Goal: Task Accomplishment & Management: Use online tool/utility

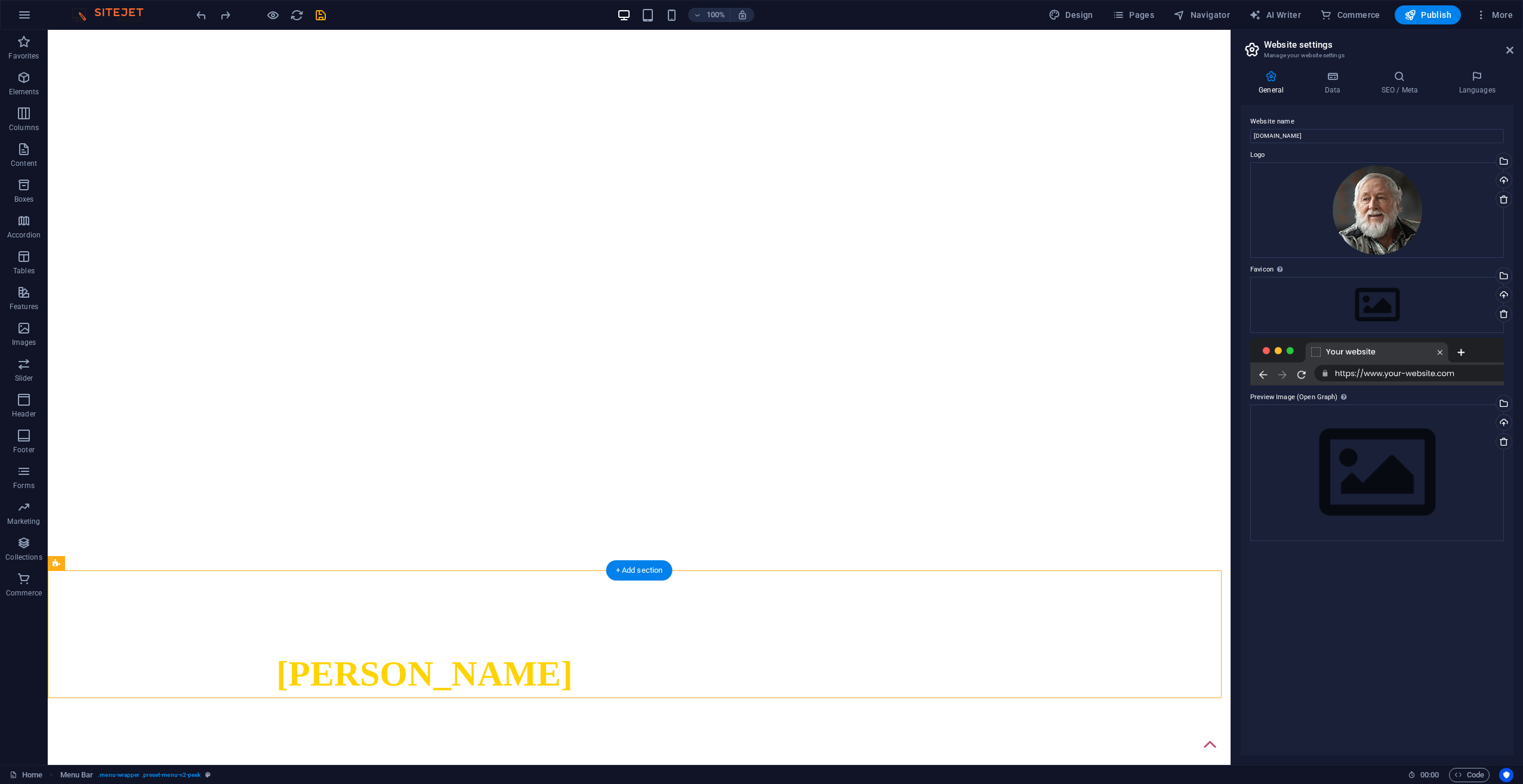
scroll to position [59, 0]
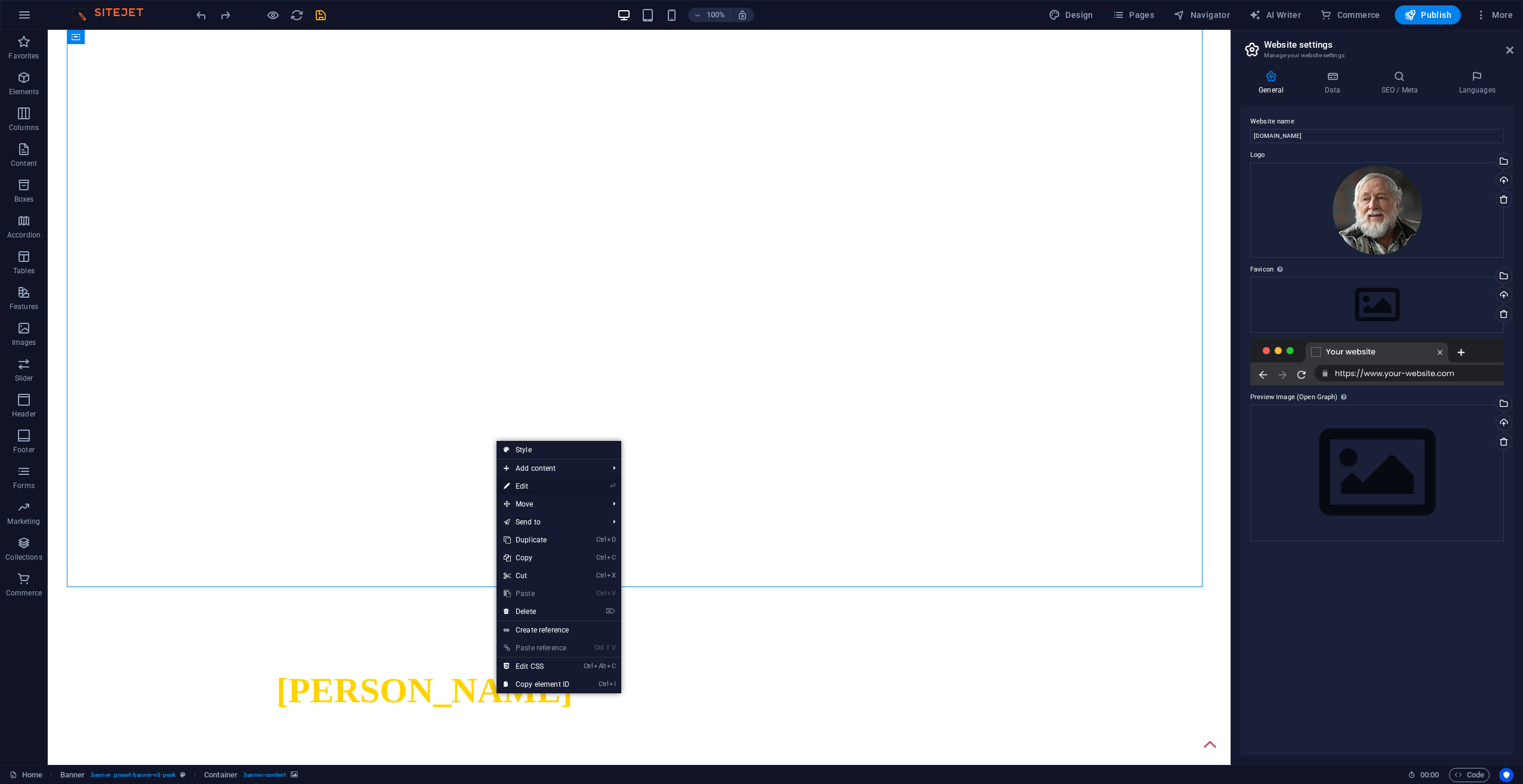
click at [523, 484] on link "⏎ Edit" at bounding box center [536, 486] width 80 height 18
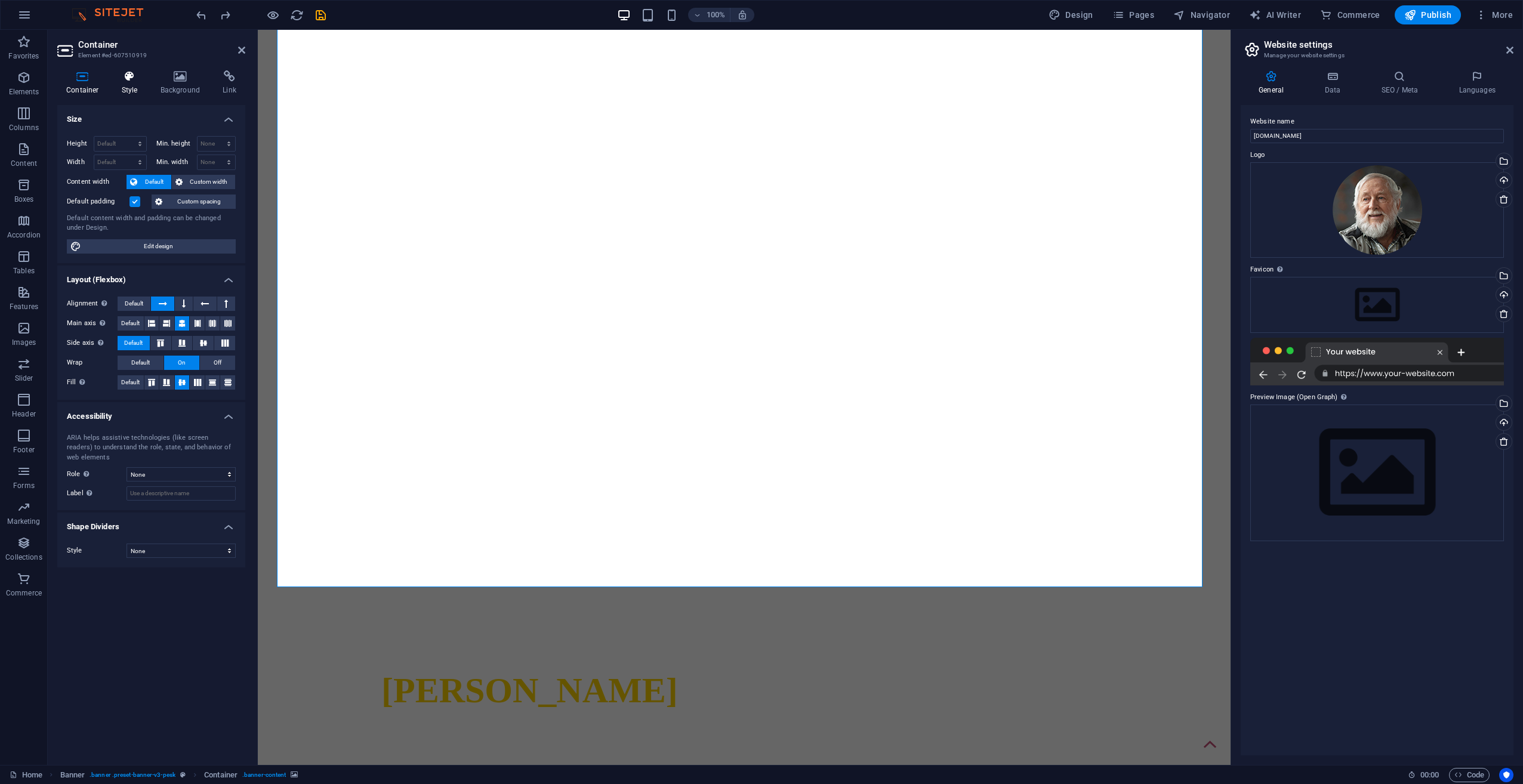
click at [137, 84] on h4 "Style" at bounding box center [132, 82] width 39 height 25
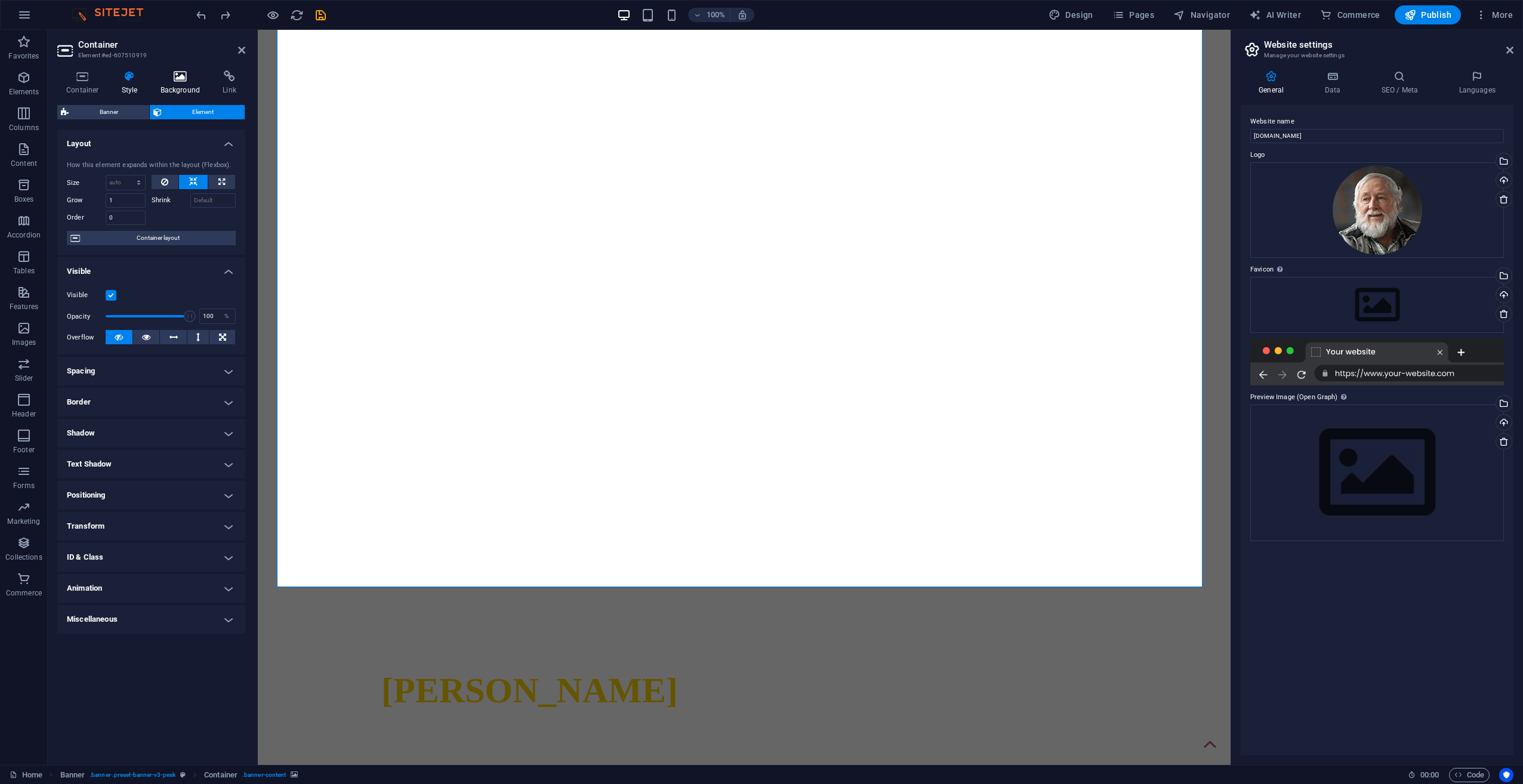
click at [173, 84] on h4 "Background" at bounding box center [183, 82] width 62 height 25
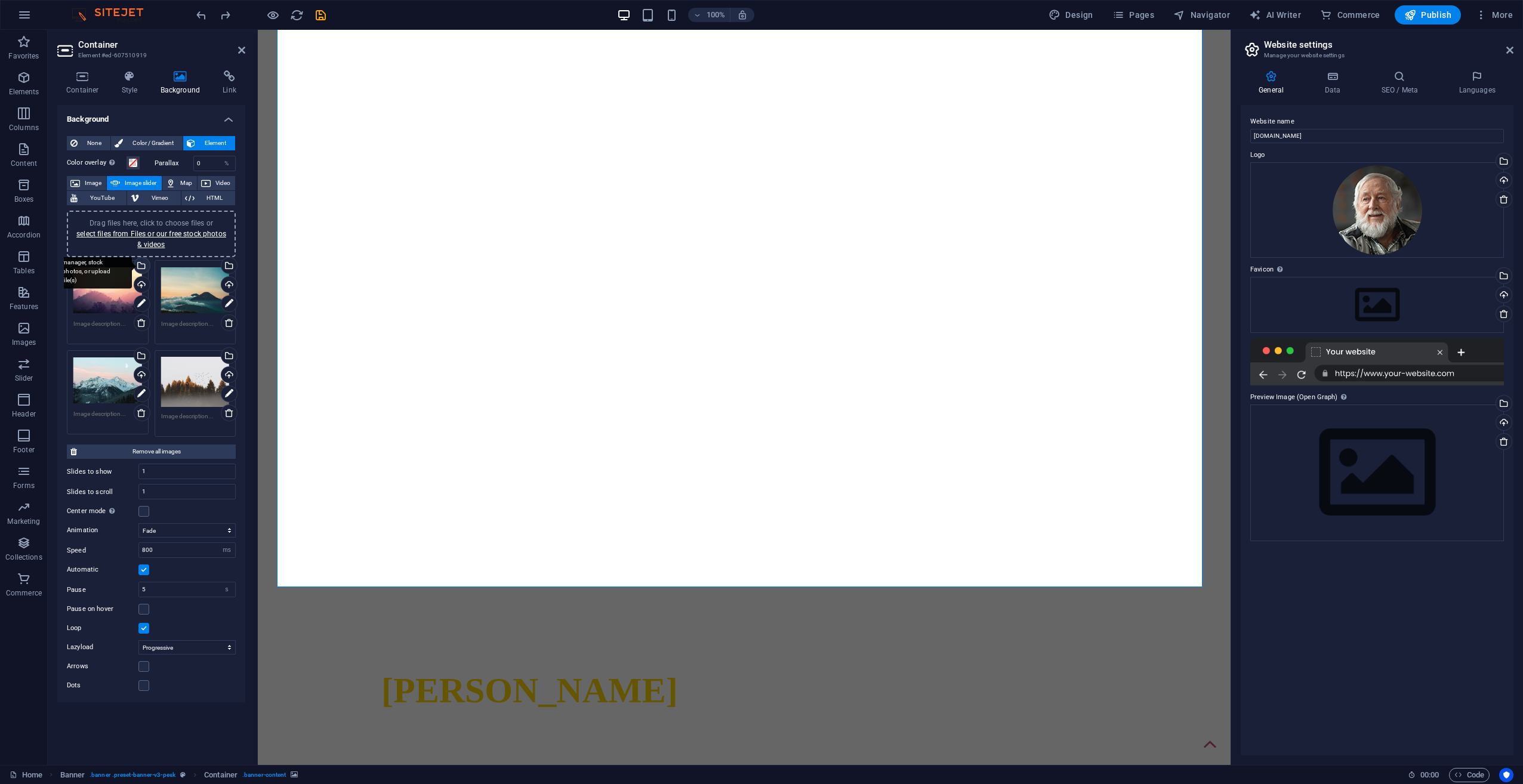
click at [142, 269] on div "Select files from the file manager, stock photos, or upload file(s)" at bounding box center [141, 267] width 18 height 18
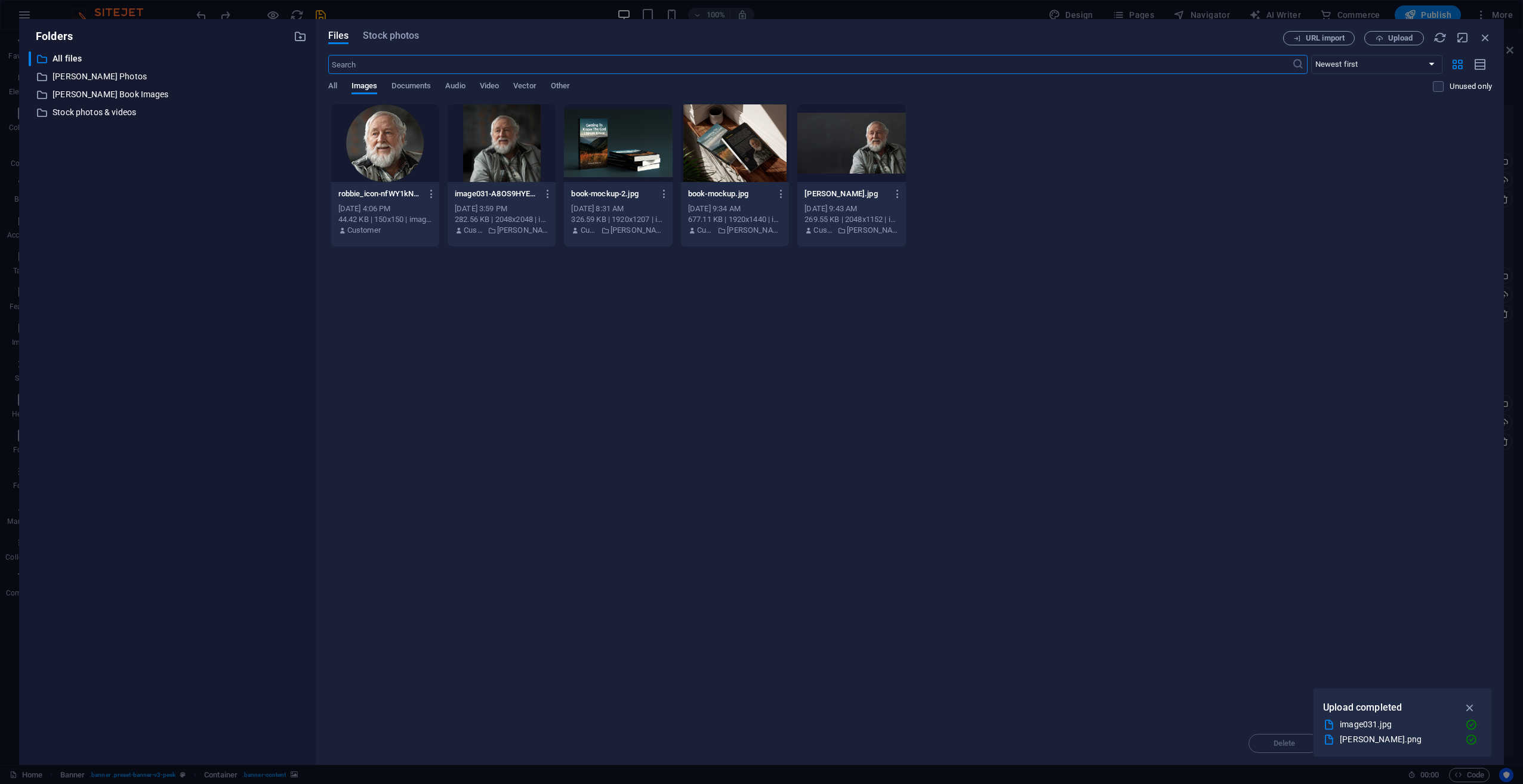
click at [621, 134] on div at bounding box center [618, 143] width 108 height 78
click at [840, 145] on div at bounding box center [851, 143] width 108 height 78
click at [1471, 703] on icon "button" at bounding box center [1470, 707] width 14 height 13
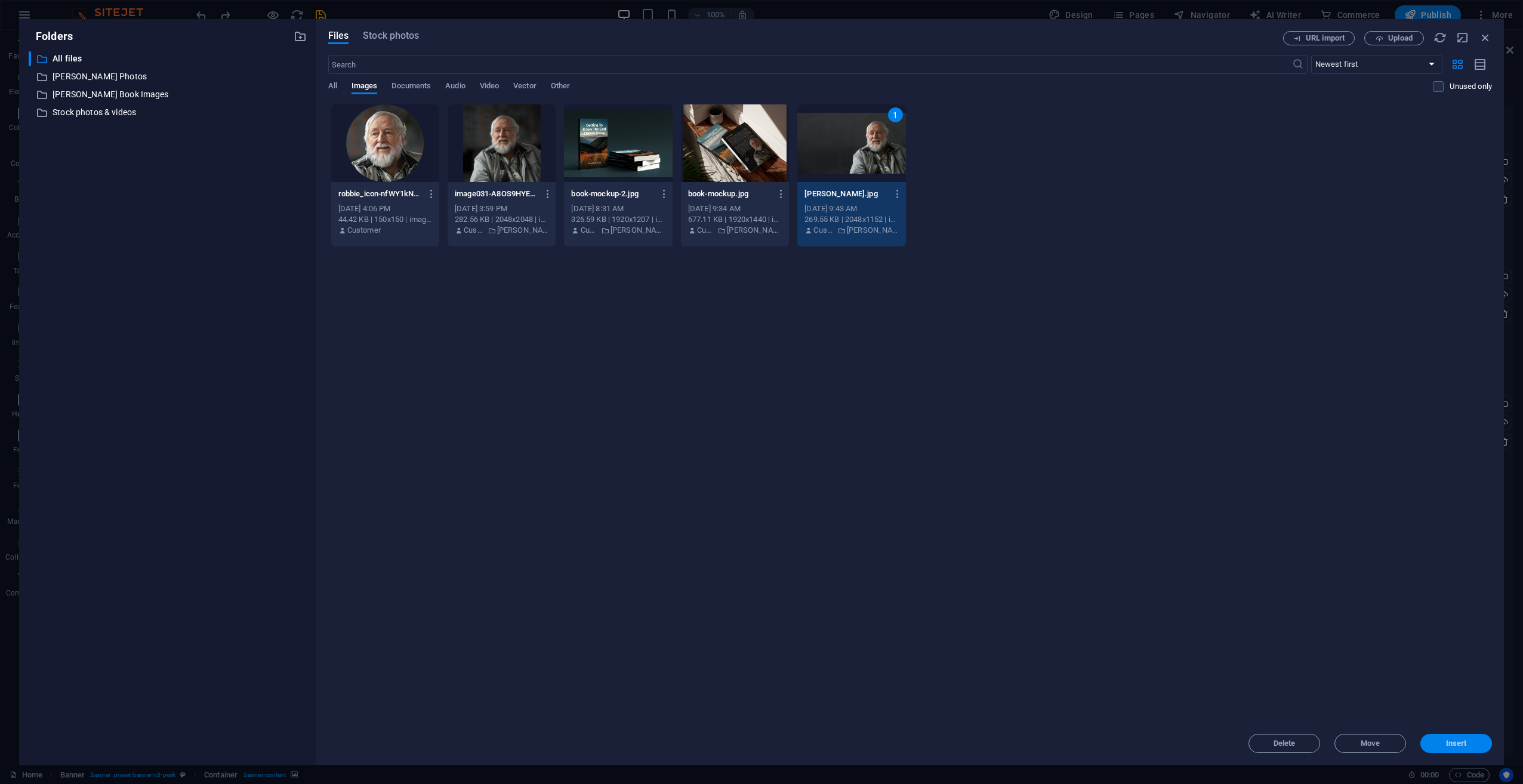
click at [1458, 735] on button "Insert" at bounding box center [1456, 743] width 72 height 19
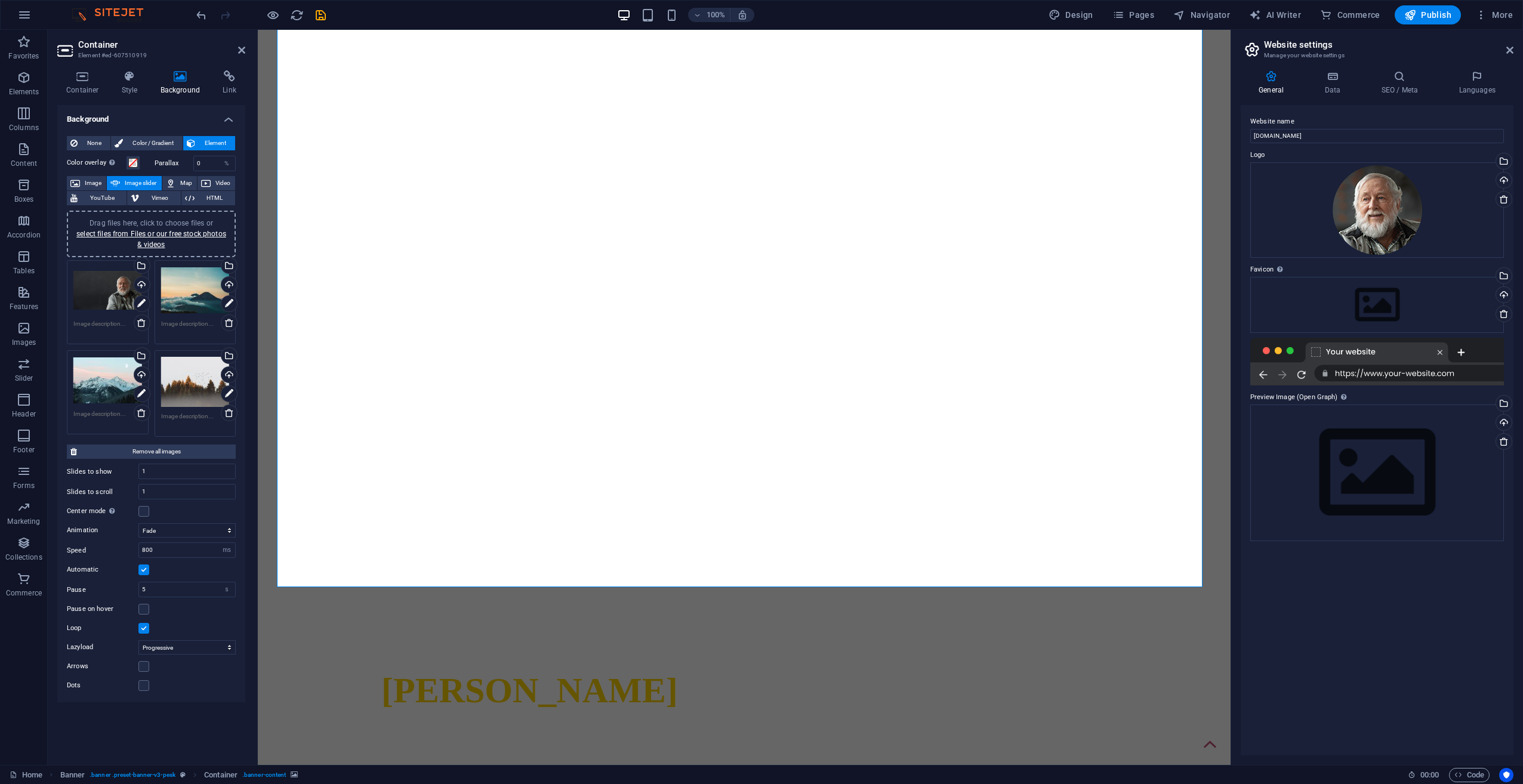
click at [93, 298] on div "Drag files here, click to choose files or select files from Files or our free s…" at bounding box center [107, 290] width 69 height 48
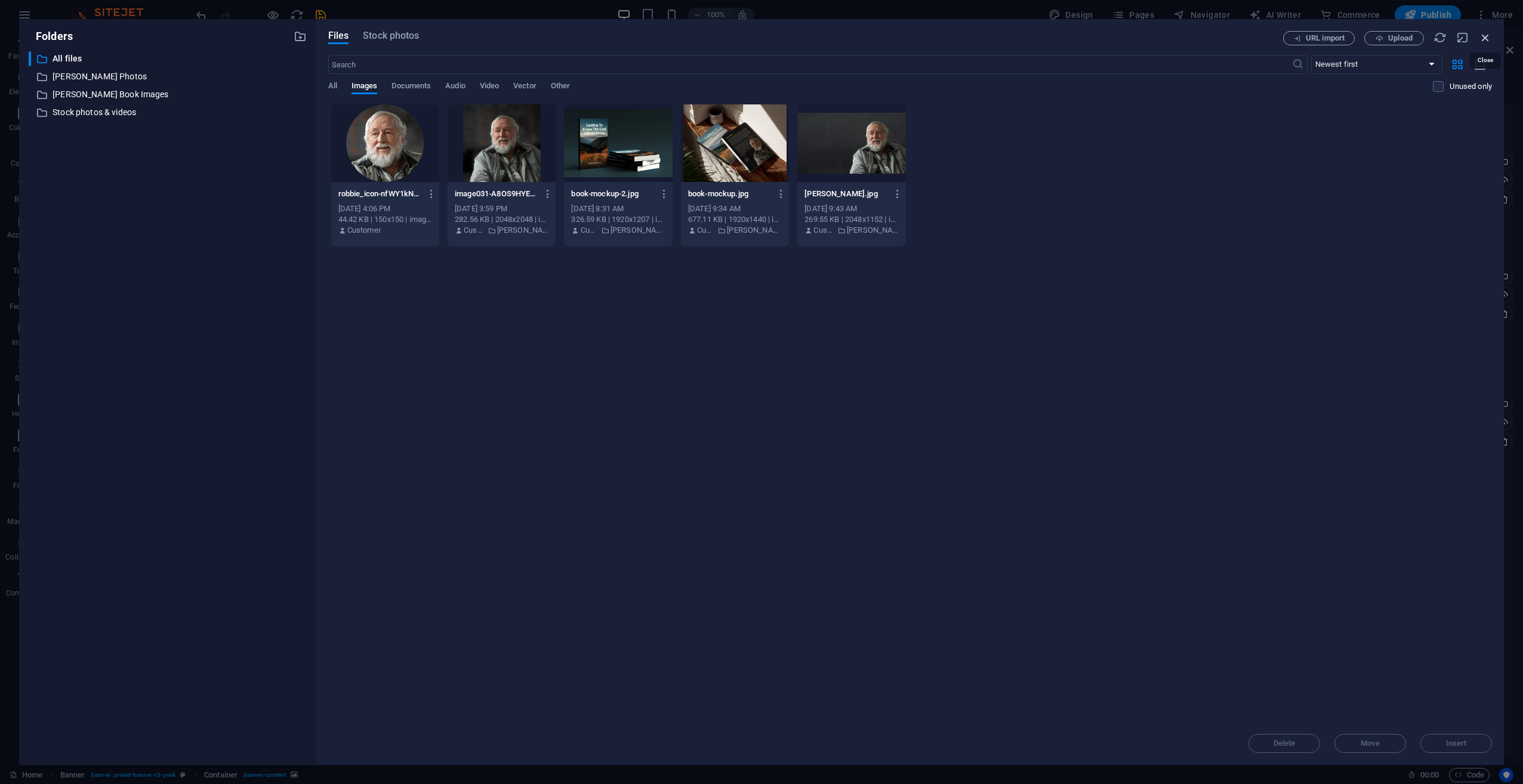
click at [1483, 38] on icon "button" at bounding box center [1485, 37] width 13 height 13
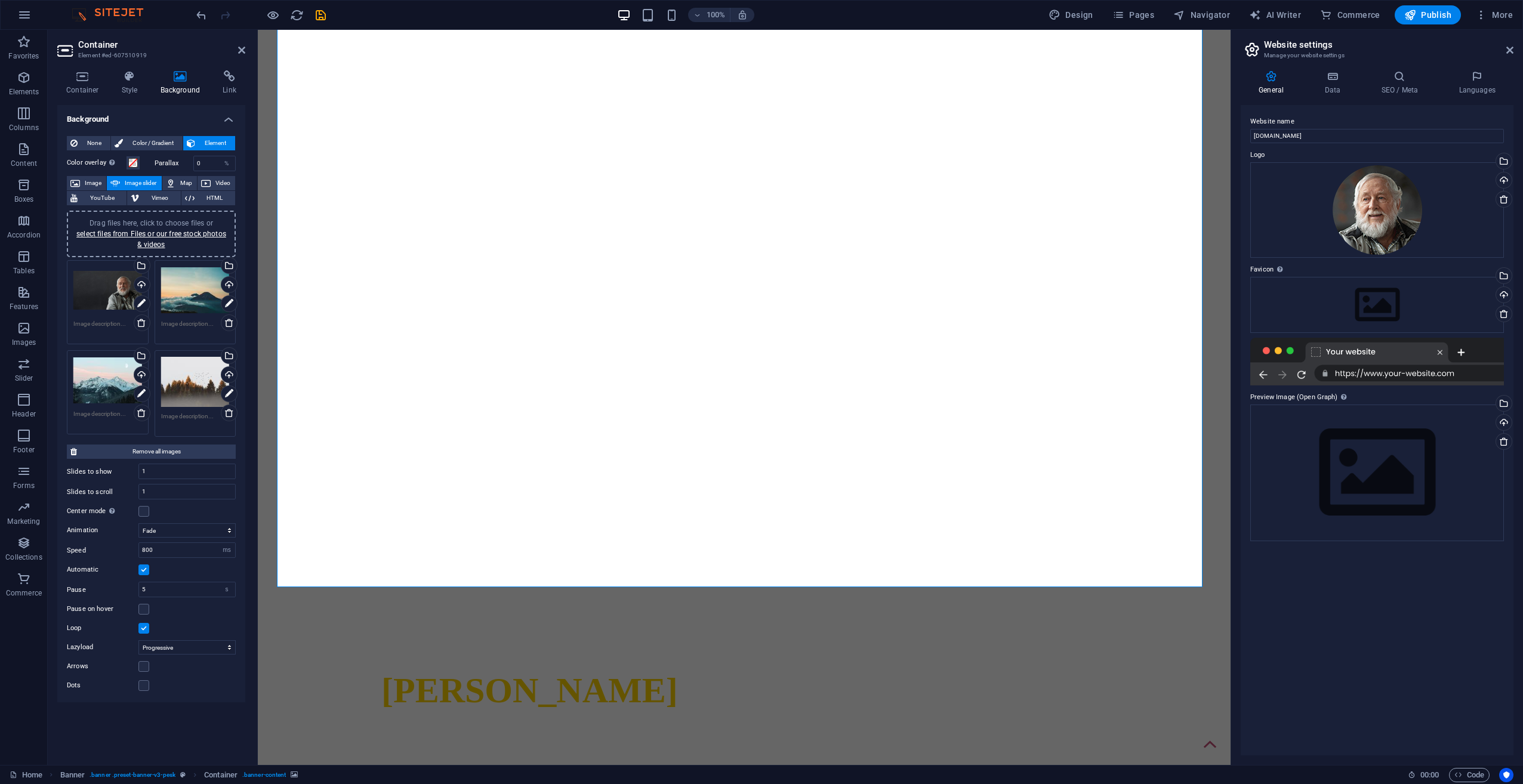
click at [190, 293] on div "Drag files here, click to choose files or select files from Files or our free s…" at bounding box center [196, 290] width 69 height 48
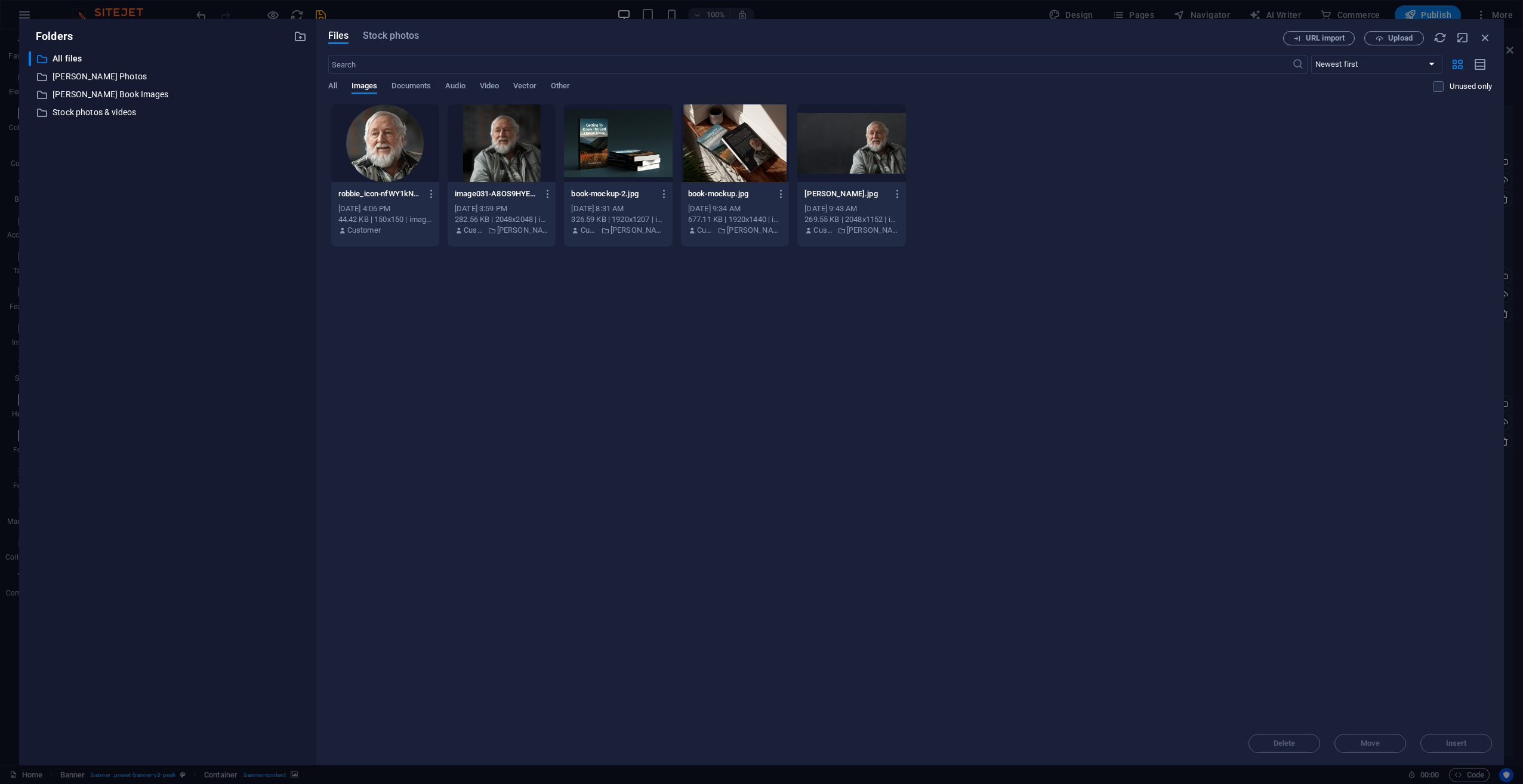
click at [614, 151] on div at bounding box center [618, 143] width 108 height 78
click at [1463, 745] on span "Insert" at bounding box center [1456, 743] width 21 height 7
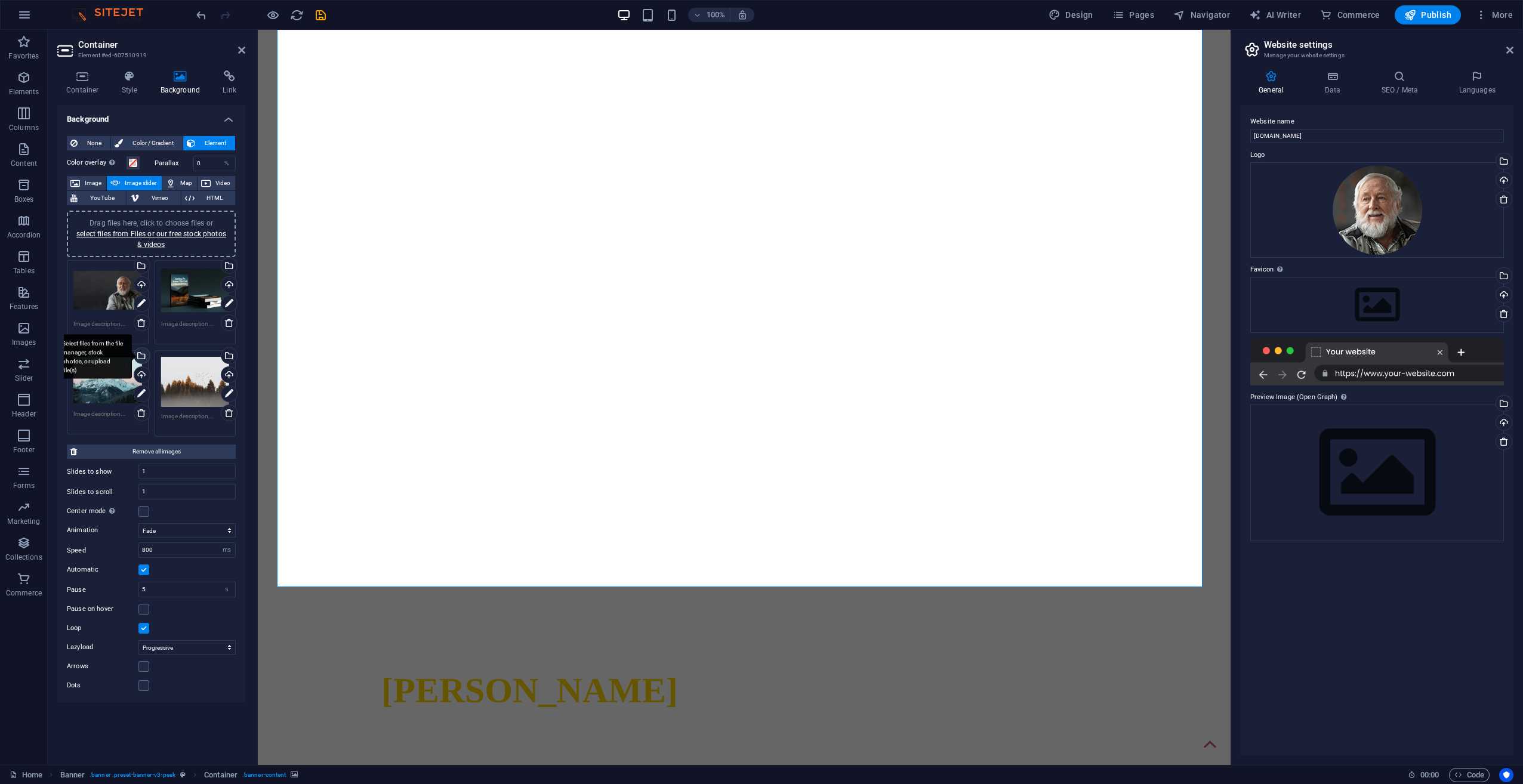
click at [113, 371] on div "Select files from the file manager, stock photos, or upload file(s)" at bounding box center [93, 356] width 78 height 45
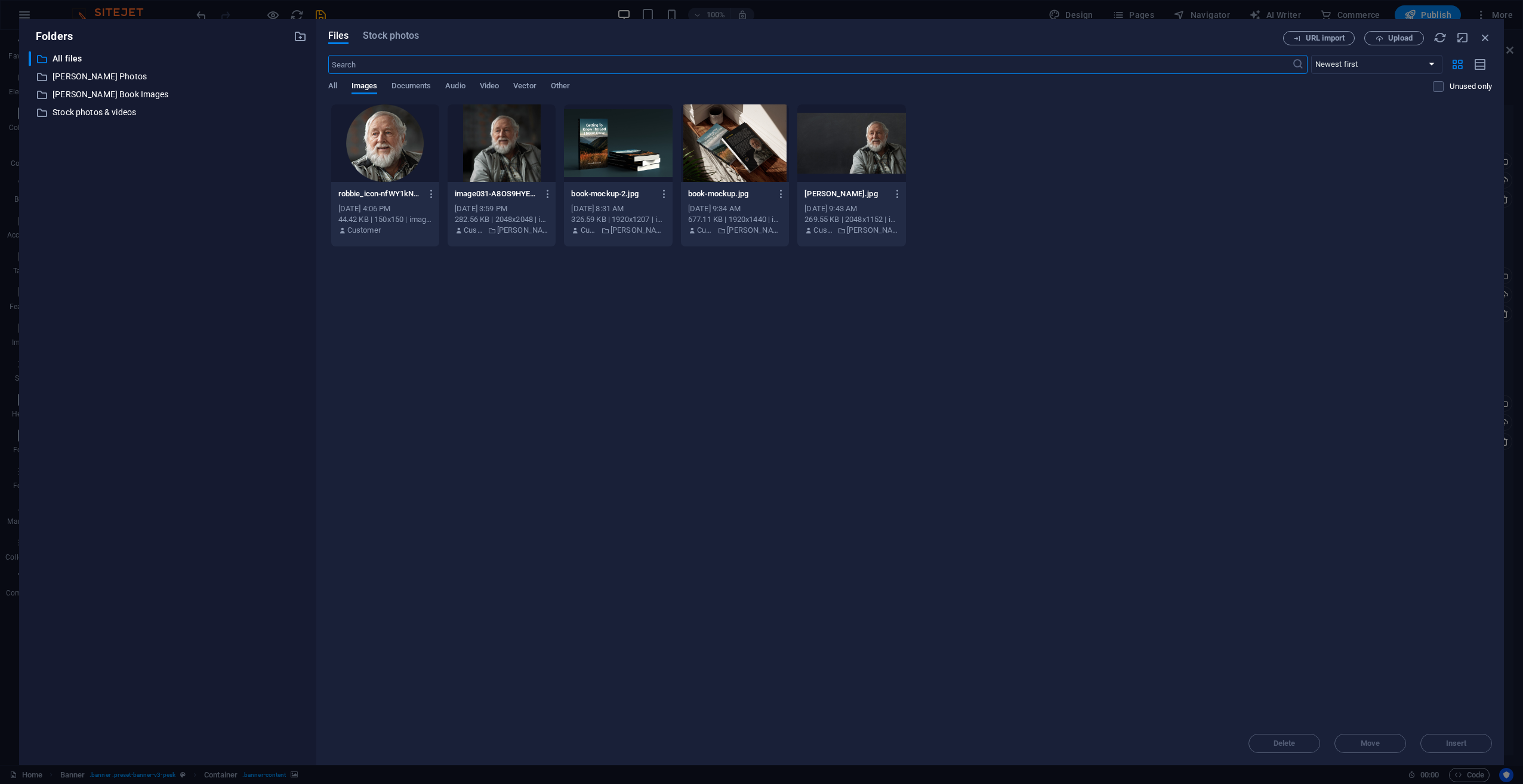
click at [746, 156] on div at bounding box center [735, 143] width 108 height 78
click at [1460, 747] on span "Insert" at bounding box center [1456, 743] width 21 height 7
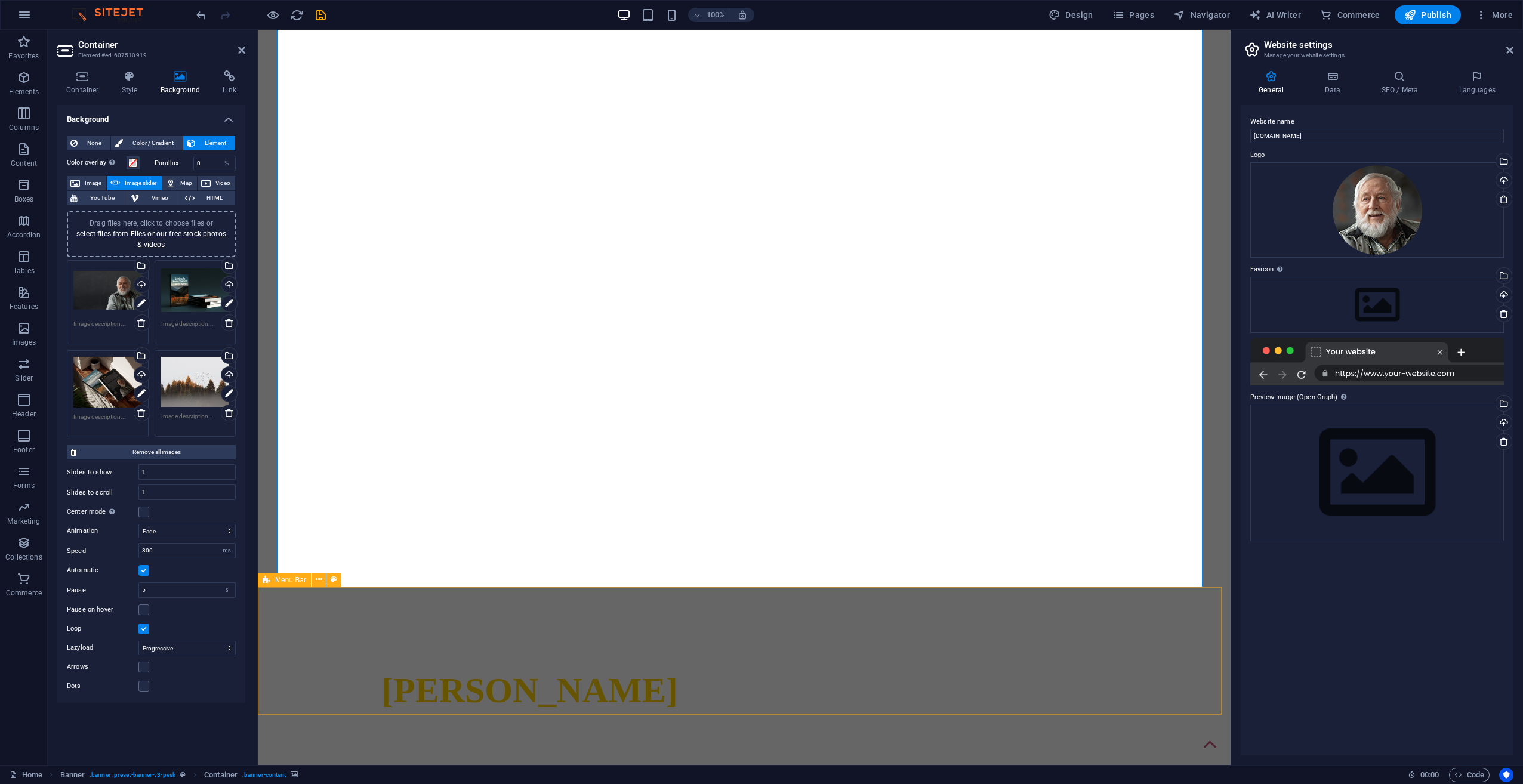
scroll to position [0, 0]
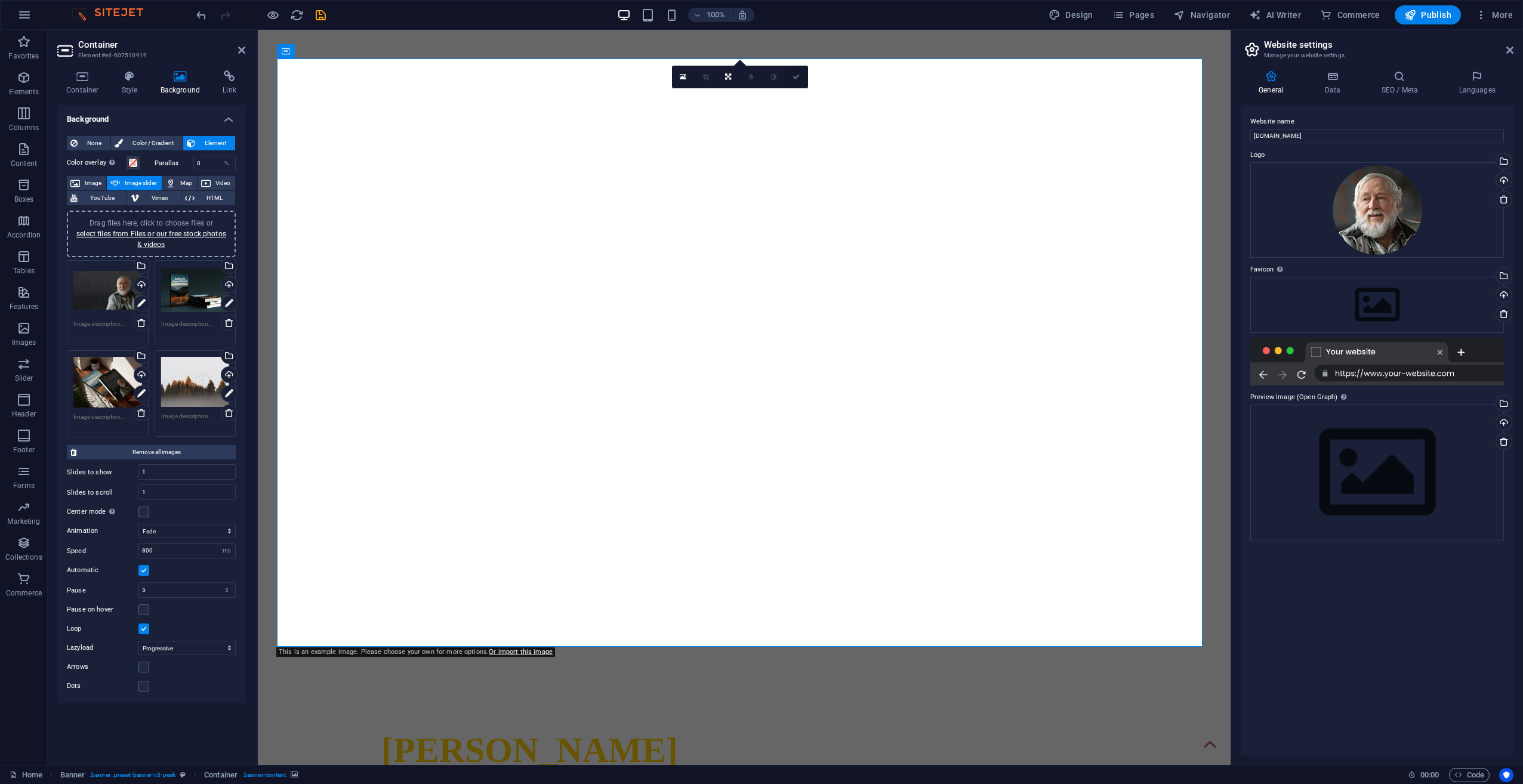
click at [799, 79] on icon at bounding box center [796, 76] width 7 height 7
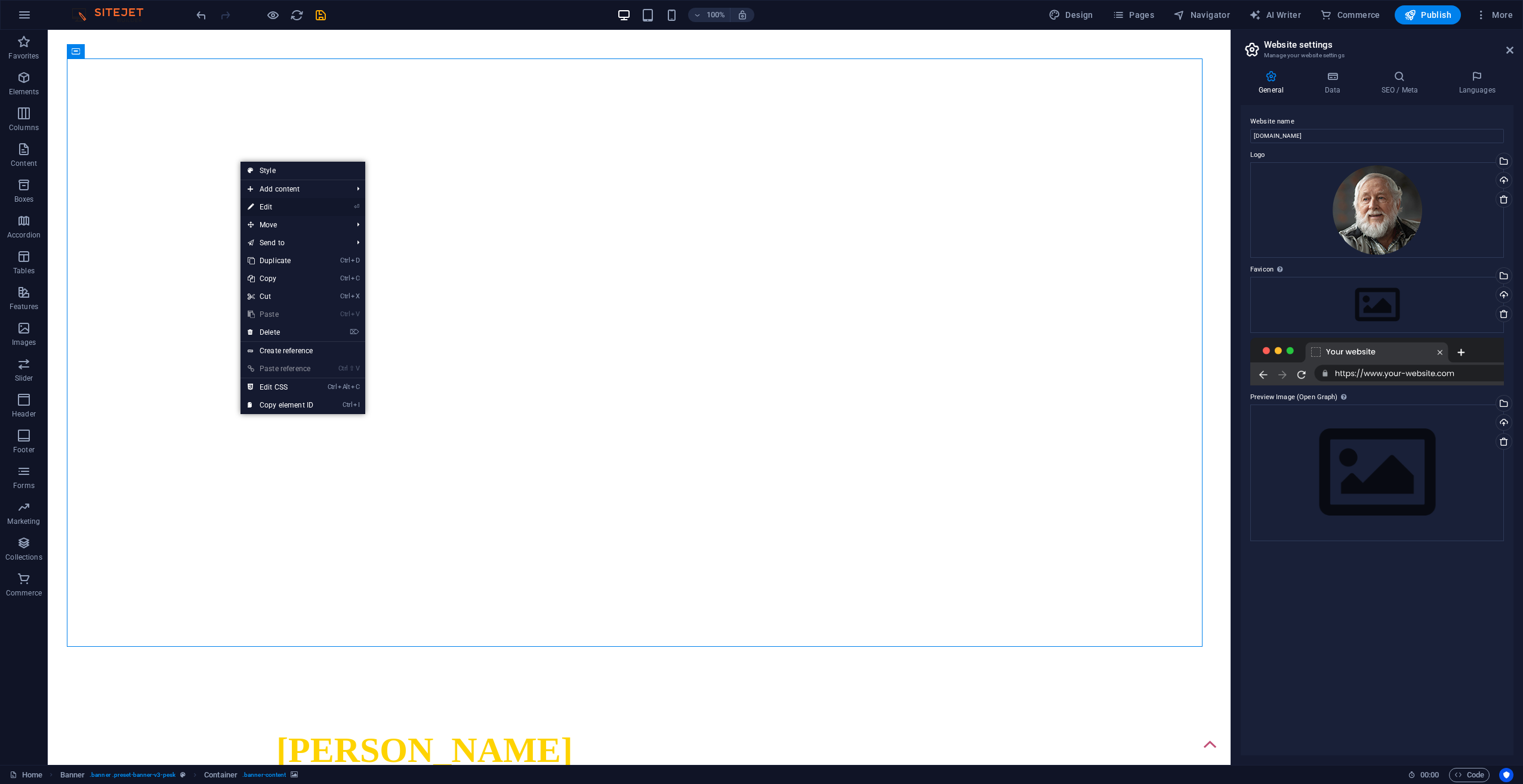
click at [262, 208] on link "⏎ Edit" at bounding box center [280, 207] width 80 height 18
select select "fade"
select select "ms"
select select "s"
select select "progressive"
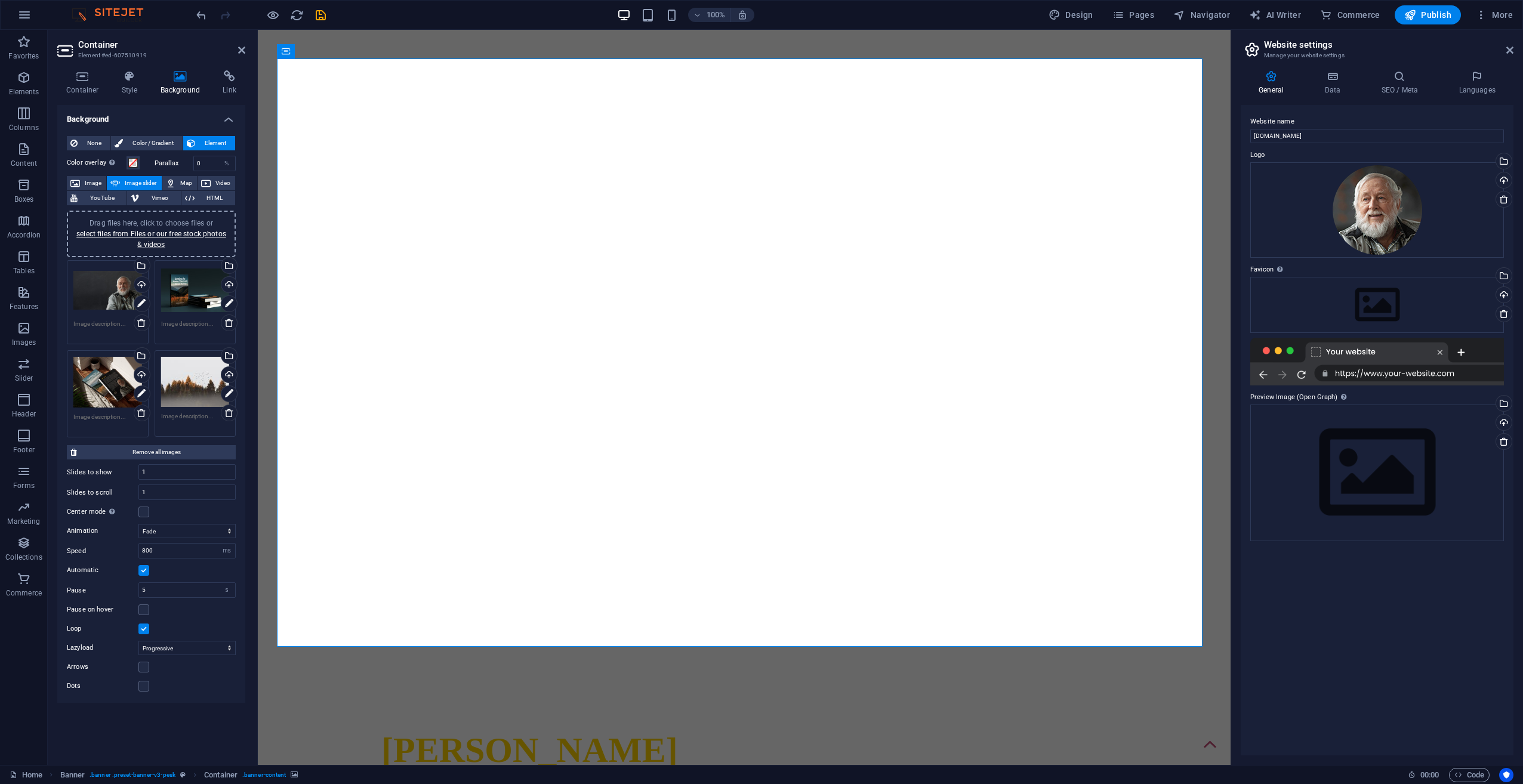
click at [181, 378] on div "Drag files here, click to choose files or select files from Files or our free s…" at bounding box center [196, 382] width 69 height 50
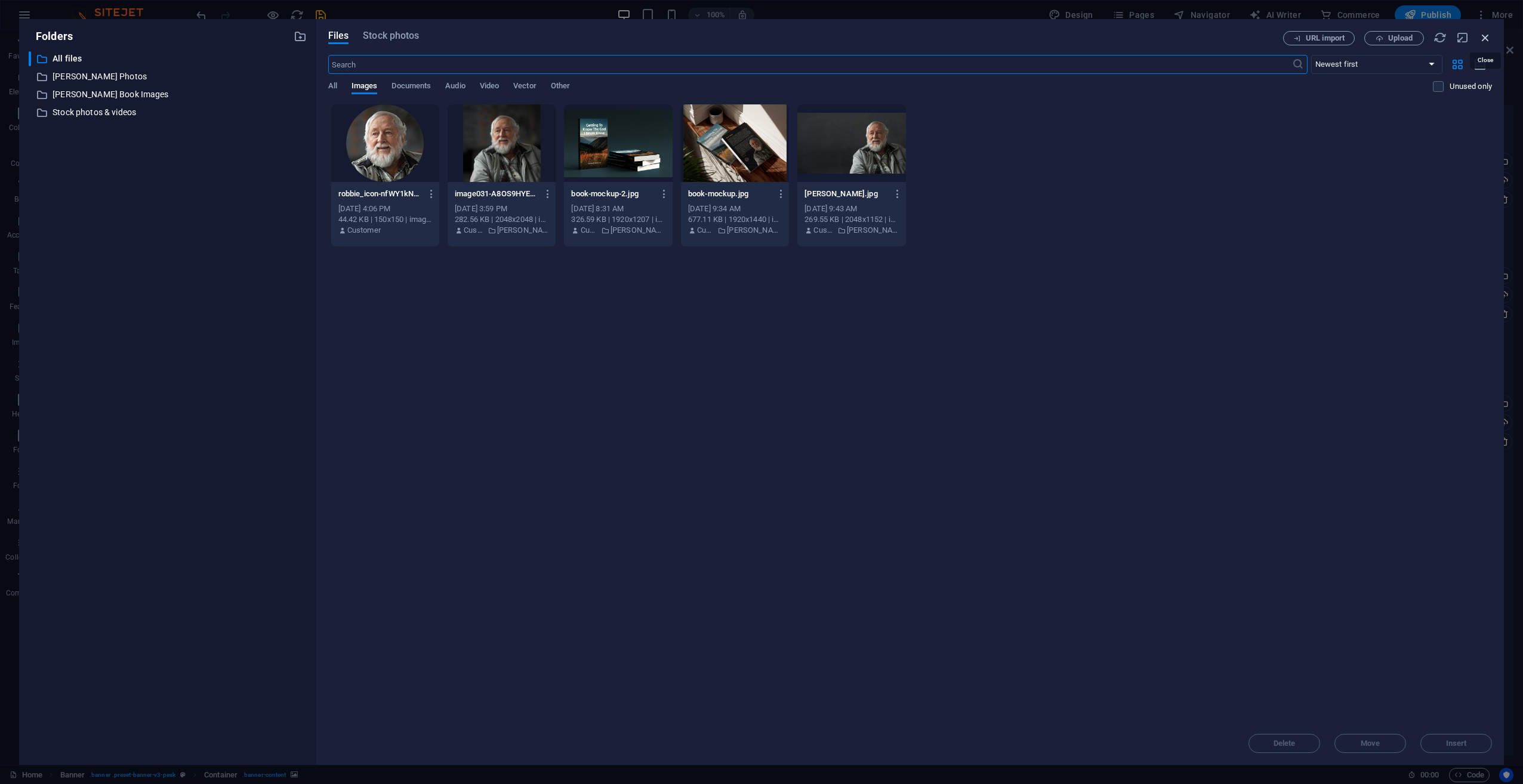
click at [1489, 33] on icon "button" at bounding box center [1485, 37] width 13 height 13
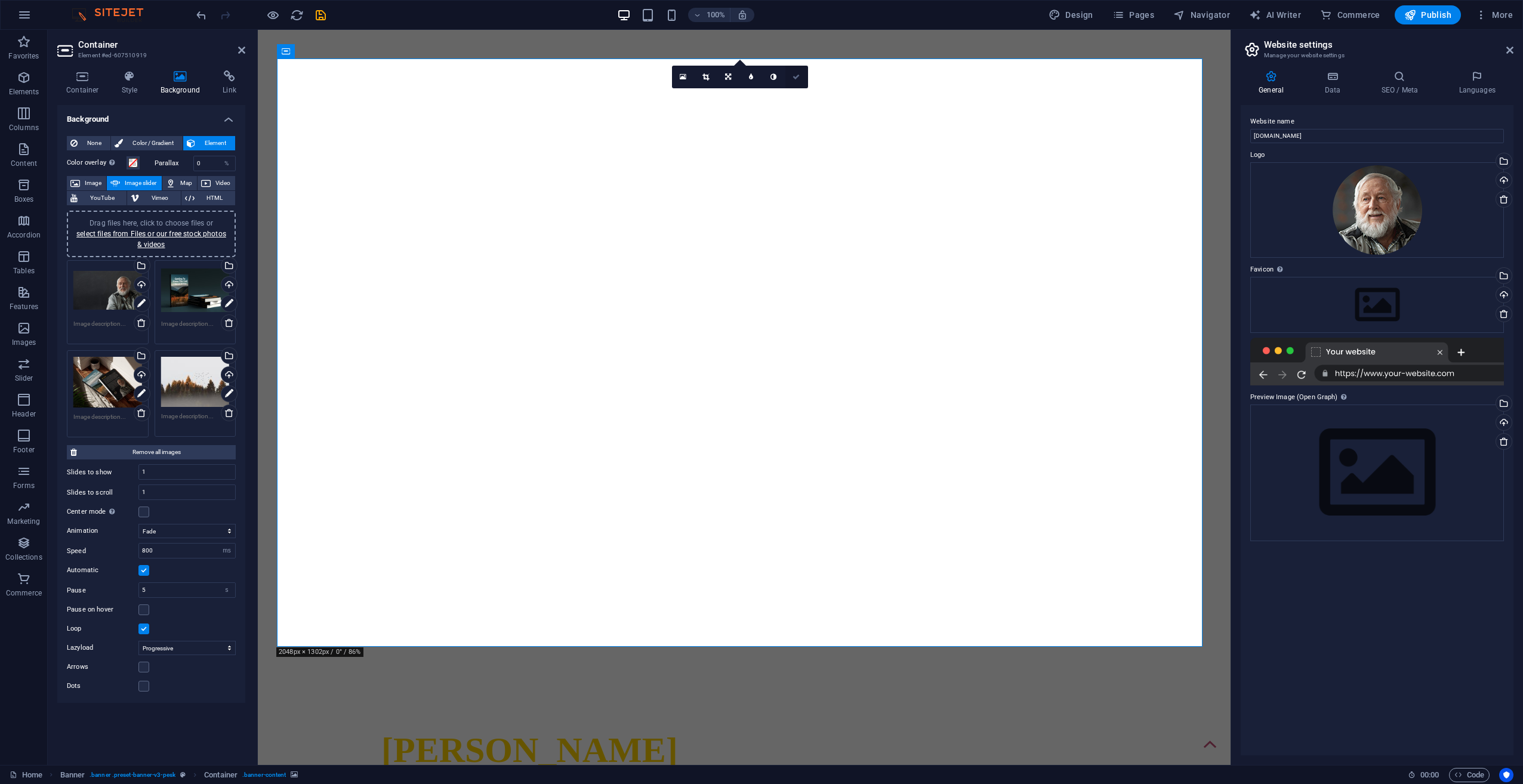
click at [802, 73] on link at bounding box center [797, 77] width 23 height 23
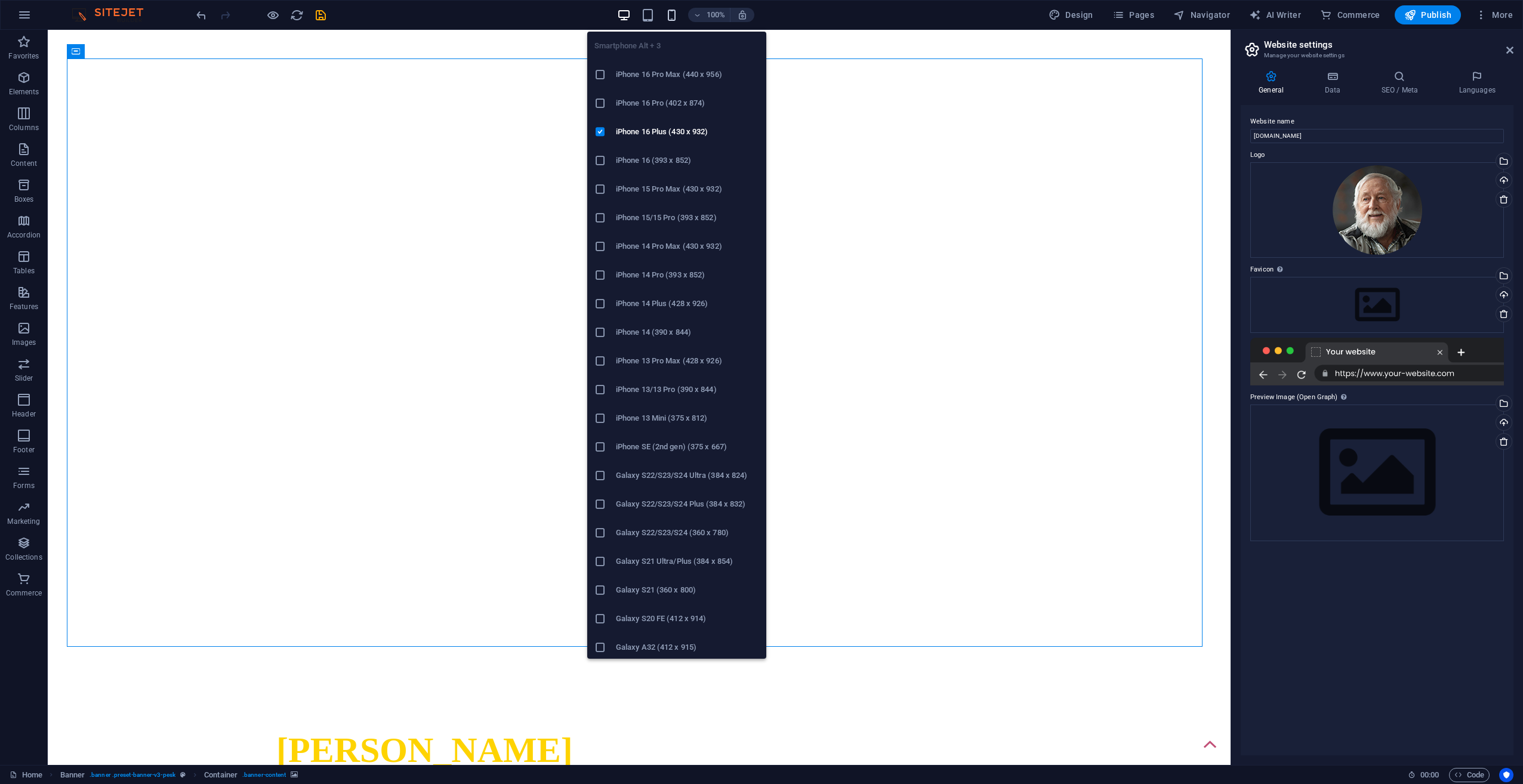
click at [672, 13] on icon "button" at bounding box center [672, 15] width 14 height 14
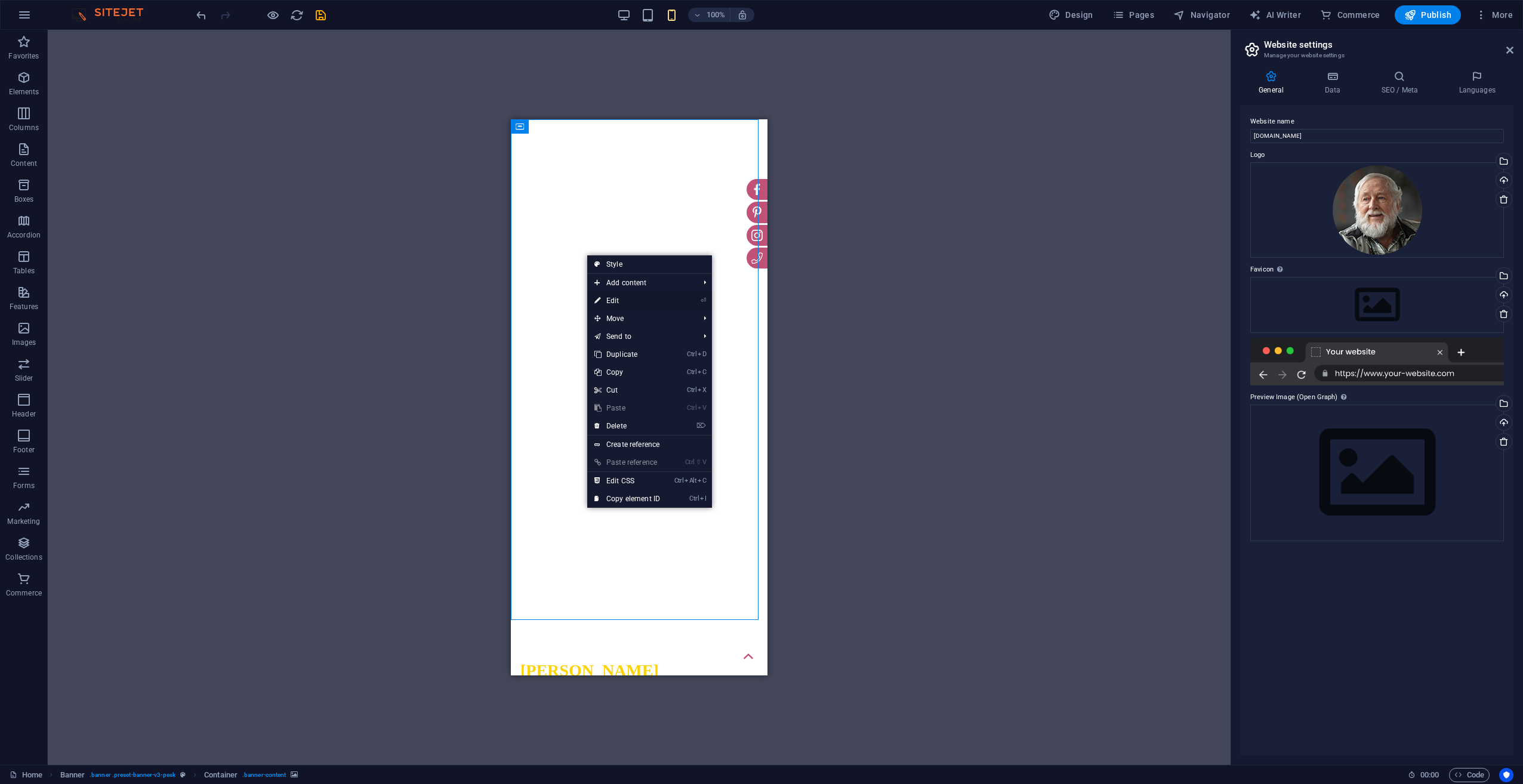
click at [611, 299] on link "⏎ Edit" at bounding box center [627, 301] width 80 height 18
select select "fade"
select select "ms"
select select "s"
select select "progressive"
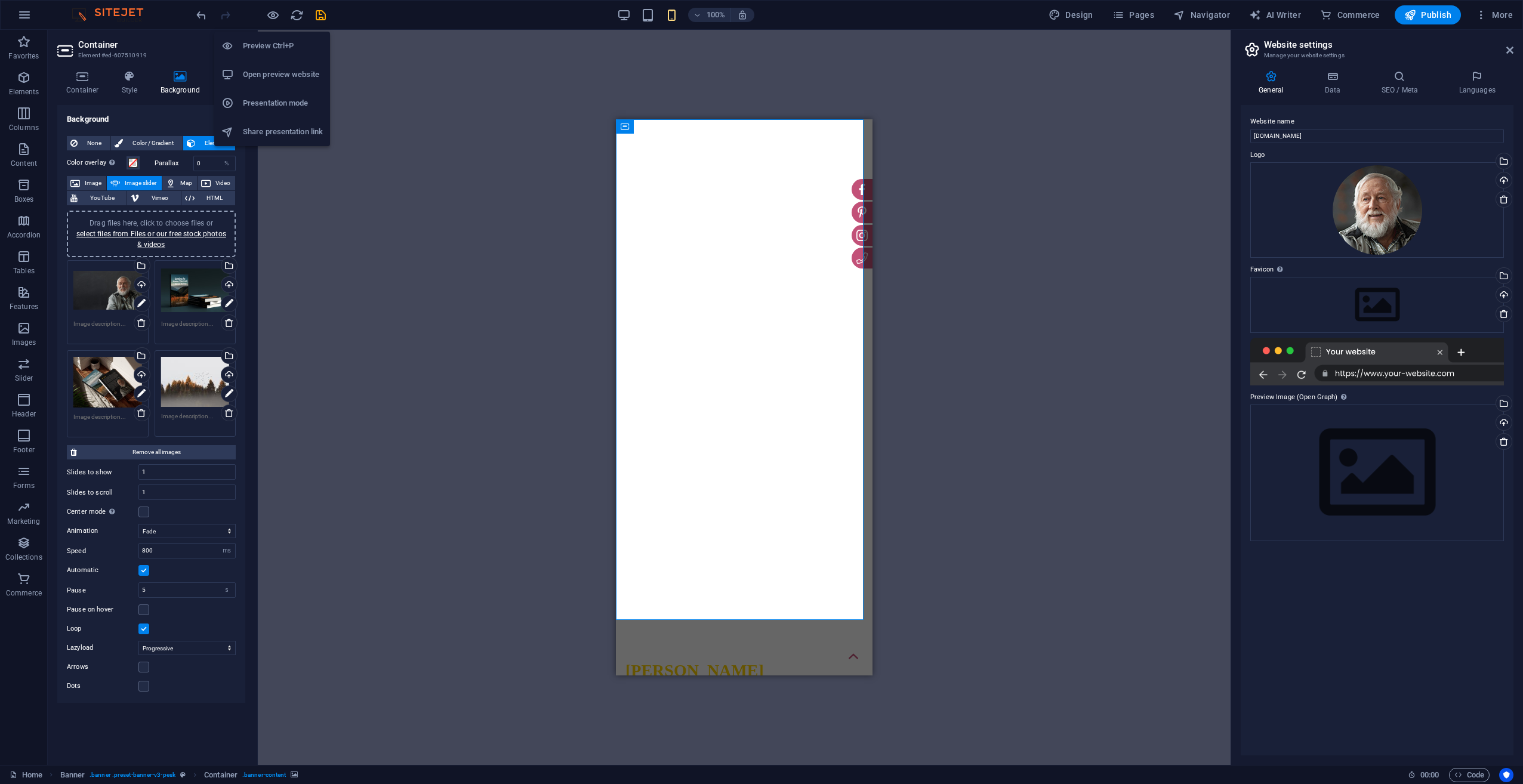
click at [270, 43] on h6 "Preview Ctrl+P" at bounding box center [283, 46] width 80 height 14
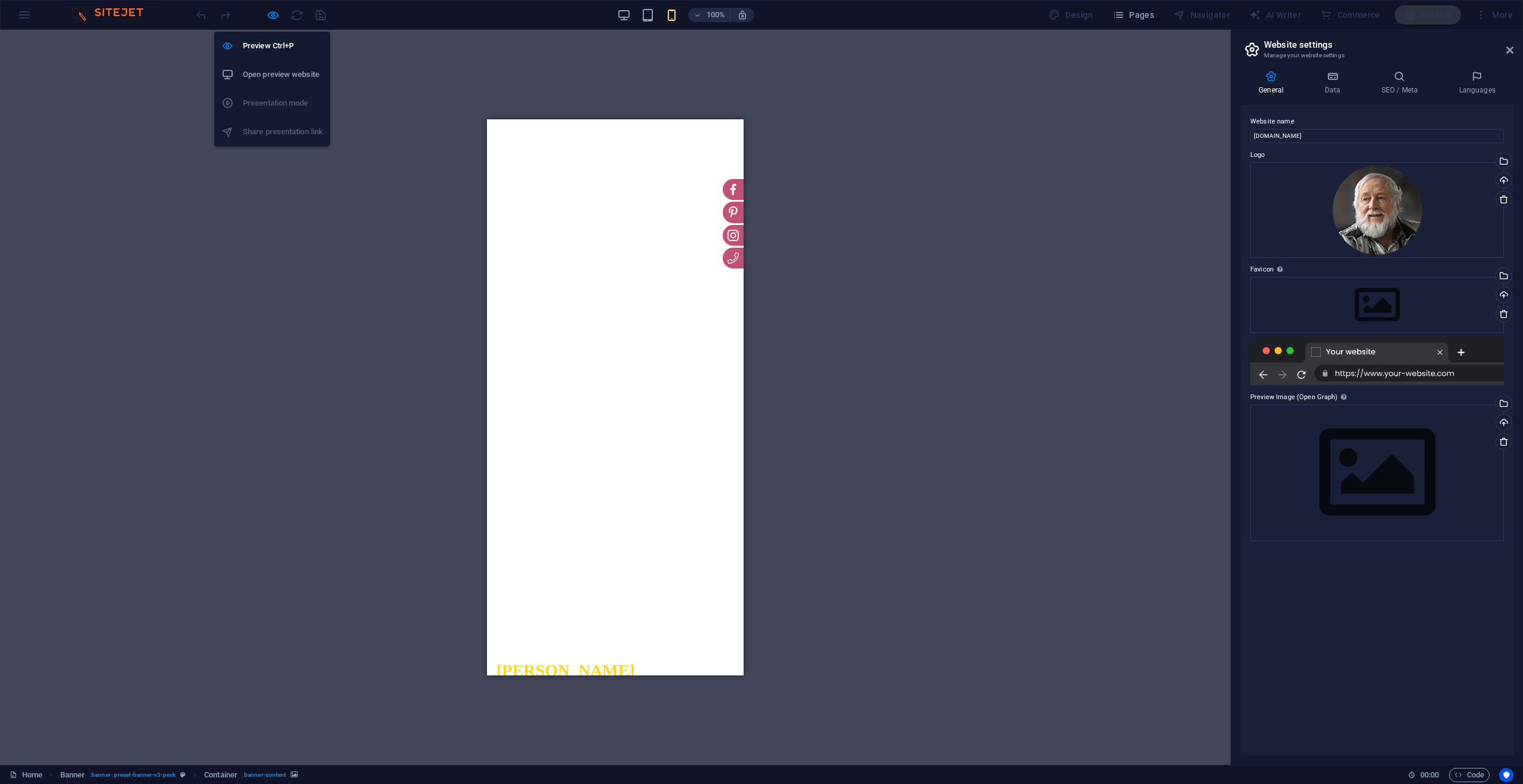
click at [270, 77] on h6 "Open preview website" at bounding box center [283, 75] width 80 height 14
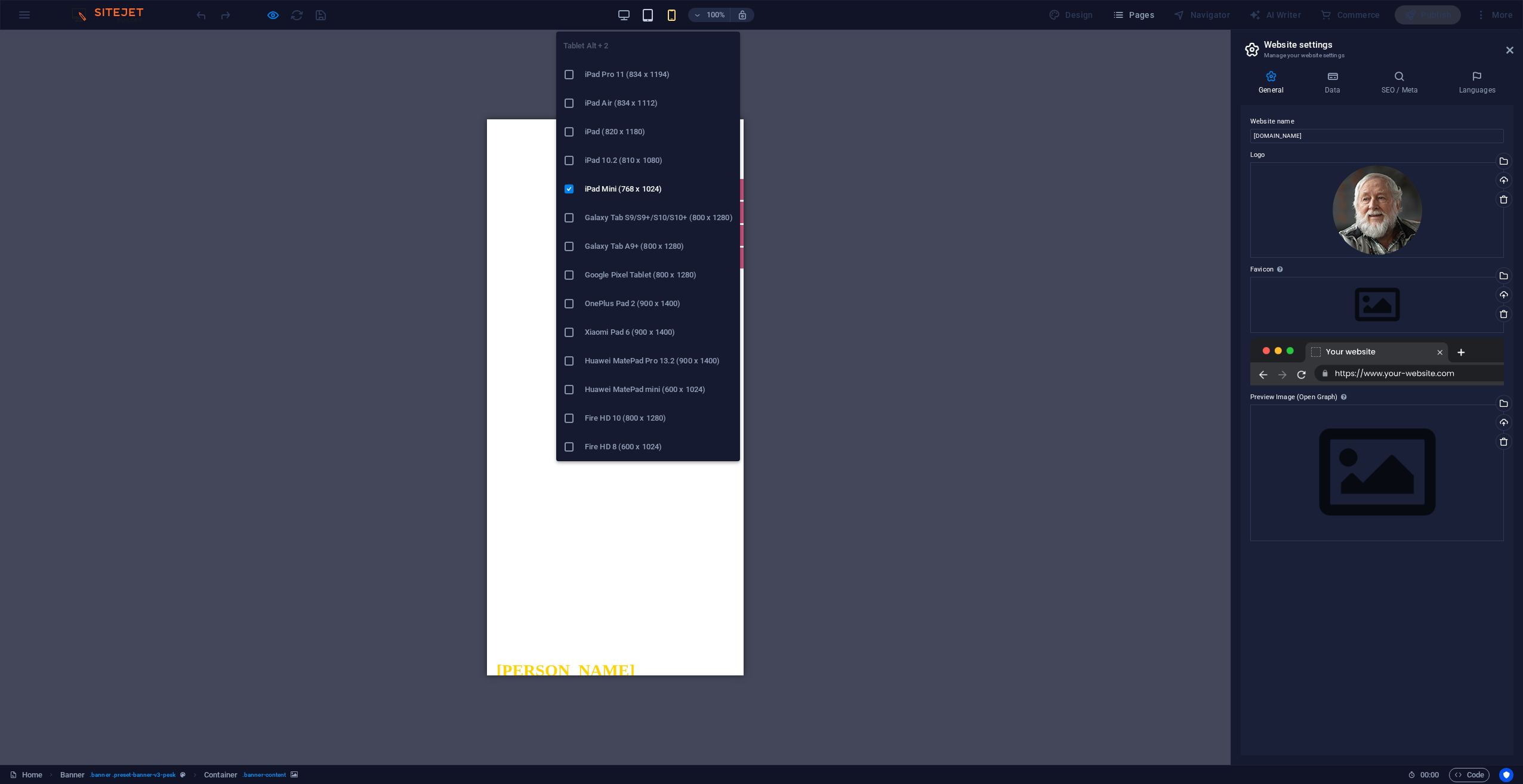
click at [646, 14] on icon "button" at bounding box center [648, 15] width 14 height 14
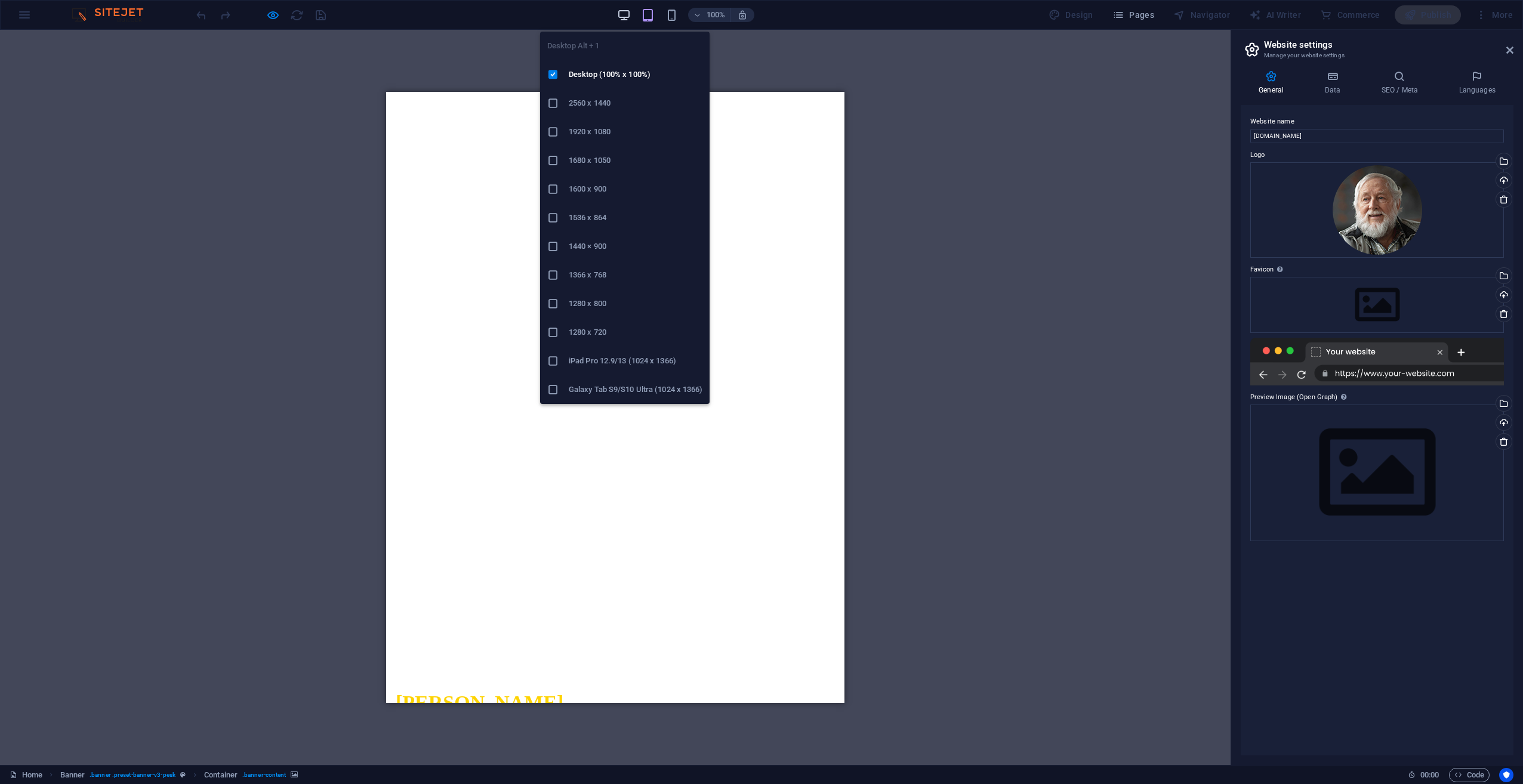
click at [631, 20] on icon "button" at bounding box center [624, 15] width 14 height 14
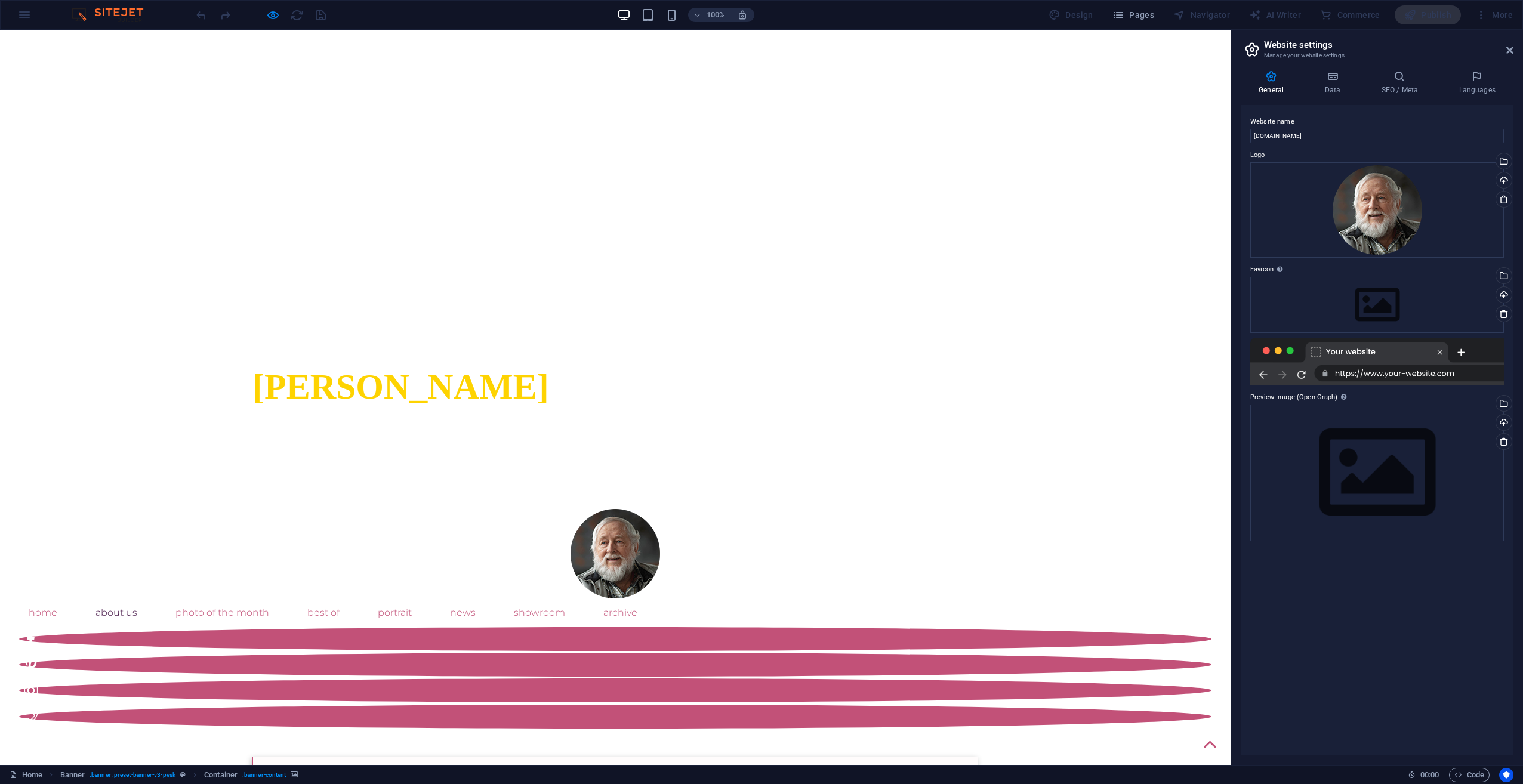
scroll to position [537, 0]
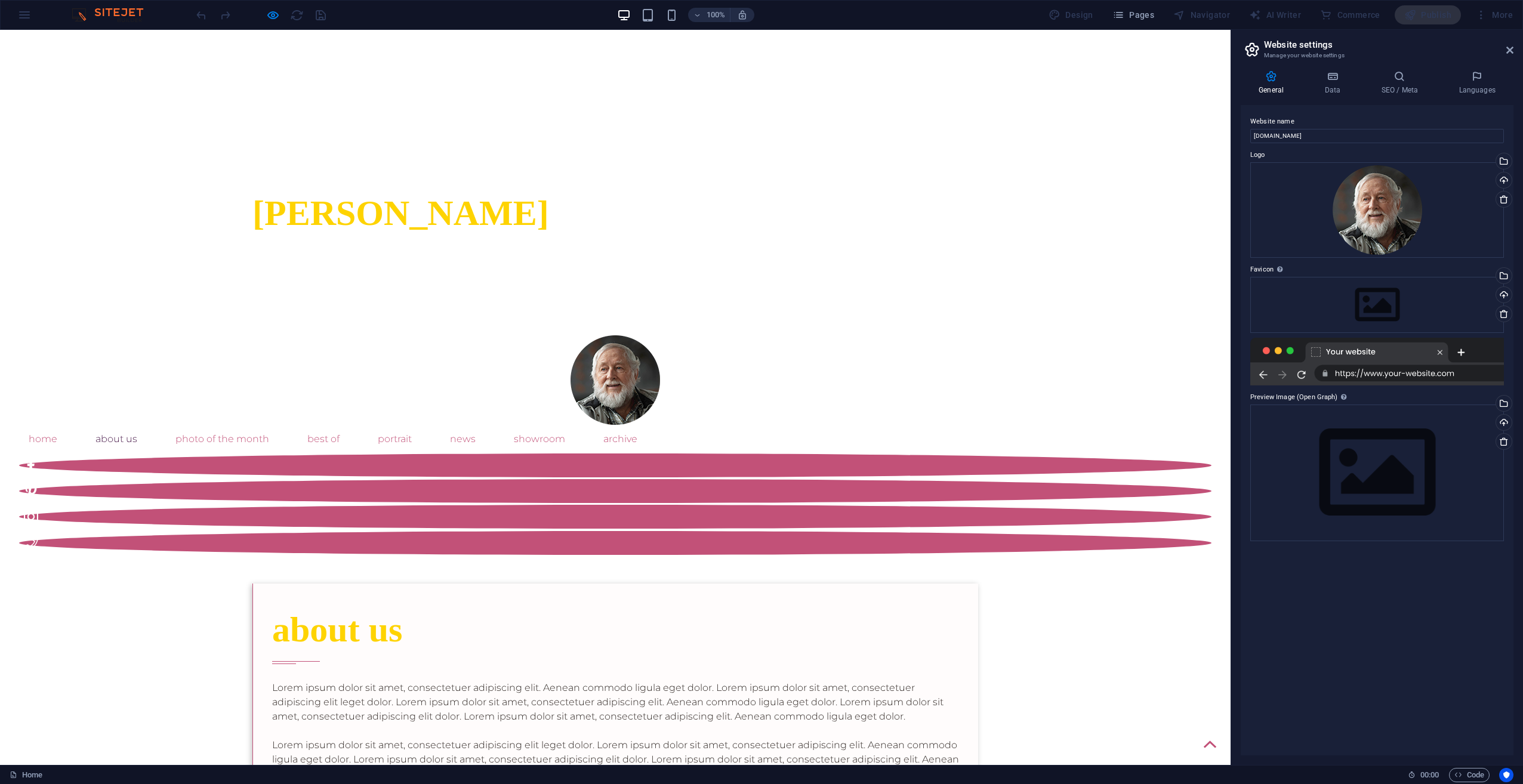
click at [299, 680] on p "Lorem ipsum dolor sit amet, consectetuer adipiscing elit. Aenean commodo ligula…" at bounding box center [615, 702] width 687 height 43
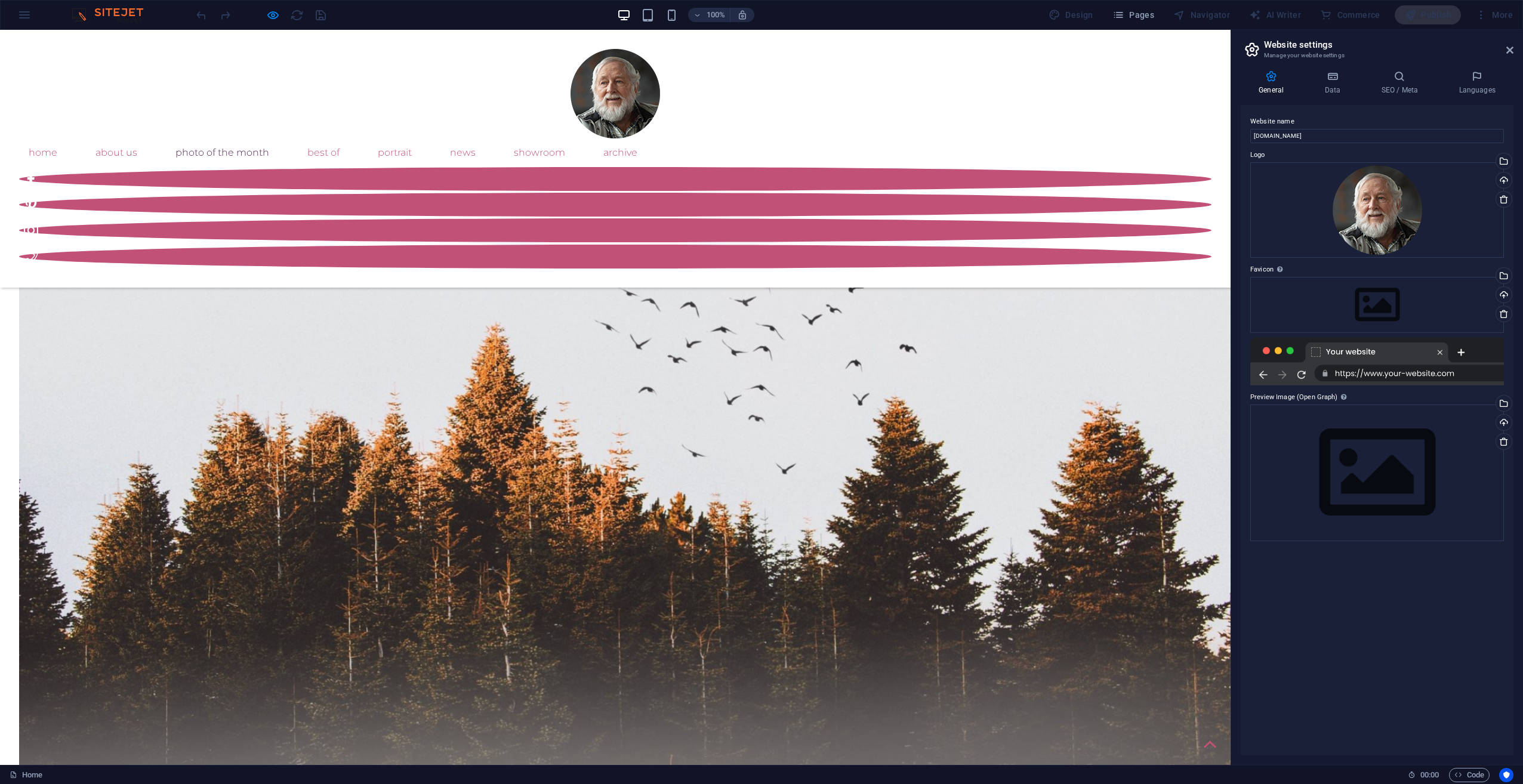
scroll to position [835, 0]
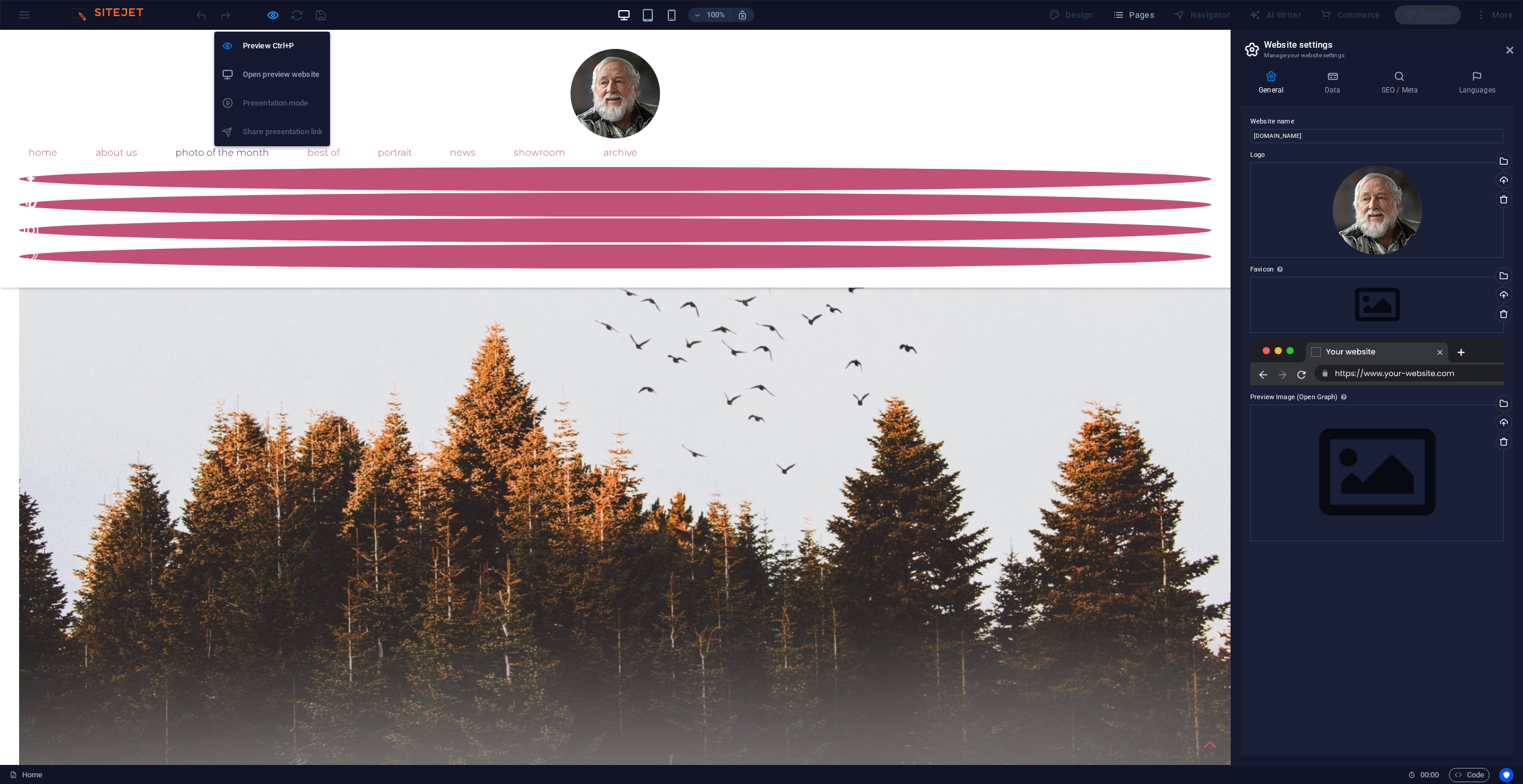
click at [272, 12] on icon "button" at bounding box center [273, 15] width 14 height 14
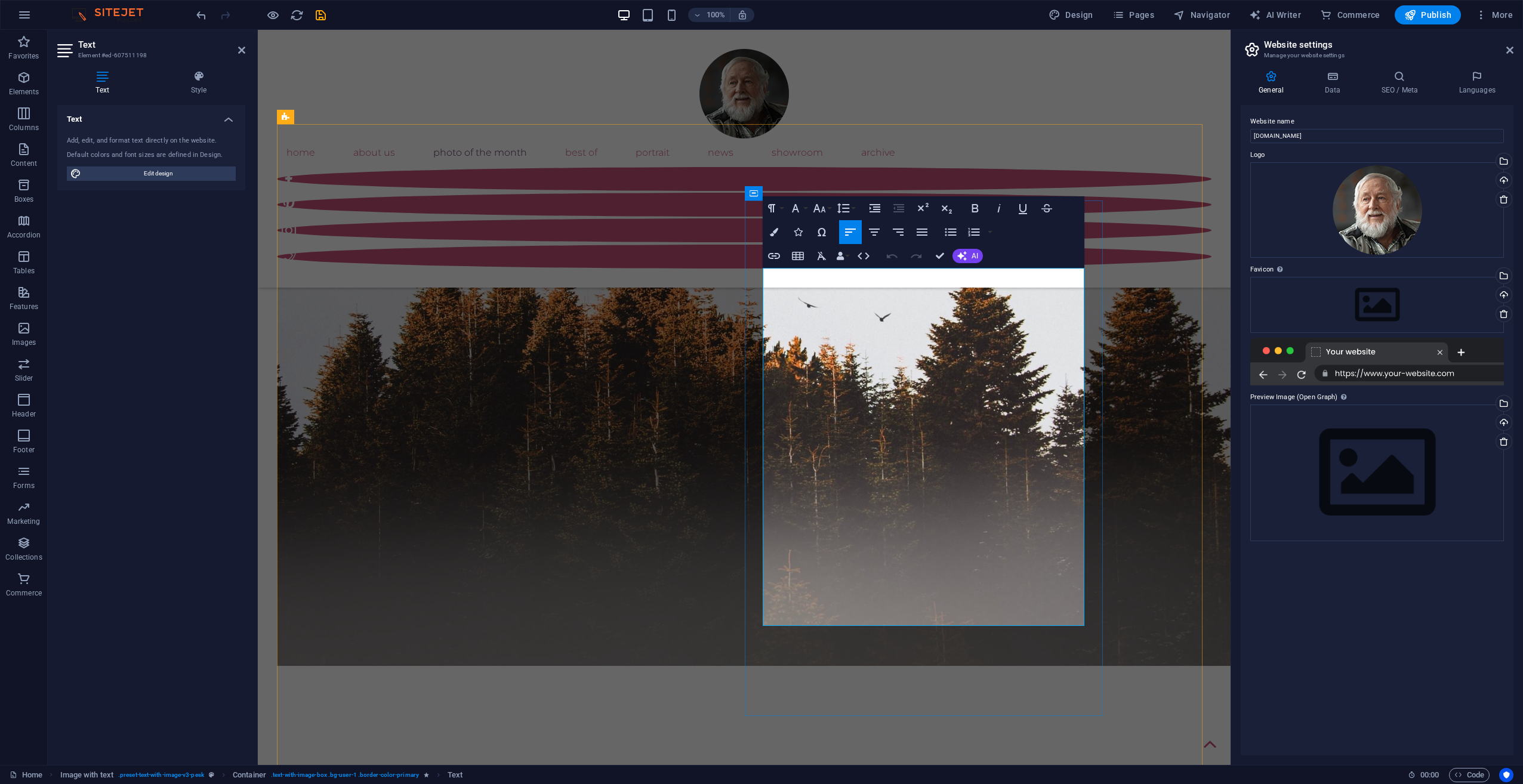
scroll to position [864, 0]
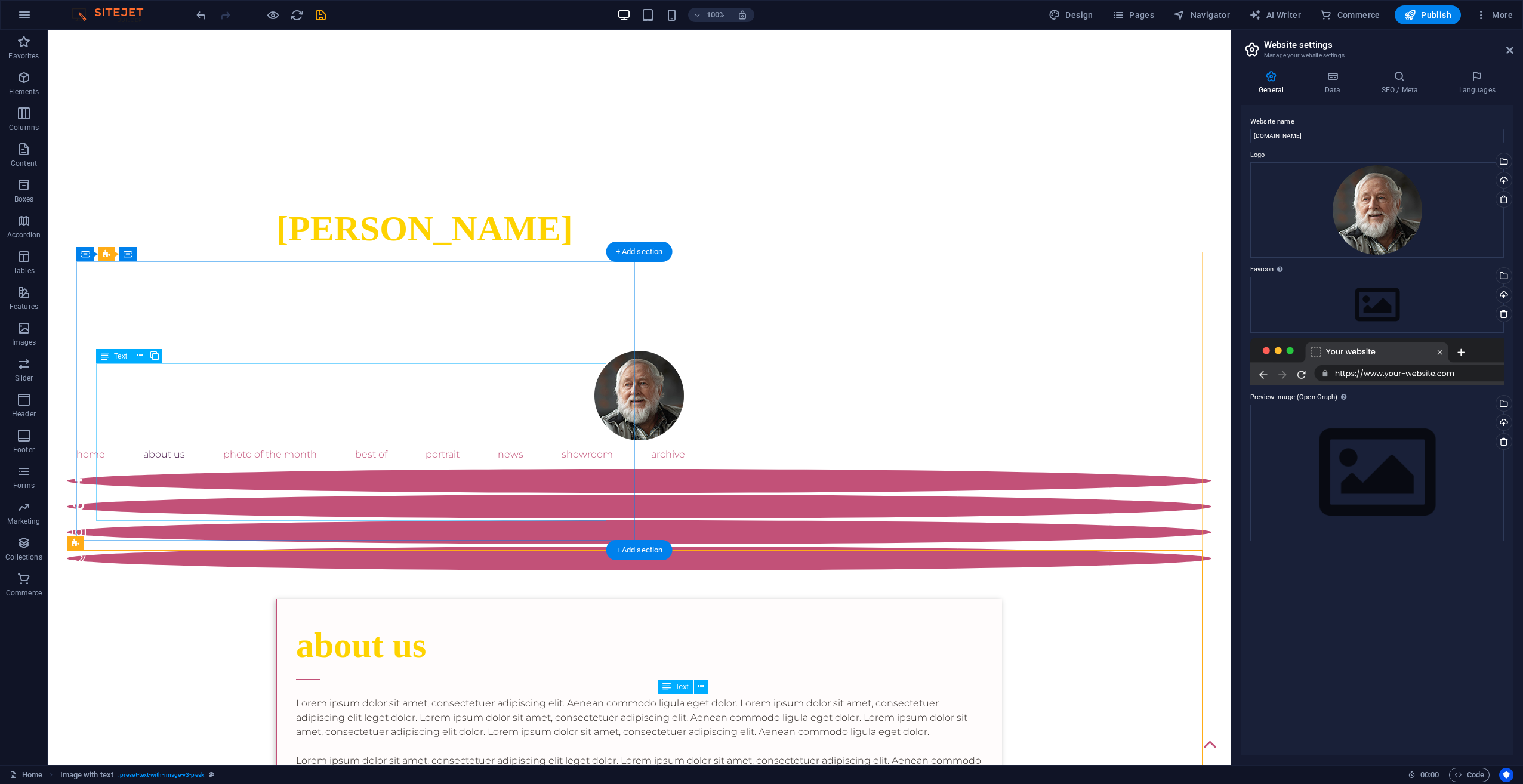
scroll to position [523, 0]
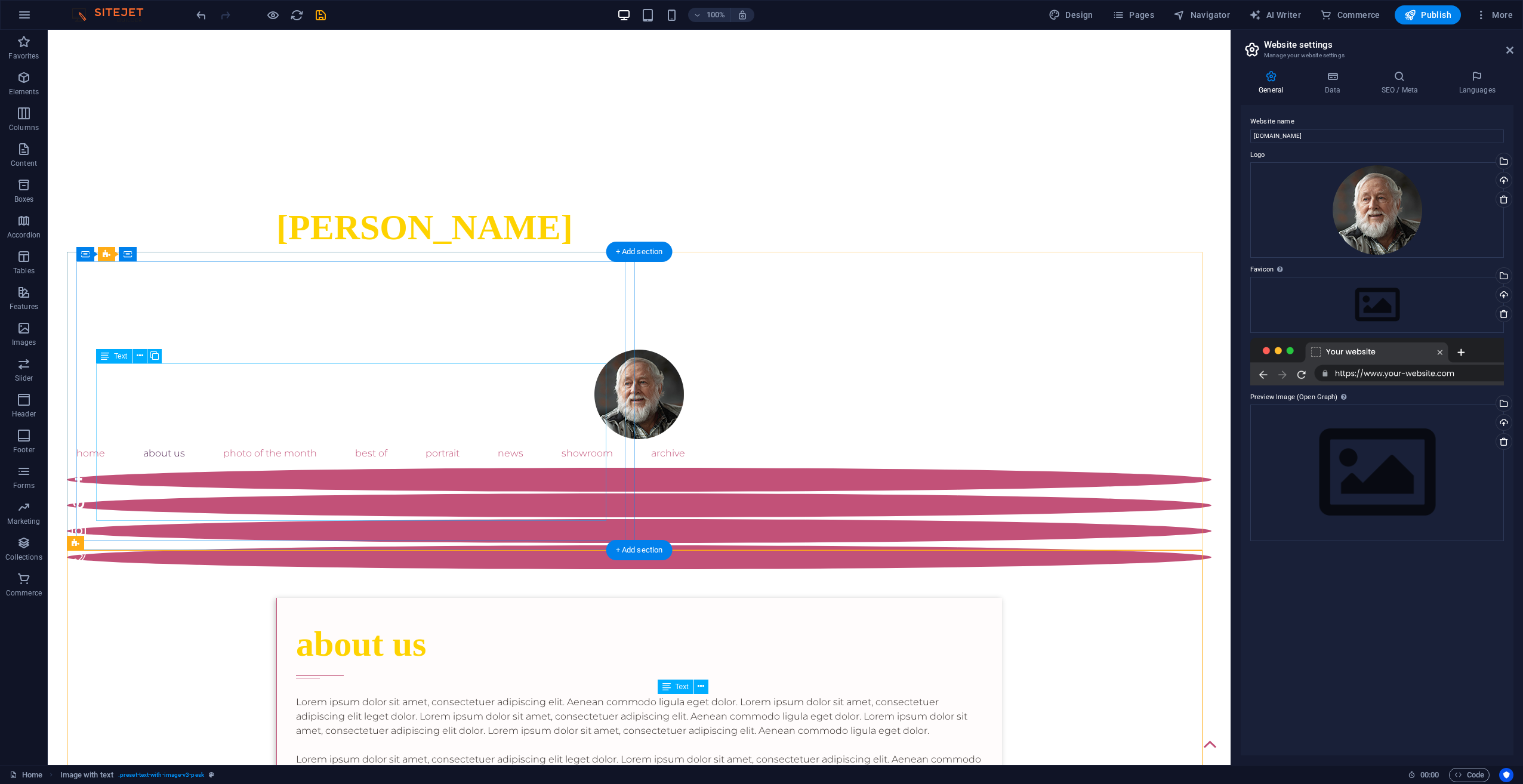
click at [305, 695] on div "Lorem ipsum dolor sit amet, consectetuer adipiscing elit. Aenean commodo ligula…" at bounding box center [640, 752] width 687 height 114
click at [296, 617] on div "about us" at bounding box center [640, 643] width 687 height 54
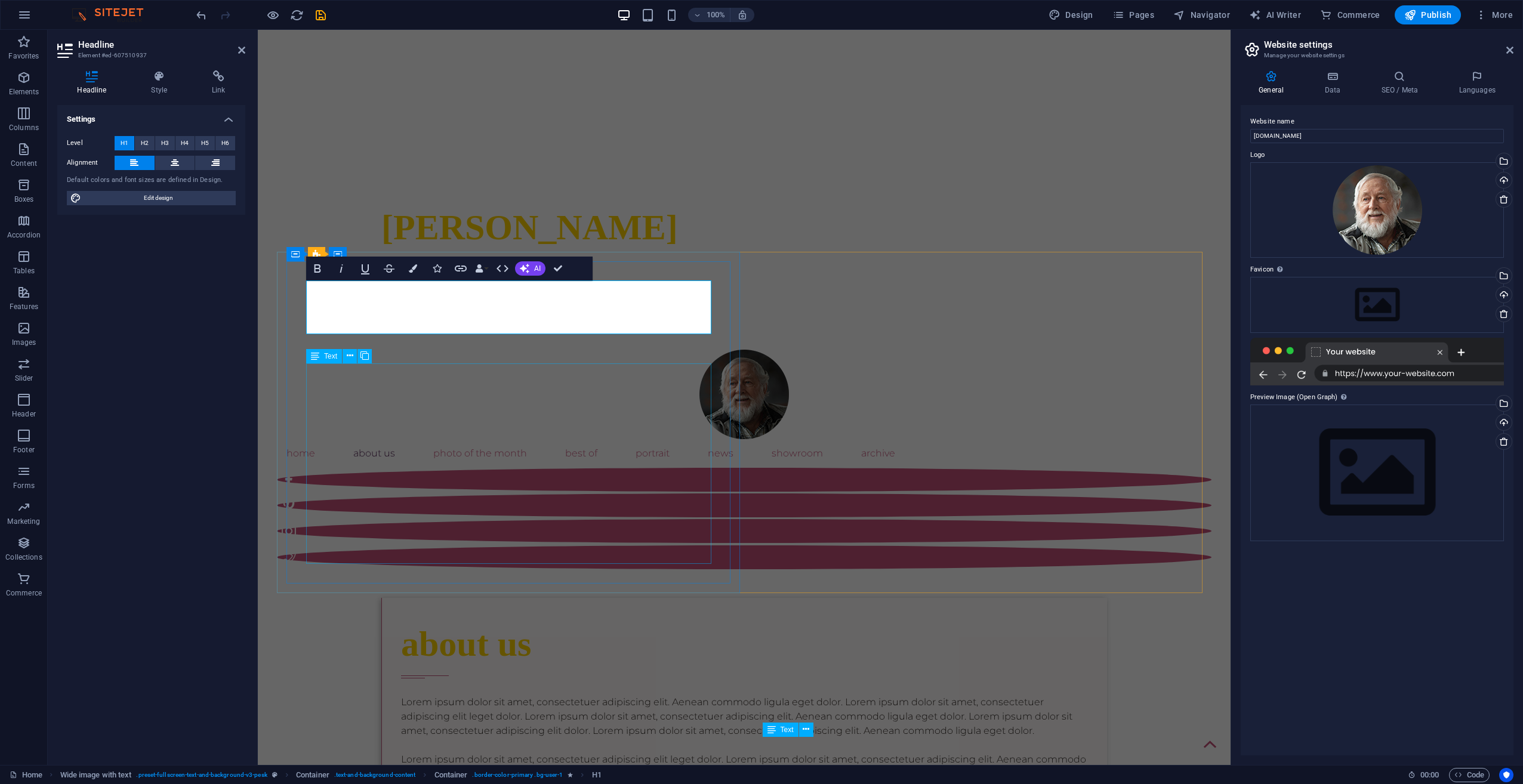
click at [401, 695] on div "Lorem ipsum dolor sit amet, consectetuer adipiscing elit. Aenean commodo ligula…" at bounding box center [745, 752] width 687 height 114
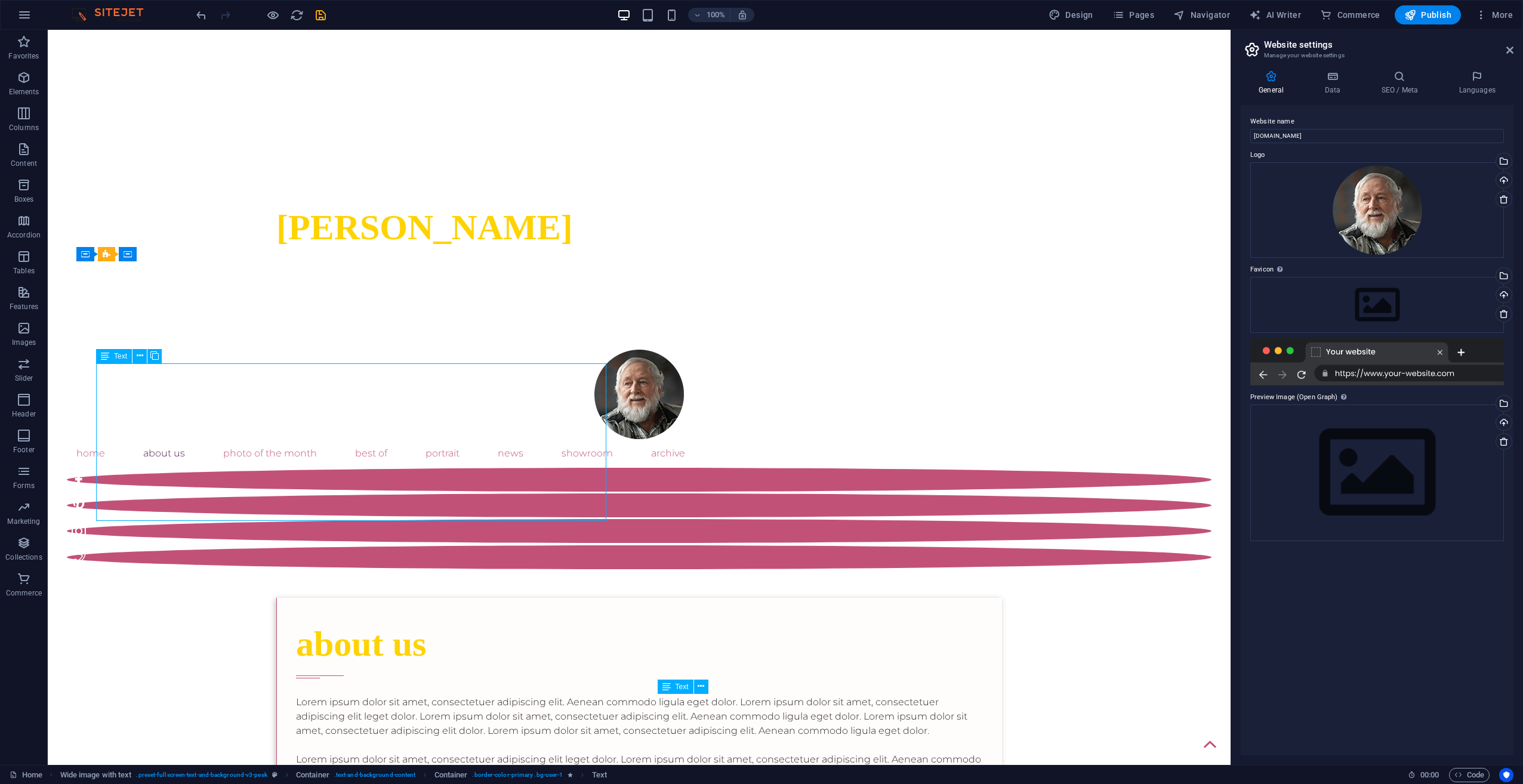
click at [372, 695] on div "Lorem ipsum dolor sit amet, consectetuer adipiscing elit. Aenean commodo ligula…" at bounding box center [640, 752] width 687 height 114
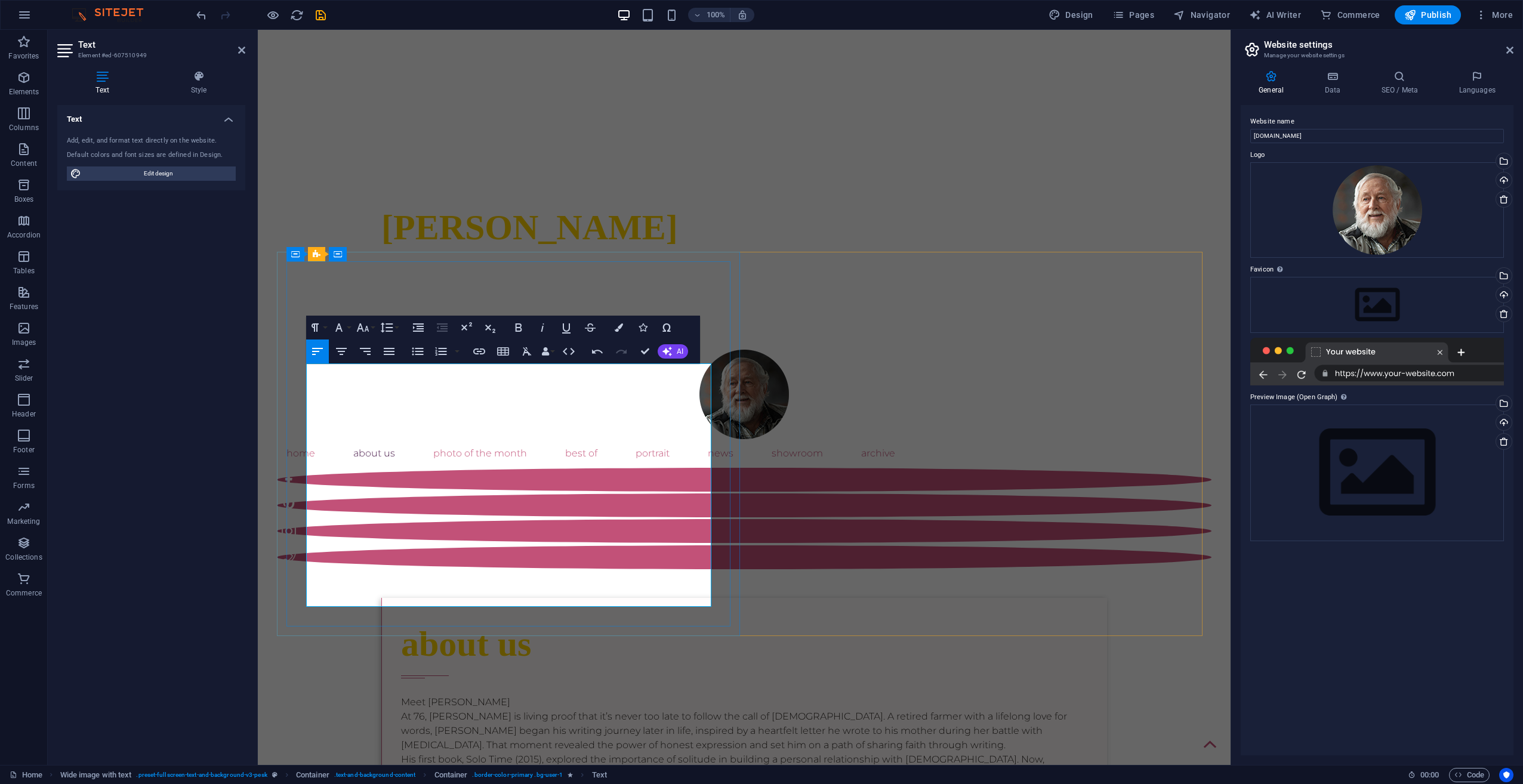
scroll to position [12268, 2]
click at [401, 709] on p "At 76, [PERSON_NAME] is living proof that it’s never too late to follow the cal…" at bounding box center [745, 731] width 687 height 43
drag, startPoint x: 412, startPoint y: 369, endPoint x: 276, endPoint y: 365, distance: 136.1
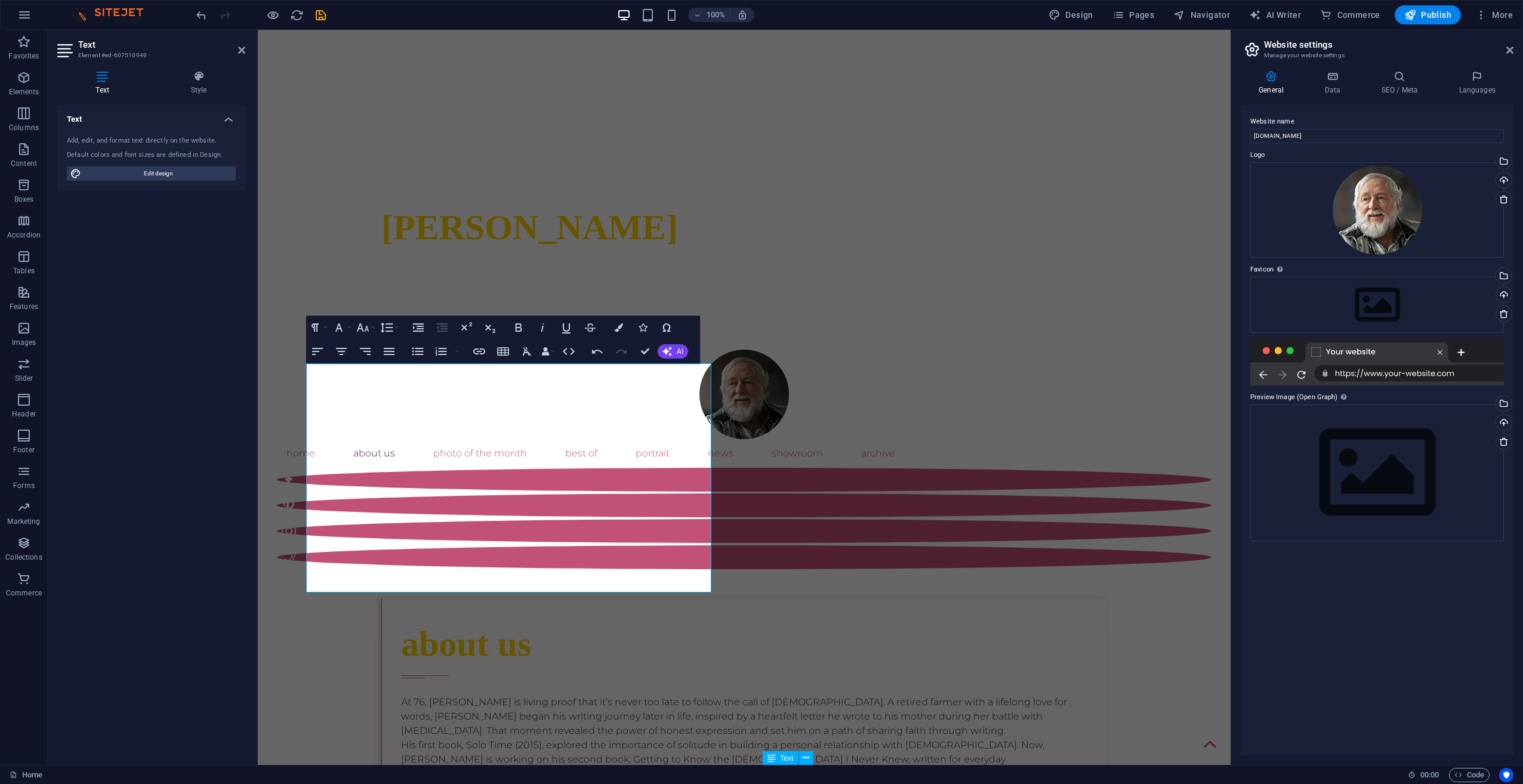
click at [241, 426] on div "Text Add, edit, and format text directly on the website. Default colors and fon…" at bounding box center [151, 430] width 188 height 650
click at [255, 419] on div at bounding box center [256, 397] width 2 height 735
click at [426, 330] on div "Home About Us Photo of the month Best Of portrait News Showroom Archive" at bounding box center [744, 459] width 972 height 258
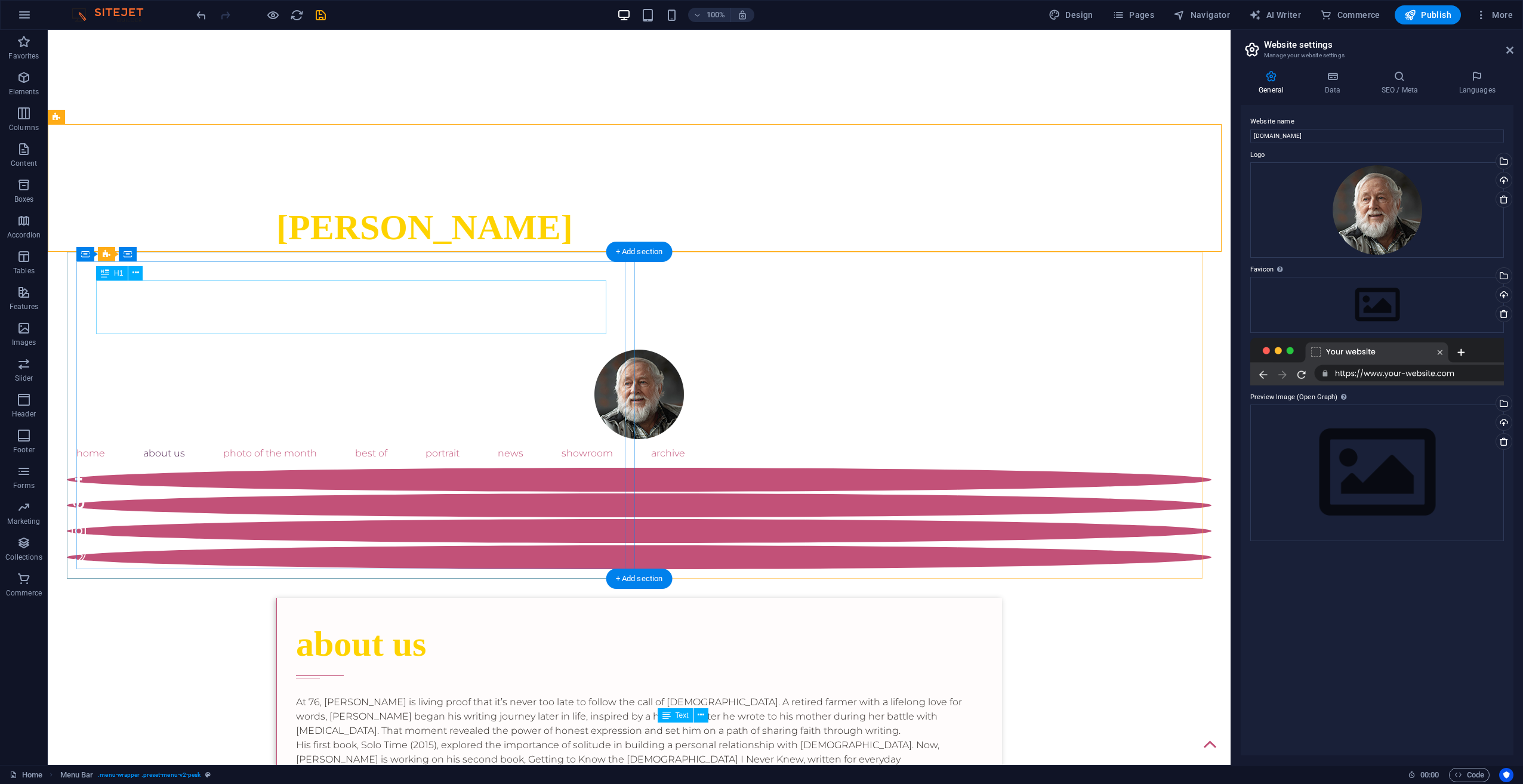
click at [296, 617] on div "about us" at bounding box center [640, 643] width 687 height 54
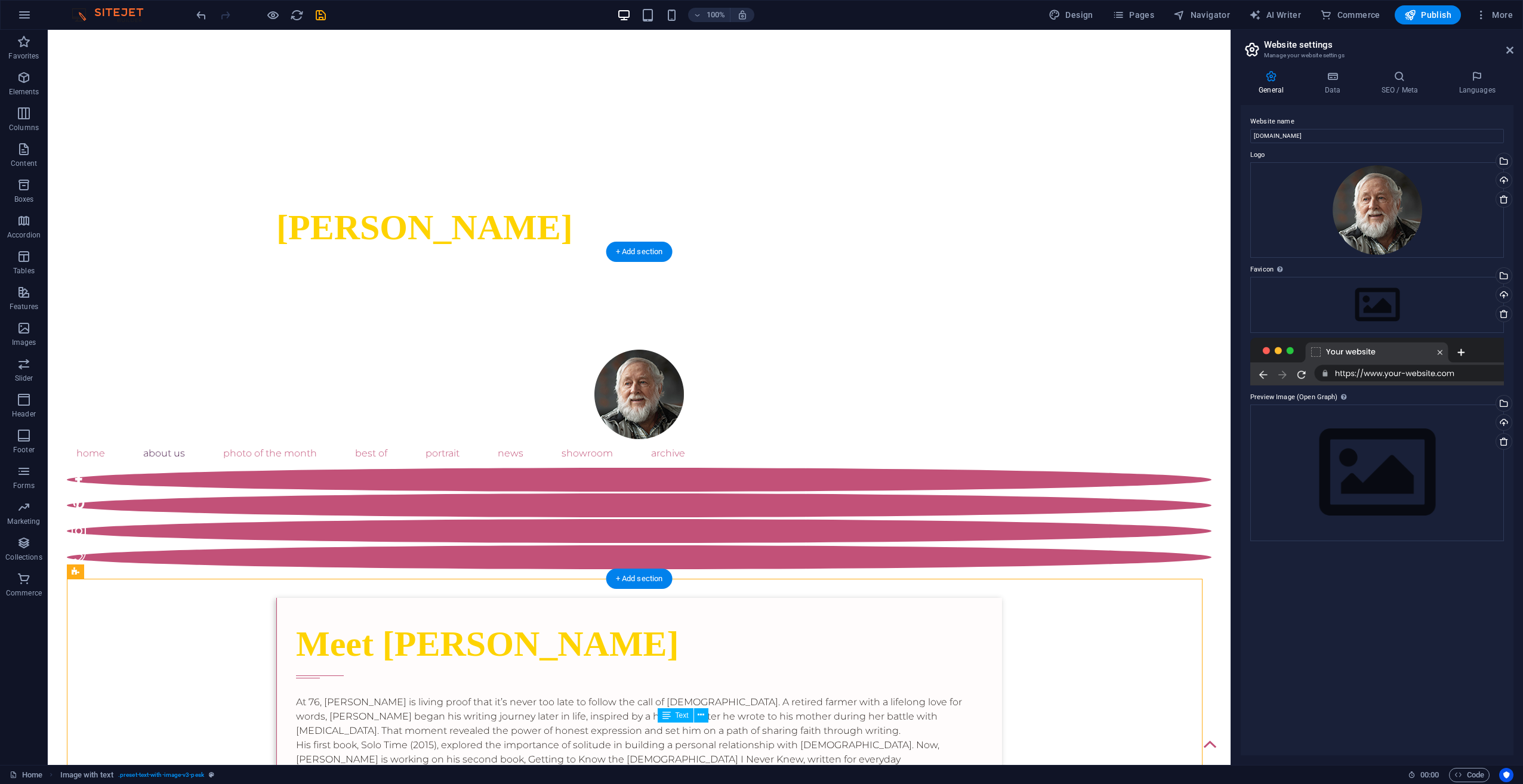
select select "px"
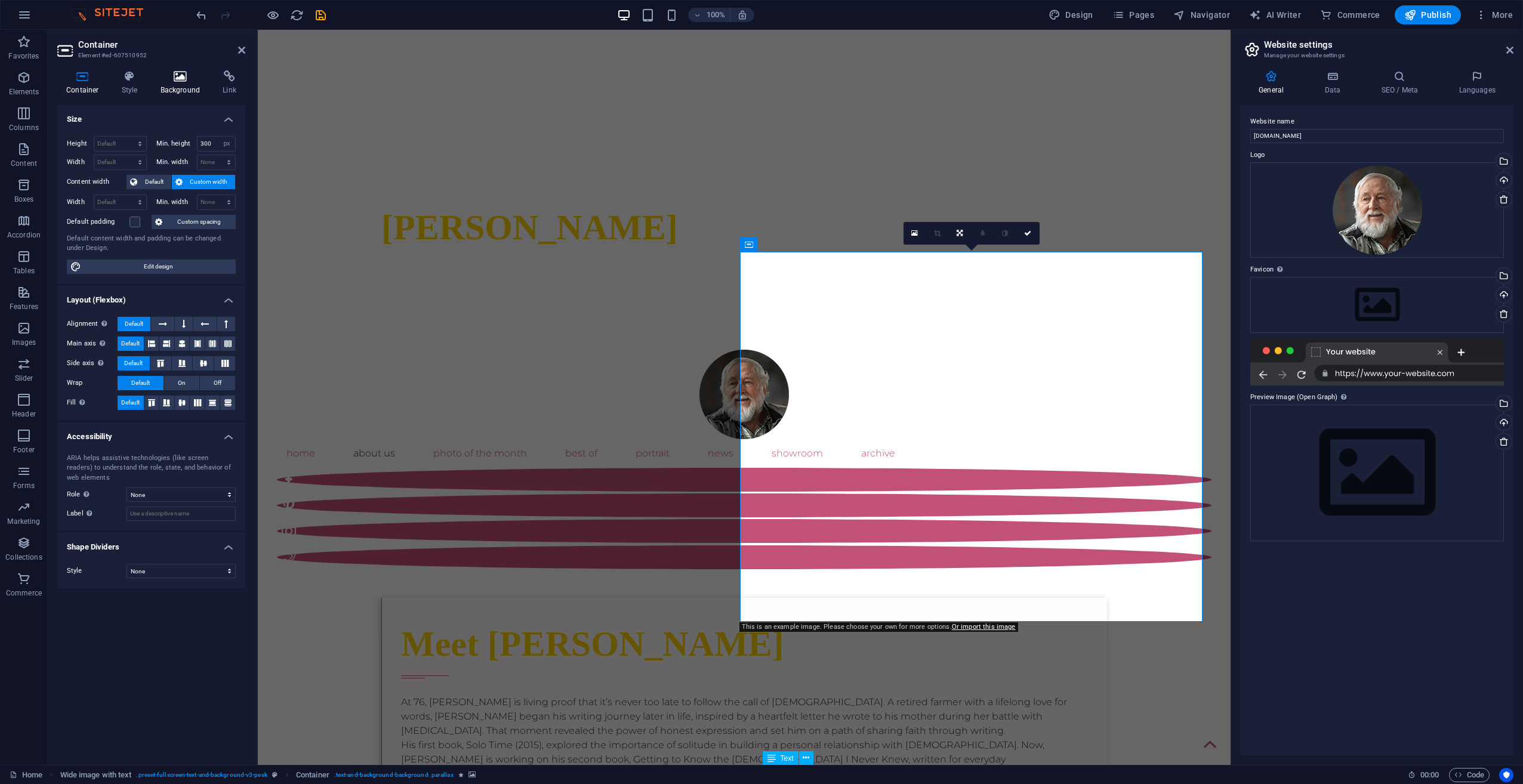
click at [183, 83] on h4 "Background" at bounding box center [183, 82] width 62 height 25
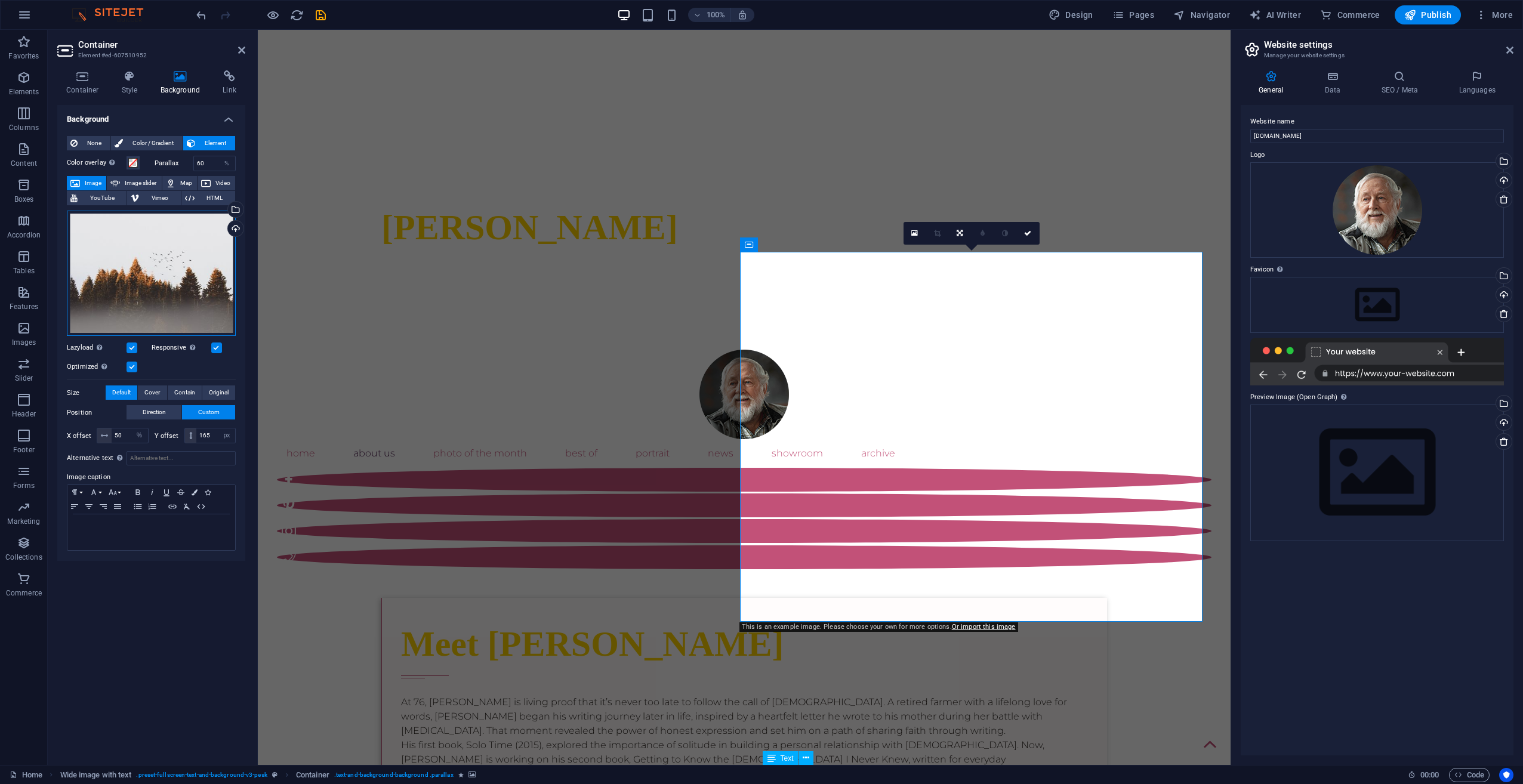
click at [192, 233] on div "Drag files here, click to choose files or select files from Files or our free s…" at bounding box center [152, 273] width 169 height 126
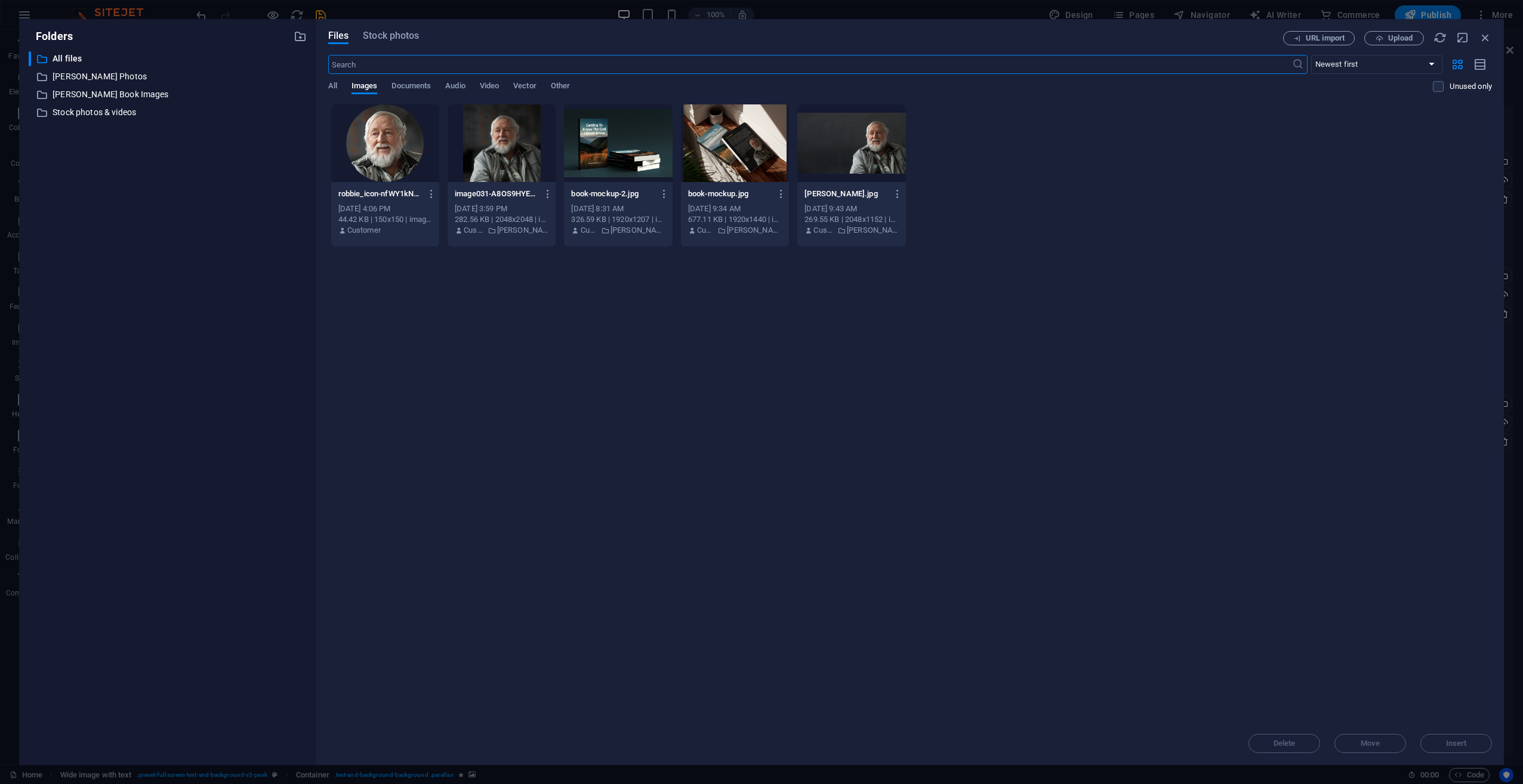
click at [736, 162] on div at bounding box center [735, 143] width 108 height 78
click at [1445, 740] on span "Insert" at bounding box center [1456, 743] width 62 height 7
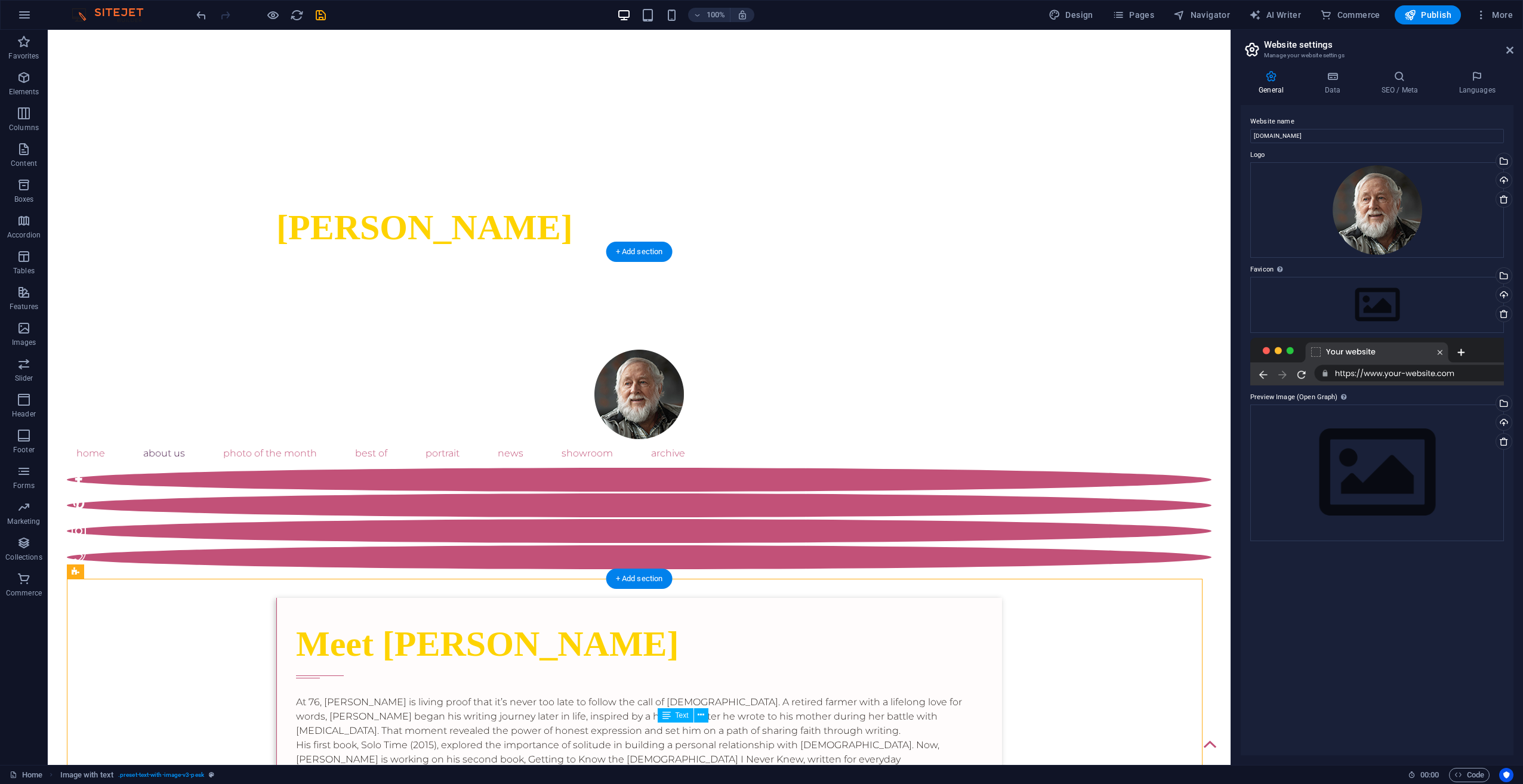
select select "%"
select select "px"
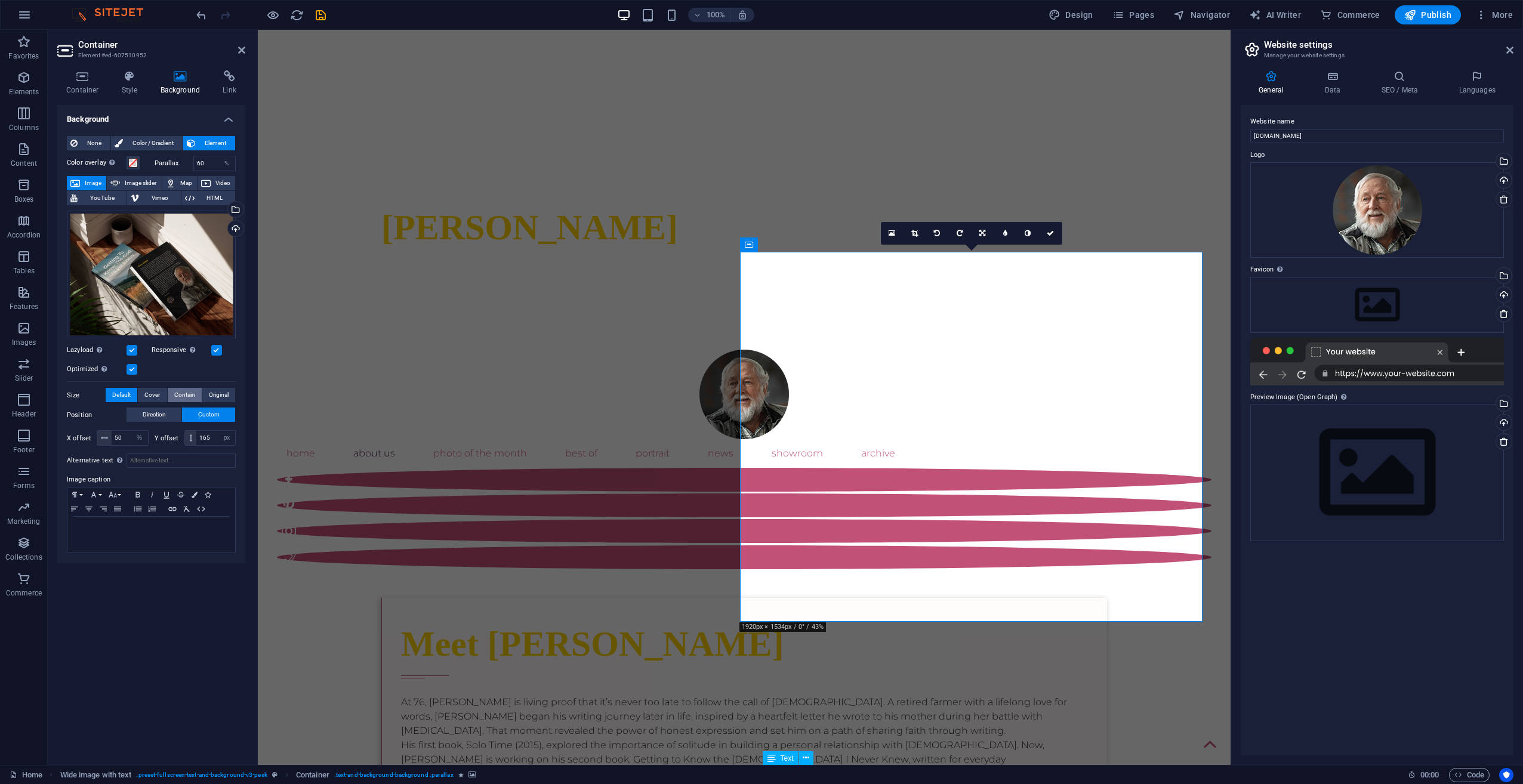
click at [195, 393] on button "Contain" at bounding box center [184, 394] width 34 height 14
click at [134, 393] on button "Default" at bounding box center [122, 394] width 32 height 14
click at [145, 393] on span "Cover" at bounding box center [152, 394] width 15 height 14
click at [184, 393] on span "Contain" at bounding box center [184, 394] width 21 height 14
click at [212, 395] on span "Original" at bounding box center [219, 394] width 20 height 14
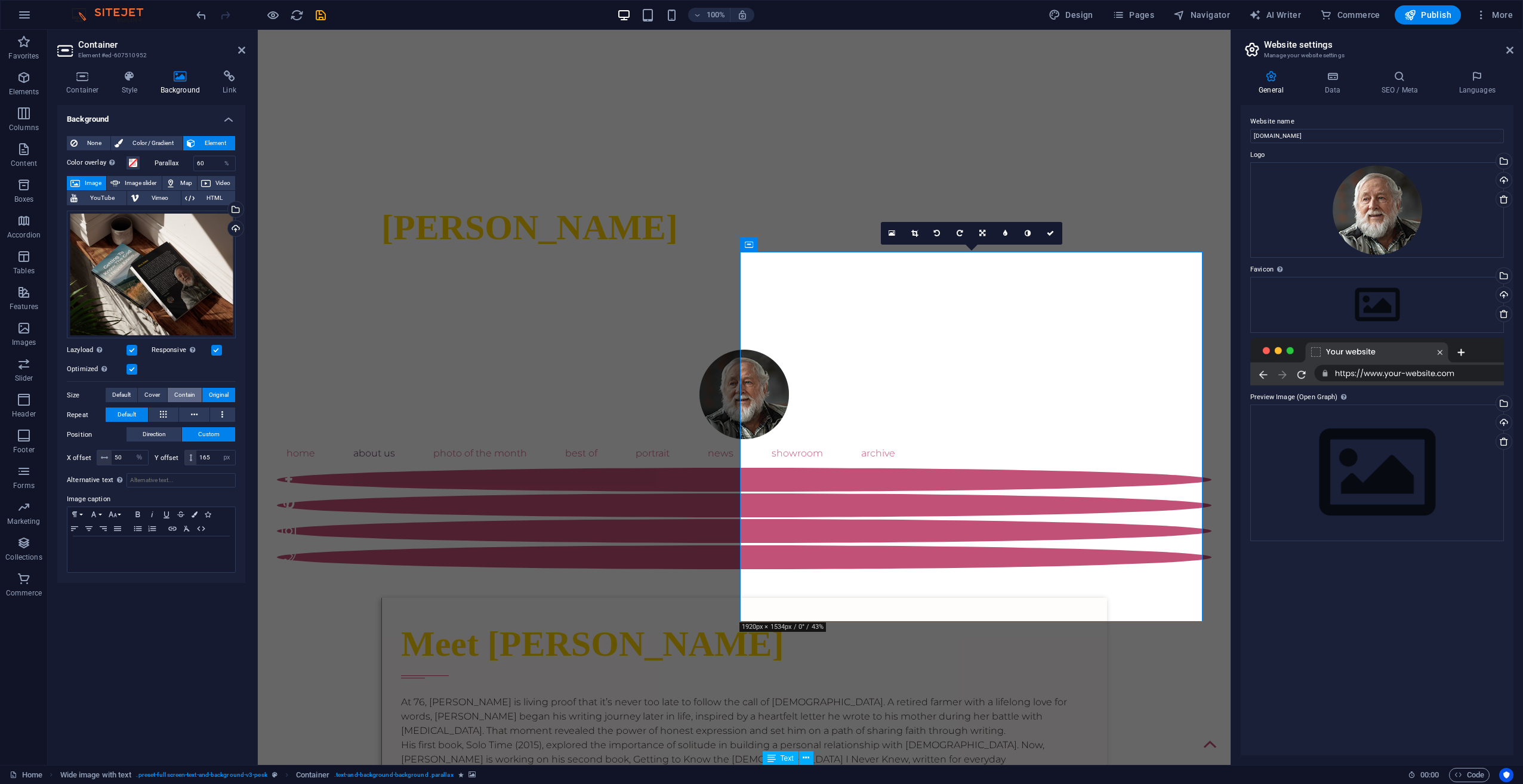
click at [186, 396] on span "Contain" at bounding box center [184, 394] width 21 height 14
click at [167, 431] on button "Direction" at bounding box center [154, 434] width 55 height 14
click at [210, 435] on span "Custom" at bounding box center [209, 434] width 21 height 14
click at [179, 435] on button "Direction" at bounding box center [154, 434] width 55 height 14
click at [99, 467] on link at bounding box center [95, 465] width 56 height 12
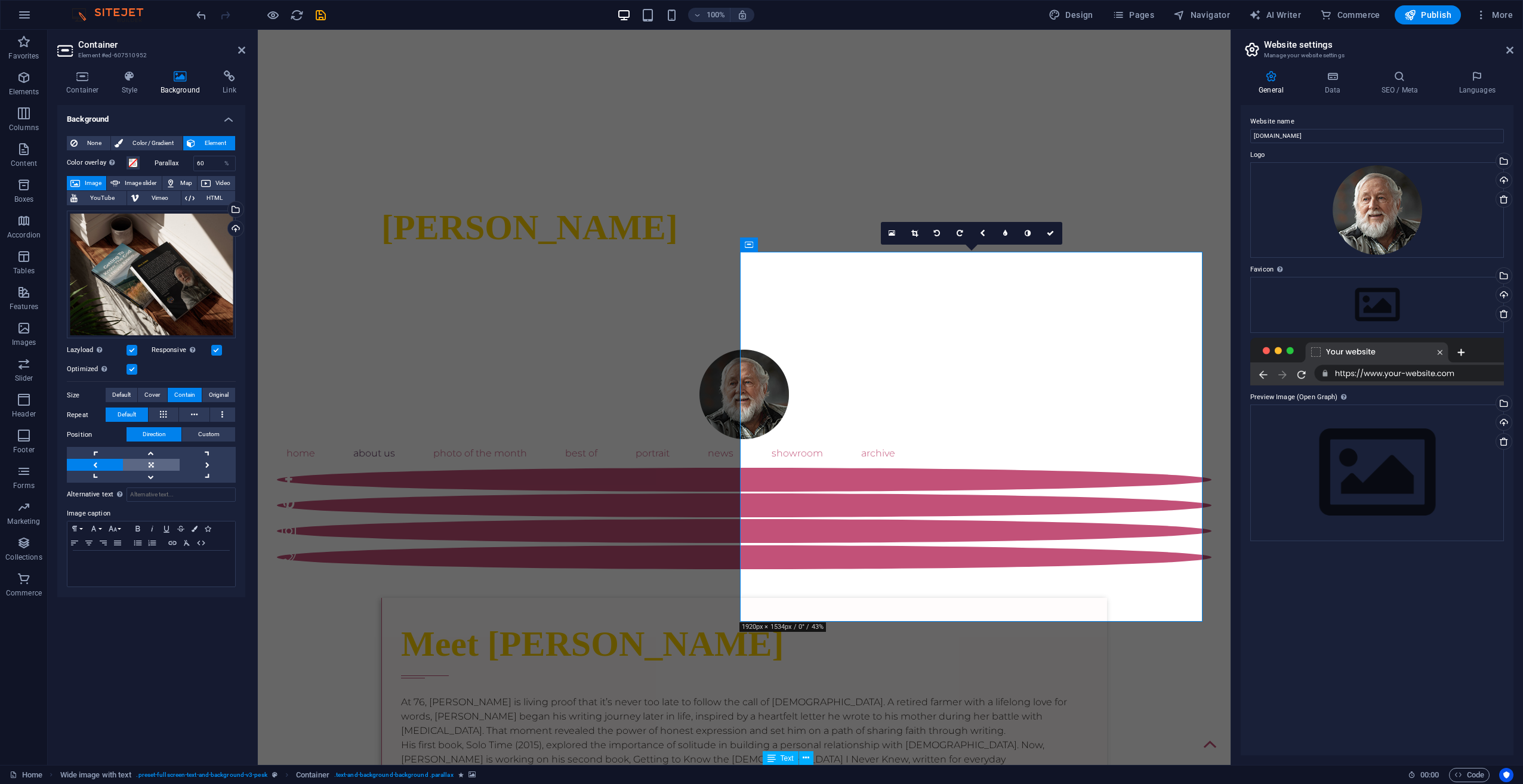
click at [138, 462] on link at bounding box center [151, 465] width 56 height 12
click at [239, 51] on icon at bounding box center [241, 50] width 7 height 10
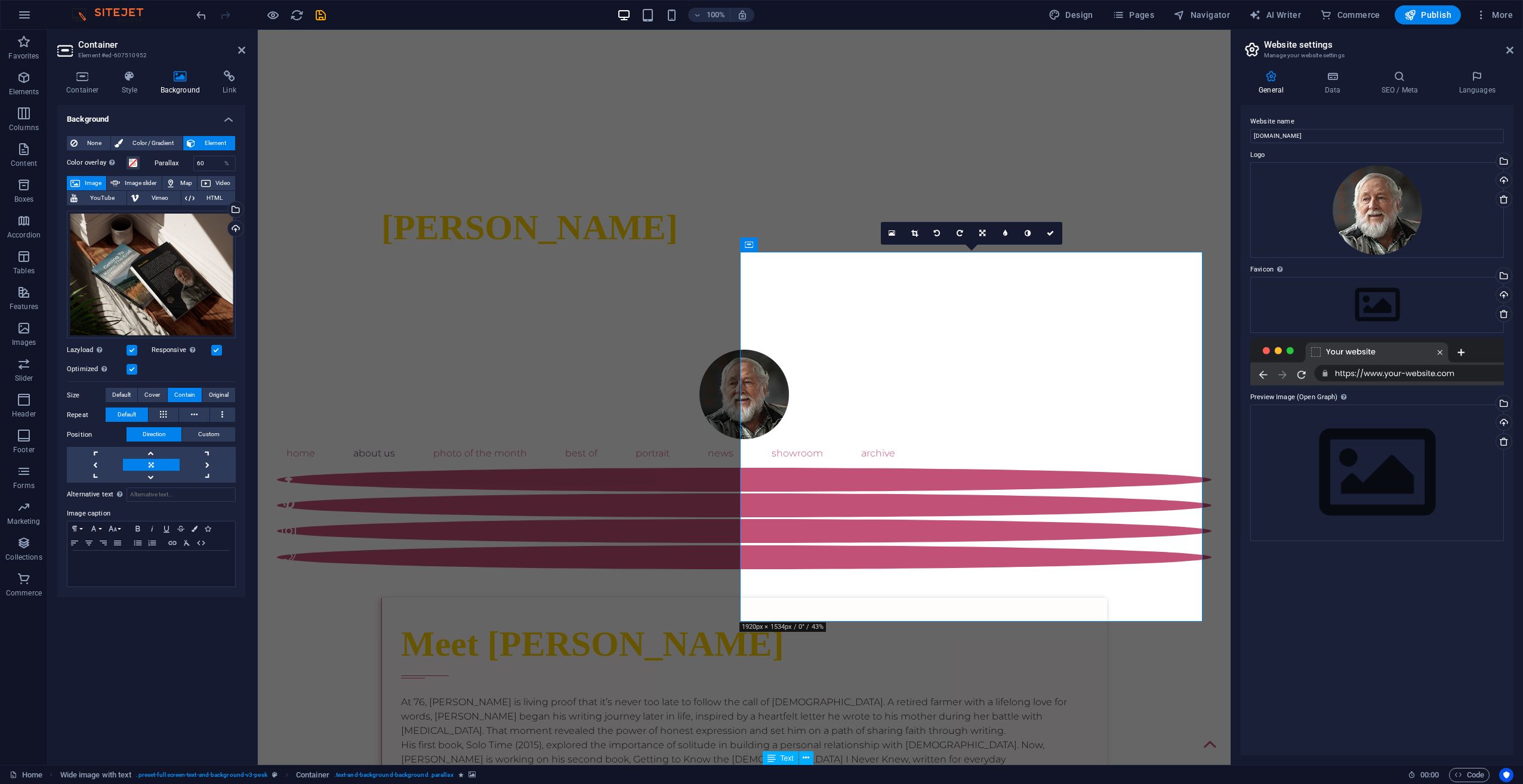
click at [132, 371] on label at bounding box center [132, 369] width 11 height 11
click at [0, 0] on input "Optimized Images are compressed to improve page speed." at bounding box center [0, 0] width 0 height 0
click at [132, 371] on label at bounding box center [132, 369] width 11 height 11
click at [0, 0] on input "Optimized Images are compressed to improve page speed." at bounding box center [0, 0] width 0 height 0
click at [132, 371] on label at bounding box center [132, 369] width 11 height 11
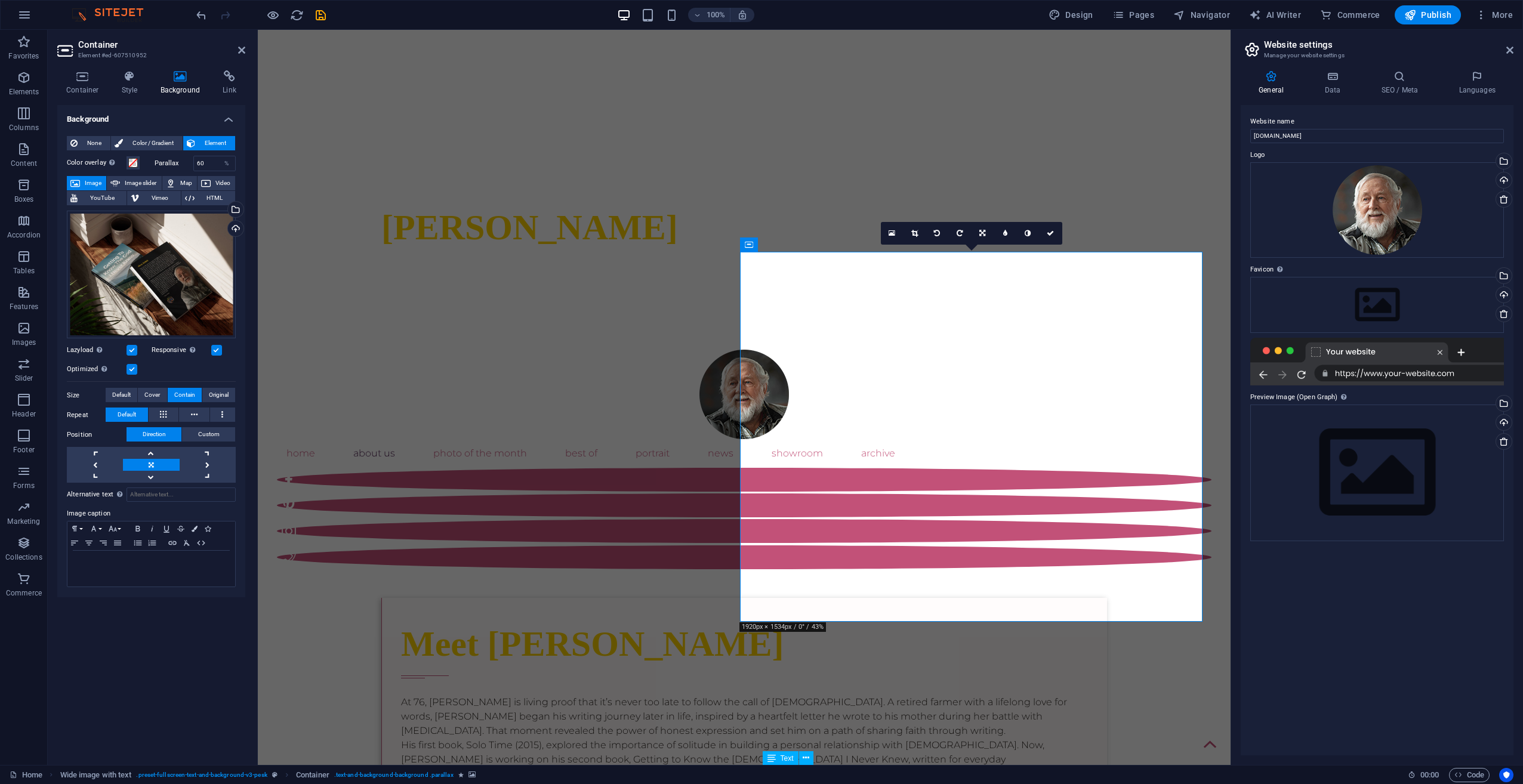
click at [0, 0] on input "Optimized Images are compressed to improve page speed." at bounding box center [0, 0] width 0 height 0
click at [132, 371] on label at bounding box center [132, 369] width 11 height 11
click at [0, 0] on input "Optimized Images are compressed to improve page speed." at bounding box center [0, 0] width 0 height 0
click at [219, 355] on label at bounding box center [216, 350] width 11 height 11
click at [0, 0] on input "Responsive Automatically load retina image and smartphone optimized sizes." at bounding box center [0, 0] width 0 height 0
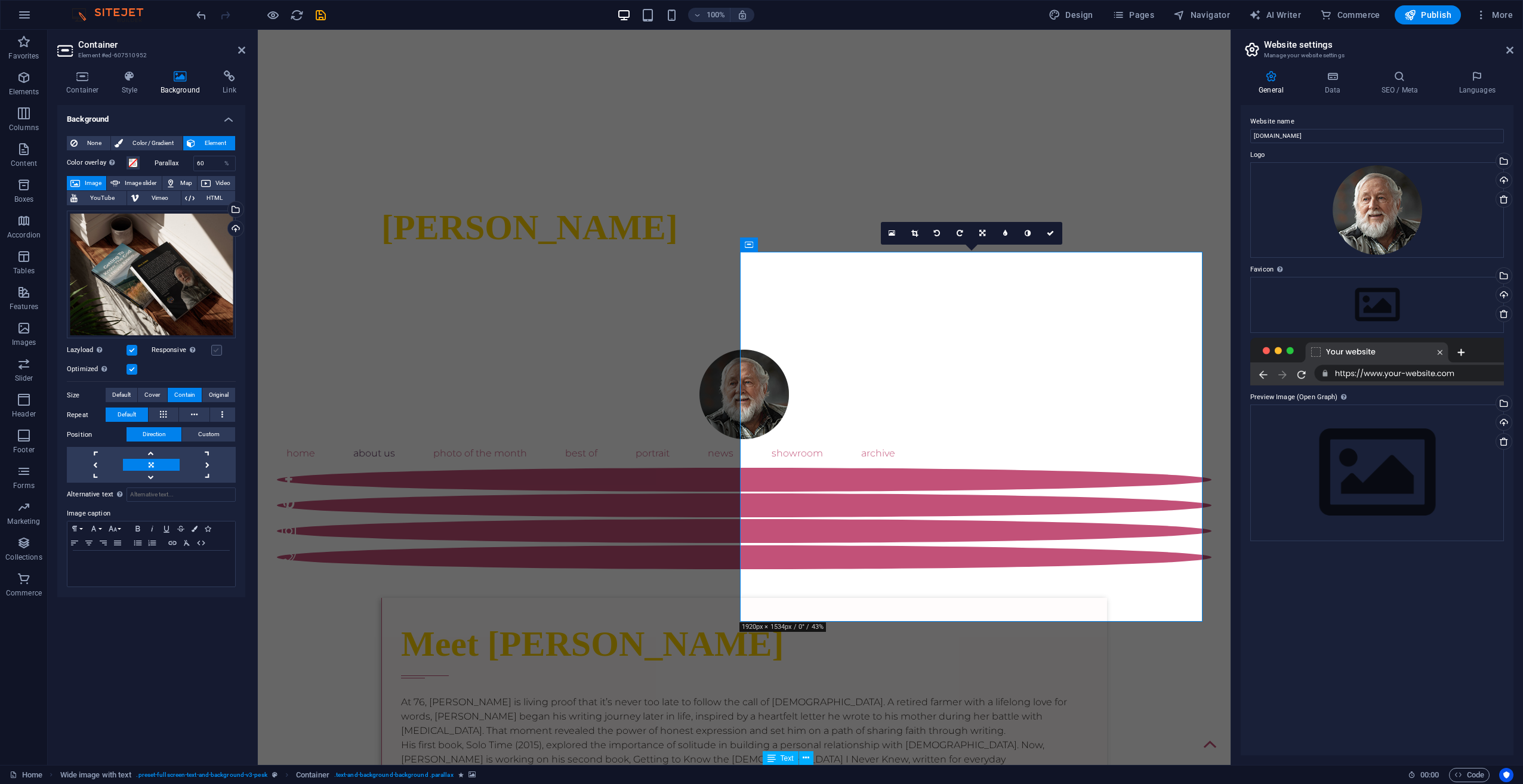
click at [217, 349] on label at bounding box center [216, 350] width 11 height 11
click at [0, 0] on input "Responsive Automatically load retina image and smartphone optimized sizes." at bounding box center [0, 0] width 0 height 0
click at [214, 390] on span "Original" at bounding box center [219, 394] width 20 height 14
click at [155, 394] on span "Cover" at bounding box center [152, 394] width 15 height 14
click at [180, 393] on span "Contain" at bounding box center [184, 394] width 21 height 14
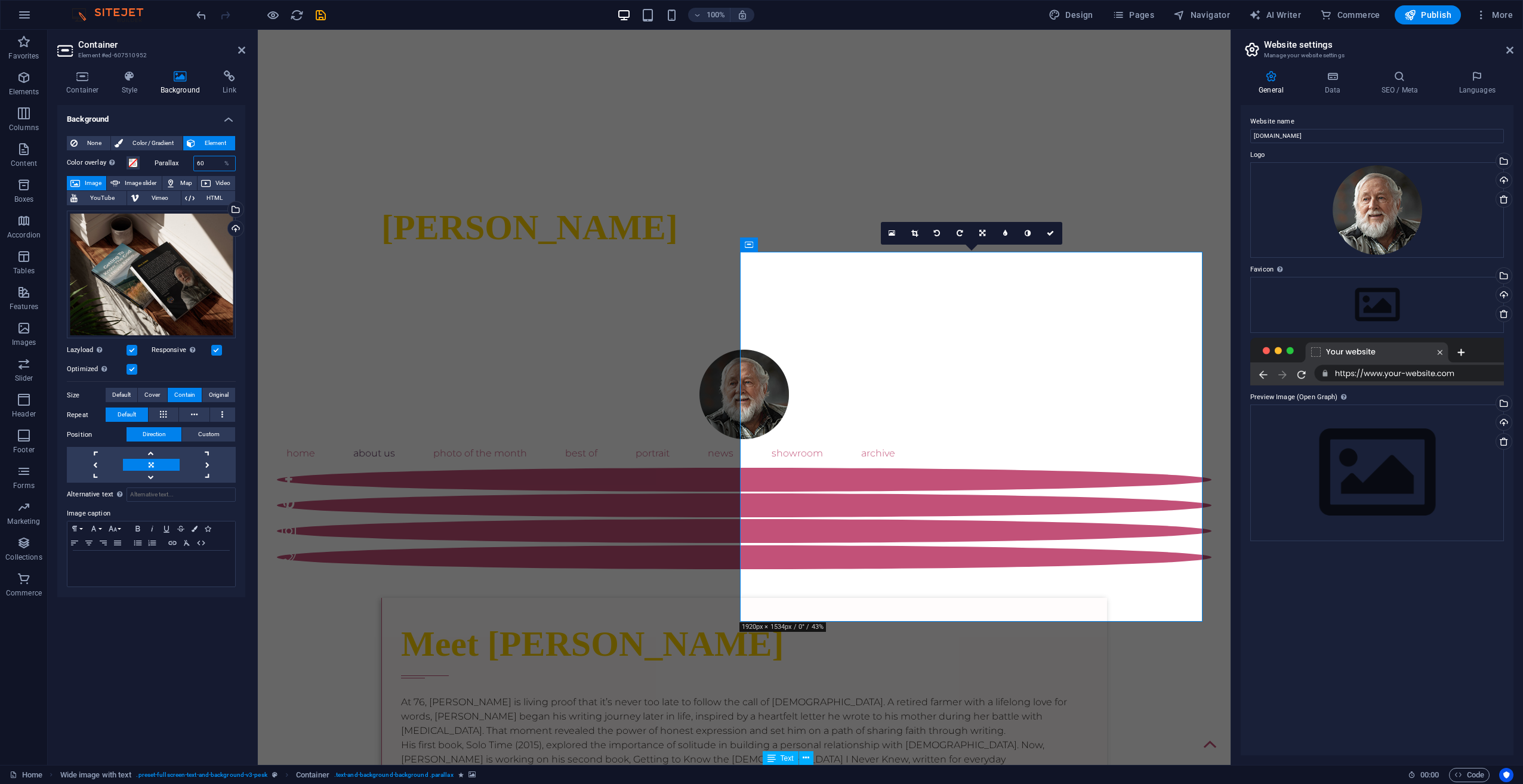
drag, startPoint x: 208, startPoint y: 162, endPoint x: 148, endPoint y: 155, distance: 60.4
click at [148, 156] on div "Color overlay Places an overlay over the background to colorize it Parallax 60 %" at bounding box center [152, 164] width 169 height 15
drag, startPoint x: 208, startPoint y: 163, endPoint x: 148, endPoint y: 156, distance: 60.4
click at [148, 156] on div "Color overlay Places an overlay over the background to colorize it Parallax 10 %" at bounding box center [152, 164] width 169 height 15
drag, startPoint x: 206, startPoint y: 161, endPoint x: 174, endPoint y: 160, distance: 32.0
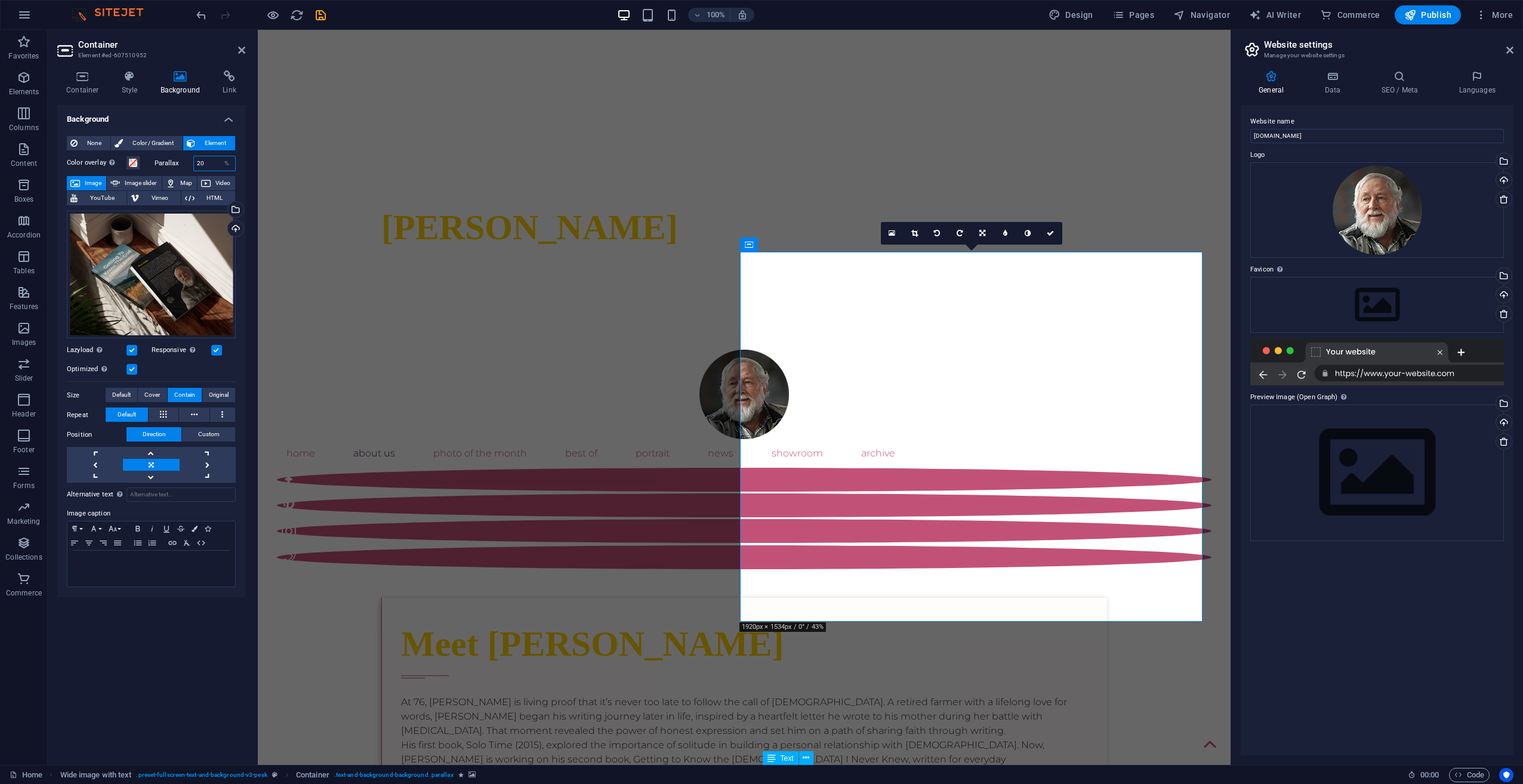
click at [175, 160] on div "Parallax 20 %" at bounding box center [195, 164] width 81 height 15
drag, startPoint x: 214, startPoint y: 161, endPoint x: 151, endPoint y: 156, distance: 63.2
click at [152, 156] on div "Parallax 30 %" at bounding box center [193, 164] width 85 height 15
drag, startPoint x: 209, startPoint y: 161, endPoint x: 156, endPoint y: 155, distance: 53.3
click at [156, 155] on div "Color overlay Places an overlay over the background to colorize it Parallax 50 …" at bounding box center [152, 369] width 169 height 437
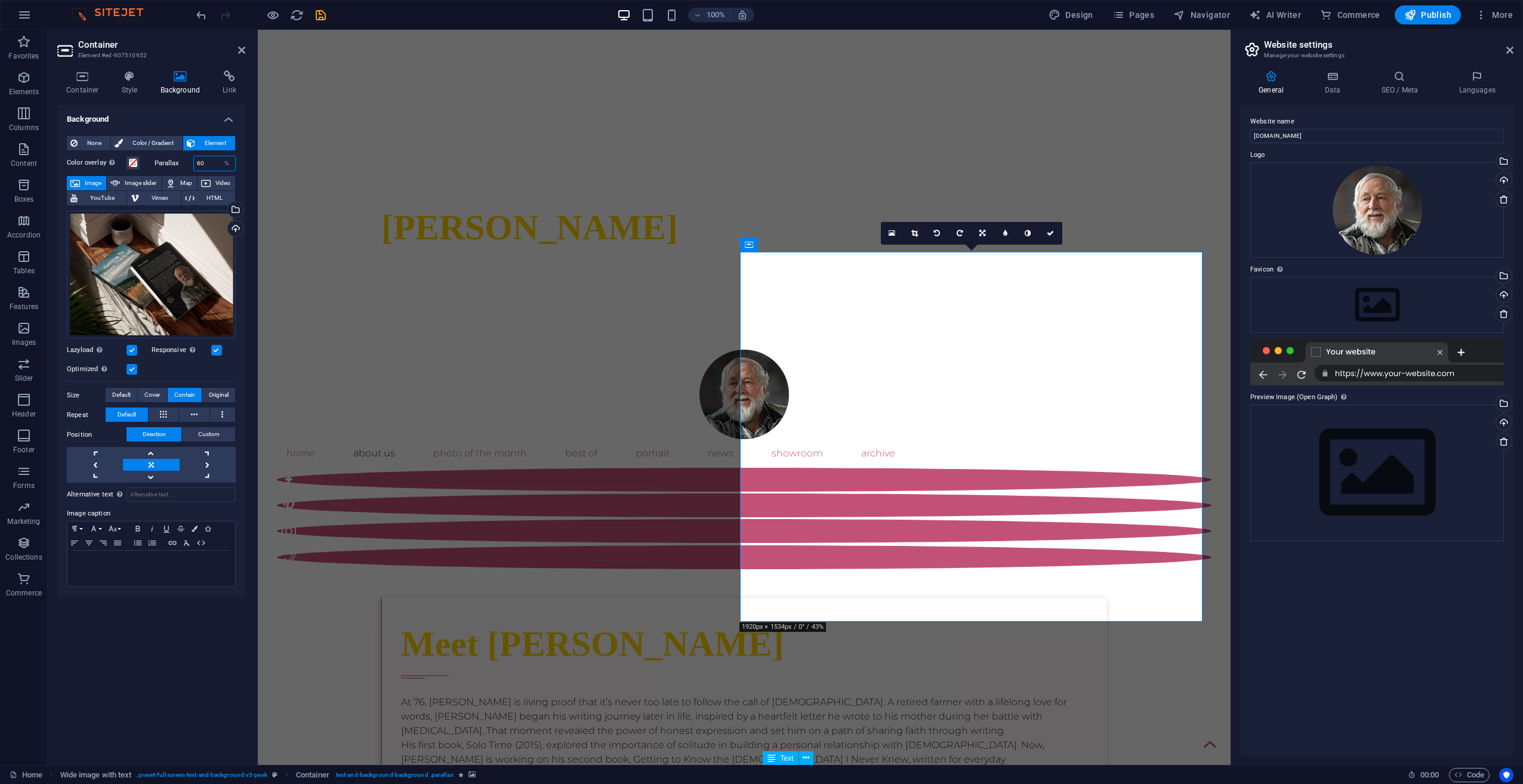
drag, startPoint x: 207, startPoint y: 161, endPoint x: 177, endPoint y: 159, distance: 30.1
click at [177, 159] on div "Parallax 60 %" at bounding box center [195, 164] width 81 height 15
type input "50"
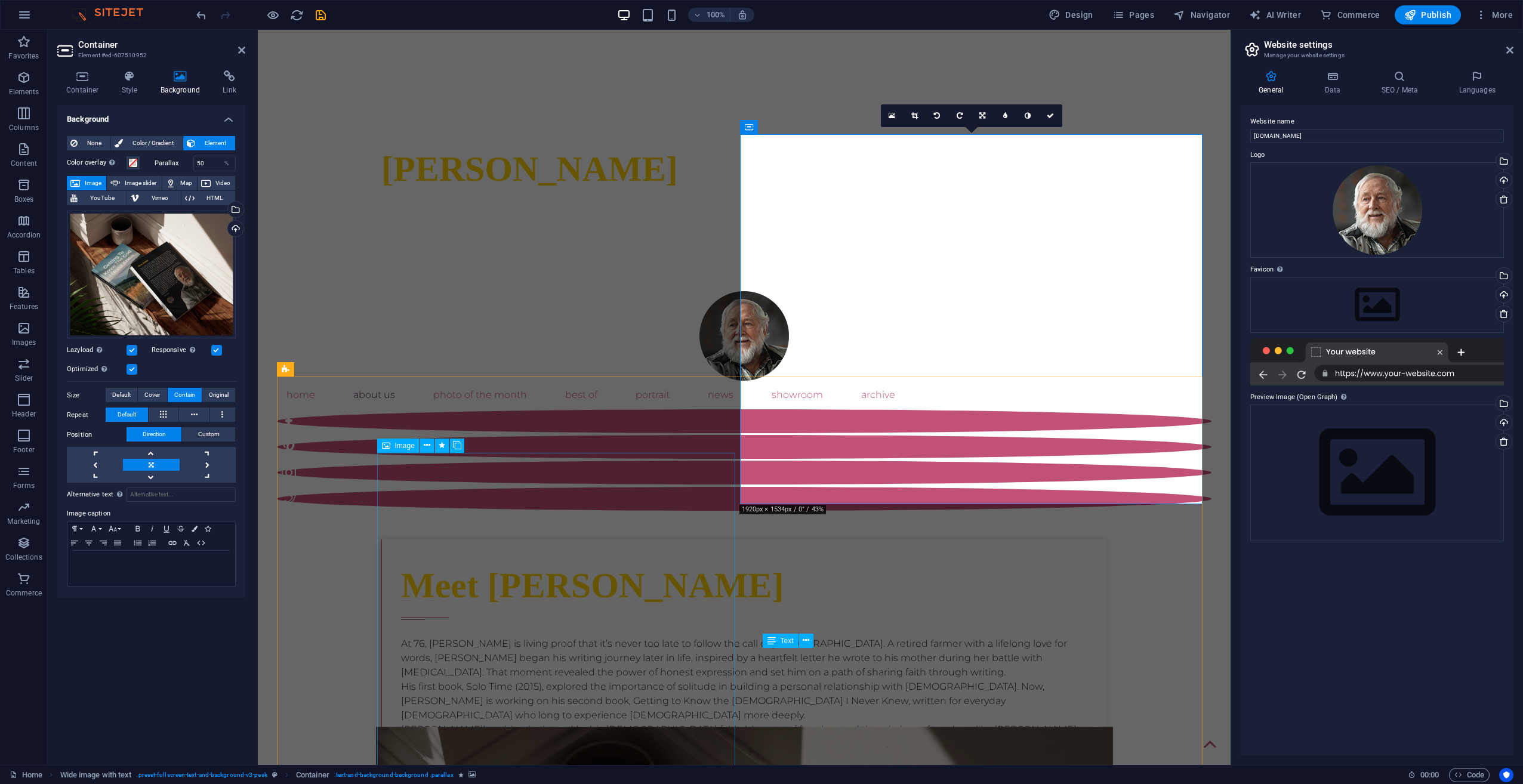
scroll to position [642, 0]
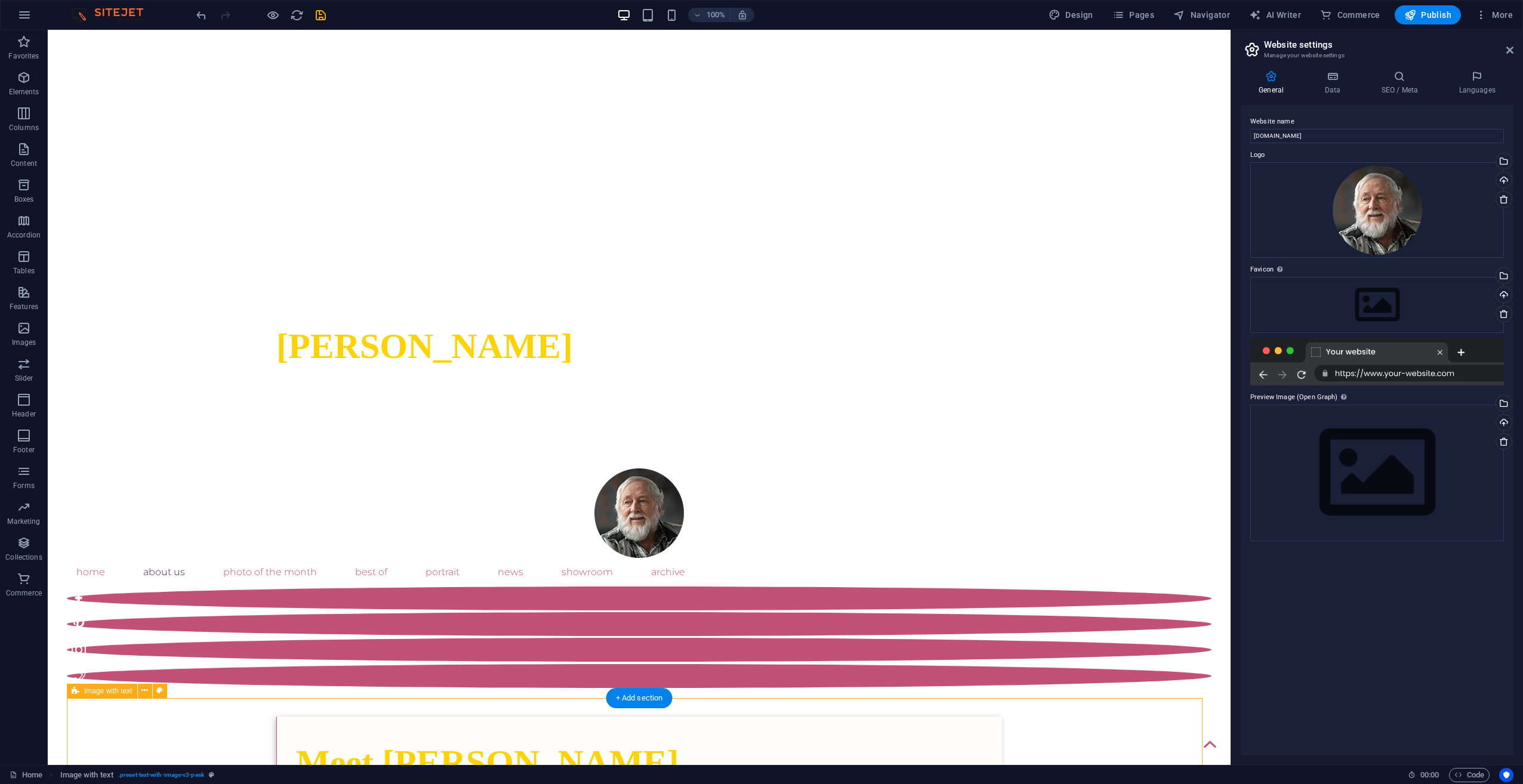
scroll to position [403, 0]
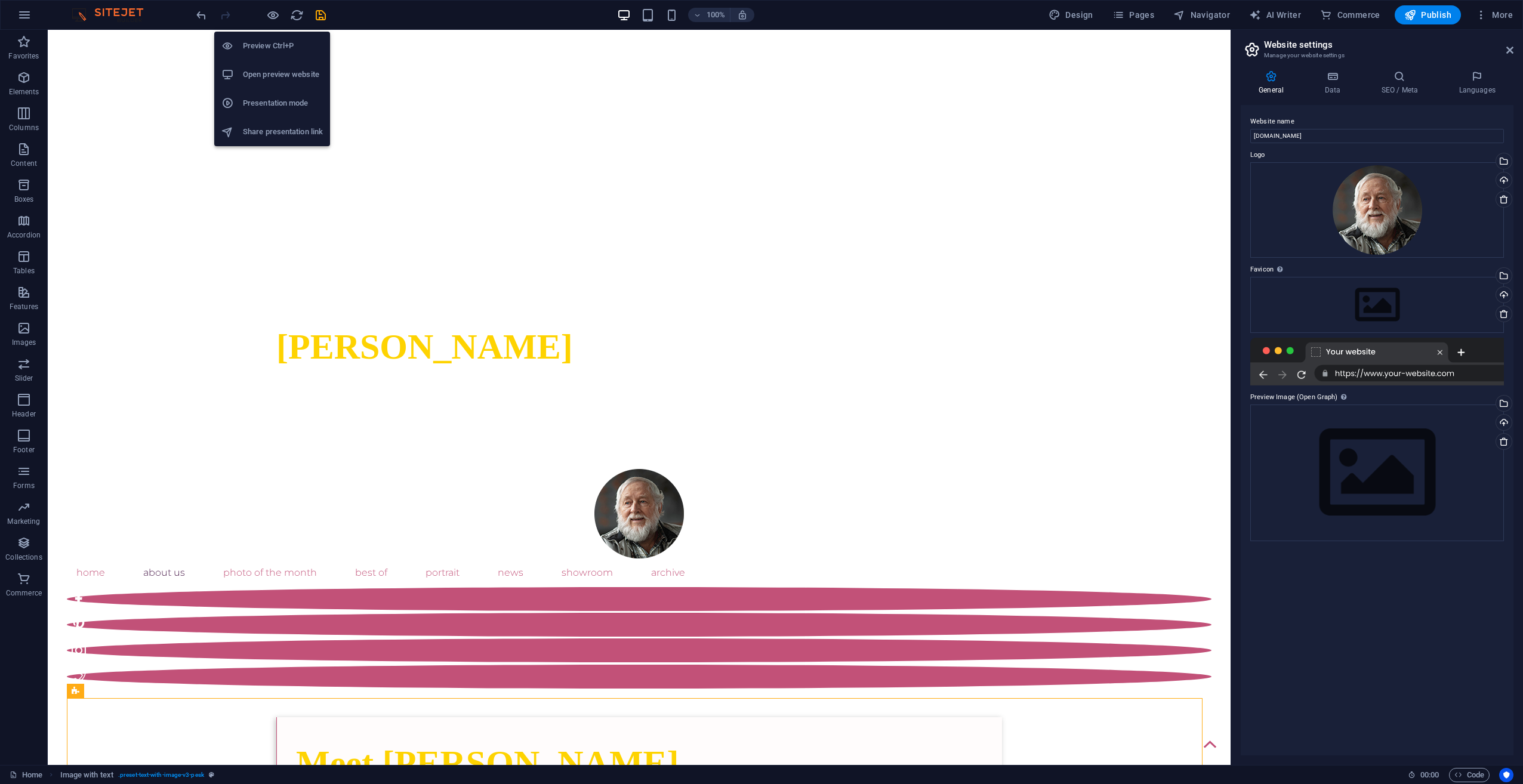
click at [265, 46] on h6 "Preview Ctrl+P" at bounding box center [283, 46] width 80 height 14
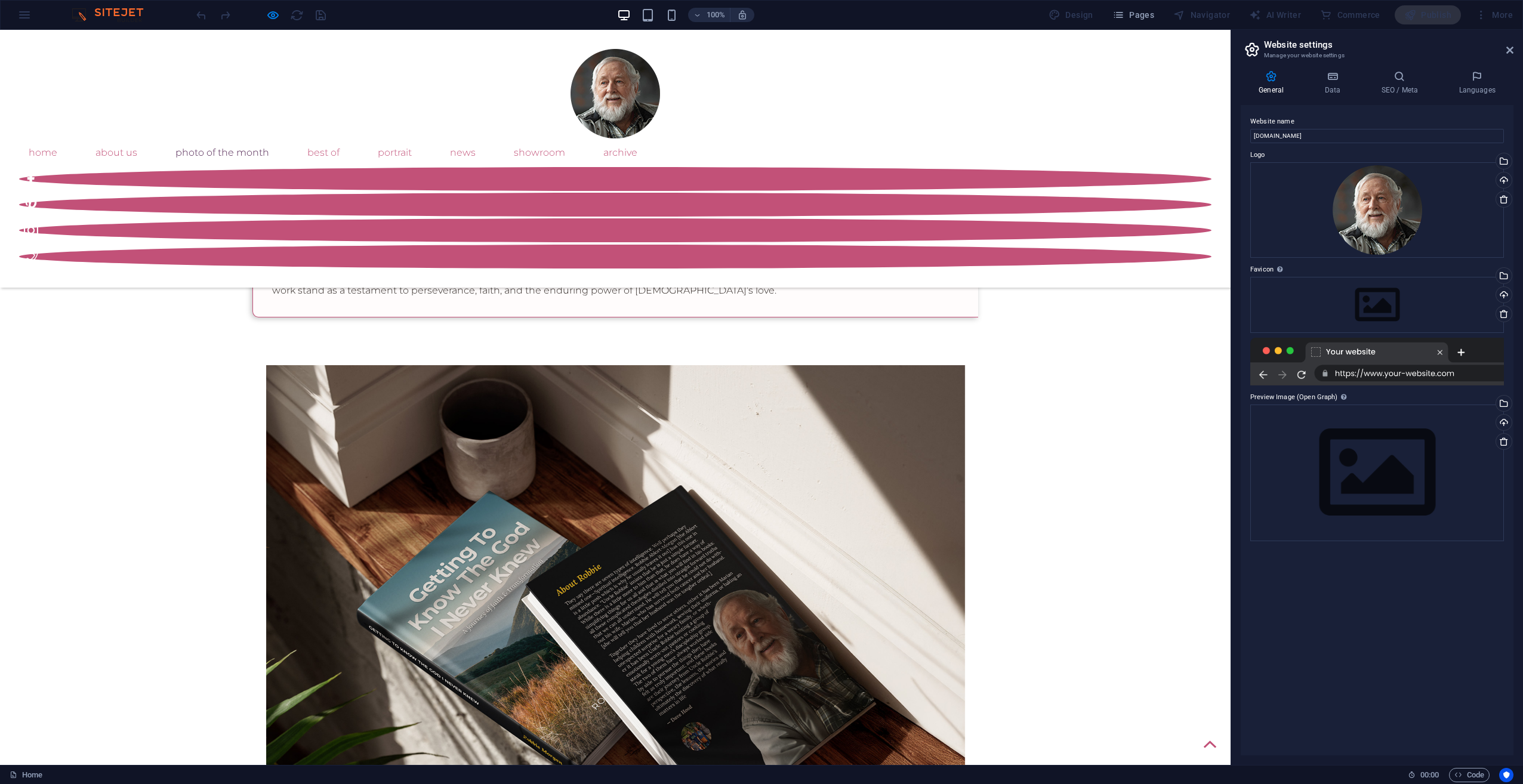
scroll to position [821, 0]
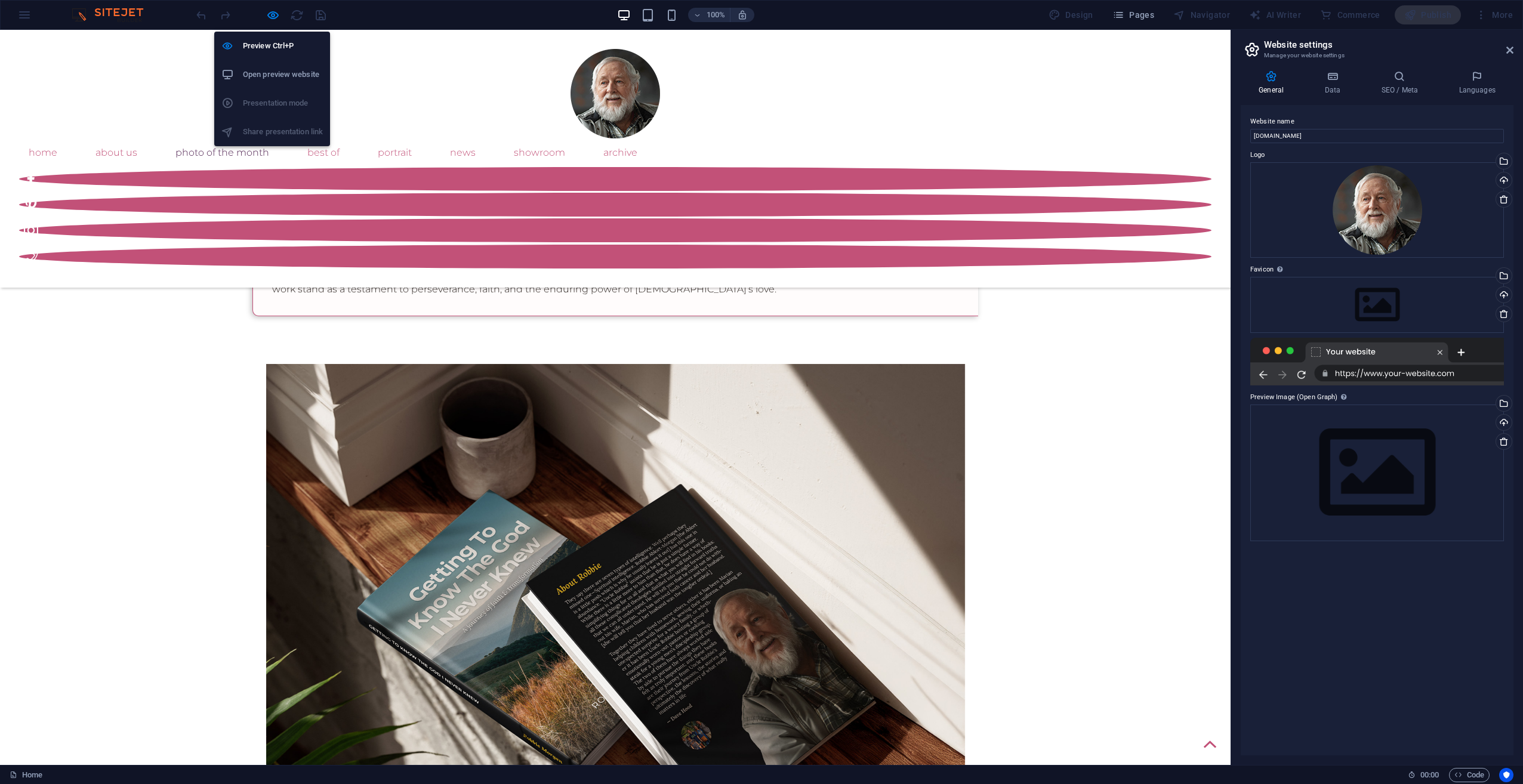
click at [274, 75] on h6 "Open preview website" at bounding box center [283, 75] width 80 height 14
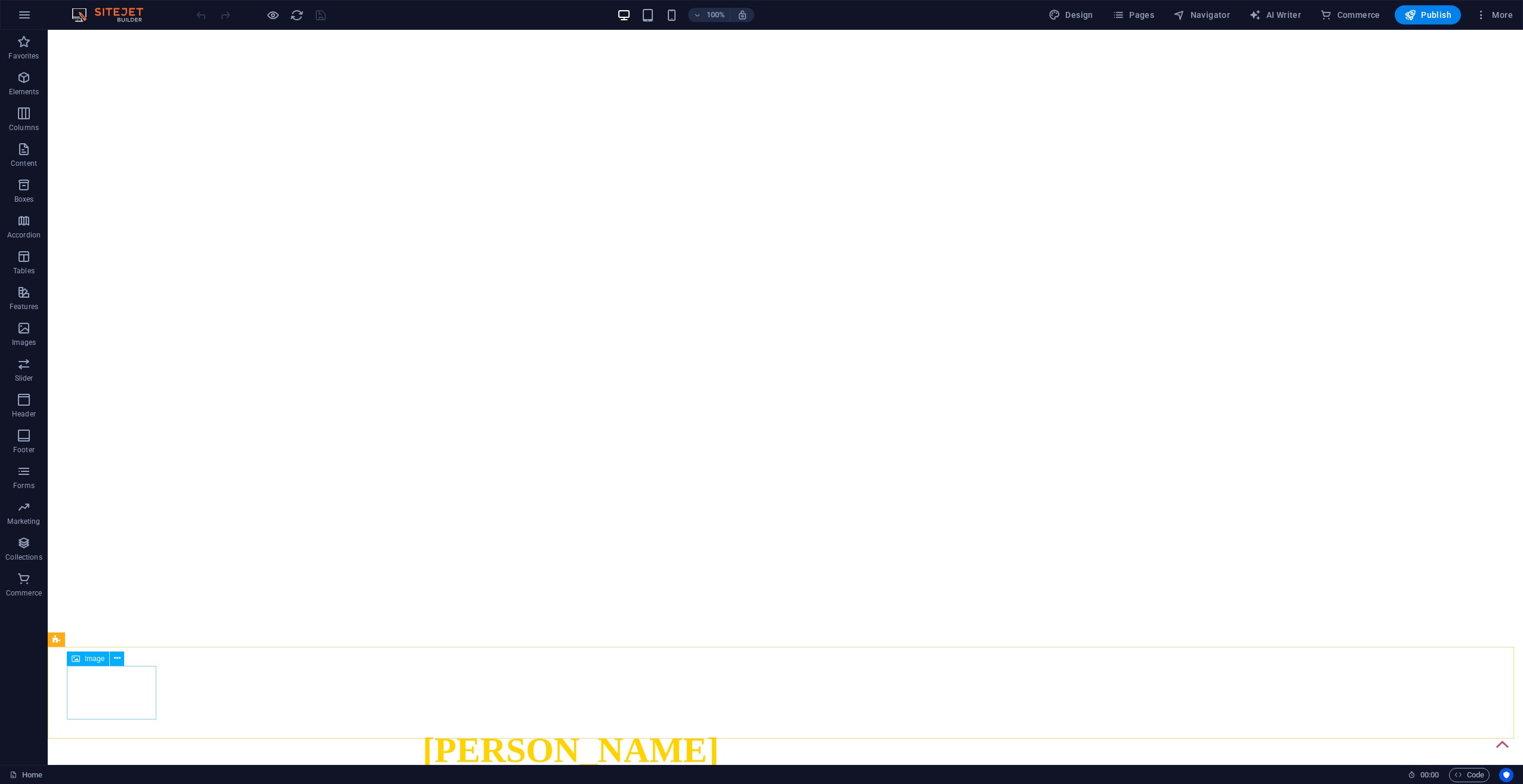
click at [92, 660] on span "Image" at bounding box center [94, 658] width 20 height 7
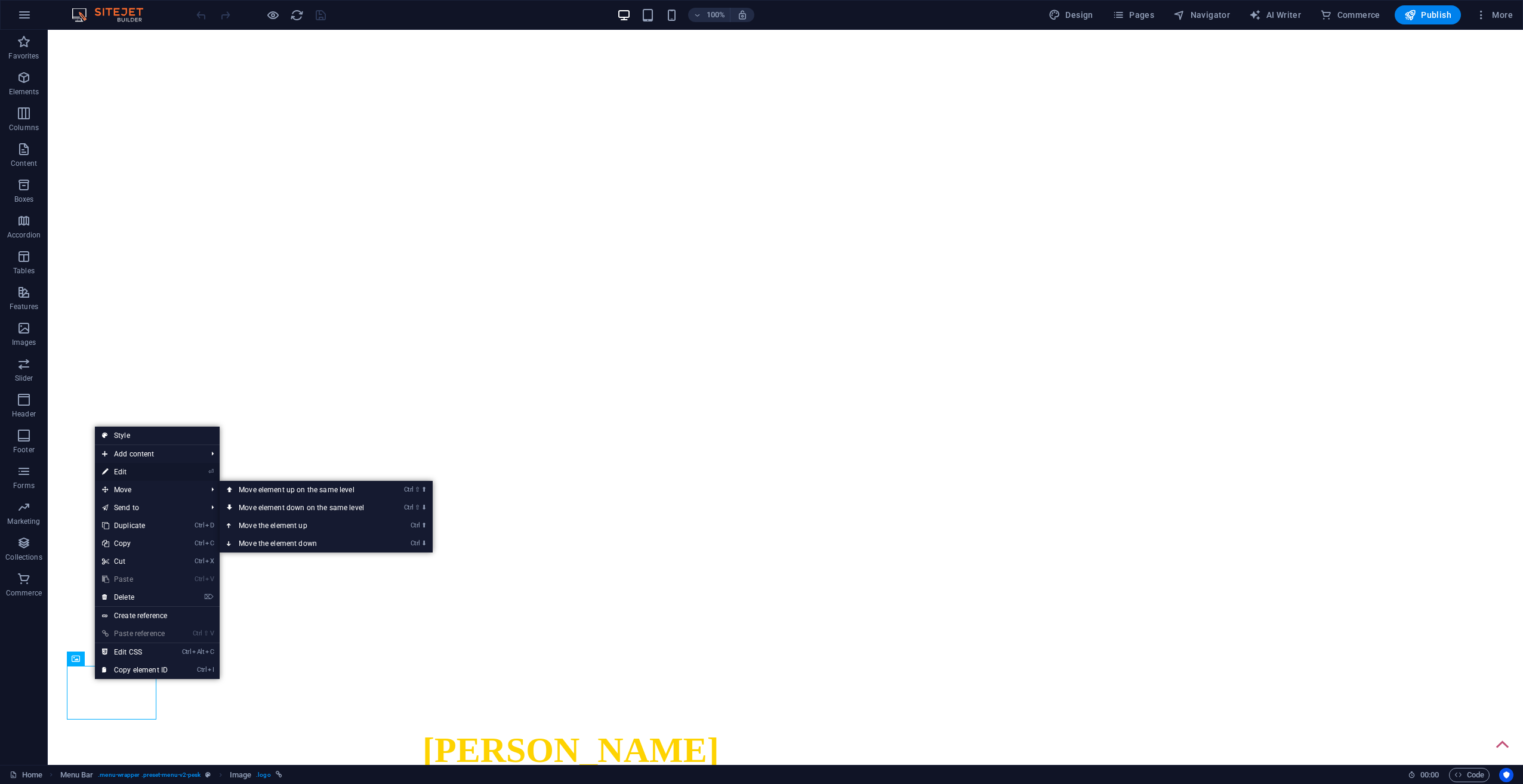
click at [128, 476] on link "⏎ Edit" at bounding box center [135, 472] width 80 height 18
select select "px"
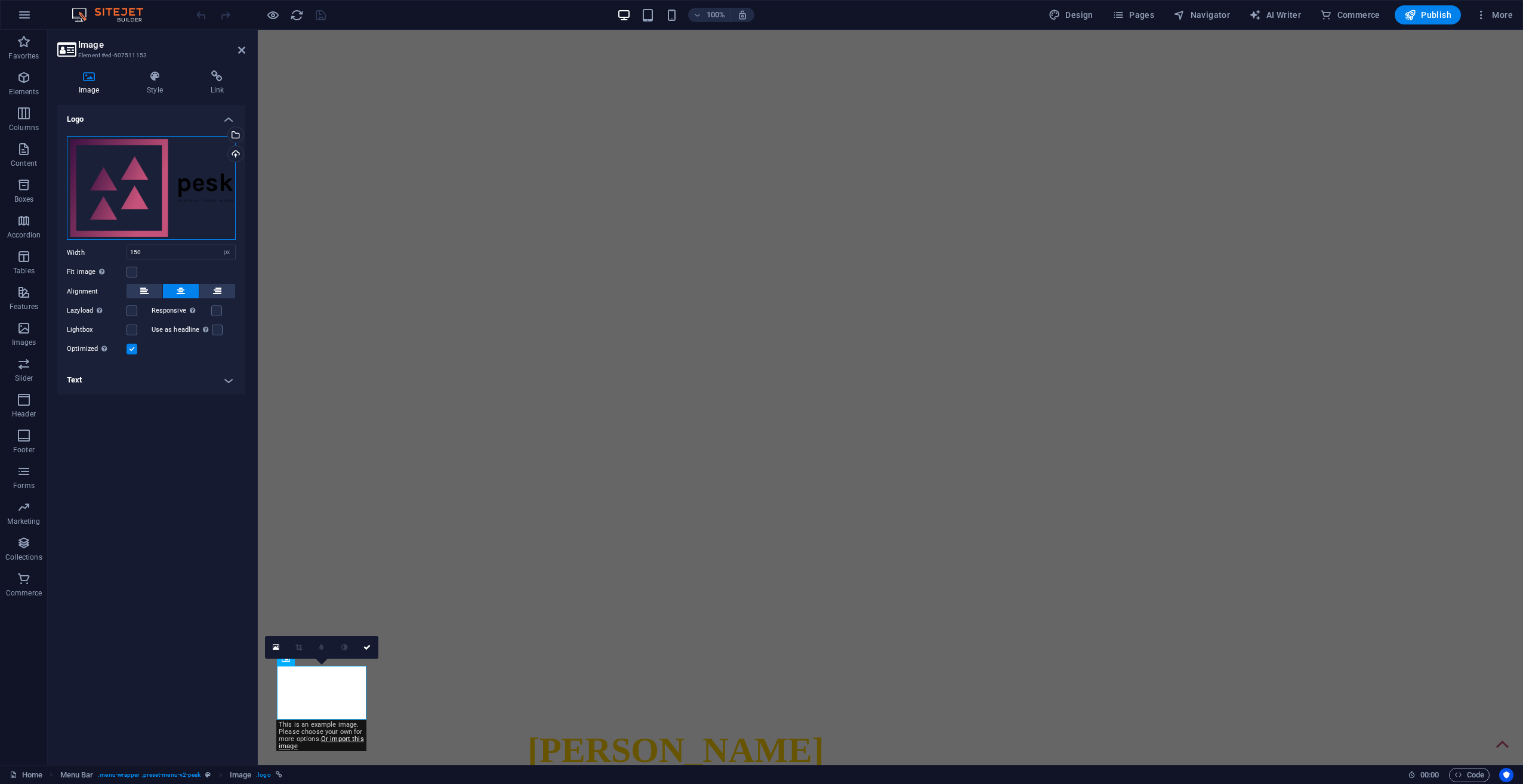
click at [133, 206] on div "Drag files here, click to choose files or select files from Files or our free s…" at bounding box center [152, 188] width 169 height 104
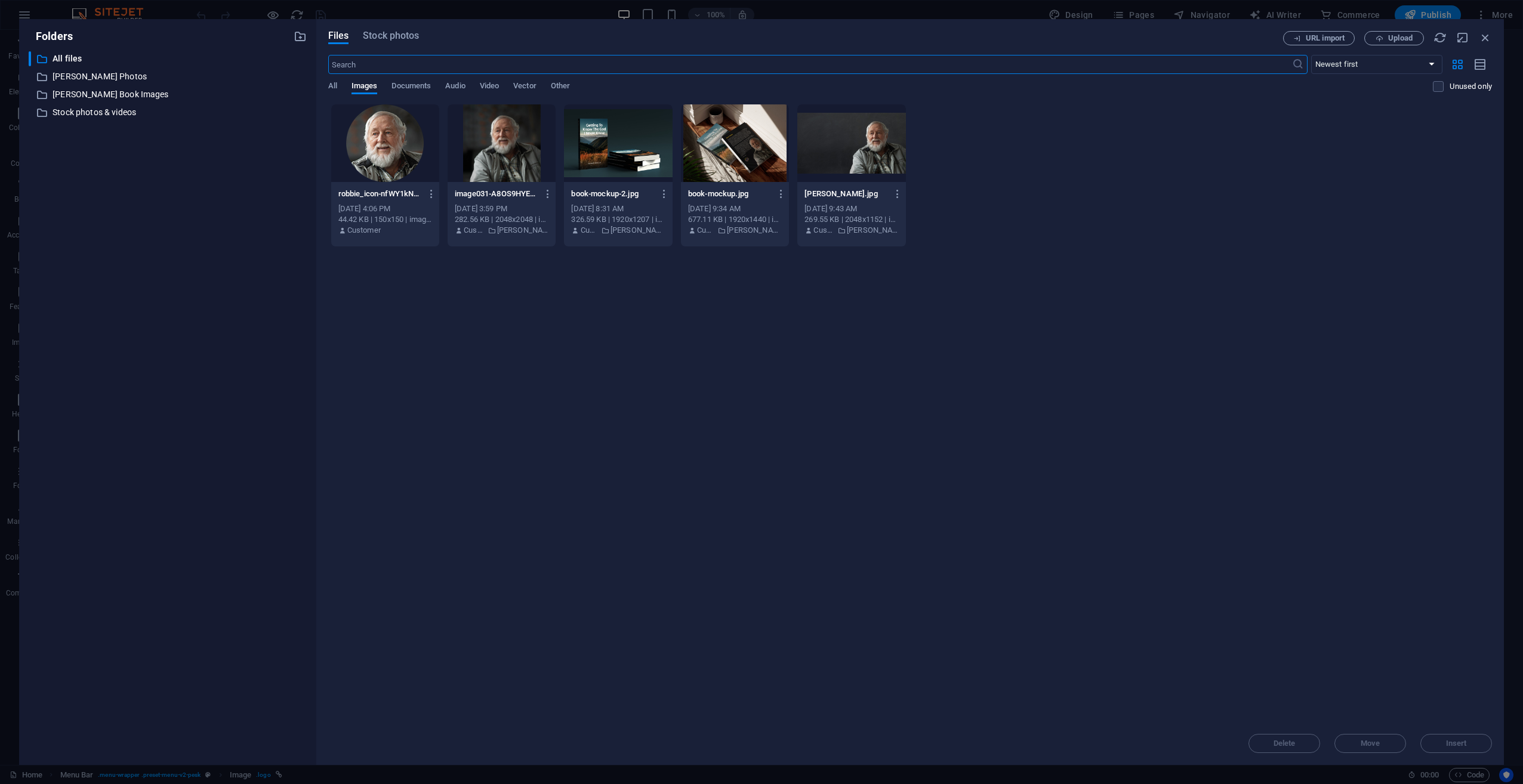
click at [389, 135] on div at bounding box center [385, 143] width 108 height 78
click at [389, 135] on div "1" at bounding box center [385, 143] width 108 height 78
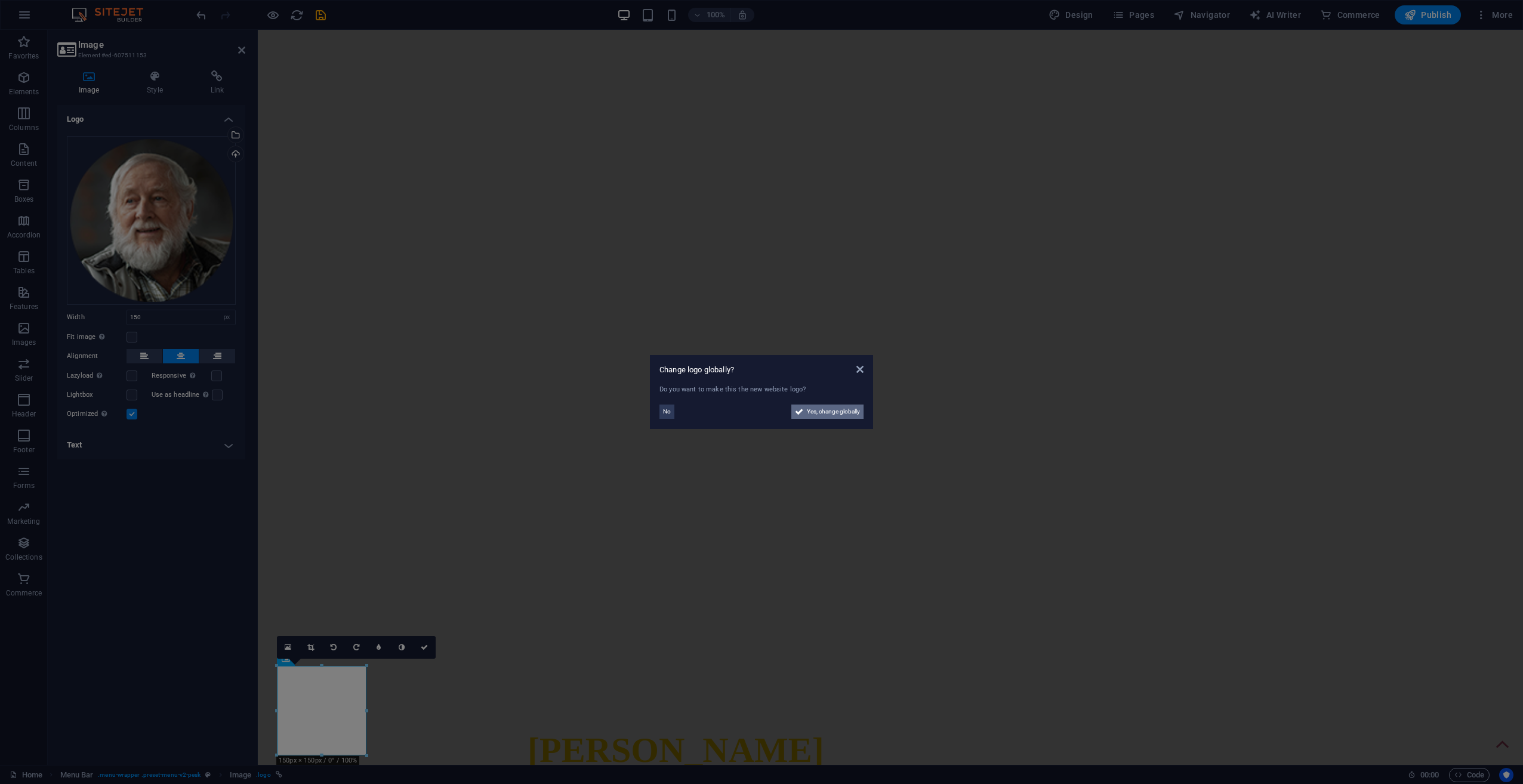
click at [854, 413] on span "Yes, change globally" at bounding box center [834, 411] width 53 height 14
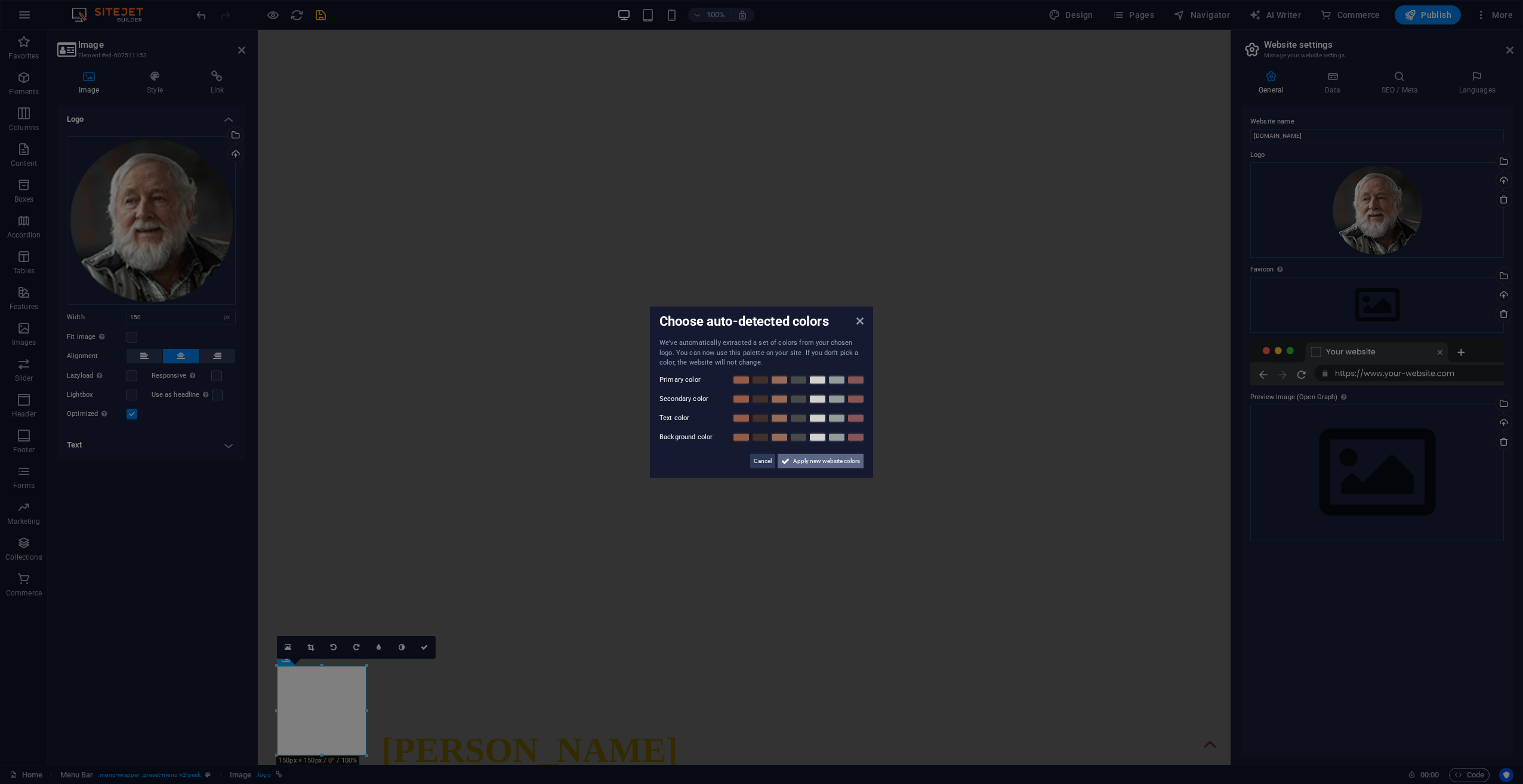
click at [808, 458] on span "Apply new website colors" at bounding box center [827, 461] width 67 height 14
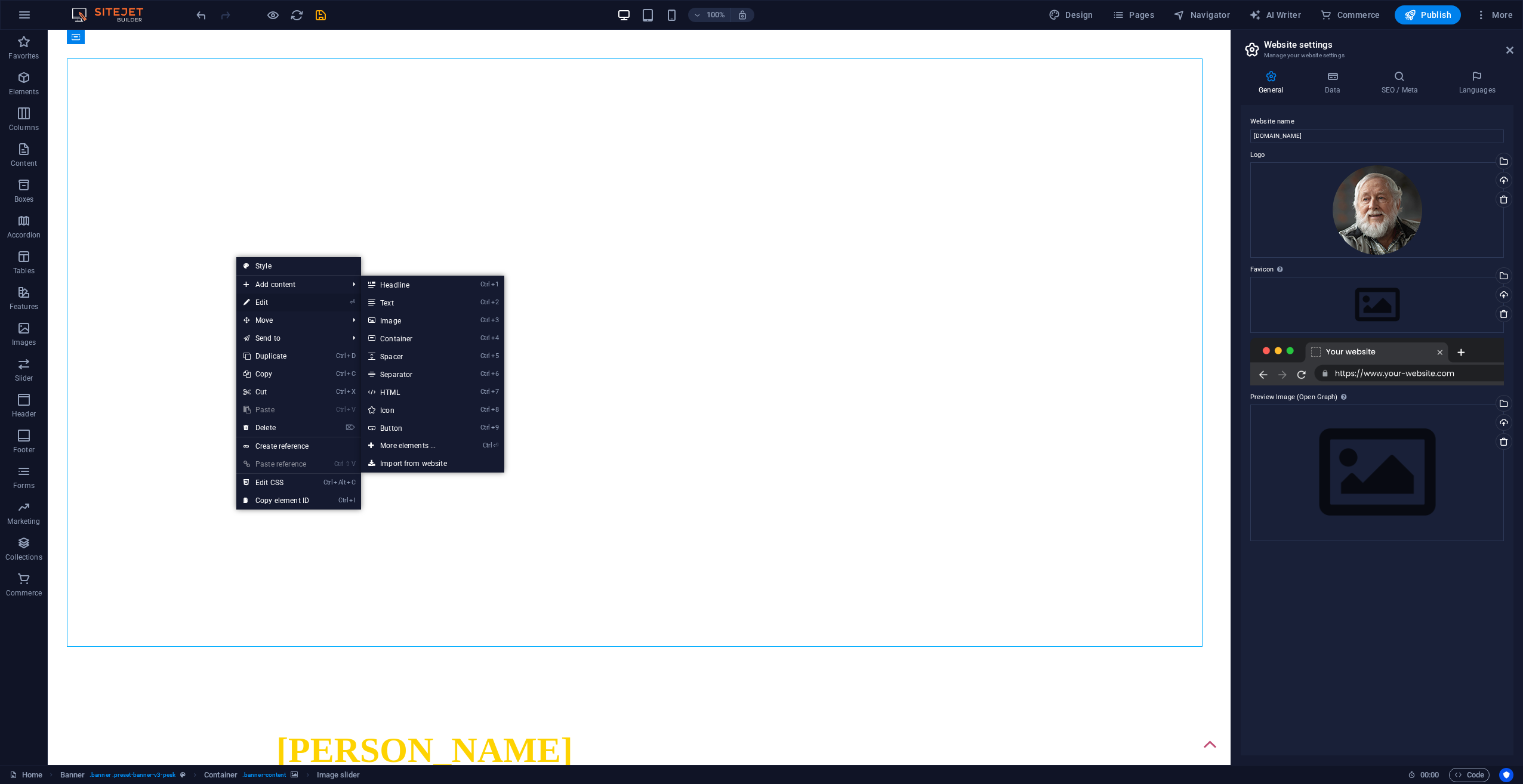
click at [276, 308] on link "⏎ Edit" at bounding box center [276, 303] width 80 height 18
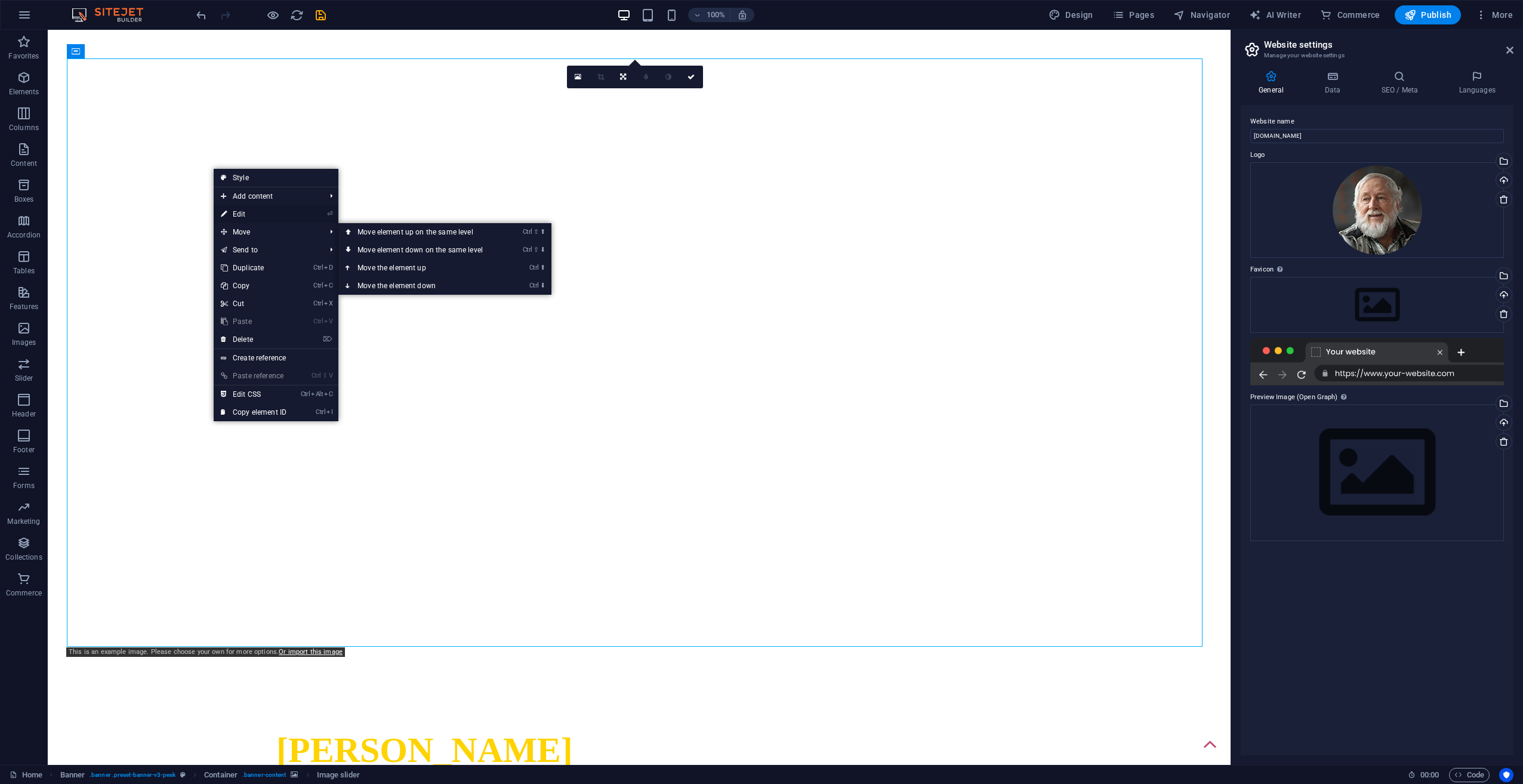
click at [248, 216] on link "⏎ Edit" at bounding box center [254, 215] width 80 height 18
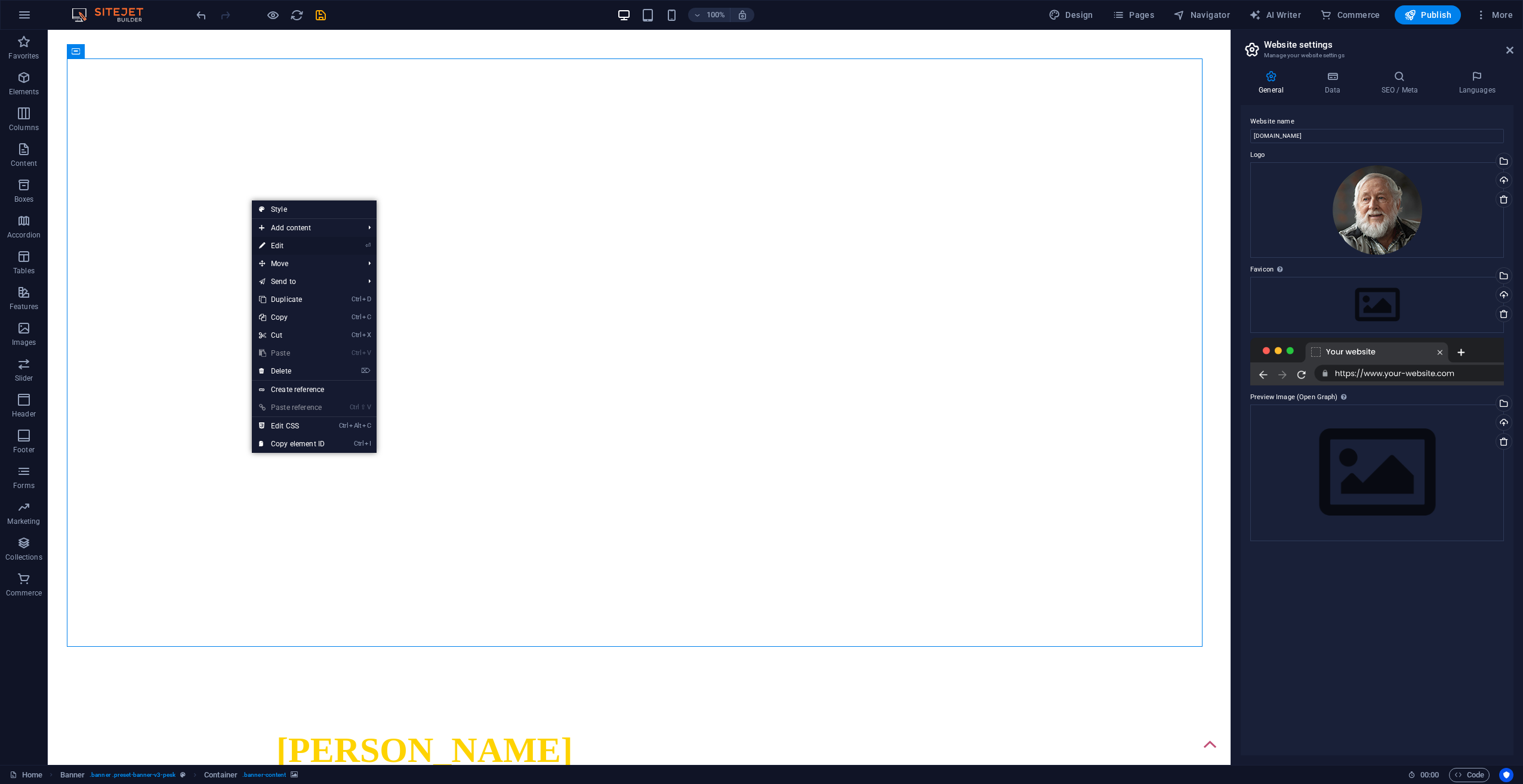
click at [283, 245] on link "⏎ Edit" at bounding box center [292, 246] width 80 height 18
select select "fade"
select select "ms"
select select "s"
select select "progressive"
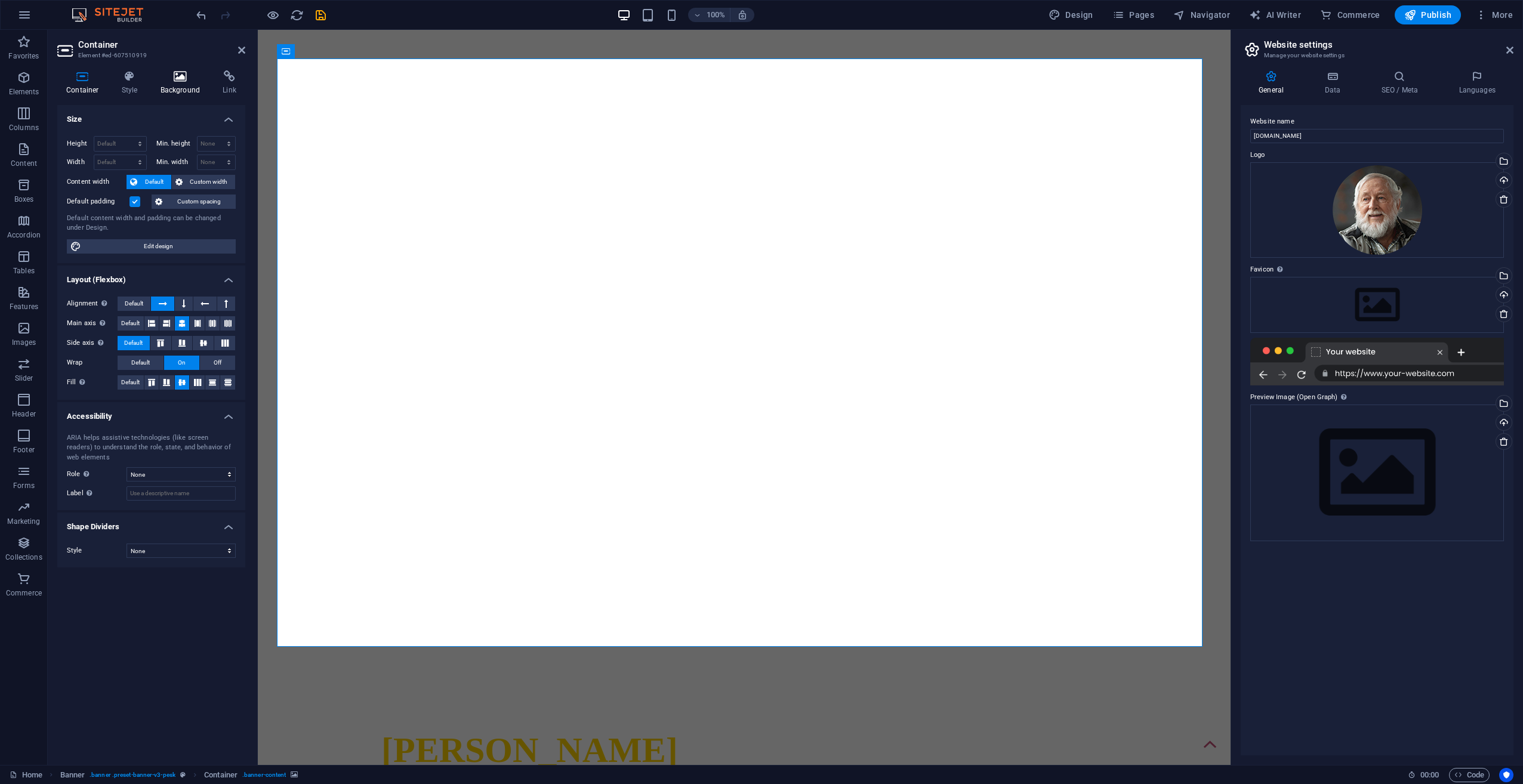
click at [176, 88] on h4 "Background" at bounding box center [183, 82] width 62 height 25
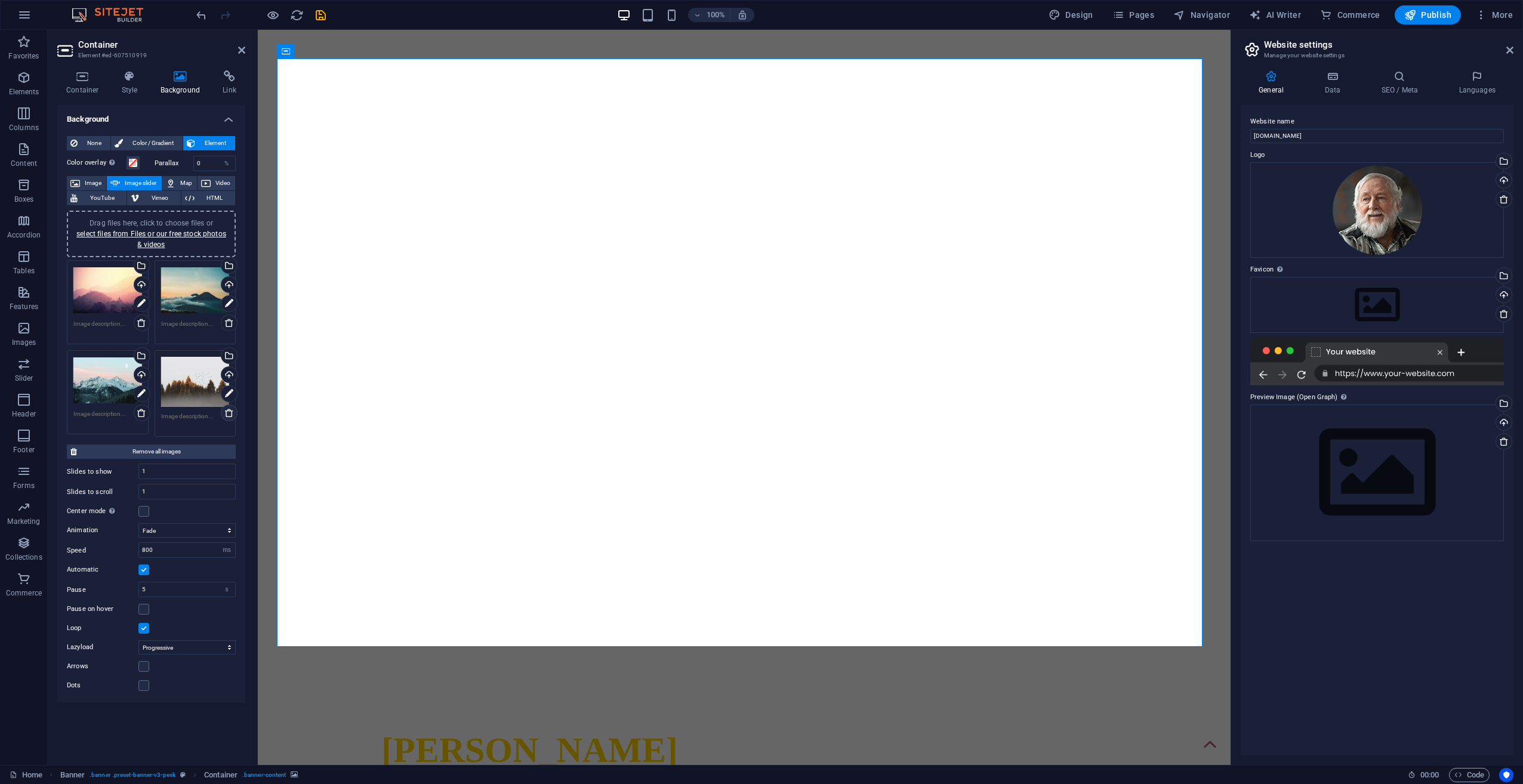
click at [227, 413] on icon at bounding box center [229, 413] width 10 height 10
click at [146, 415] on icon at bounding box center [141, 413] width 10 height 10
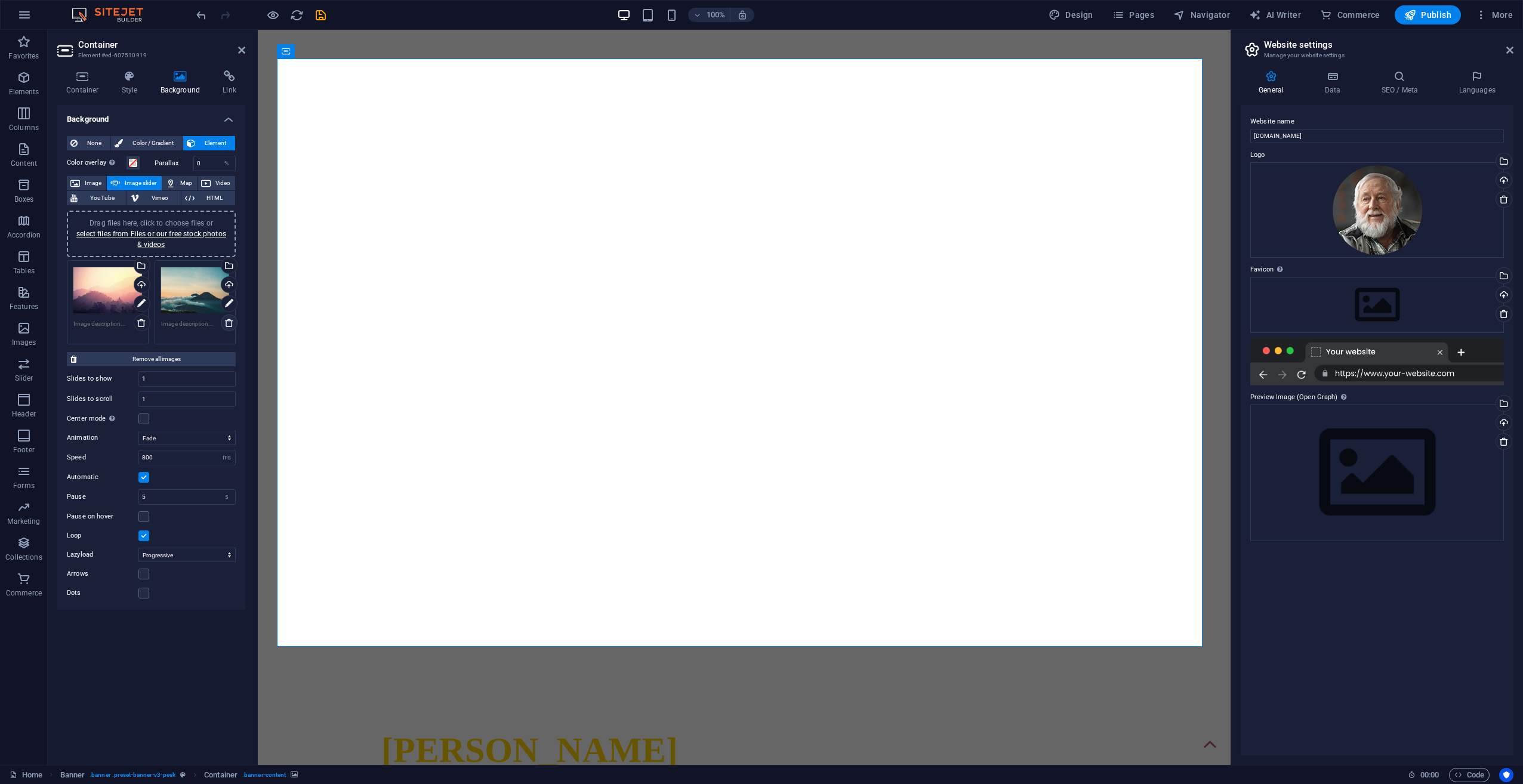
click at [231, 323] on icon at bounding box center [229, 323] width 10 height 10
click at [107, 304] on div "Drag files here, click to choose files or select files from Files or our free s…" at bounding box center [107, 290] width 69 height 48
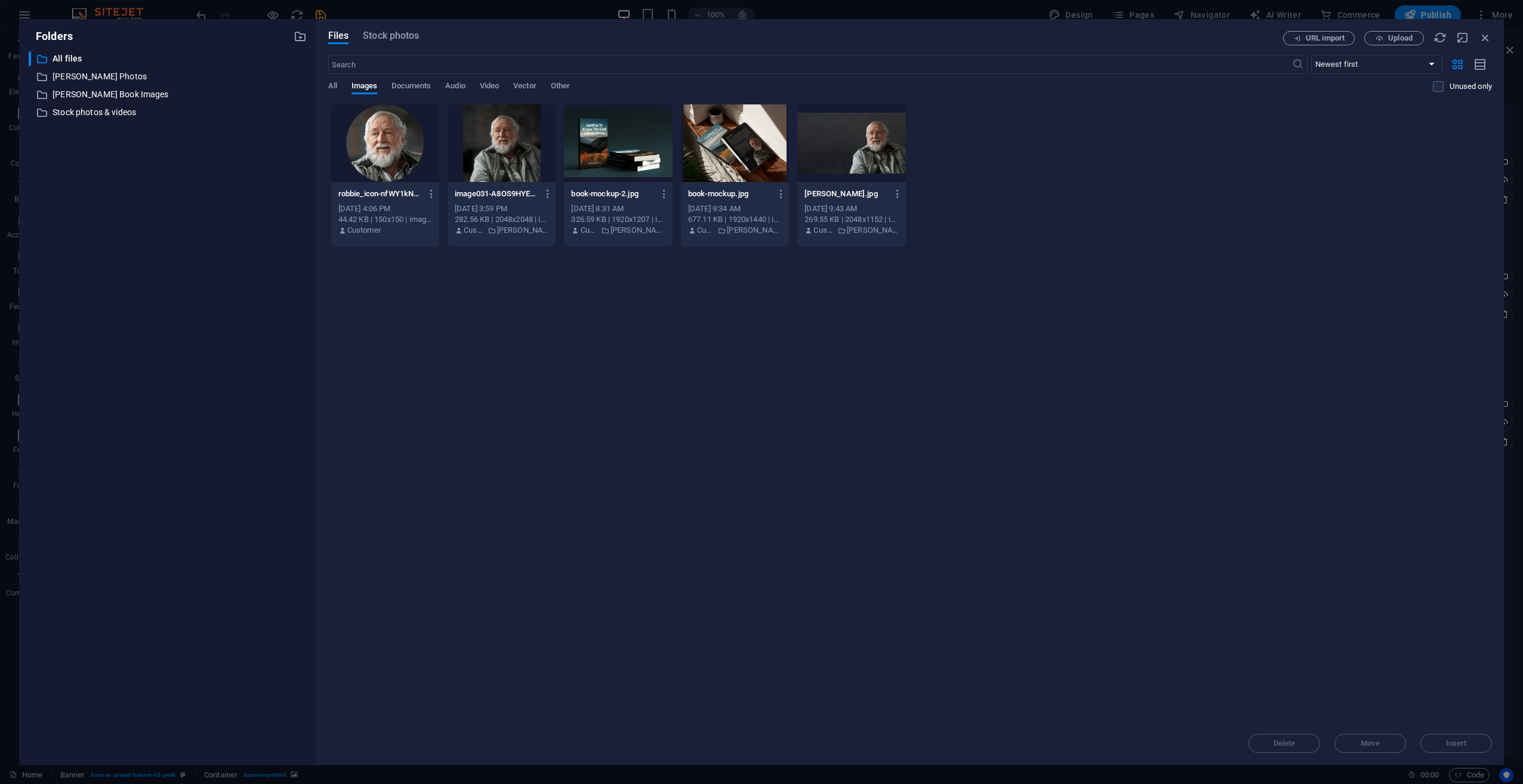
click at [861, 151] on div at bounding box center [851, 143] width 108 height 78
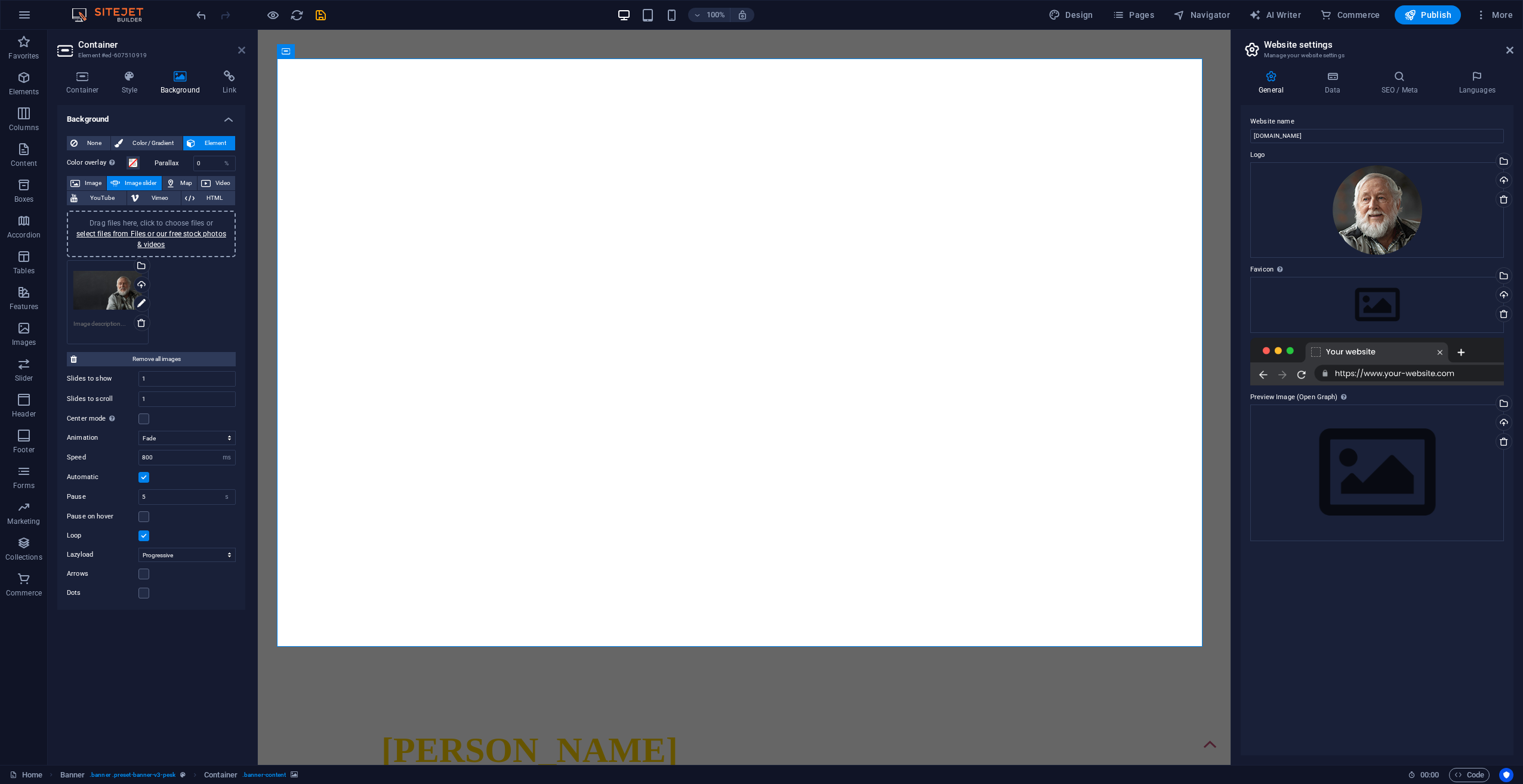
click at [241, 53] on icon at bounding box center [241, 50] width 7 height 10
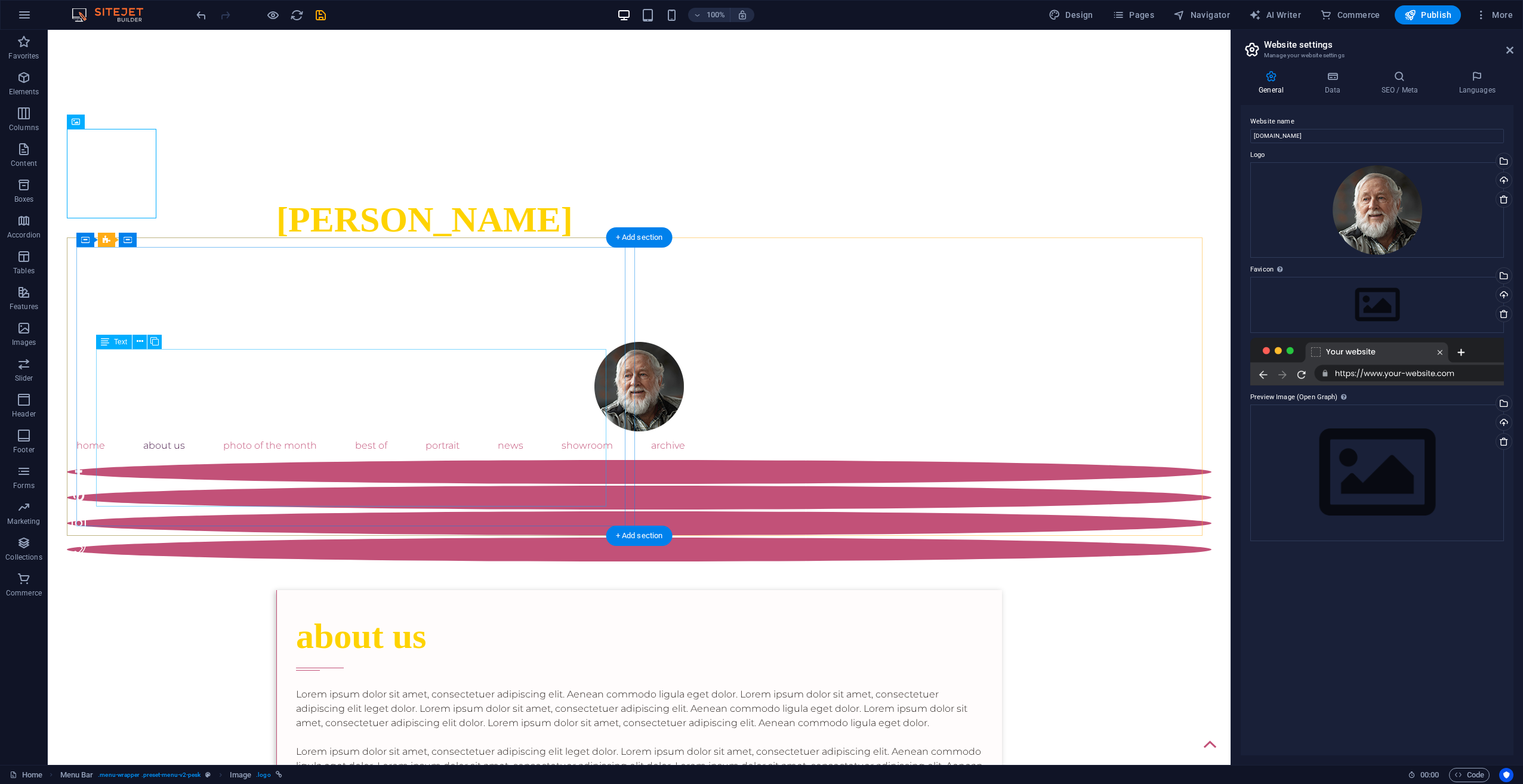
scroll to position [537, 0]
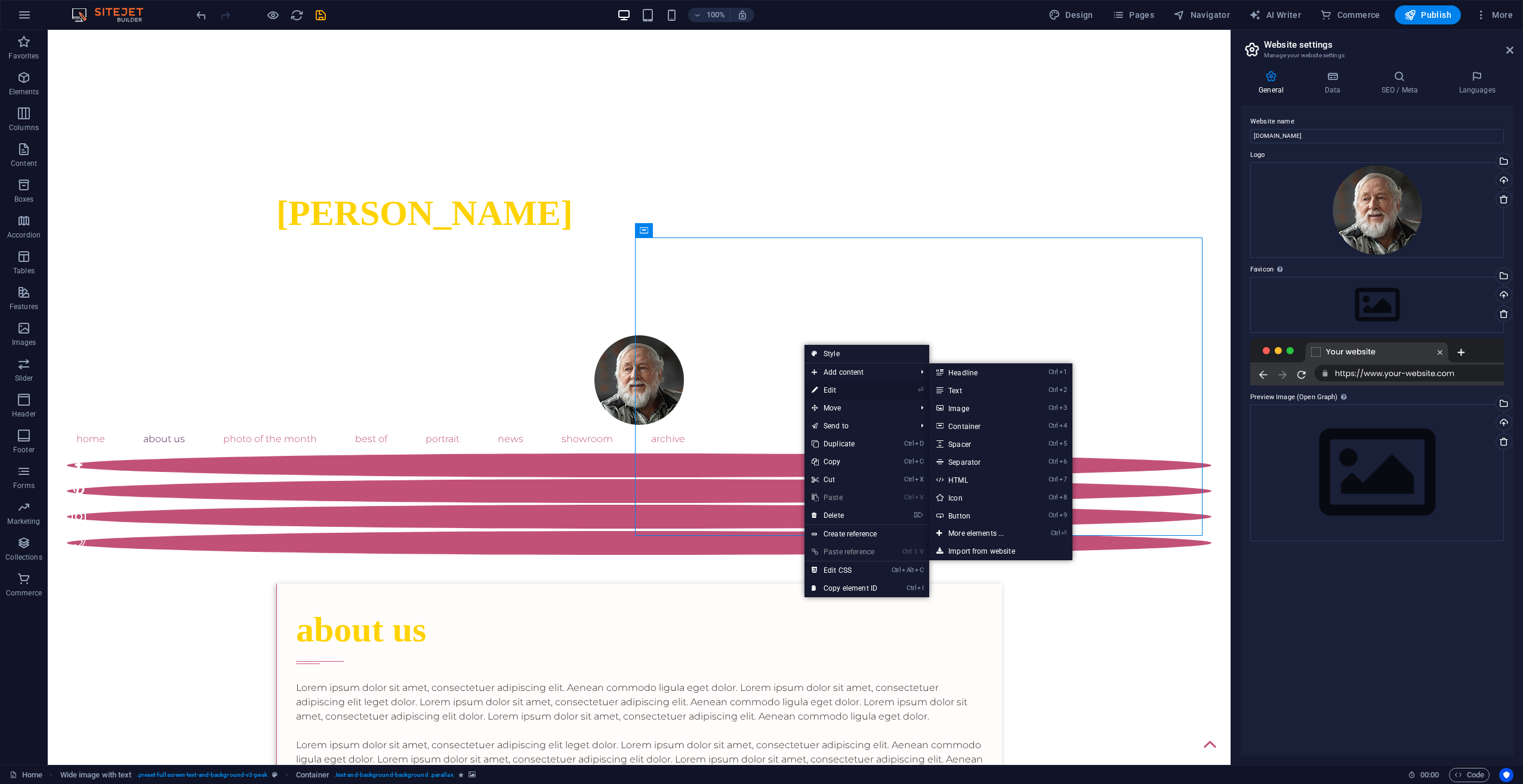
click at [826, 390] on link "⏎ Edit" at bounding box center [844, 390] width 80 height 18
select select "px"
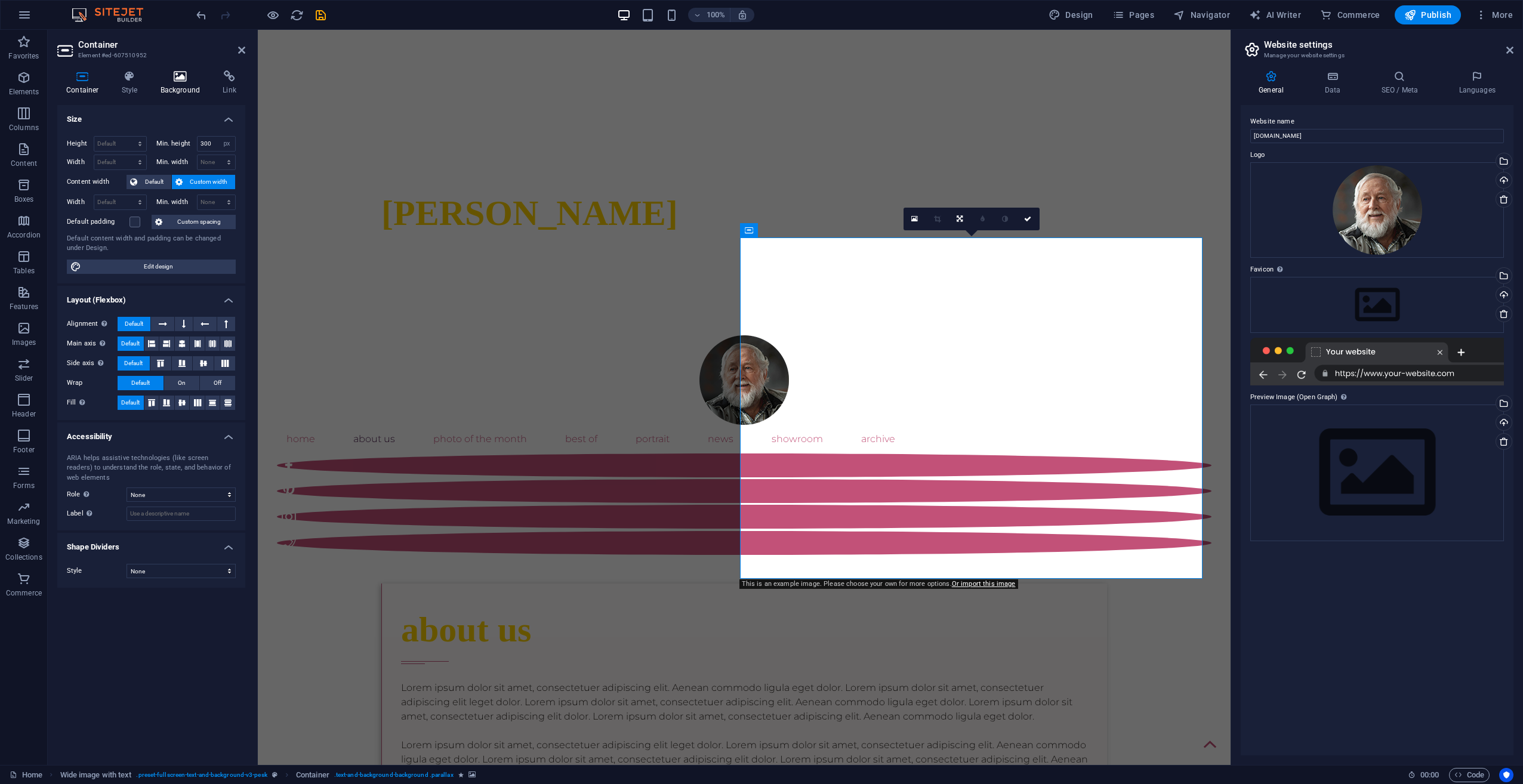
click at [187, 82] on h4 "Background" at bounding box center [183, 82] width 62 height 25
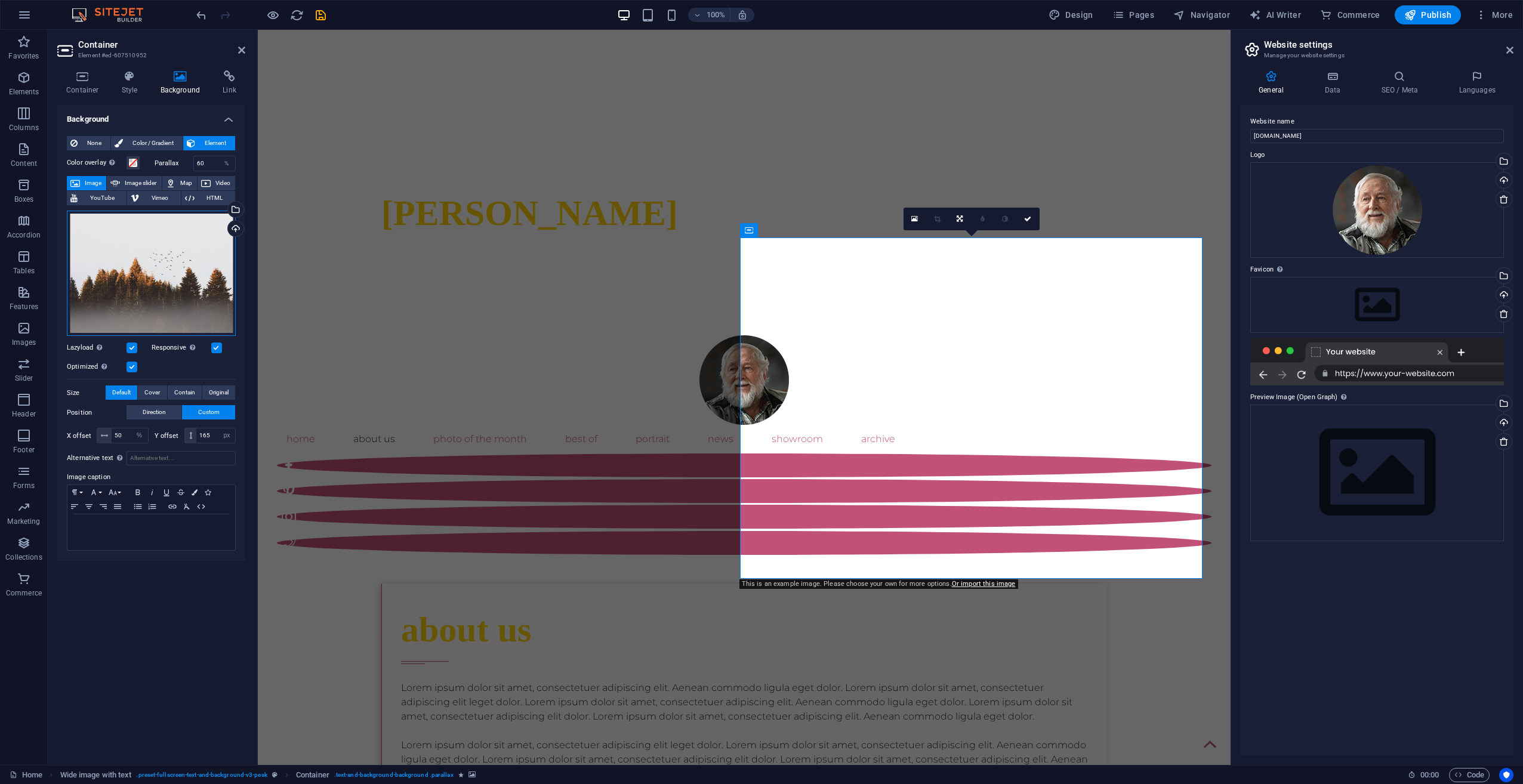
click at [152, 252] on div "Drag files here, click to choose files or select files from Files or our free s…" at bounding box center [152, 273] width 169 height 126
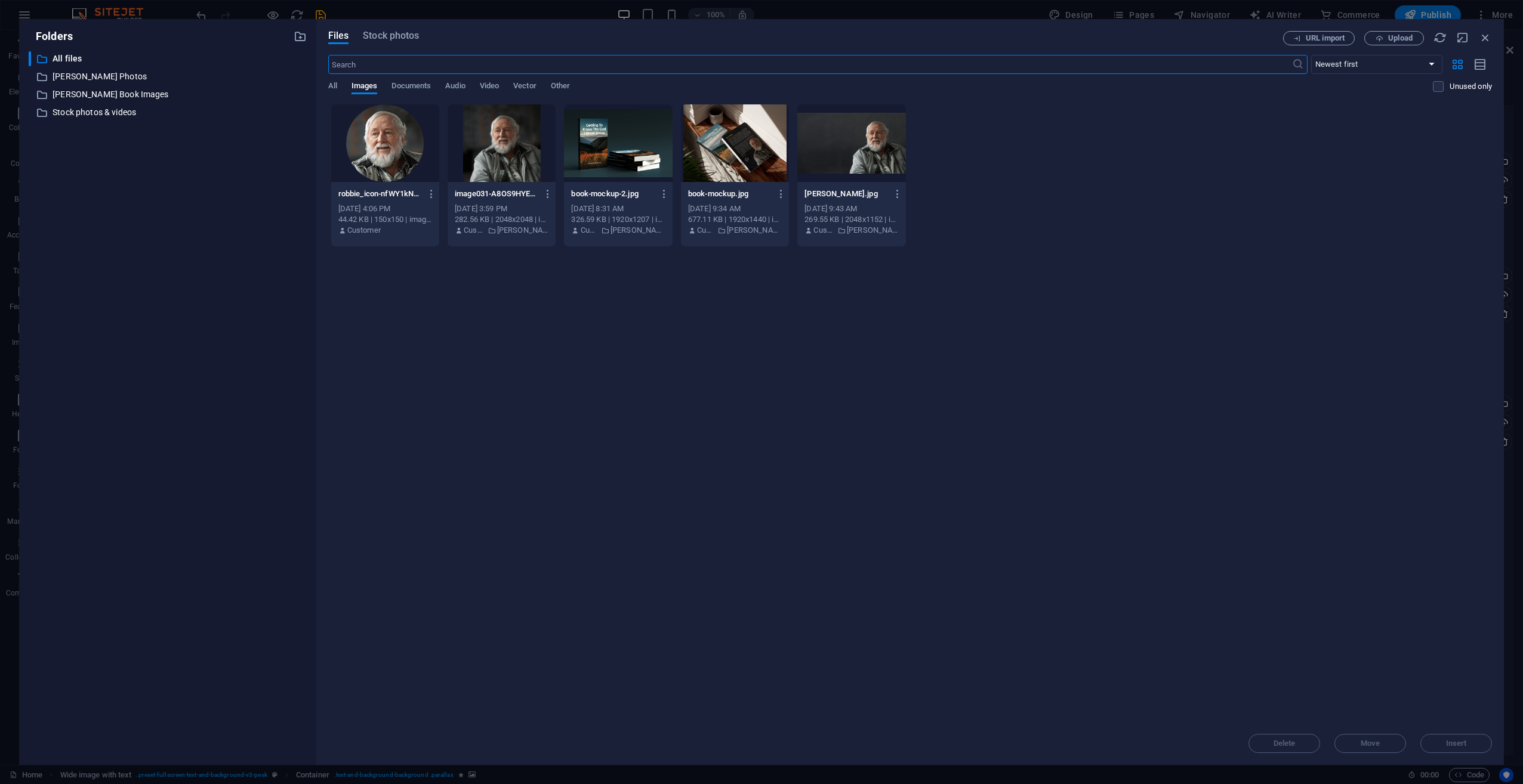
click at [746, 145] on div at bounding box center [735, 143] width 108 height 78
click at [1453, 746] on span "Insert" at bounding box center [1456, 743] width 21 height 7
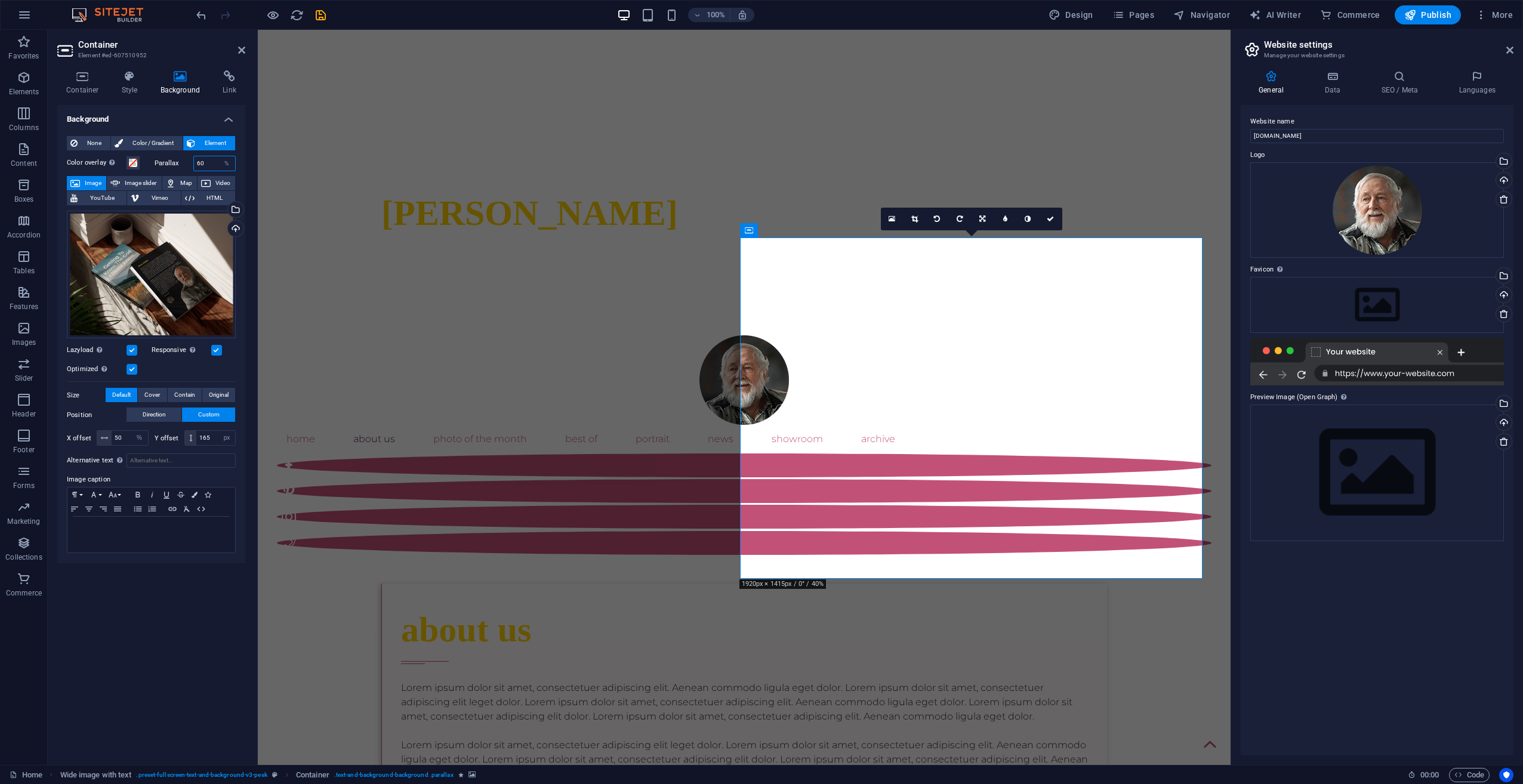
drag, startPoint x: 205, startPoint y: 161, endPoint x: 188, endPoint y: 164, distance: 17.3
click at [188, 164] on div "Parallax 60 %" at bounding box center [195, 164] width 81 height 15
type input "50"
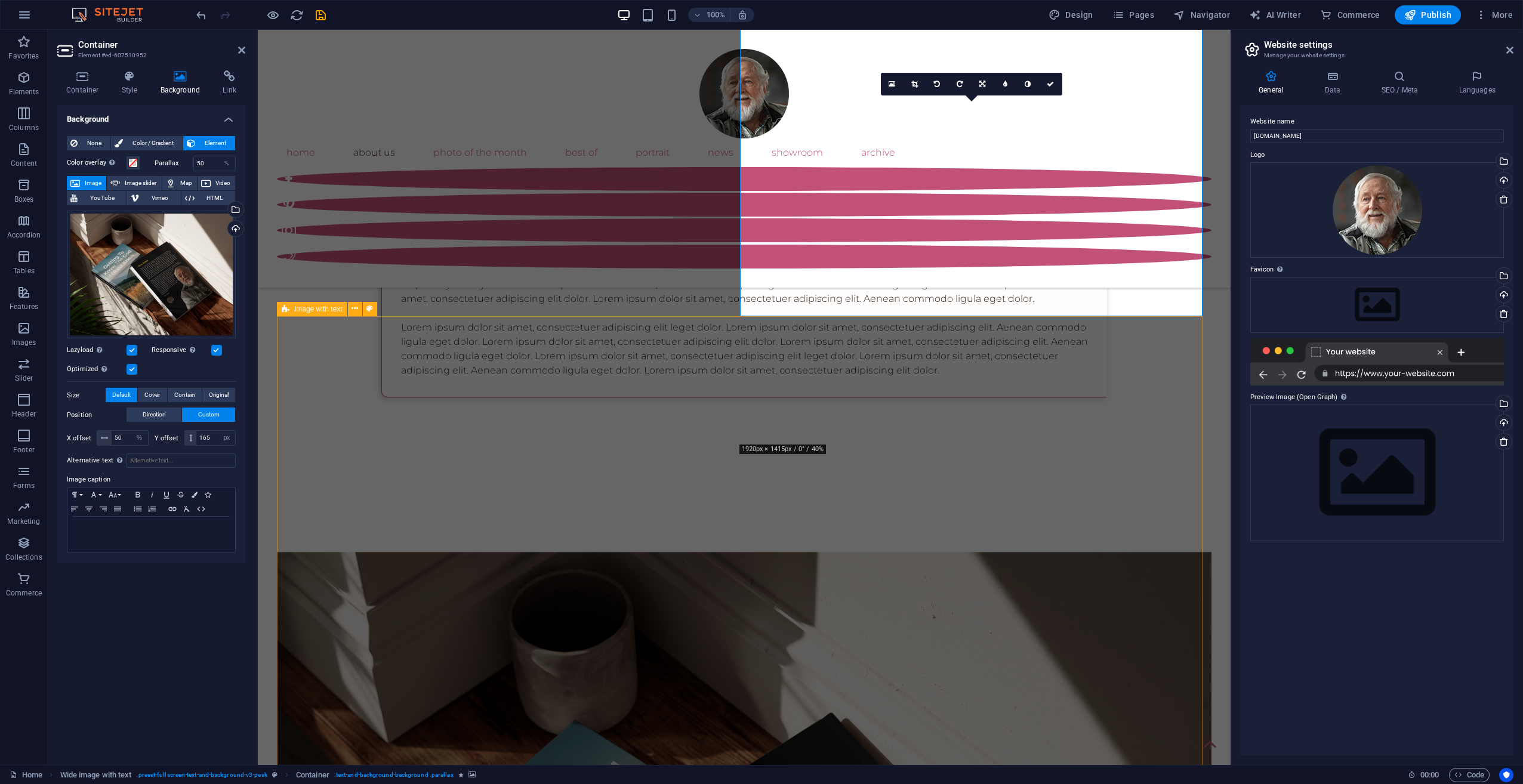
scroll to position [715, 0]
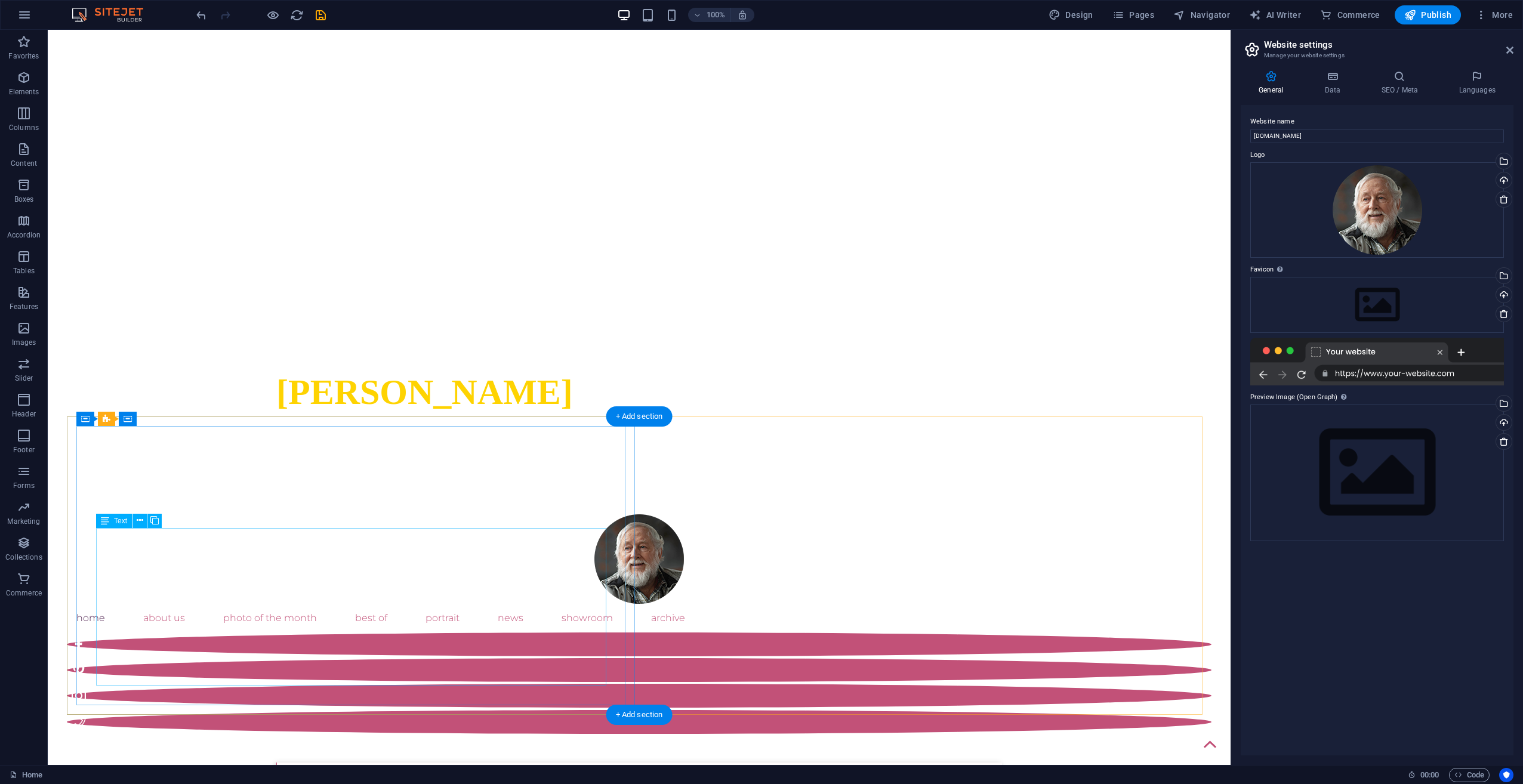
scroll to position [597, 0]
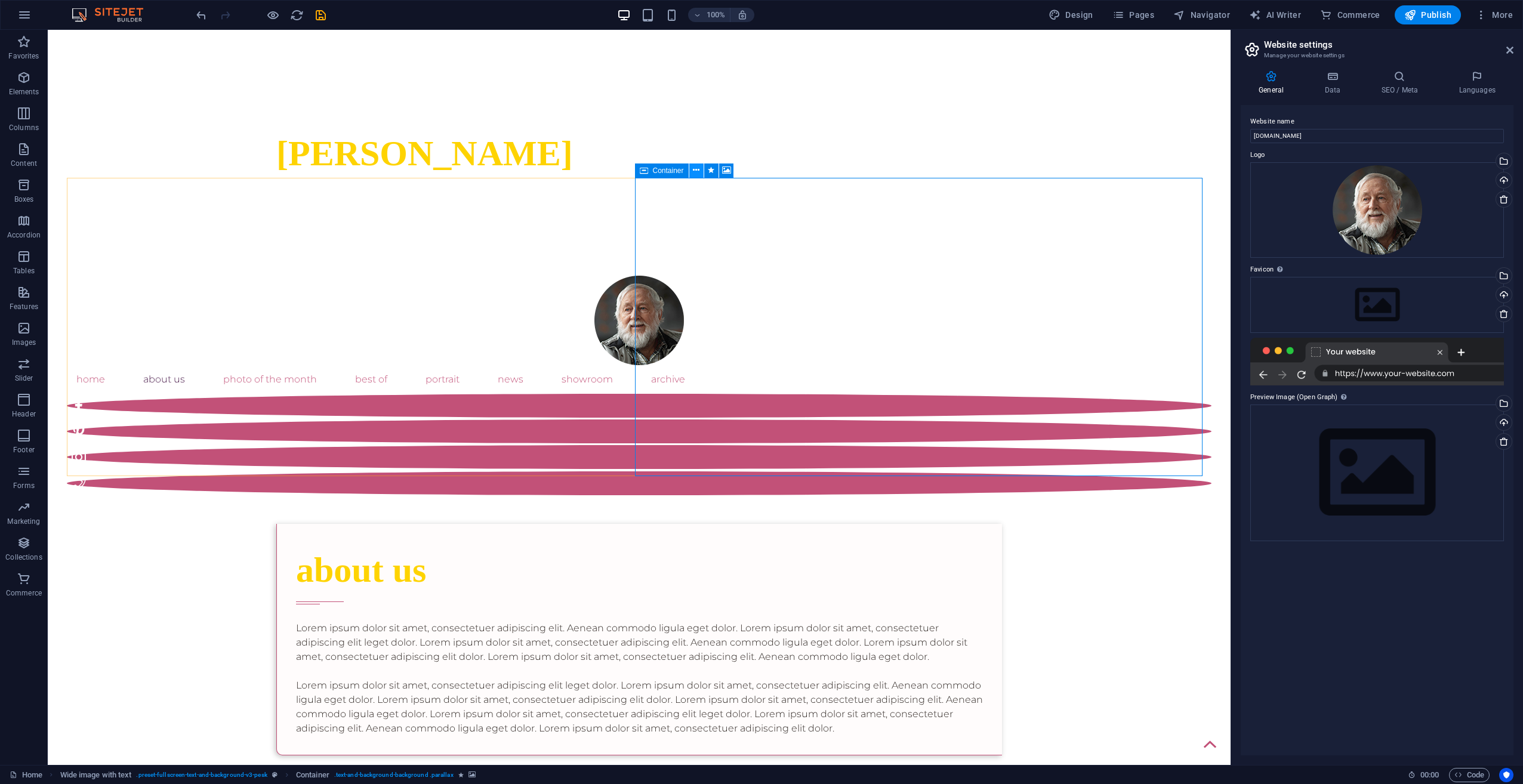
click at [698, 174] on icon at bounding box center [696, 171] width 7 height 12
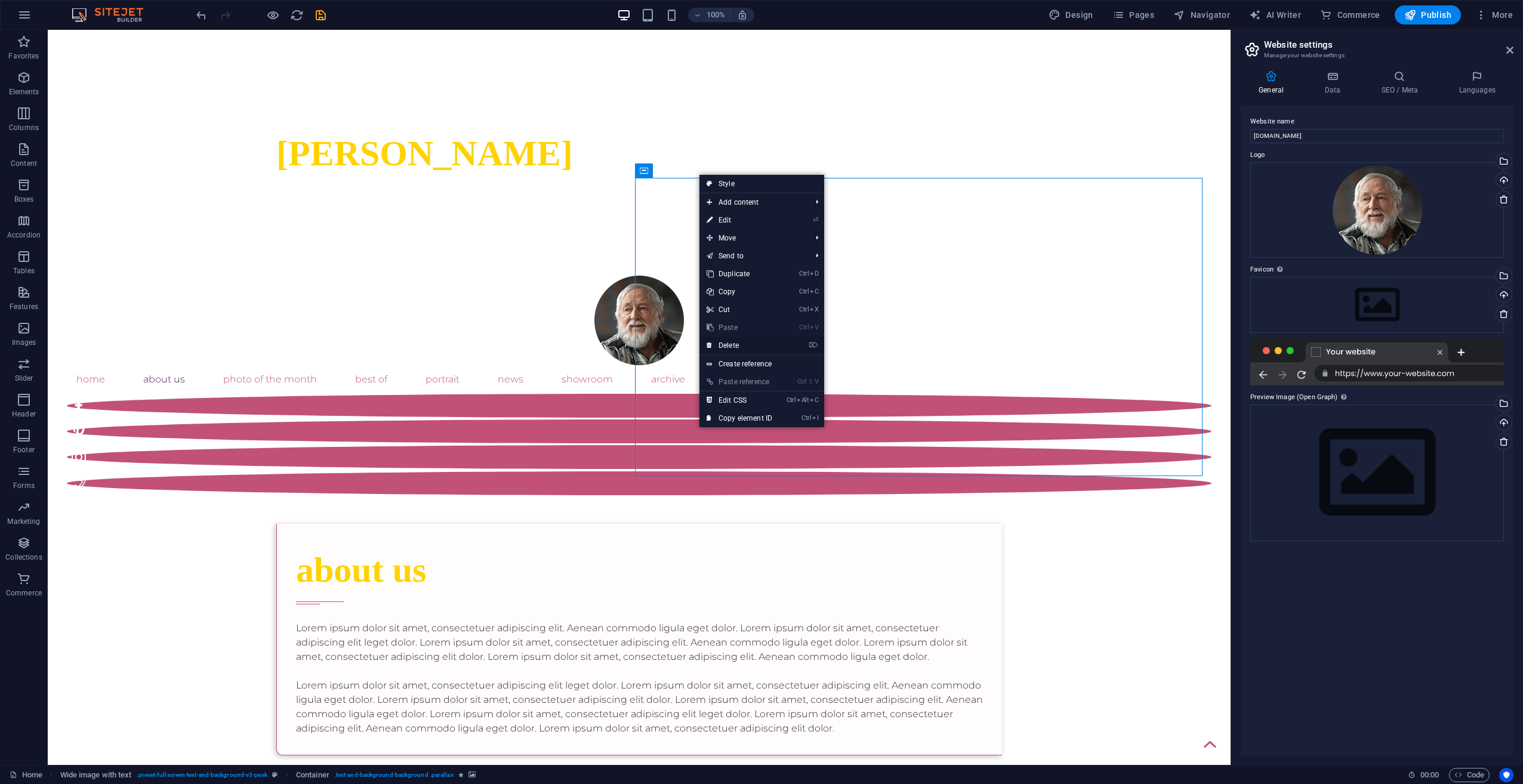
click at [733, 344] on link "⌦ Delete" at bounding box center [739, 346] width 80 height 18
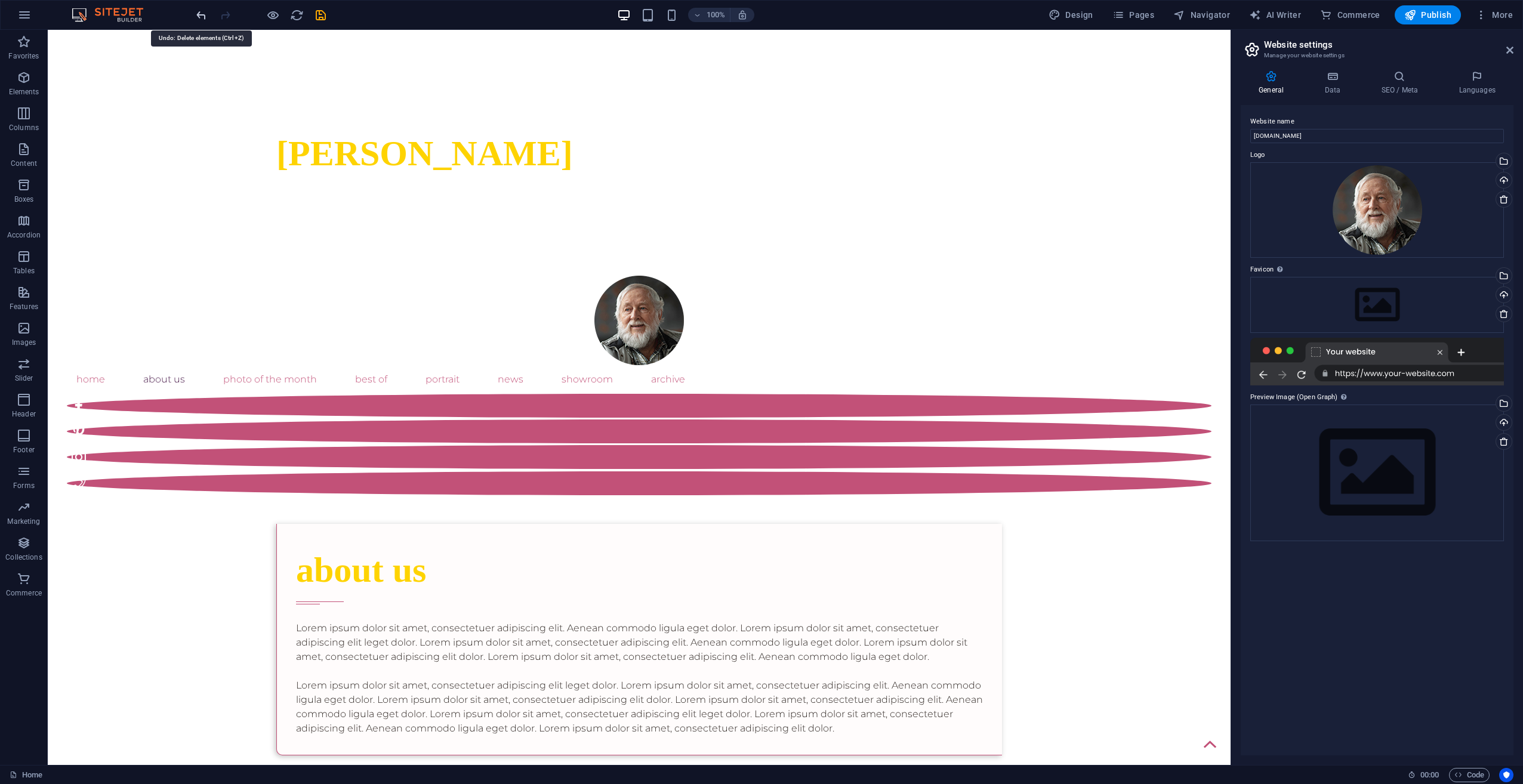
click at [195, 21] on icon "undo" at bounding box center [201, 15] width 14 height 14
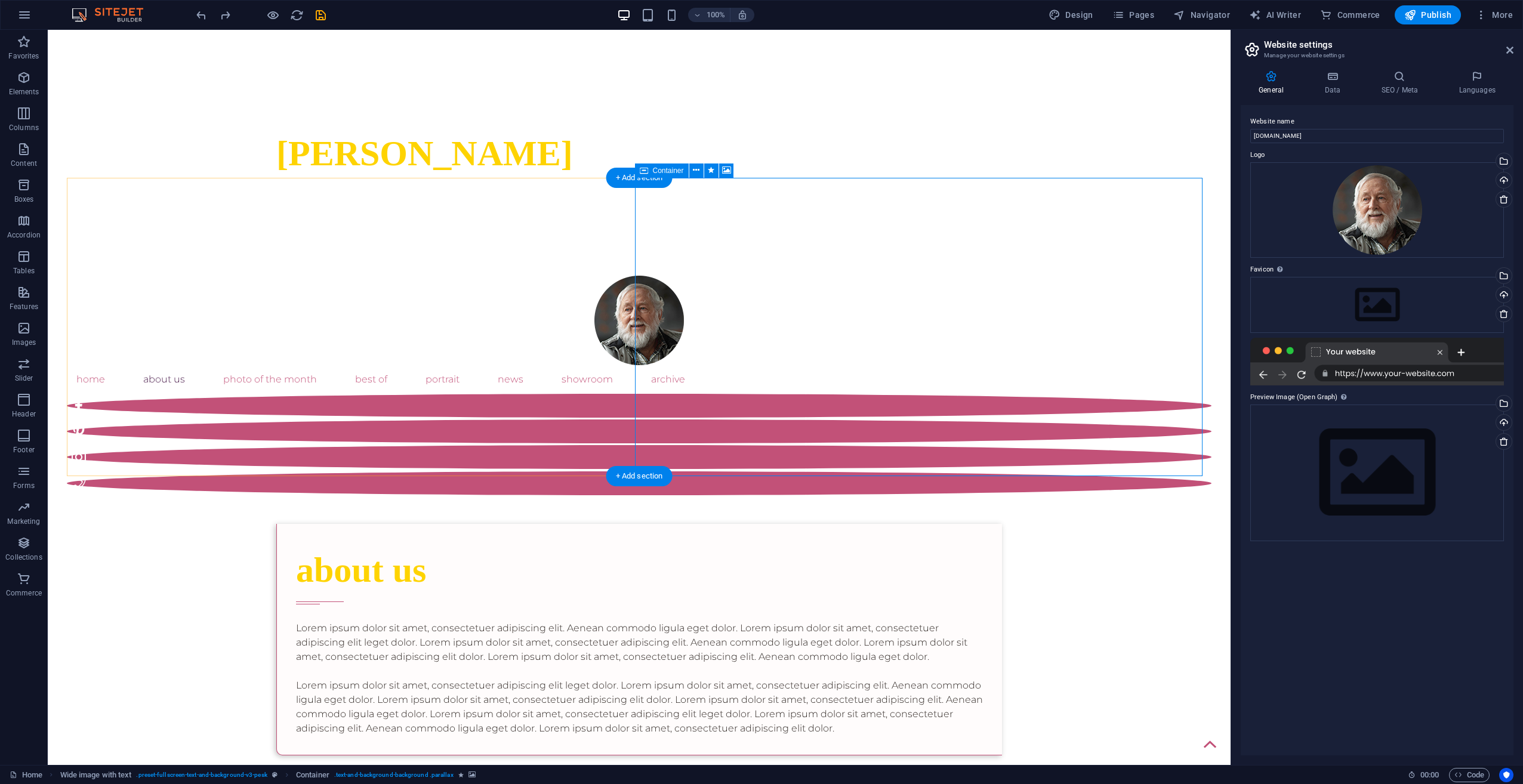
click at [698, 174] on icon at bounding box center [696, 171] width 7 height 12
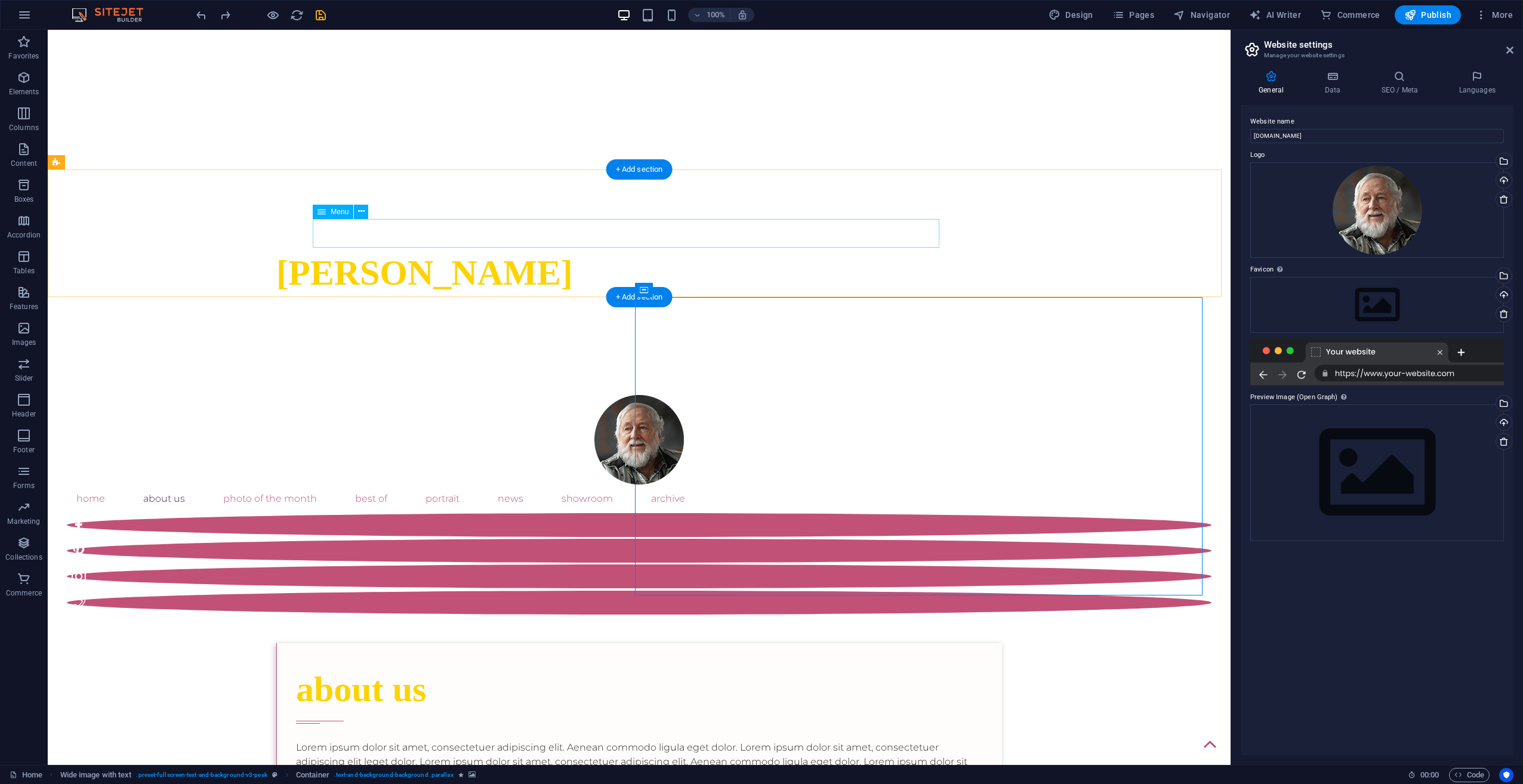
scroll to position [358, 0]
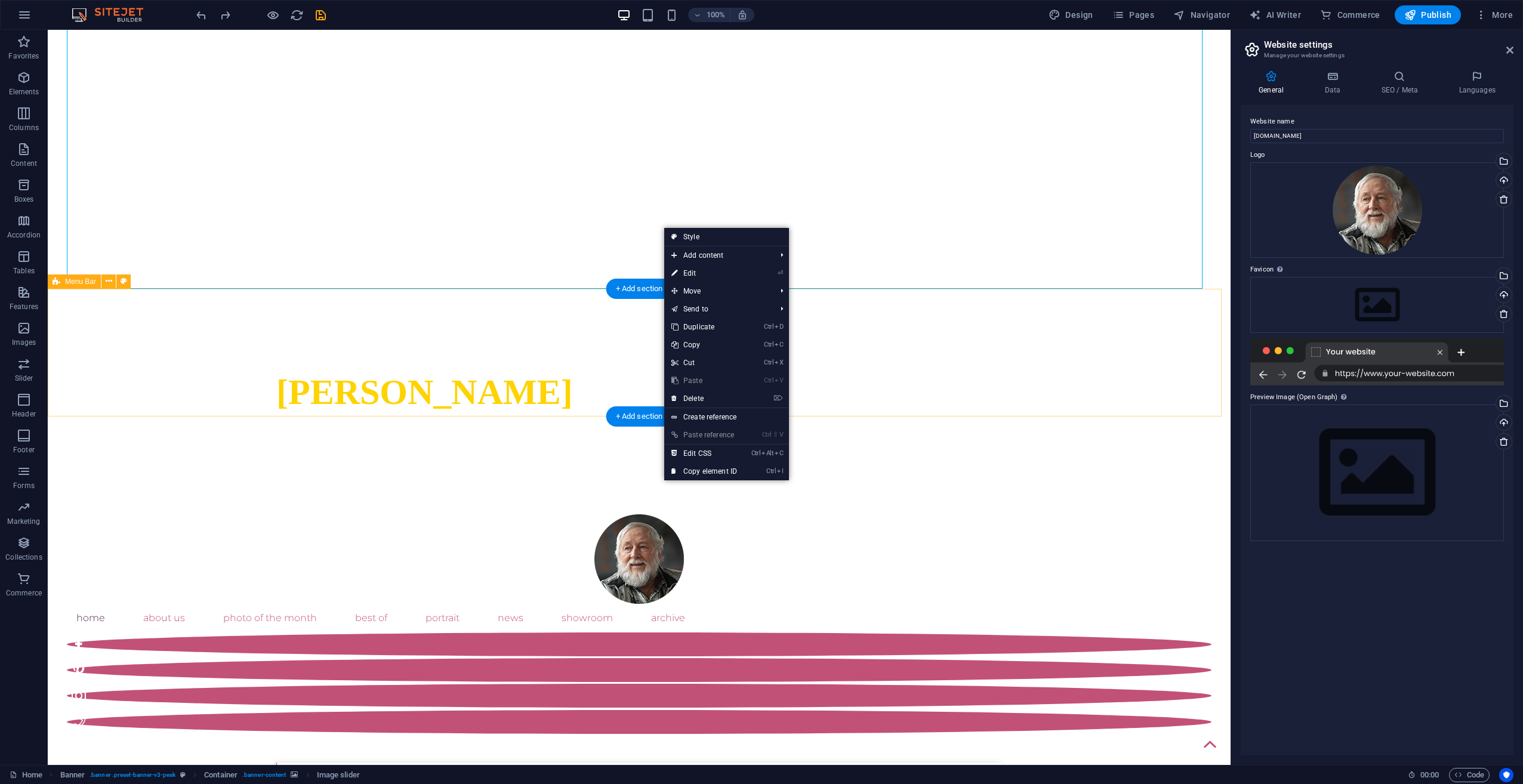
click at [490, 495] on div "Home About Us Photo of the month Best Of portrait News Showroom Archive" at bounding box center [639, 623] width 1183 height 258
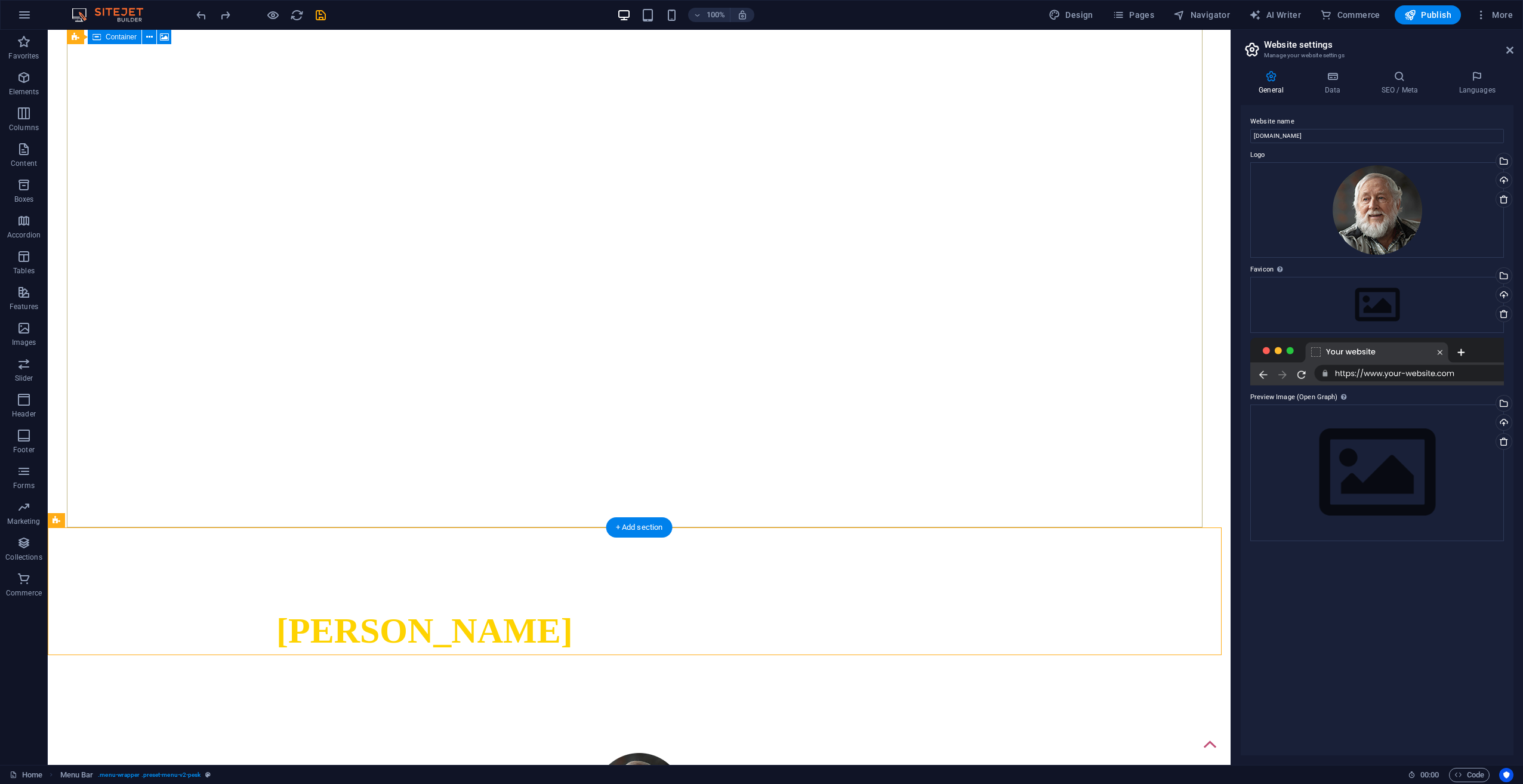
scroll to position [0, 0]
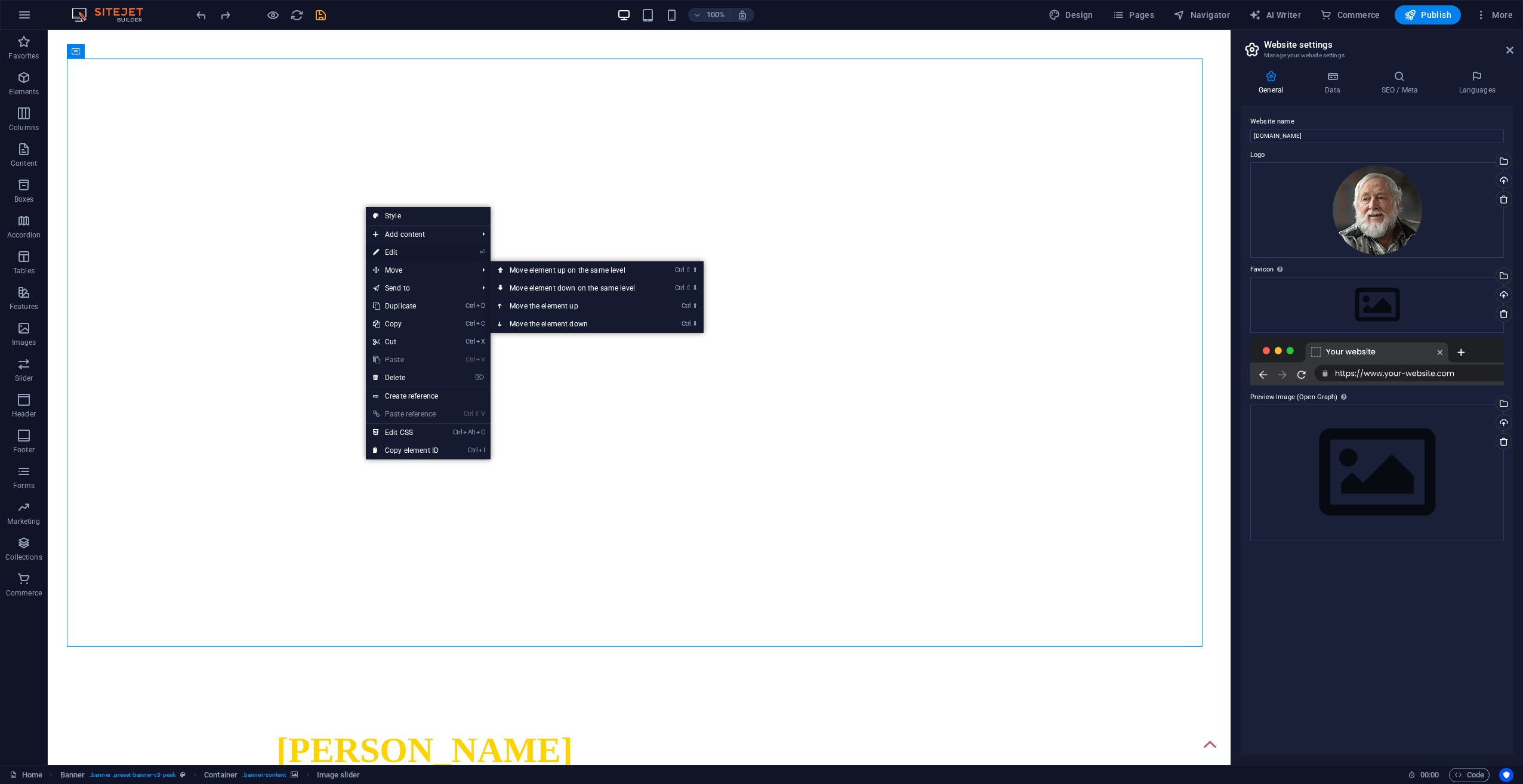
click at [394, 254] on link "⏎ Edit" at bounding box center [405, 253] width 80 height 18
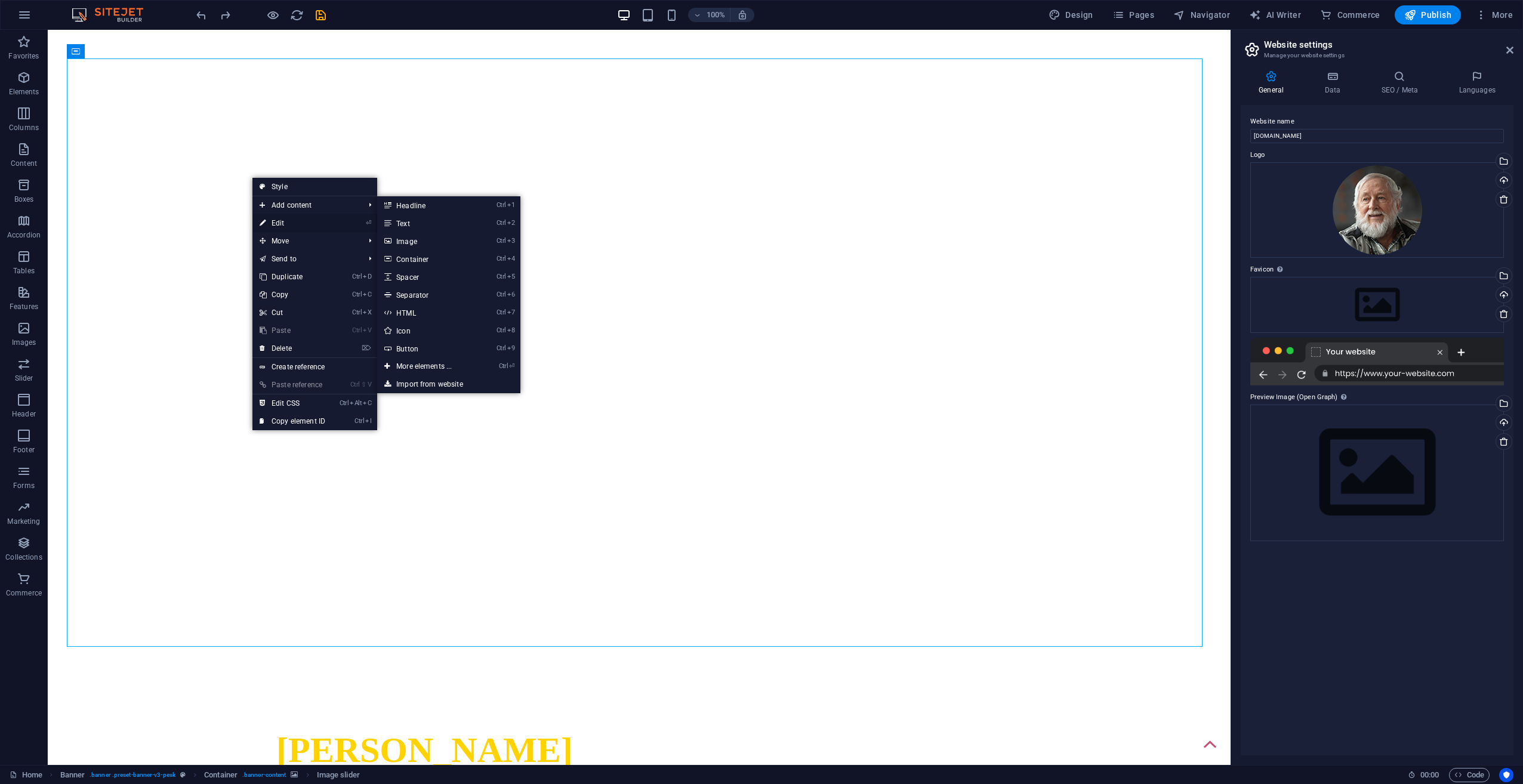
click at [292, 225] on link "⏎ Edit" at bounding box center [292, 223] width 80 height 18
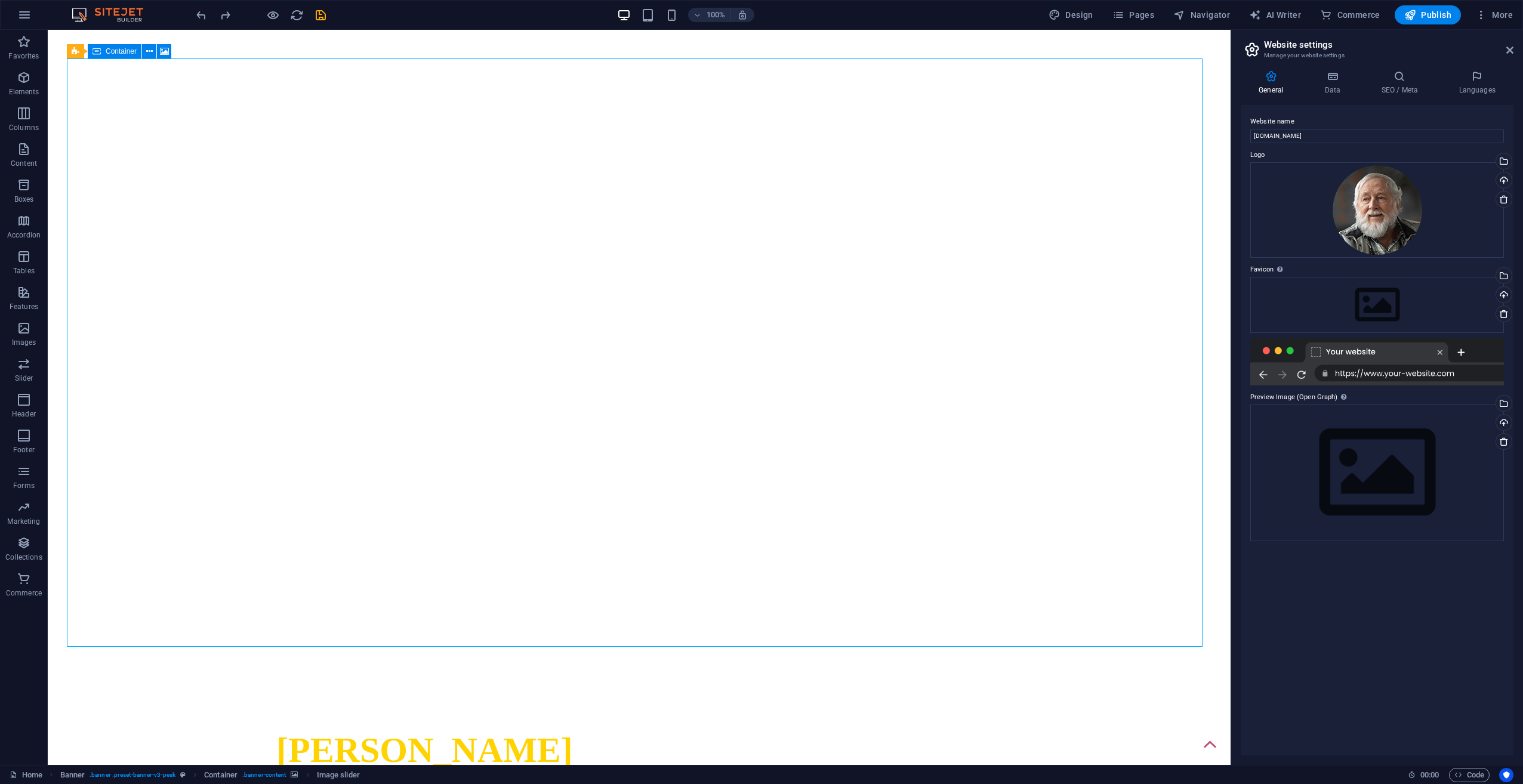
click at [110, 59] on div "Banner Container" at bounding box center [123, 52] width 112 height 15
click at [148, 51] on icon at bounding box center [149, 52] width 7 height 12
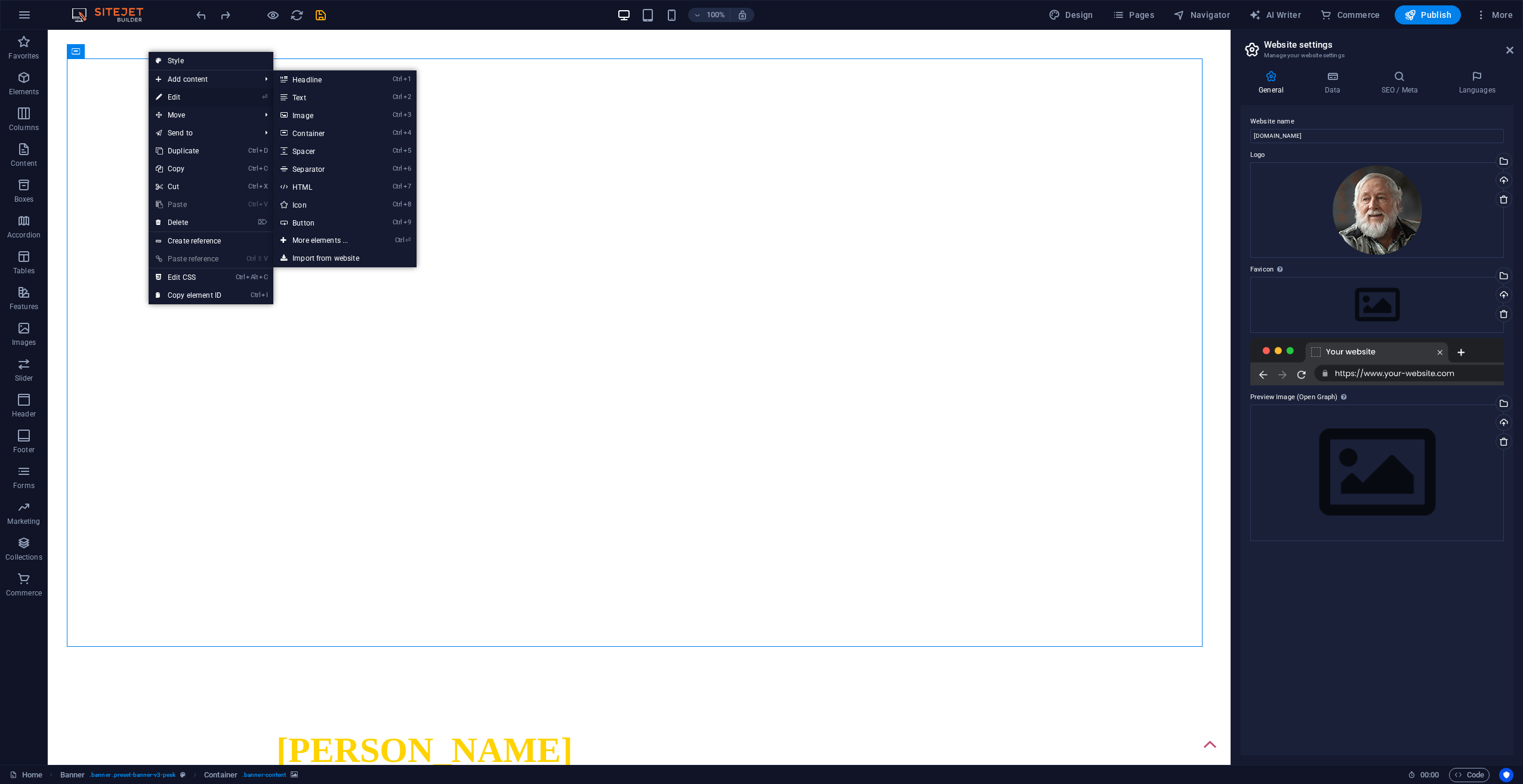
click at [174, 104] on link "⏎ Edit" at bounding box center [188, 97] width 80 height 18
select select "fade"
select select "ms"
select select "s"
select select "progressive"
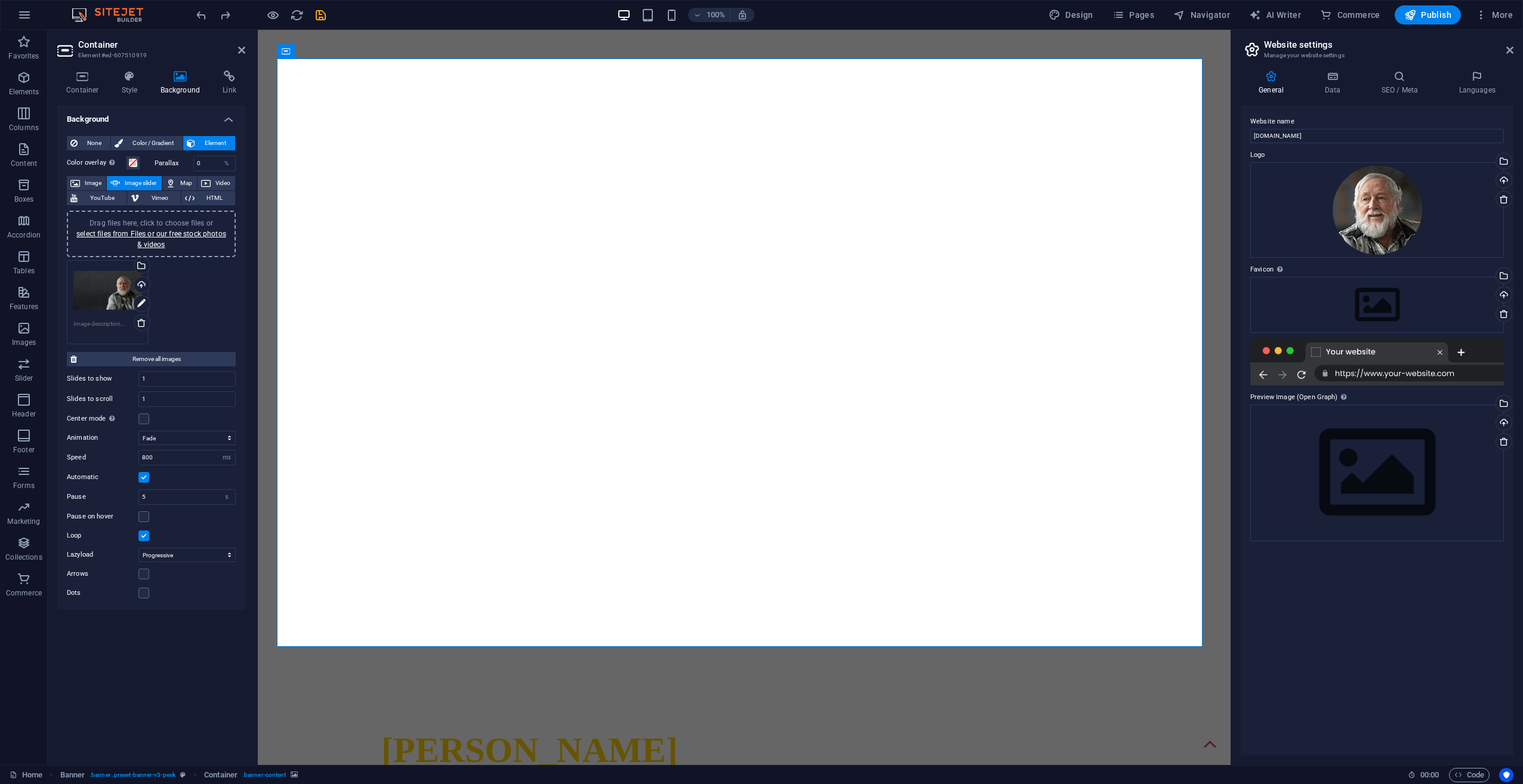
click at [115, 294] on div "Drag files here, click to choose files or select files from Files or our free s…" at bounding box center [107, 290] width 69 height 48
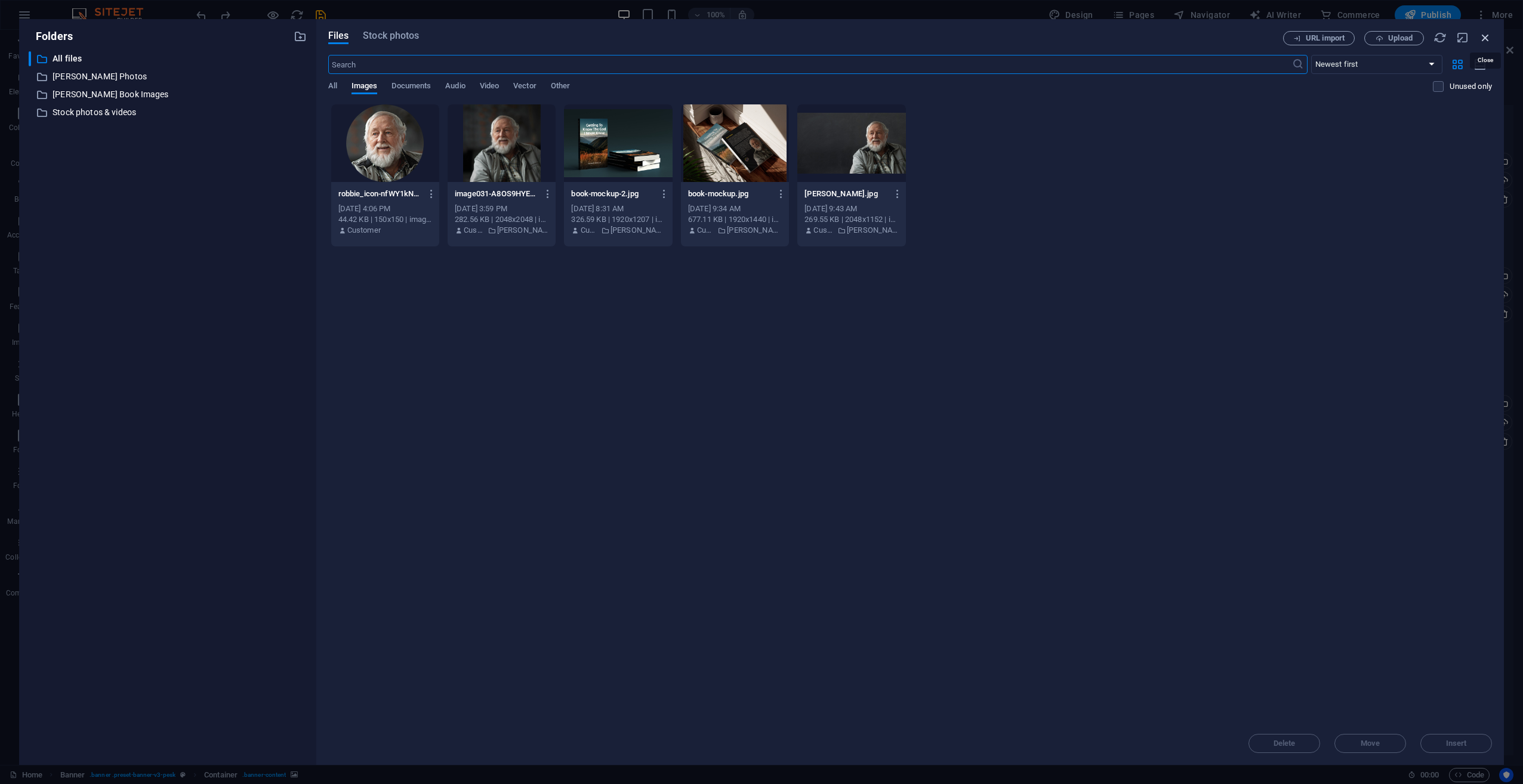
click at [1483, 41] on icon "button" at bounding box center [1485, 37] width 13 height 13
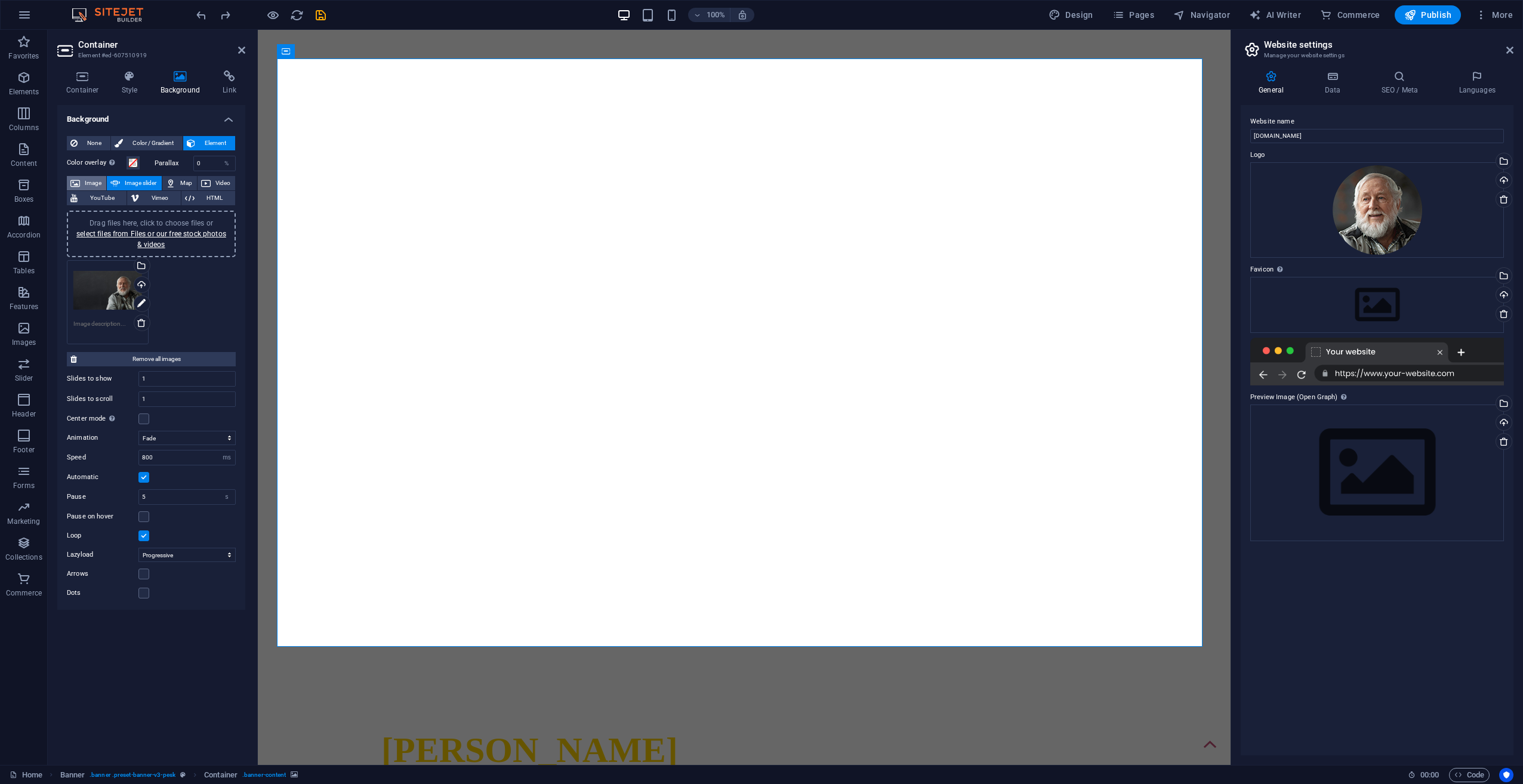
click at [94, 184] on span "Image" at bounding box center [93, 183] width 19 height 14
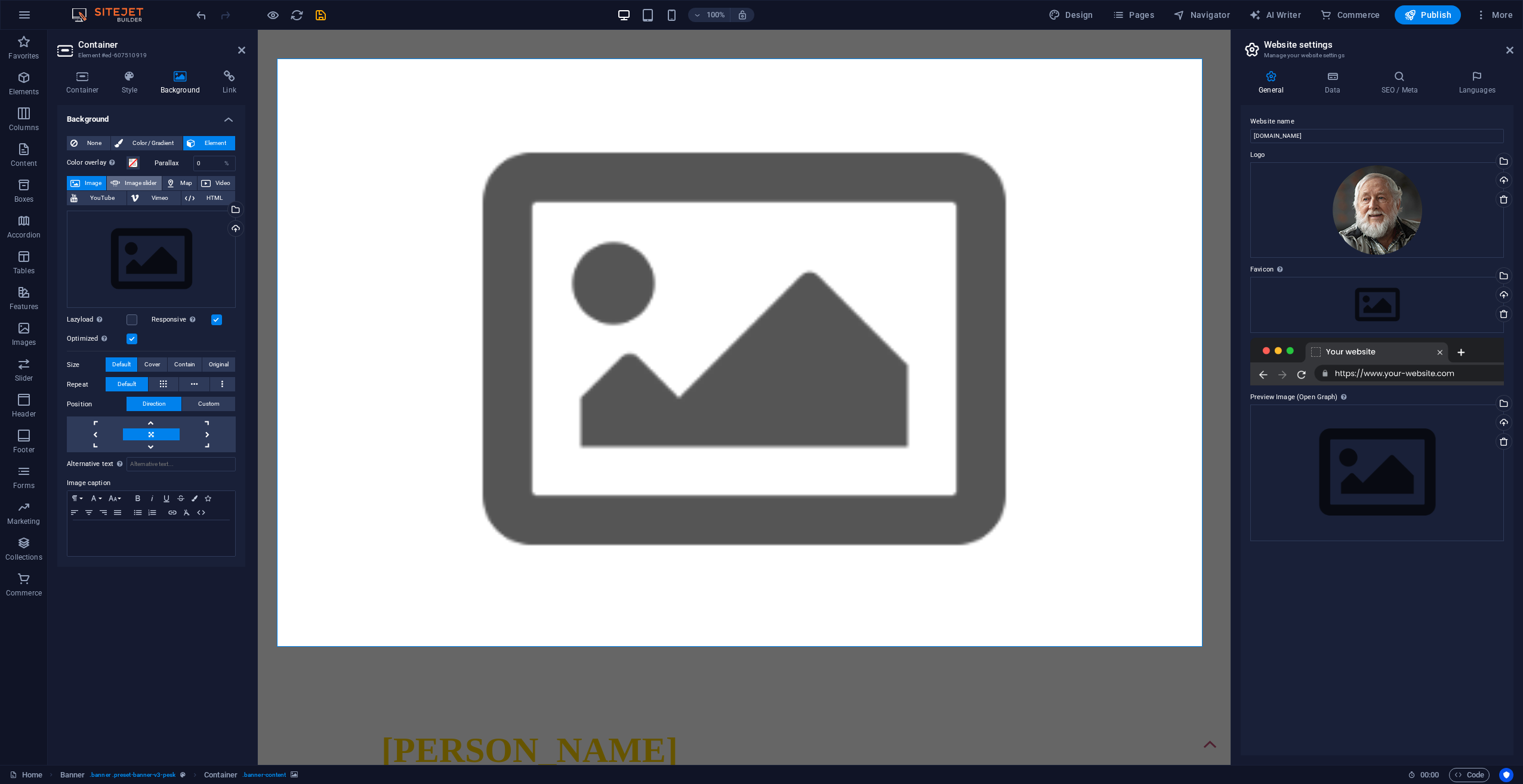
click at [130, 182] on span "Image slider" at bounding box center [140, 183] width 34 height 14
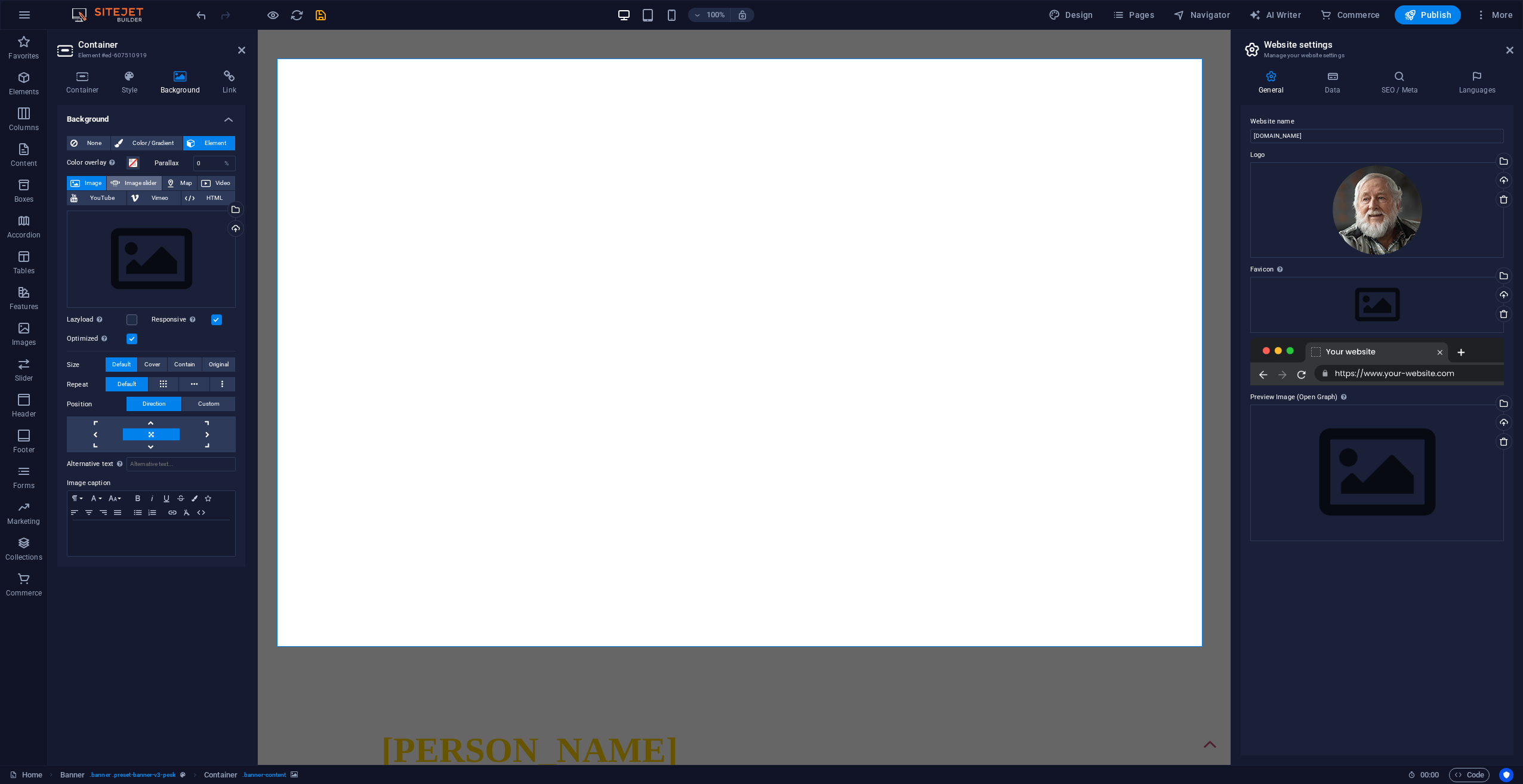
select select "ms"
select select "s"
select select "progressive"
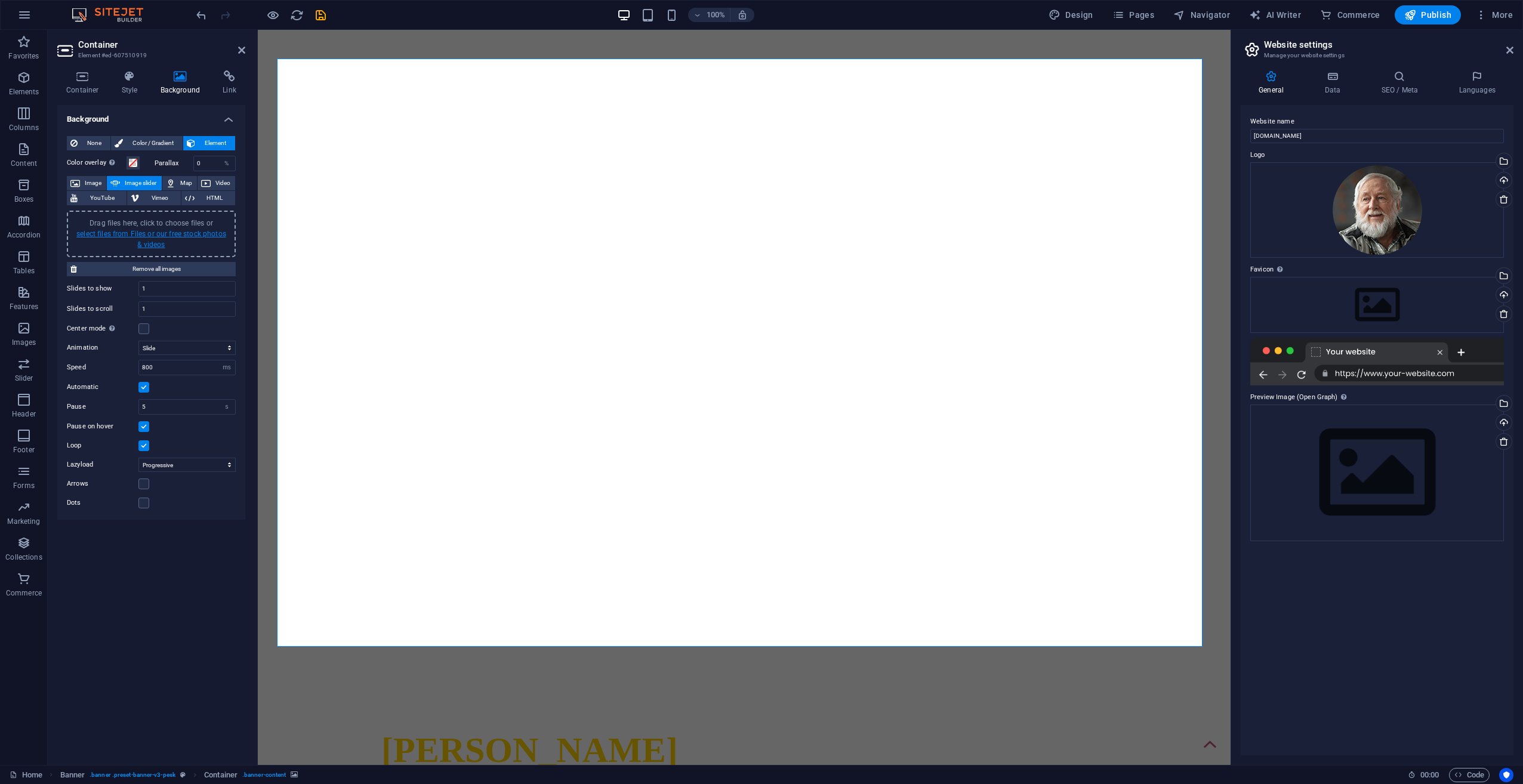
click at [153, 233] on link "select files from Files or our free stock photos & videos" at bounding box center [151, 239] width 150 height 19
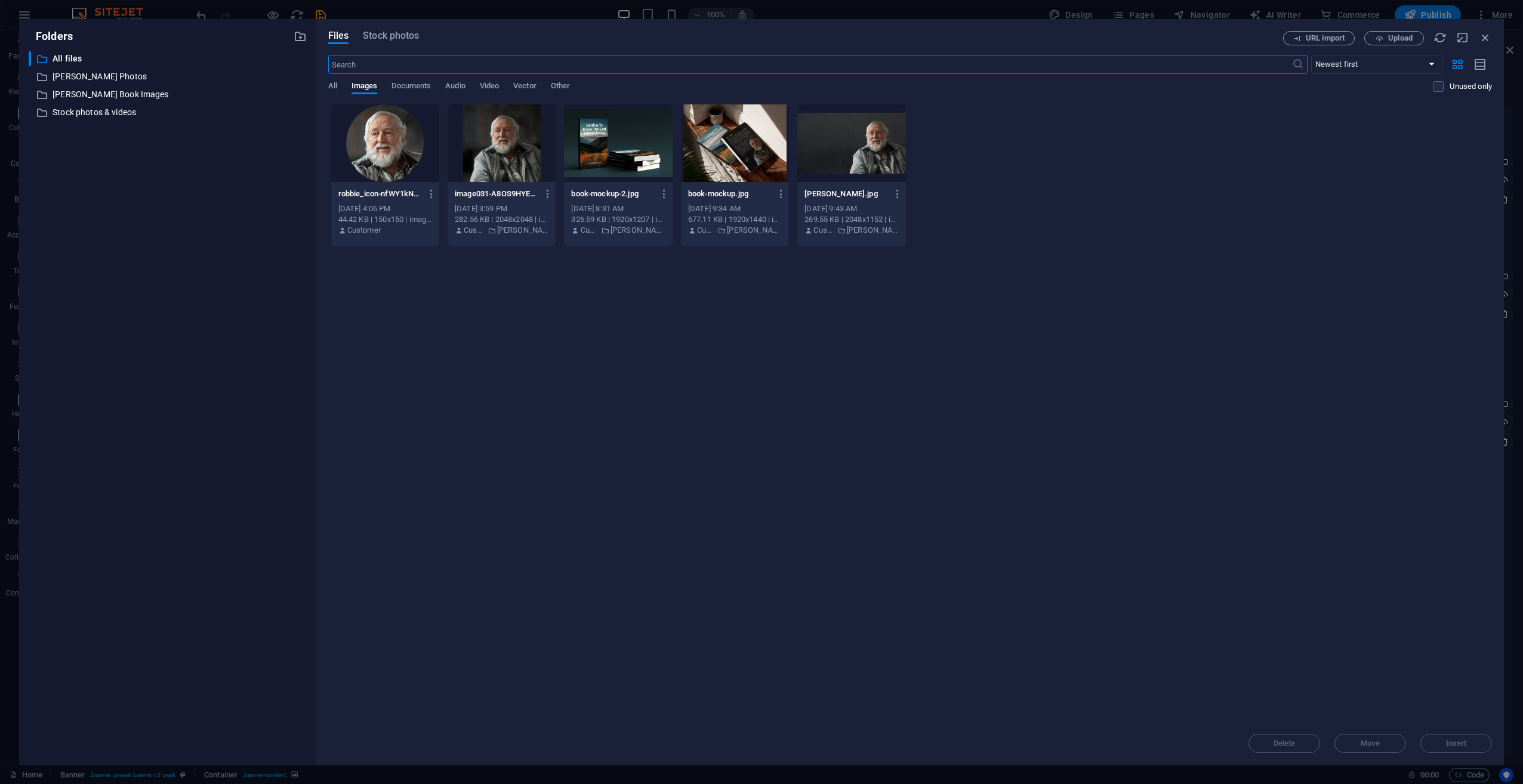
click at [868, 137] on div at bounding box center [851, 143] width 108 height 78
click at [1473, 741] on span "Insert" at bounding box center [1456, 743] width 62 height 7
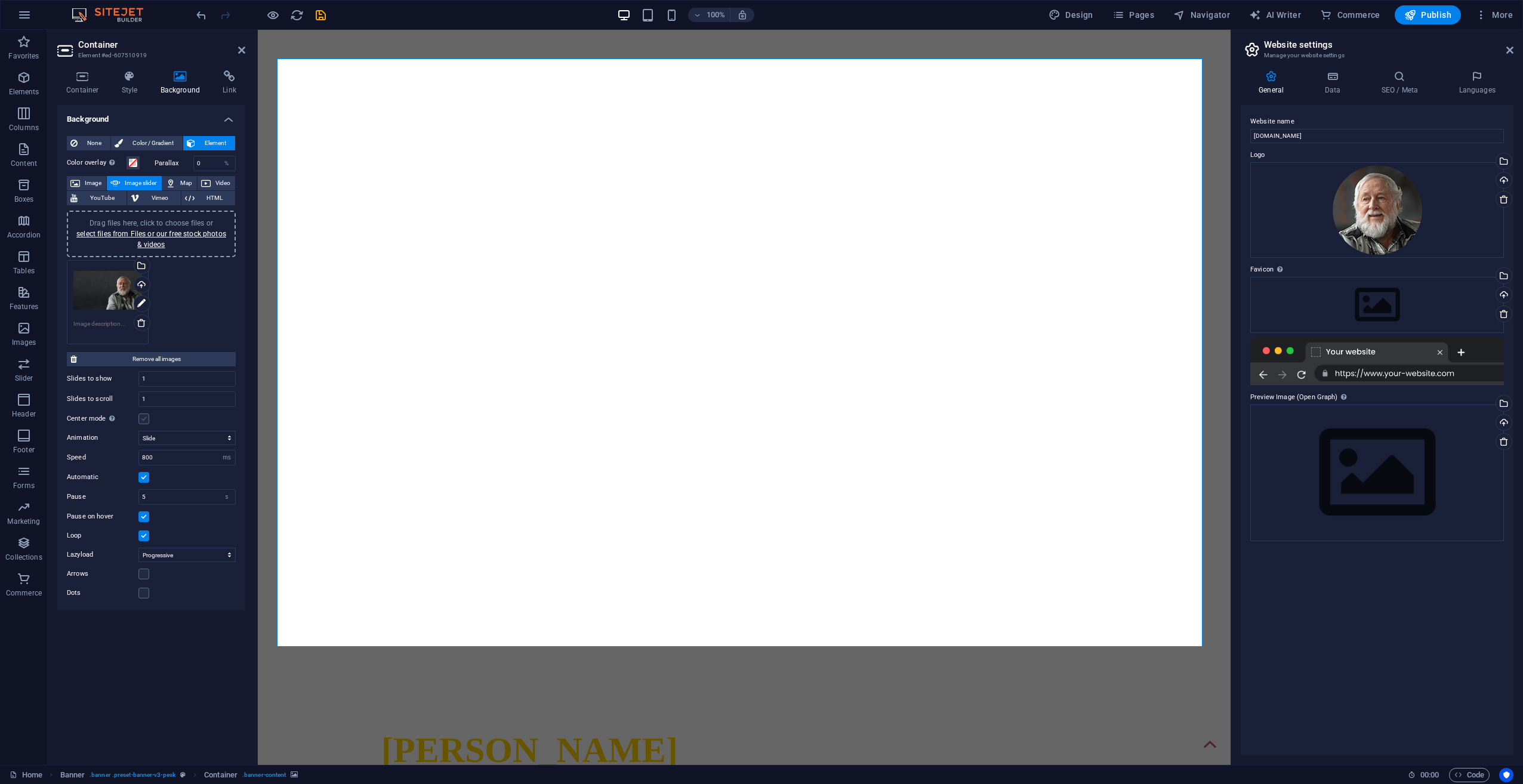
click at [145, 421] on label at bounding box center [144, 419] width 11 height 11
click at [0, 0] on input "Center mode Enables centered view with partial previous/next slide. Use with od…" at bounding box center [0, 0] width 0 height 0
click at [145, 421] on label at bounding box center [144, 419] width 11 height 11
click at [0, 0] on input "Center mode Enables centered view with partial previous/next slide. Use with od…" at bounding box center [0, 0] width 0 height 0
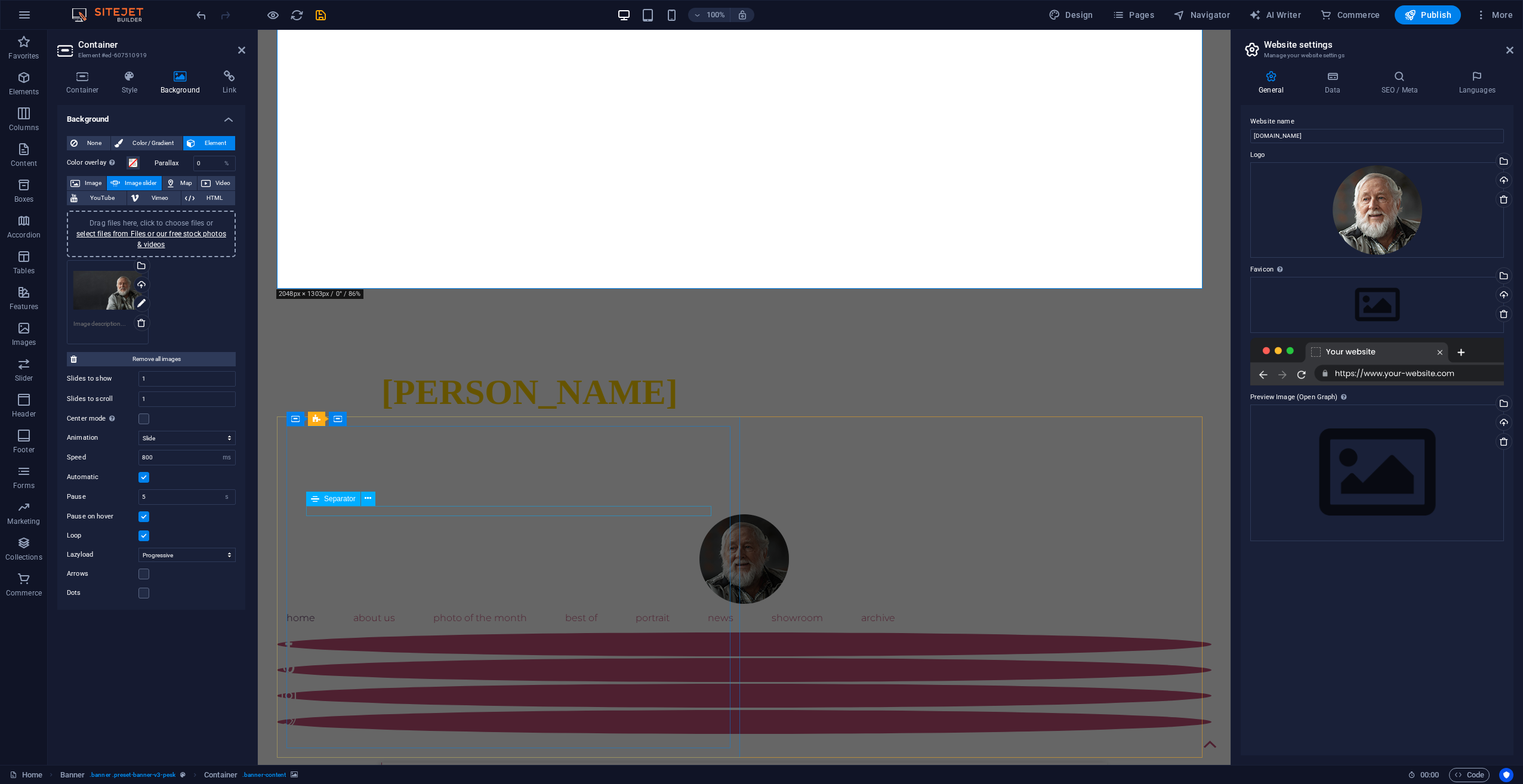
scroll to position [537, 0]
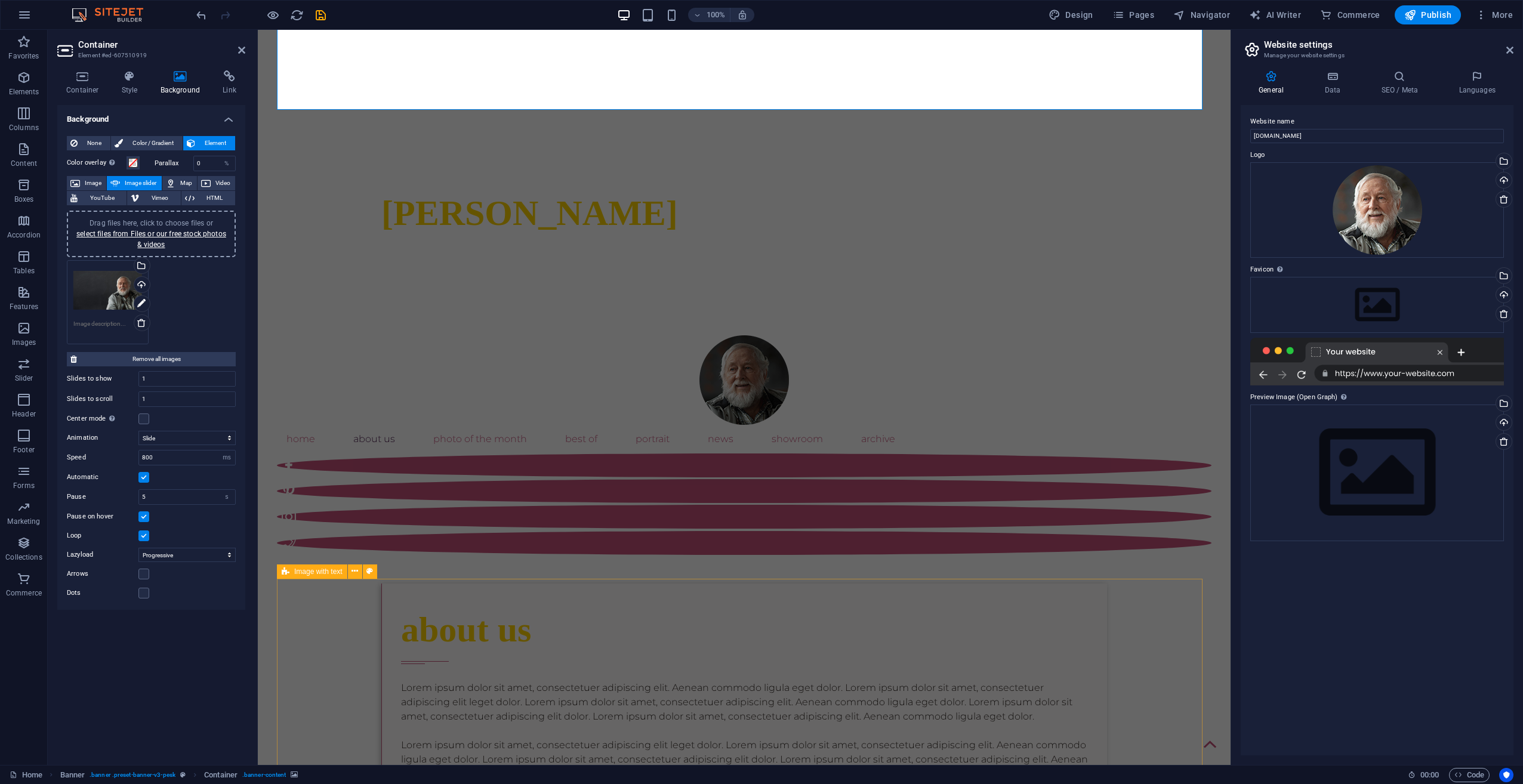
drag, startPoint x: 477, startPoint y: 508, endPoint x: 418, endPoint y: 592, distance: 102.6
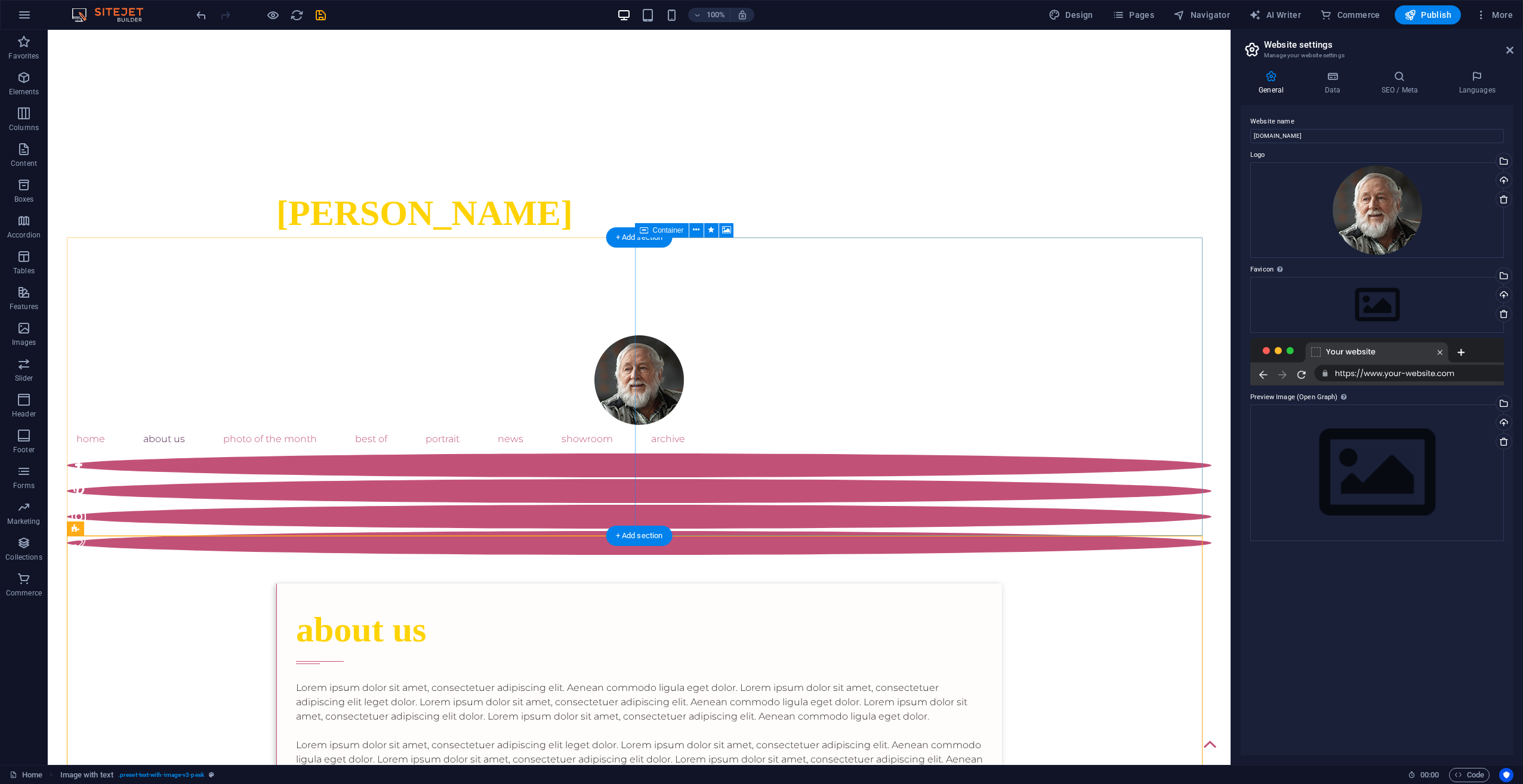
click at [696, 233] on icon at bounding box center [696, 230] width 7 height 12
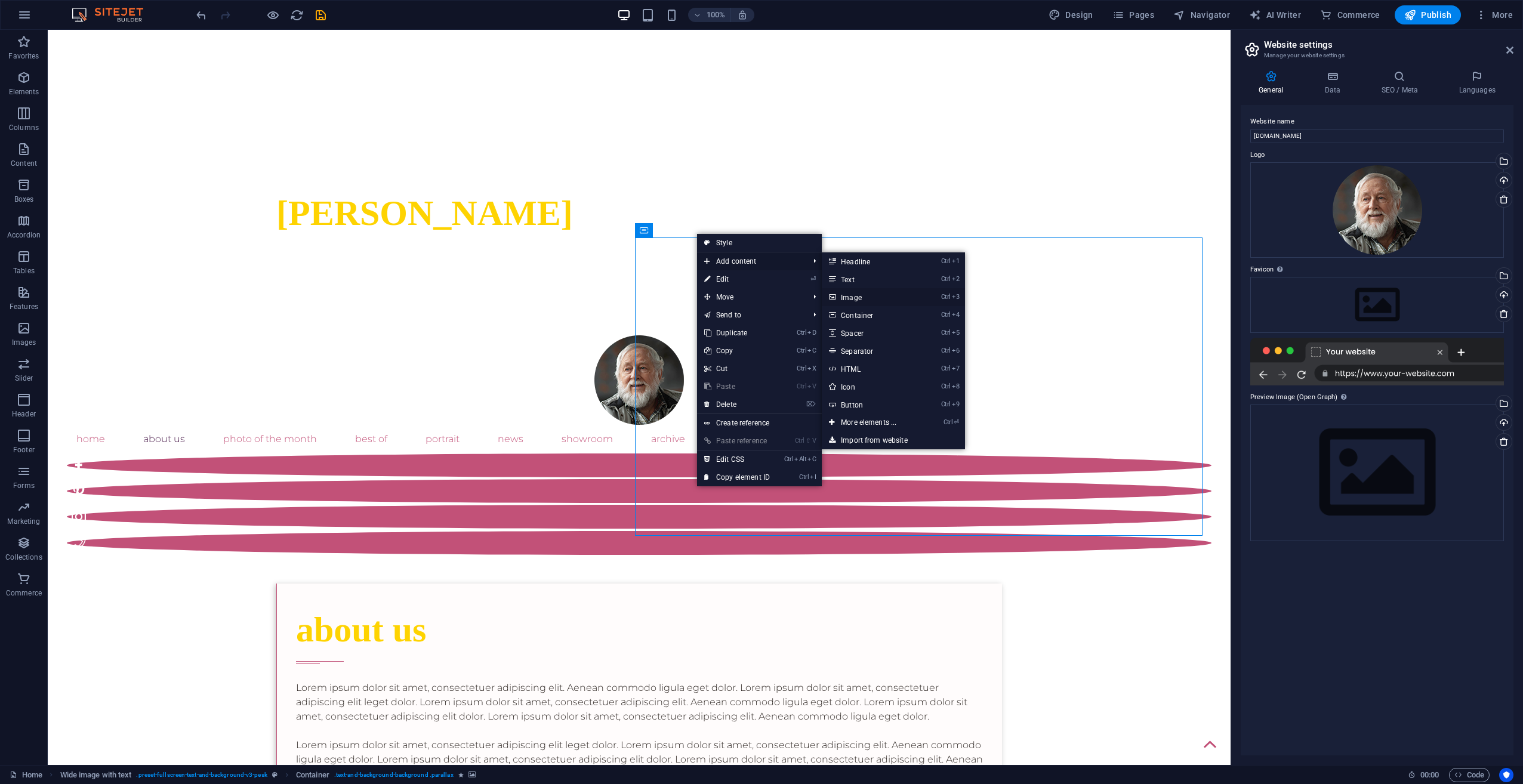
click at [845, 291] on link "Ctrl 3 Image" at bounding box center [870, 298] width 98 height 18
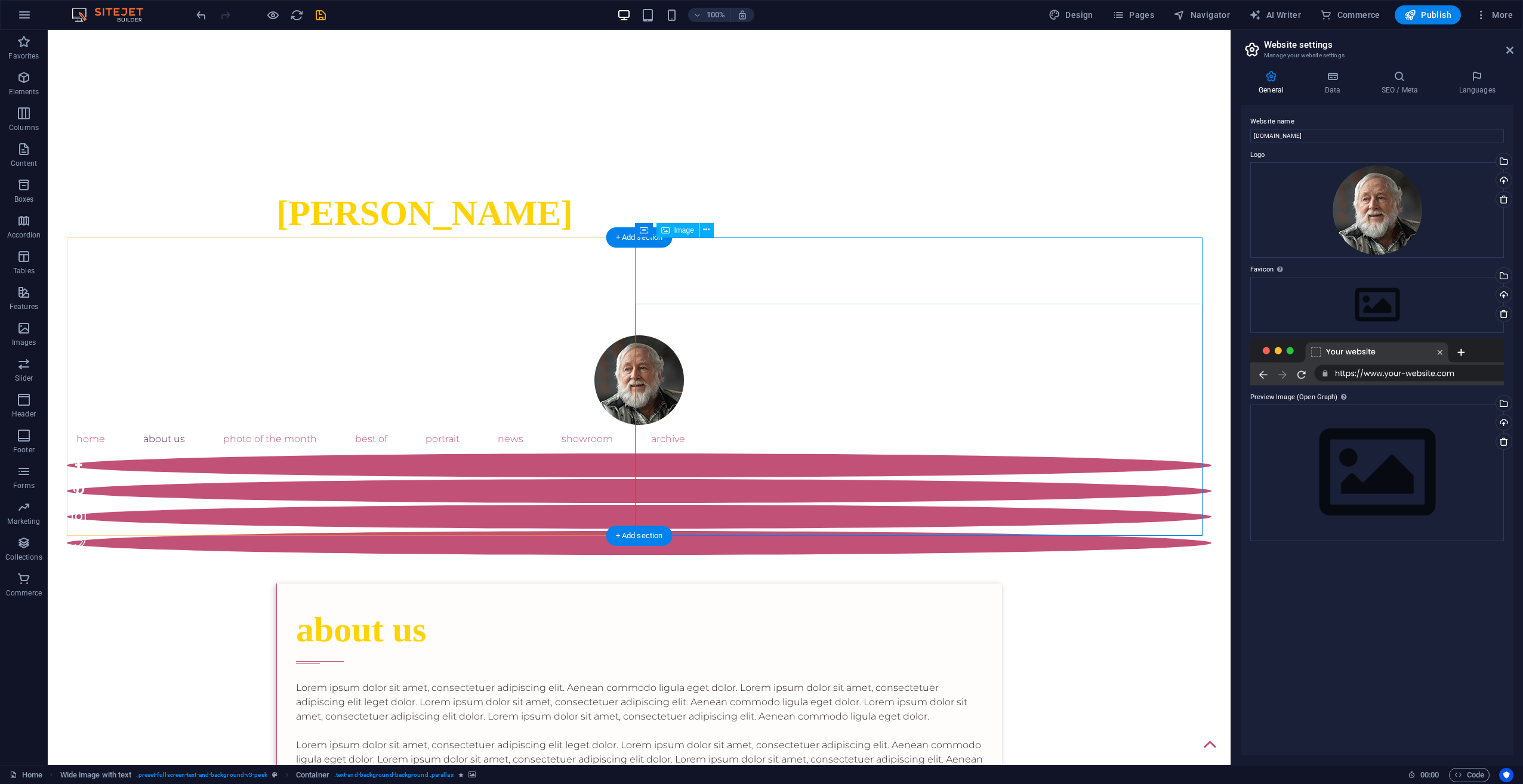
click at [411, 680] on div "Lorem ipsum dolor sit amet, consectetuer adipiscing elit. Aenean commodo ligula…" at bounding box center [640, 738] width 687 height 114
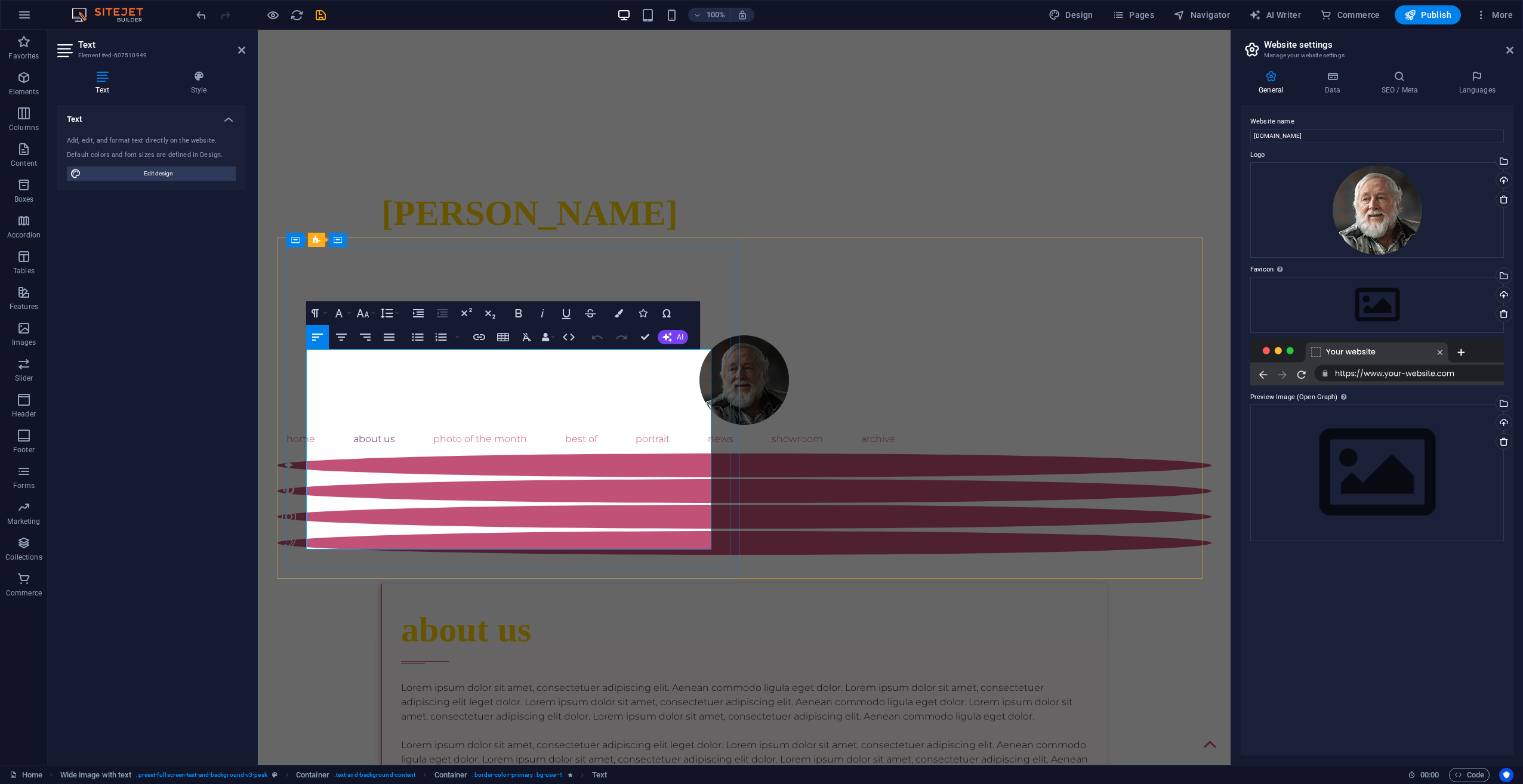
click at [411, 680] on p "Lorem ipsum dolor sit amet, consectetuer adipiscing elit. Aenean commodo ligula…" at bounding box center [745, 702] width 687 height 43
click at [401, 603] on div "about us" at bounding box center [745, 629] width 687 height 54
click at [600, 603] on div "about us" at bounding box center [745, 629] width 687 height 54
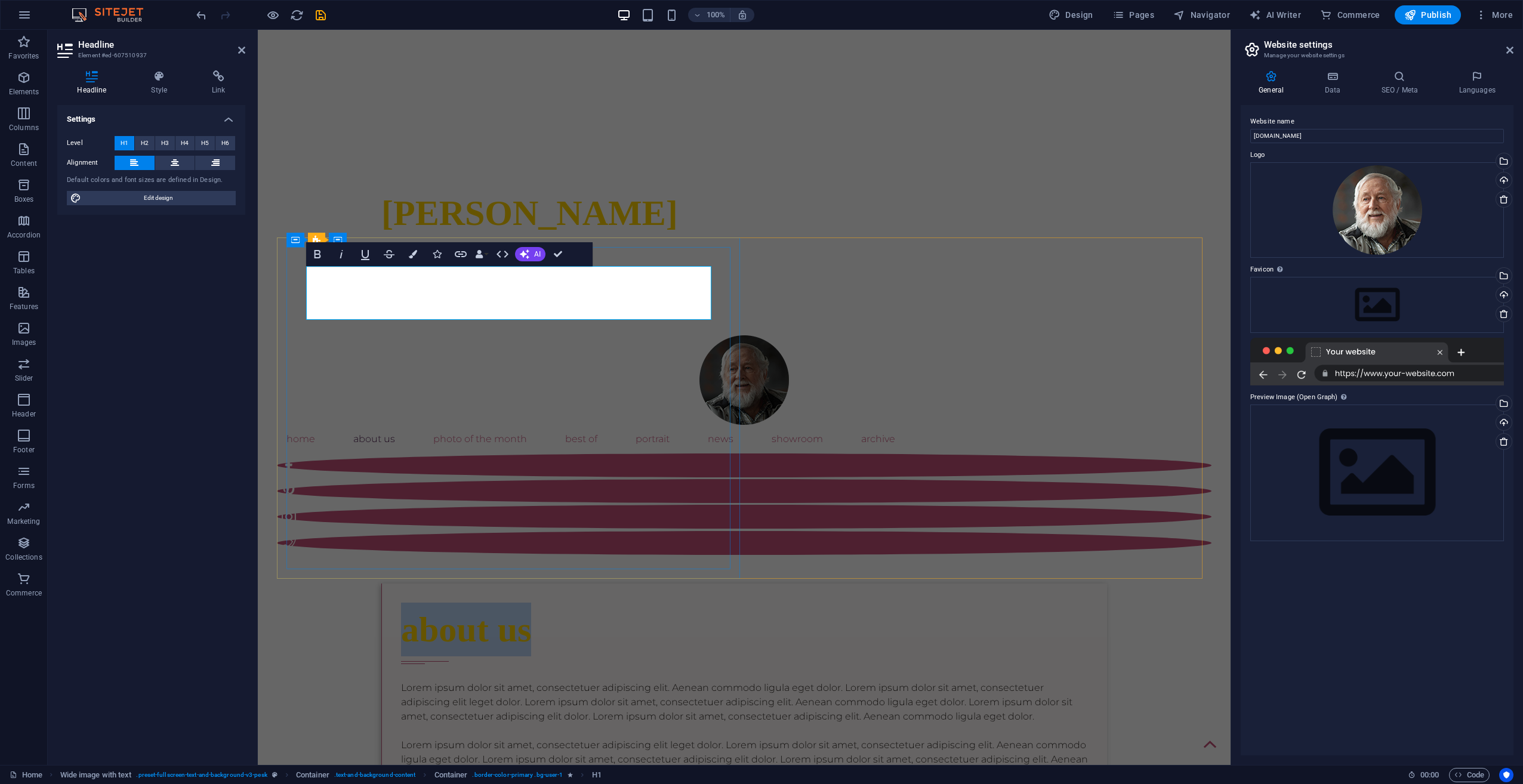
scroll to position [0, 0]
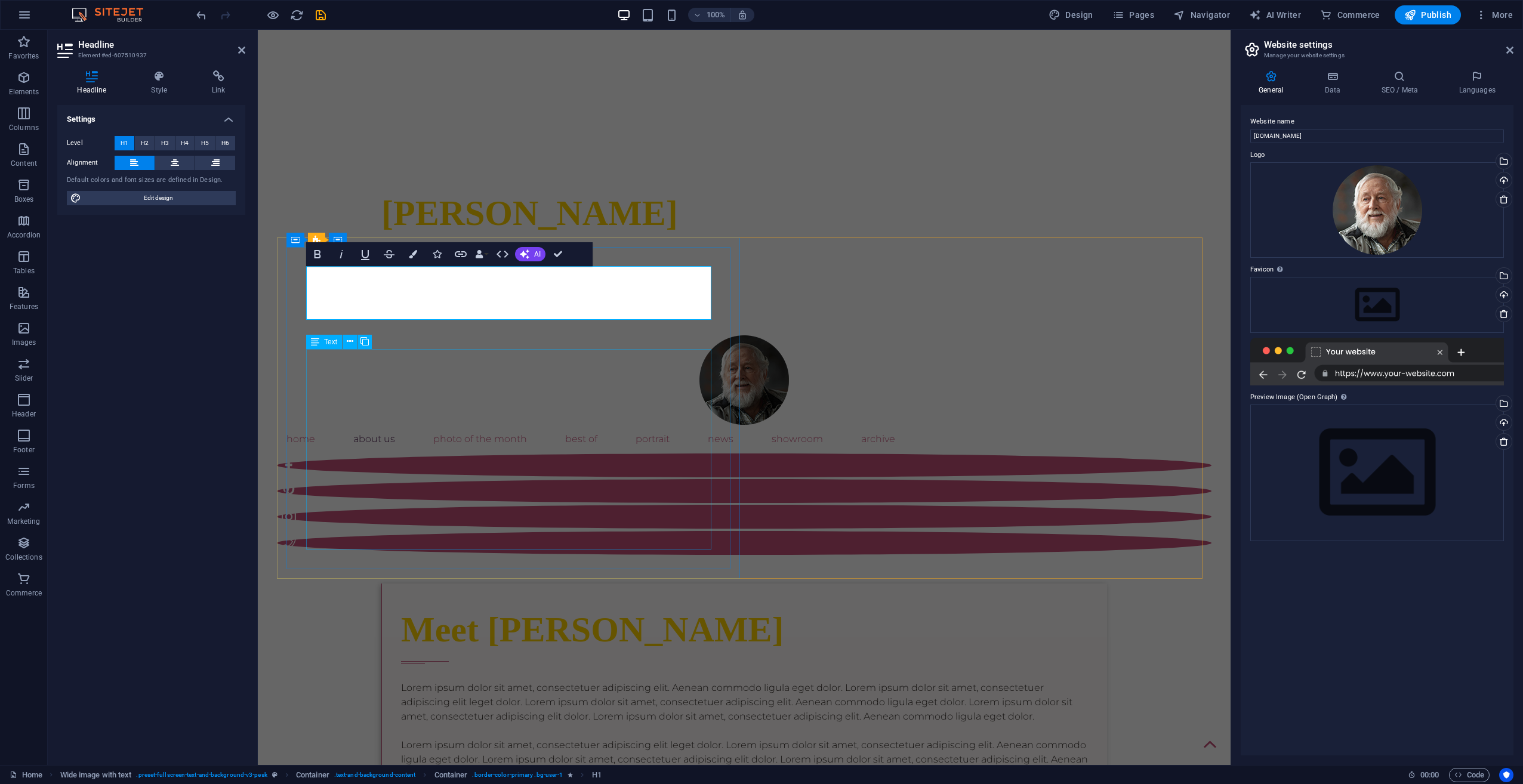
click at [401, 680] on div "Lorem ipsum dolor sit amet, consectetuer adipiscing elit. Aenean commodo ligula…" at bounding box center [745, 738] width 687 height 114
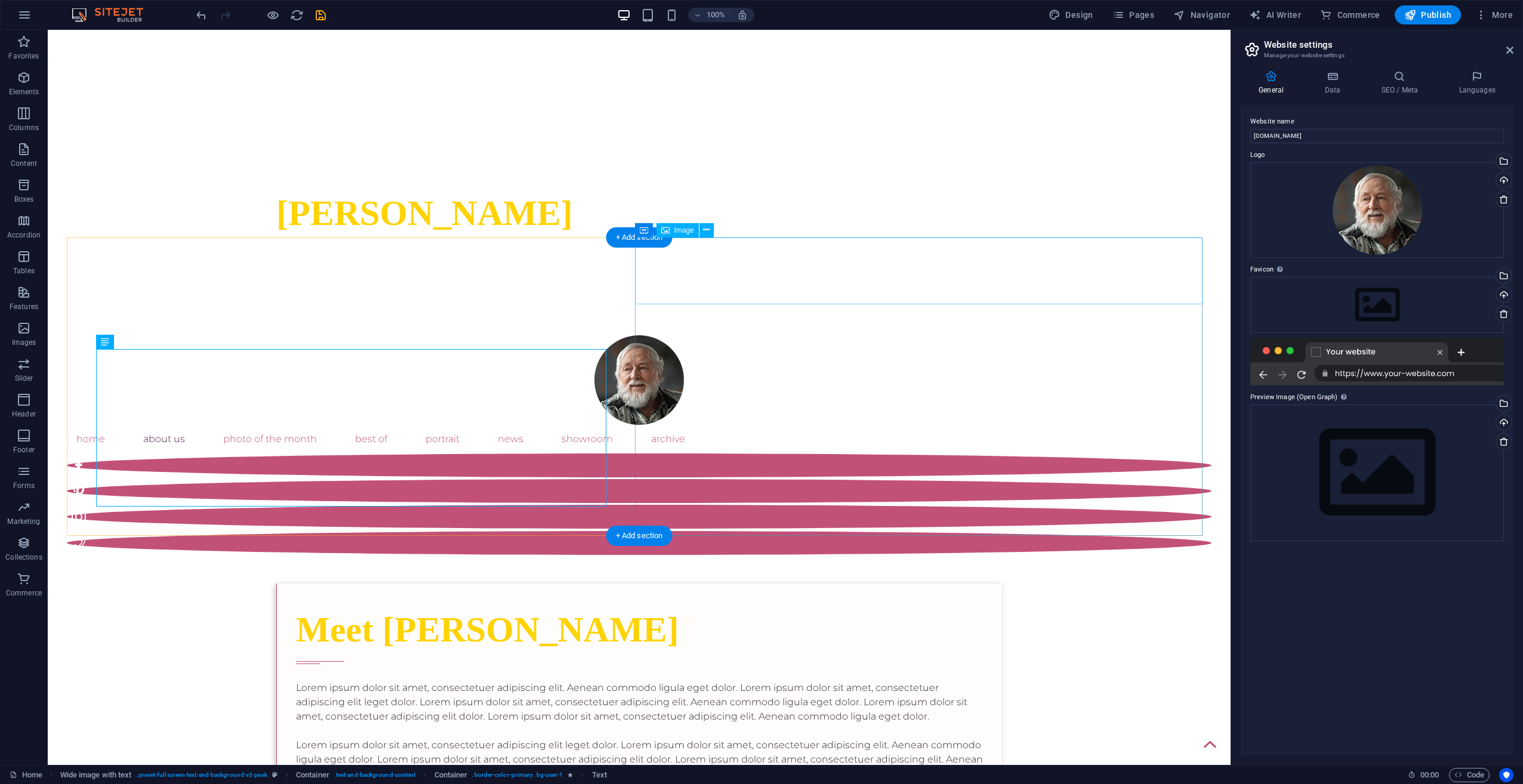
click at [707, 230] on icon at bounding box center [706, 230] width 7 height 12
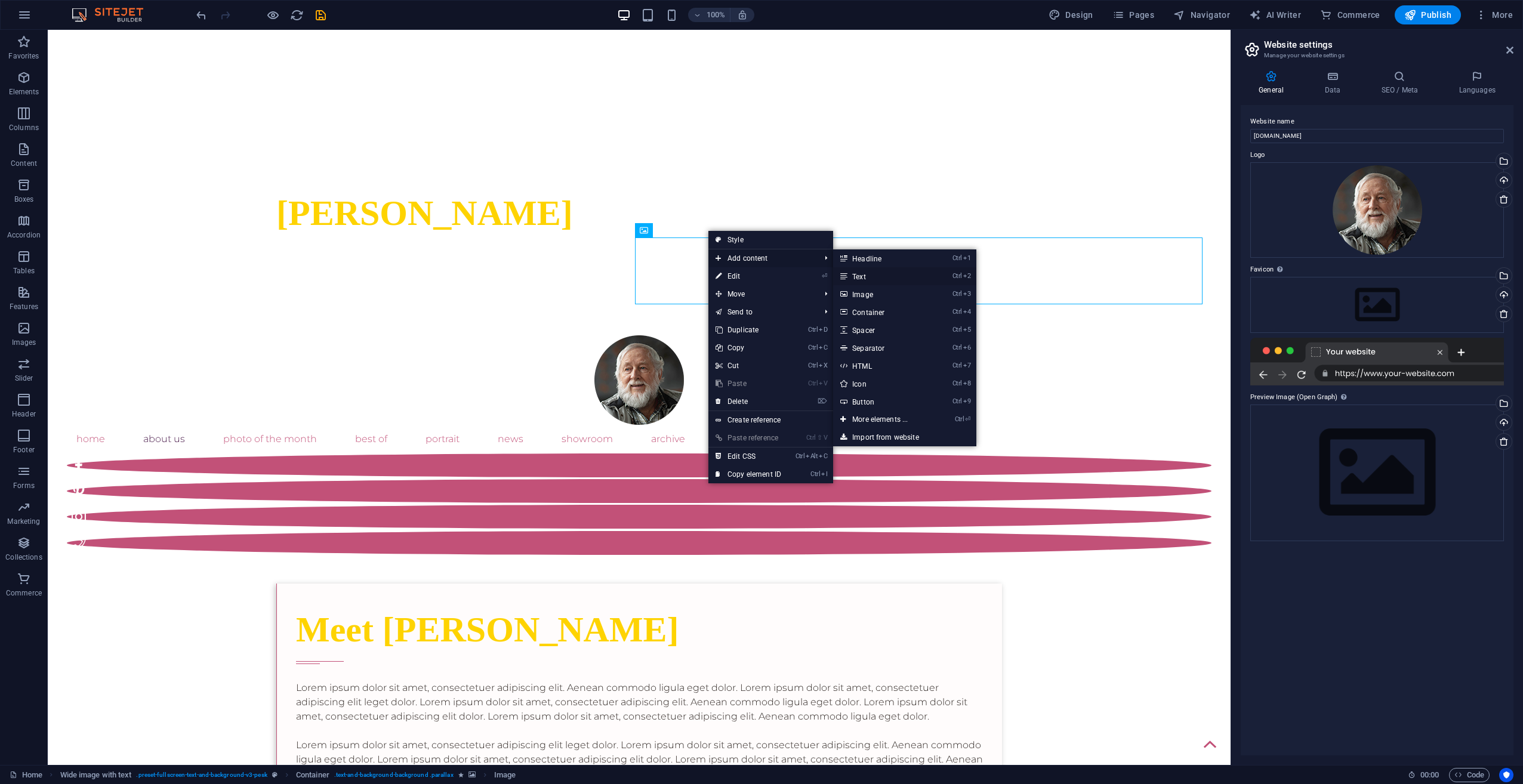
click at [870, 275] on link "Ctrl 2 Text" at bounding box center [882, 276] width 98 height 18
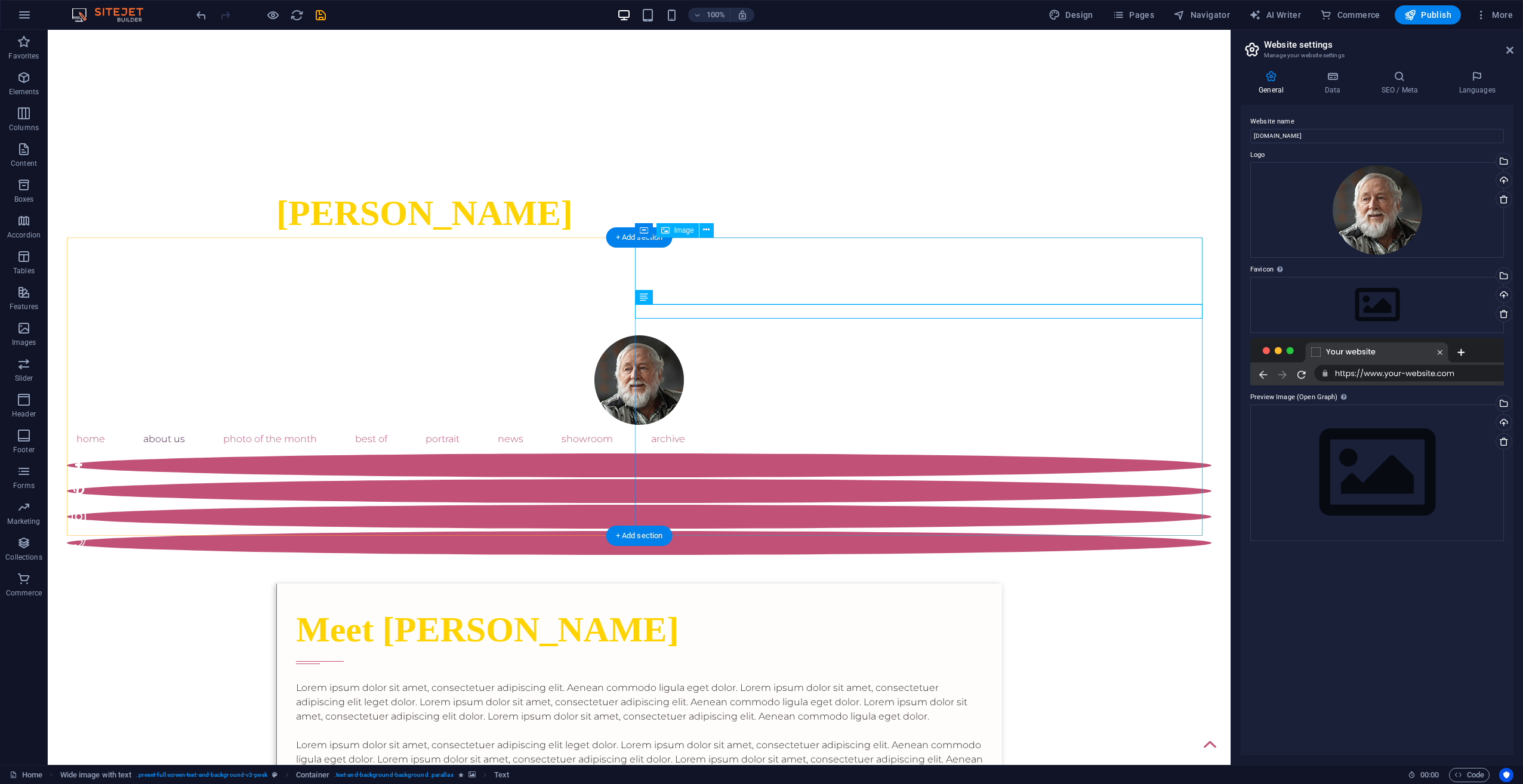
click at [702, 230] on icon at bounding box center [700, 230] width 7 height 12
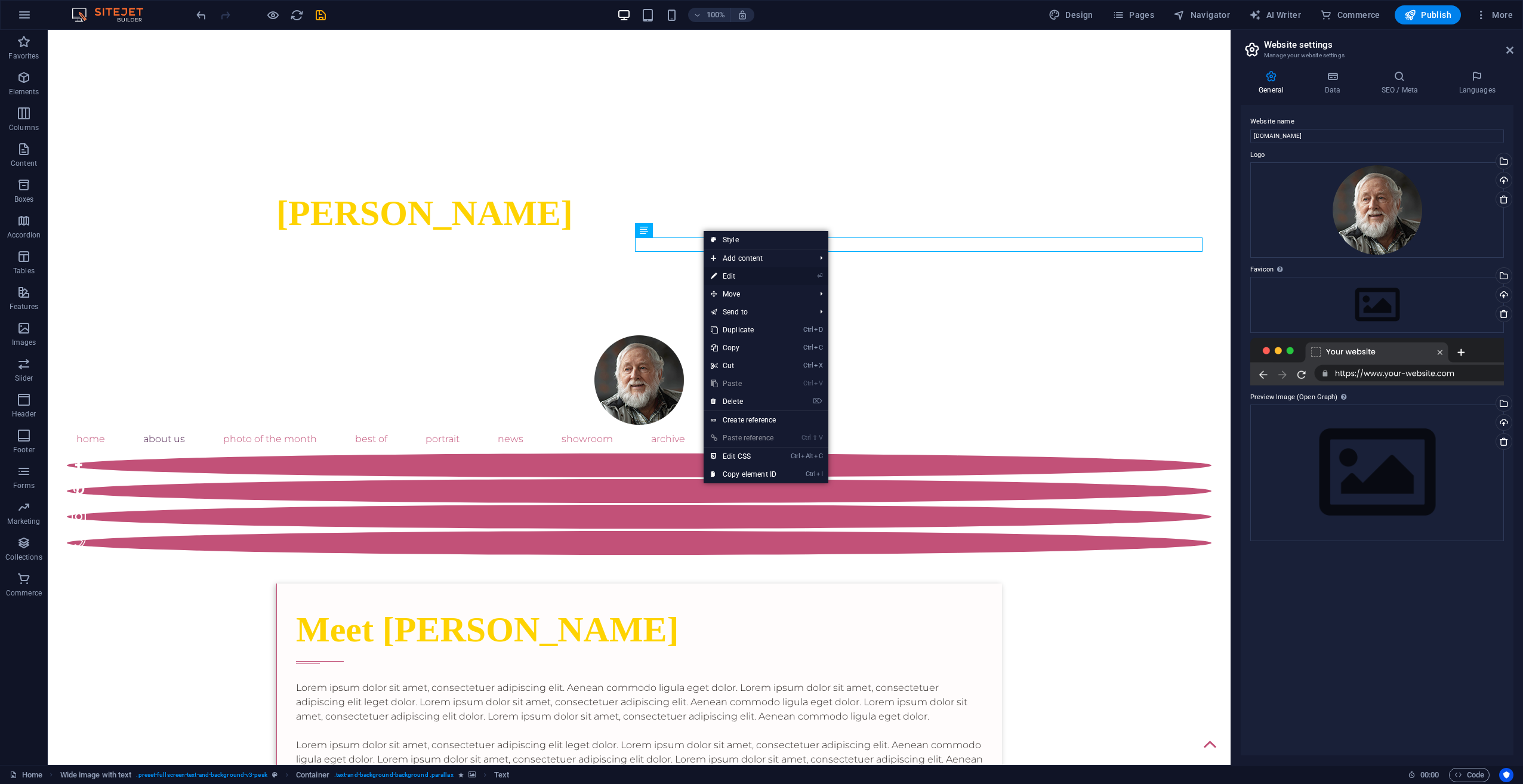
click at [724, 272] on link "⏎ Edit" at bounding box center [743, 276] width 80 height 18
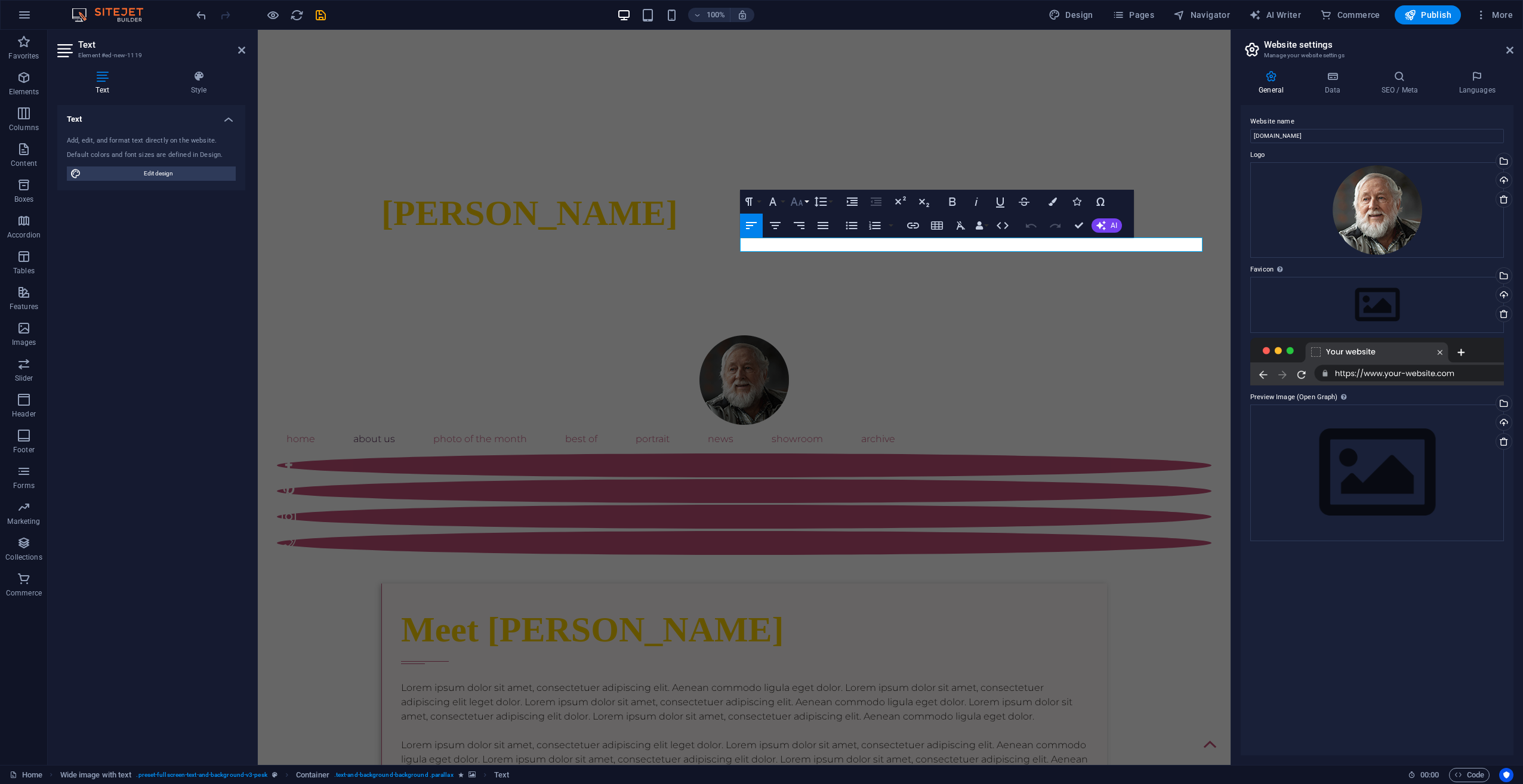
click at [805, 208] on button "Font Size" at bounding box center [799, 201] width 23 height 24
click at [809, 362] on link "30" at bounding box center [809, 368] width 43 height 18
click at [802, 206] on icon "button" at bounding box center [797, 201] width 14 height 14
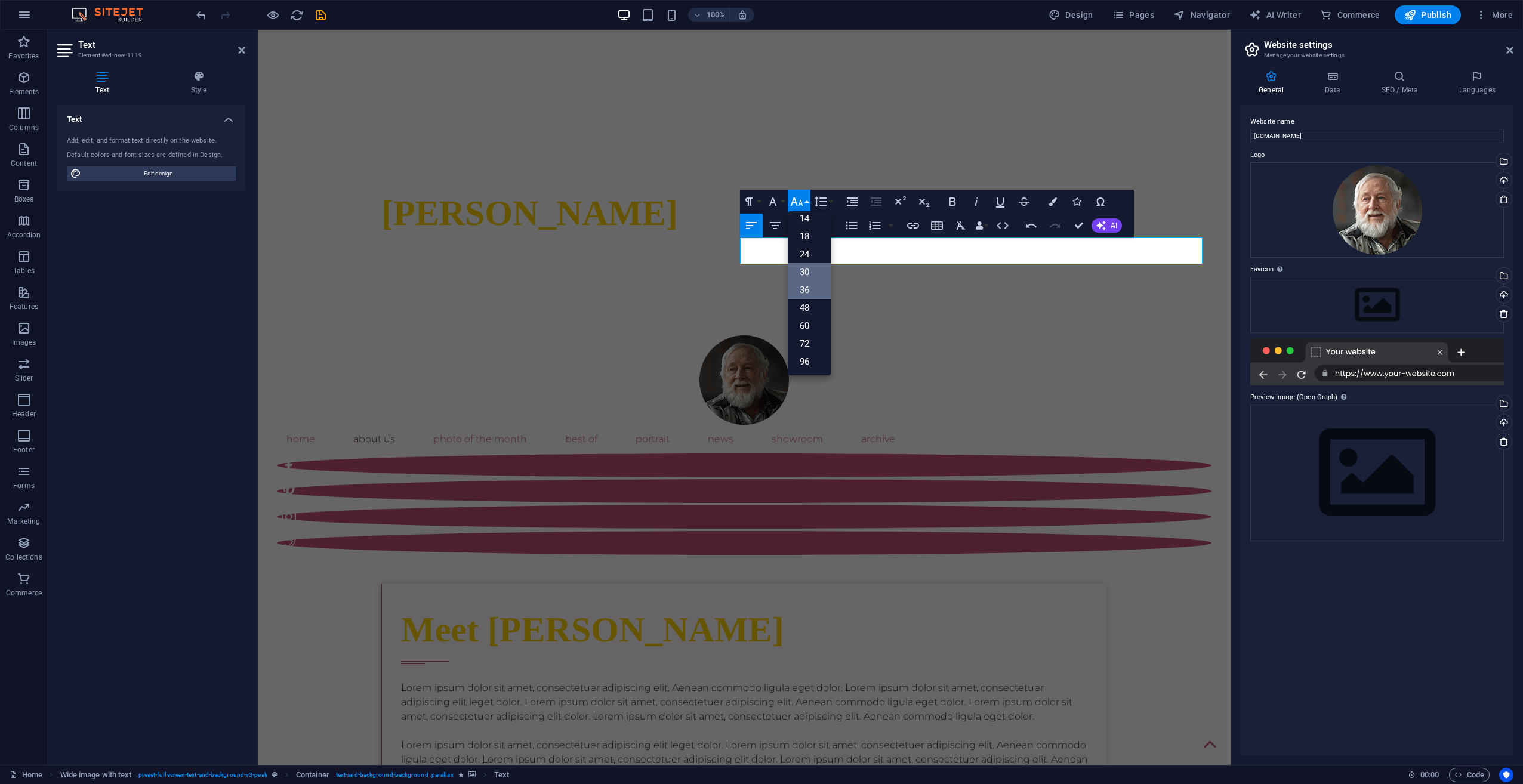
scroll to position [96, 0]
click at [810, 340] on link "72" at bounding box center [809, 344] width 43 height 18
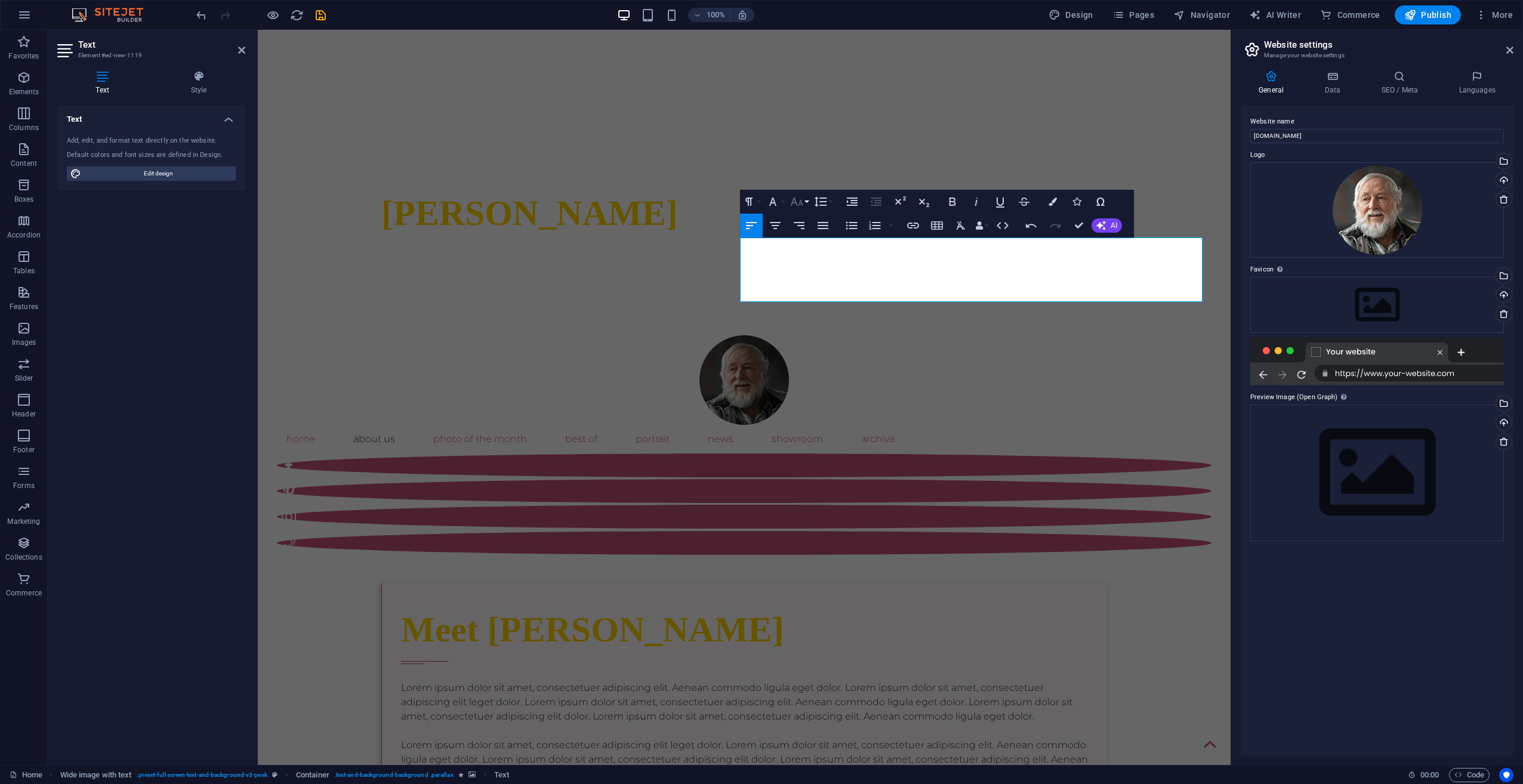
click at [805, 206] on button "Font Size" at bounding box center [799, 201] width 23 height 24
click at [784, 205] on button "Font Family" at bounding box center [775, 201] width 23 height 24
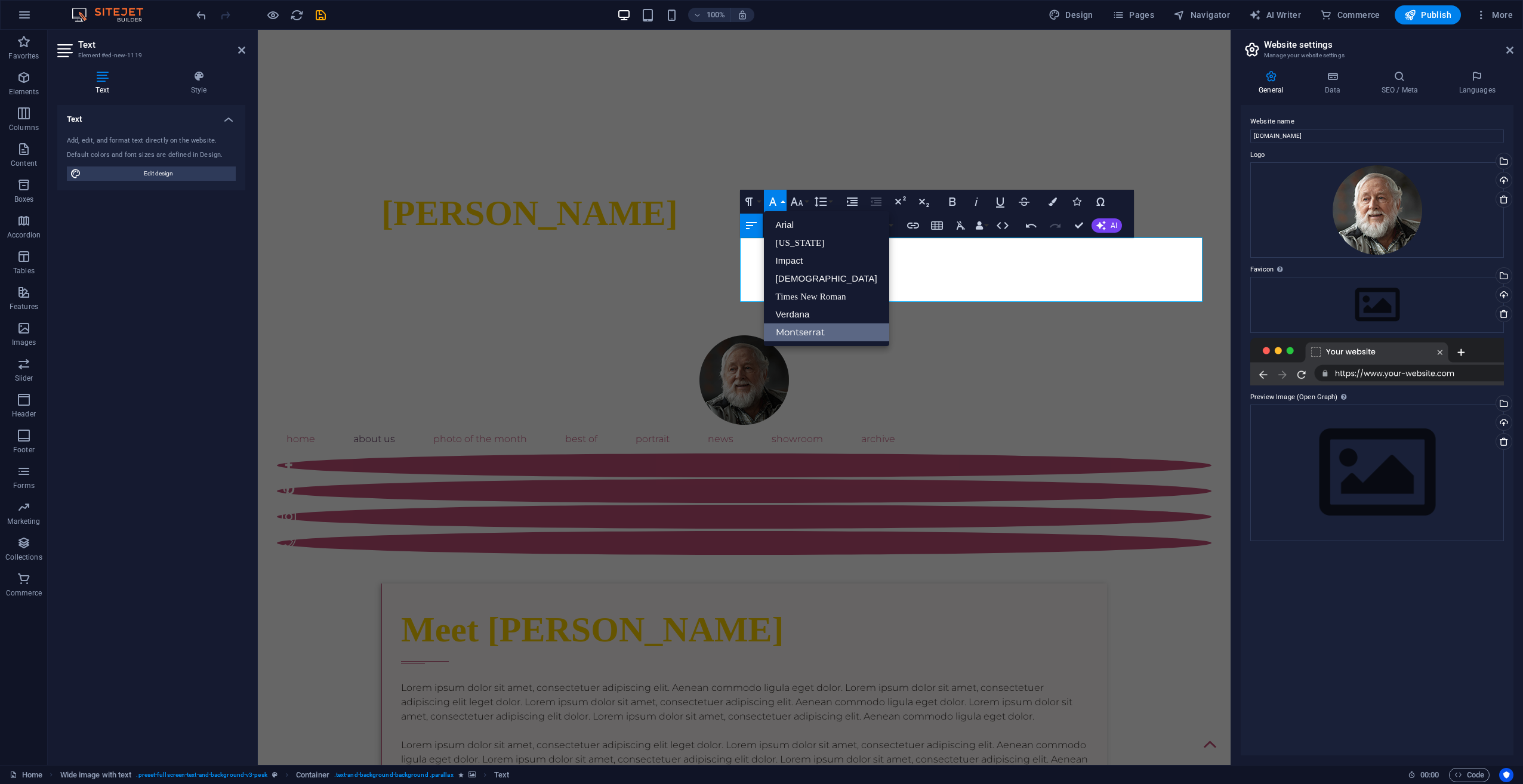
scroll to position [0, 0]
click at [784, 204] on button "Font Family" at bounding box center [775, 201] width 23 height 24
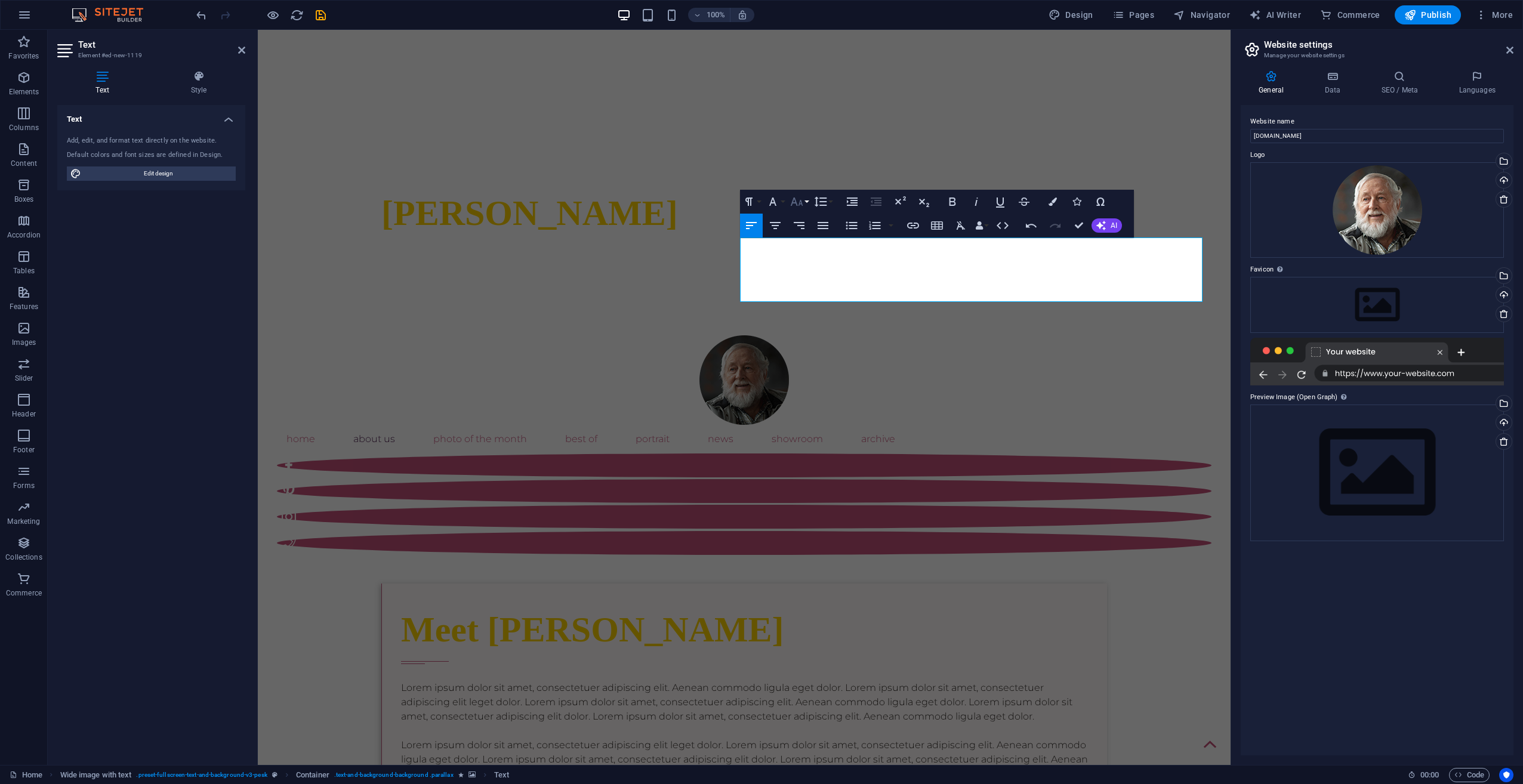
click at [799, 199] on icon "button" at bounding box center [797, 201] width 14 height 14
click at [806, 360] on link "96" at bounding box center [809, 362] width 43 height 18
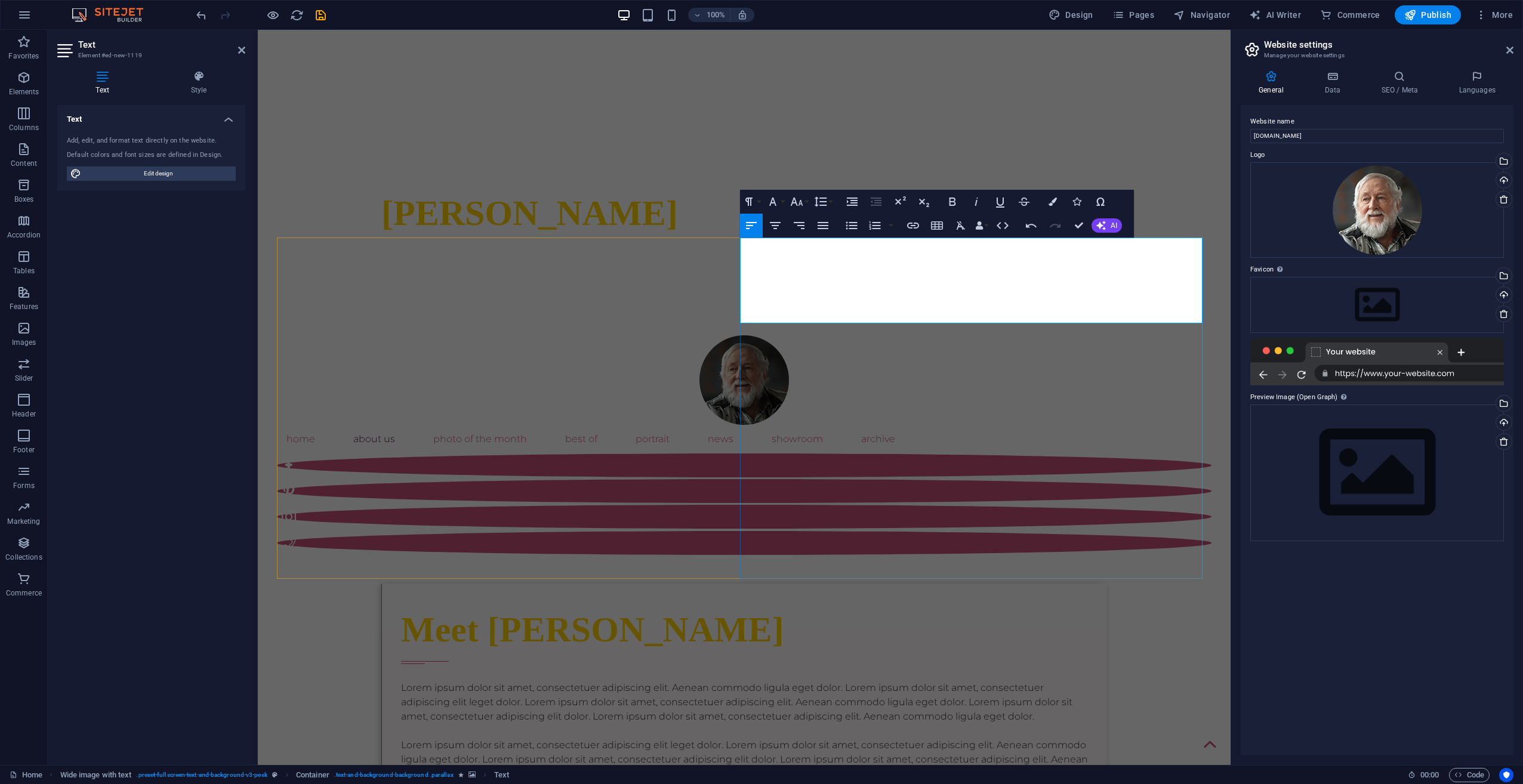
click at [810, 203] on div "Paragraph Format Normal Heading 1 Heading 2 Heading 3 Heading 4 Heading 5 Headi…" at bounding box center [787, 201] width 95 height 24
click at [806, 204] on button "Font Size" at bounding box center [799, 201] width 23 height 24
click at [812, 311] on link "48" at bounding box center [809, 308] width 43 height 18
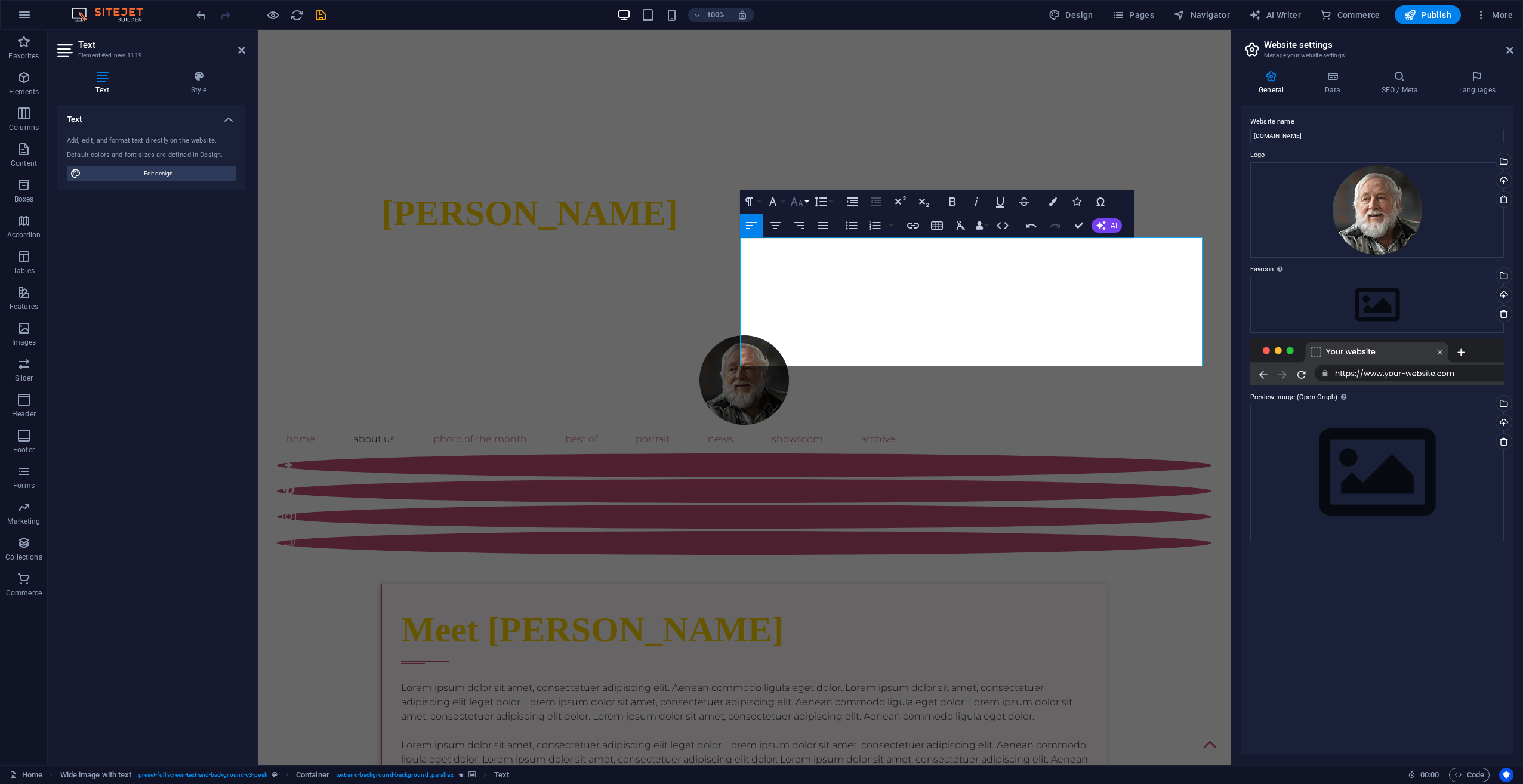
click at [809, 205] on button "Font Size" at bounding box center [799, 201] width 23 height 24
click at [803, 283] on link "36" at bounding box center [809, 290] width 43 height 18
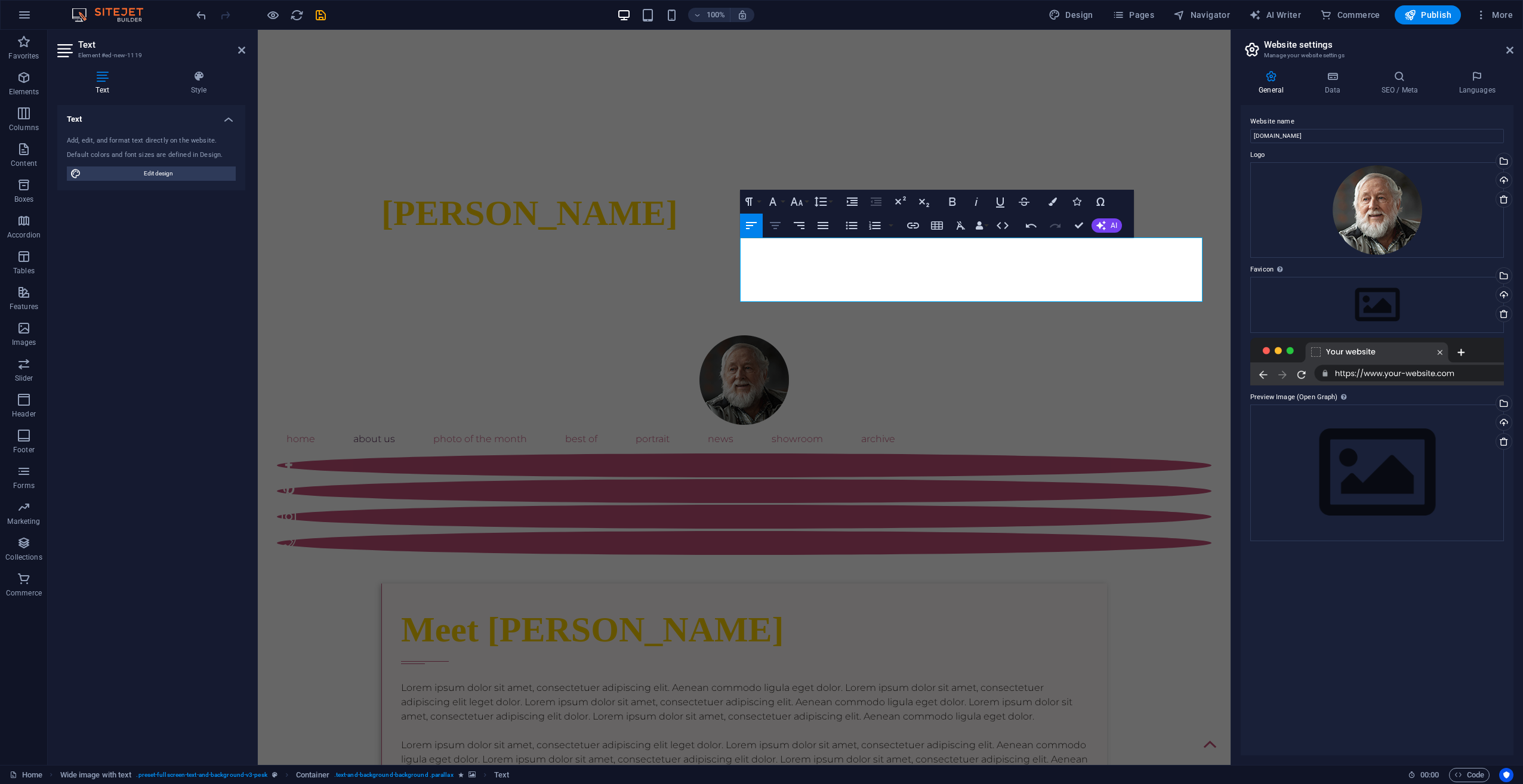
click at [779, 227] on icon "button" at bounding box center [775, 225] width 14 height 14
click at [988, 316] on div "Home About Us Photo of the month Best Of portrait News Showroom Archive" at bounding box center [744, 445] width 972 height 258
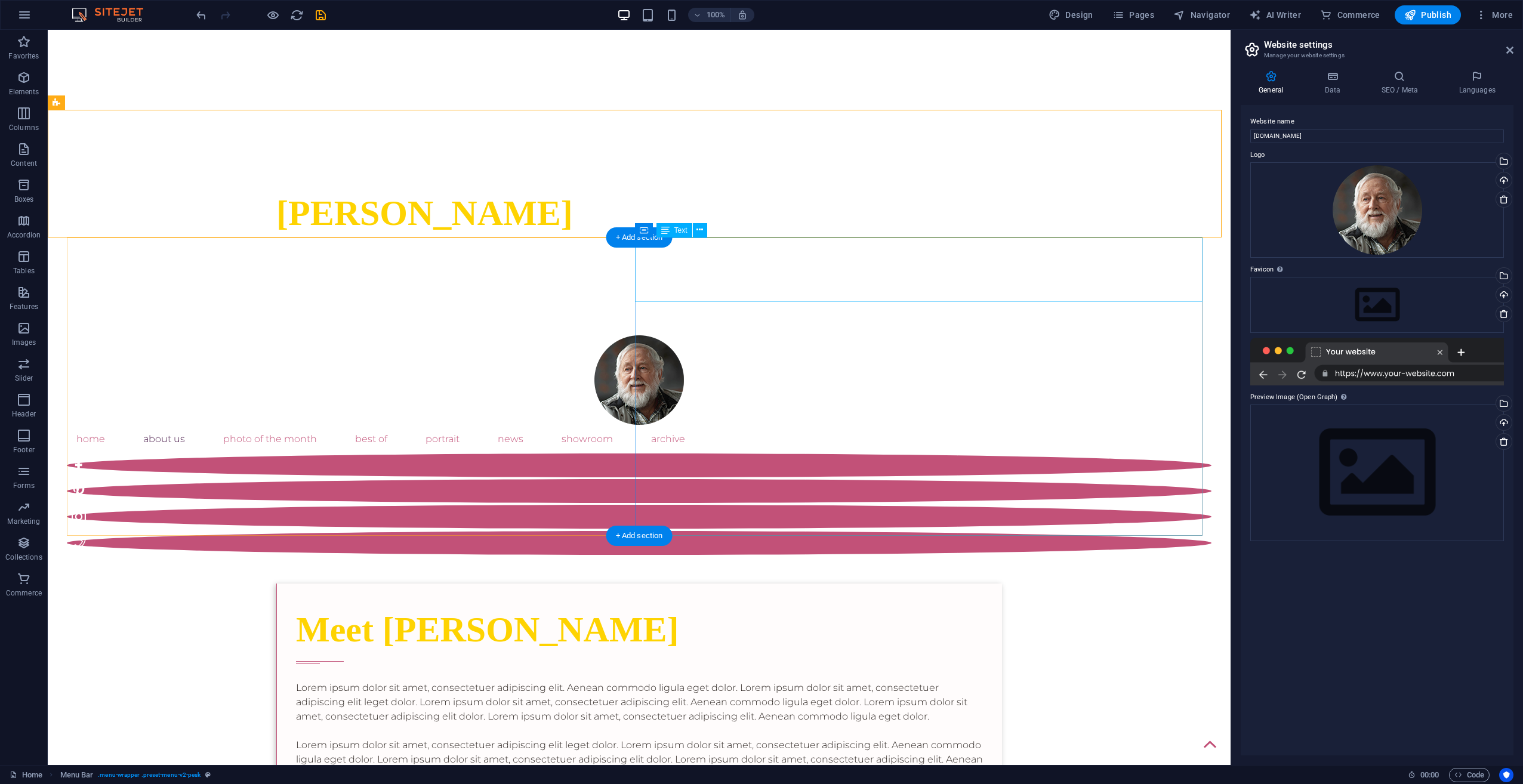
click at [701, 228] on icon at bounding box center [700, 230] width 7 height 12
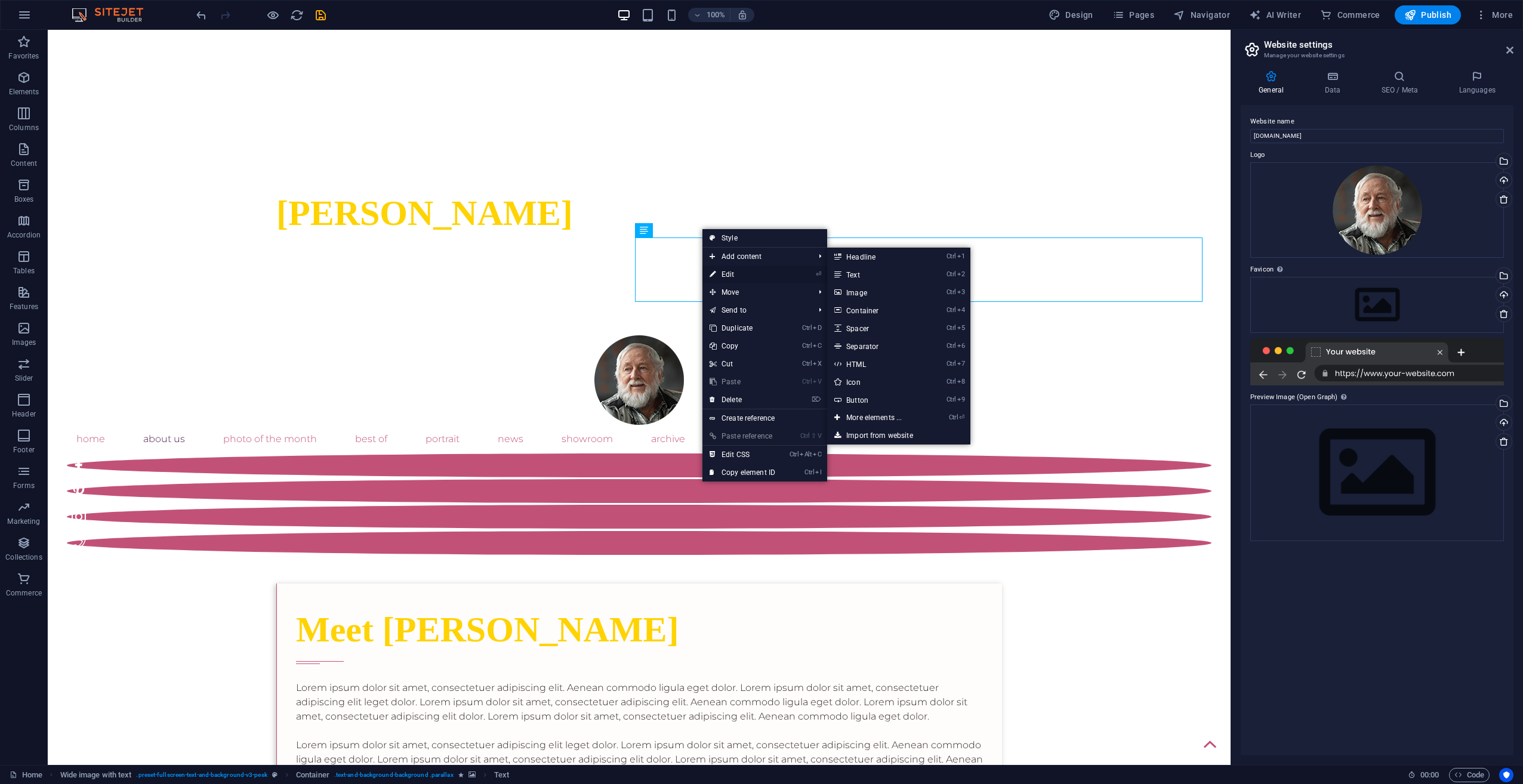
click at [735, 269] on link "⏎ Edit" at bounding box center [742, 275] width 80 height 18
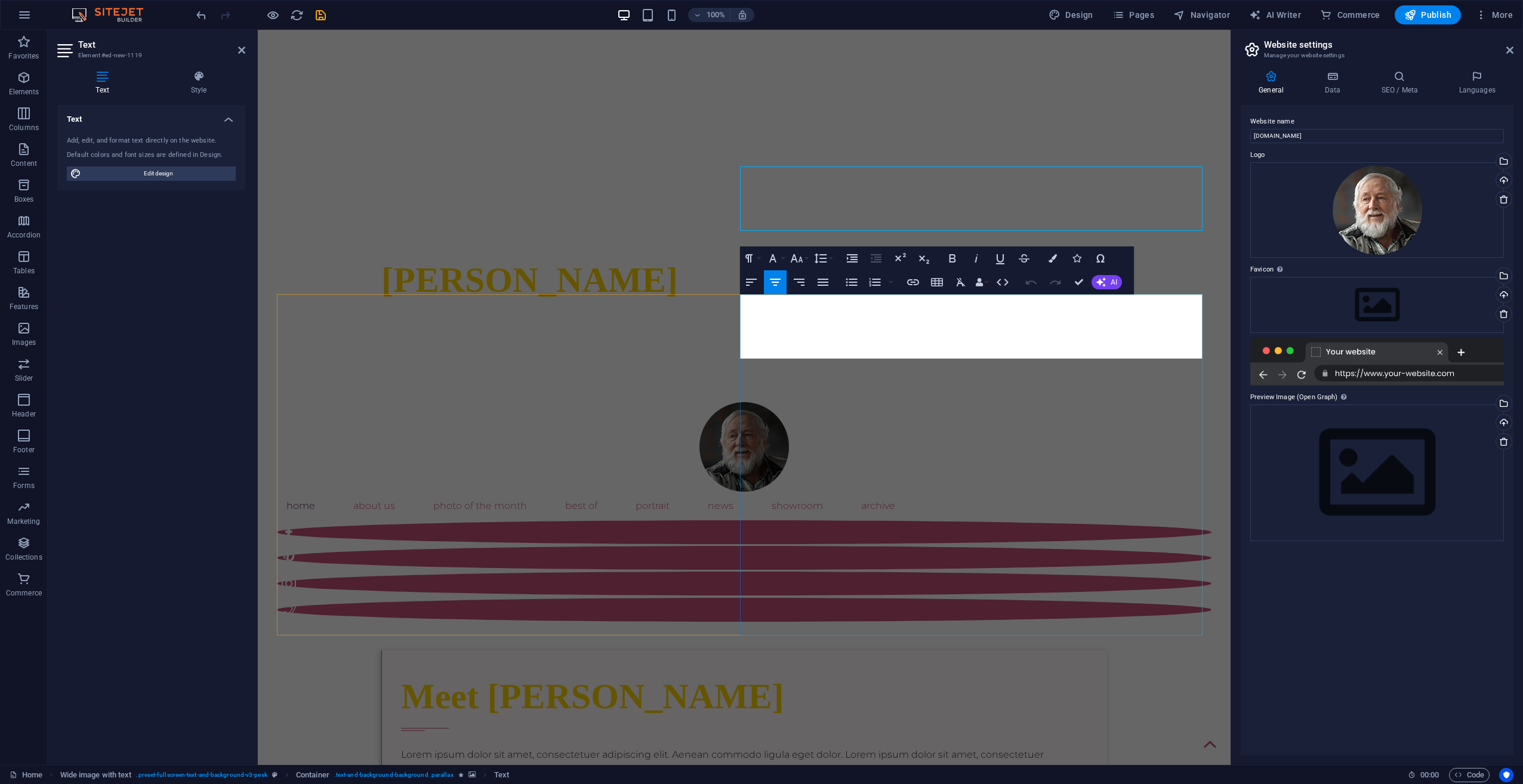
scroll to position [464, 0]
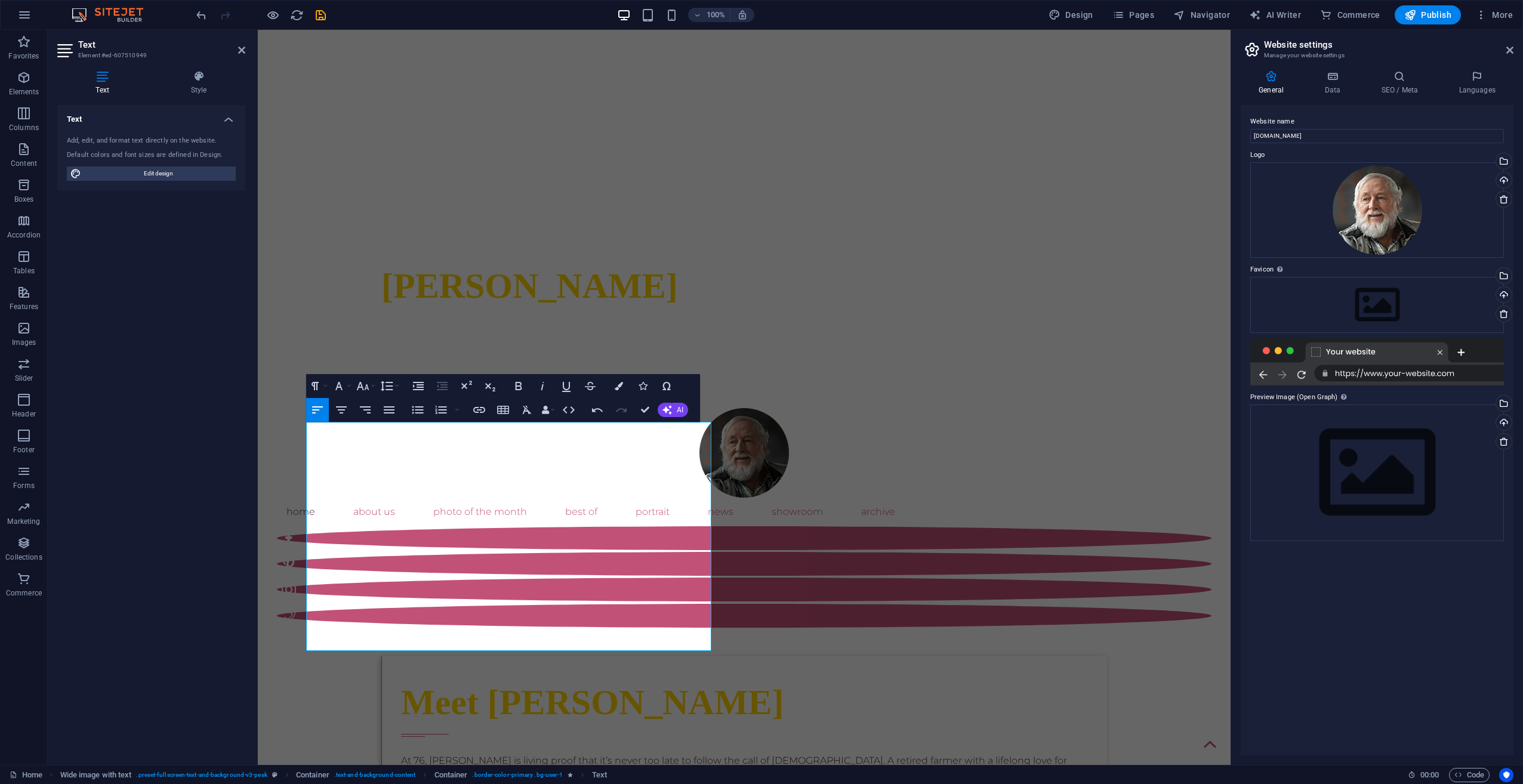
click at [192, 462] on div "Text Add, edit, and format text directly on the website. Default colors and fon…" at bounding box center [151, 430] width 188 height 650
click at [459, 754] on p "At 76, [PERSON_NAME] is living proof that it’s never too late to follow the cal…" at bounding box center [745, 775] width 687 height 43
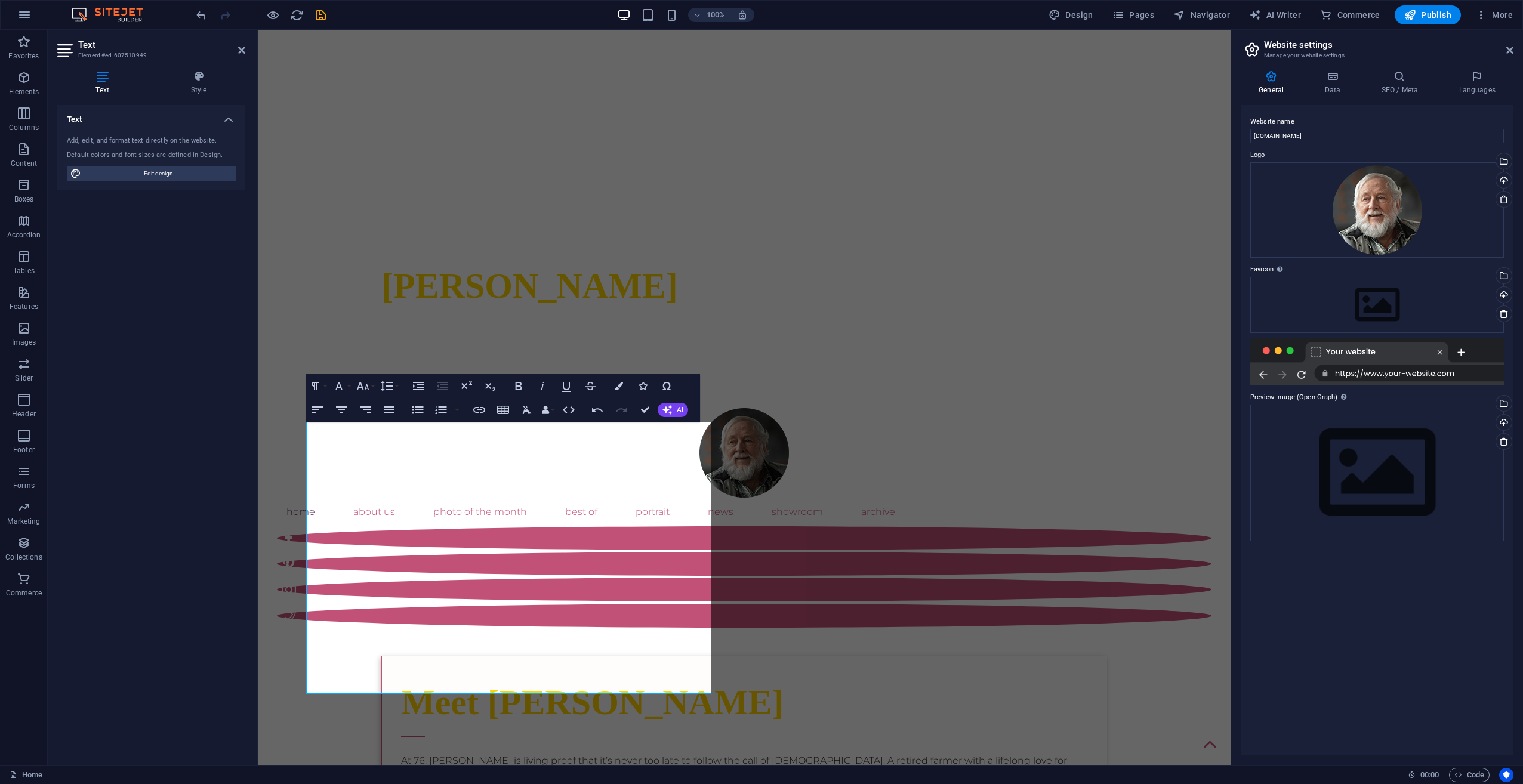
click at [680, 768] on div "Home" at bounding box center [704, 775] width 1389 height 14
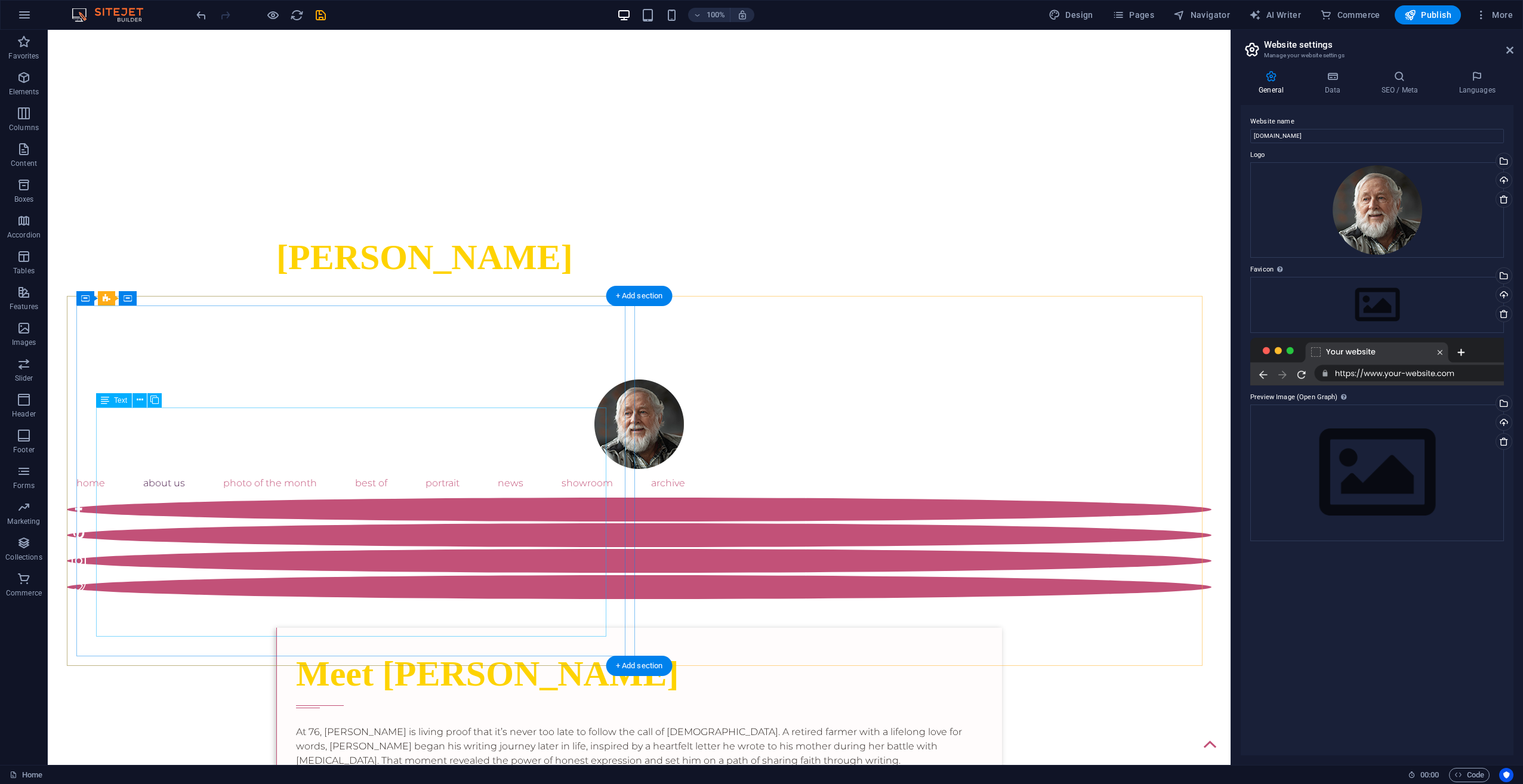
scroll to position [524, 0]
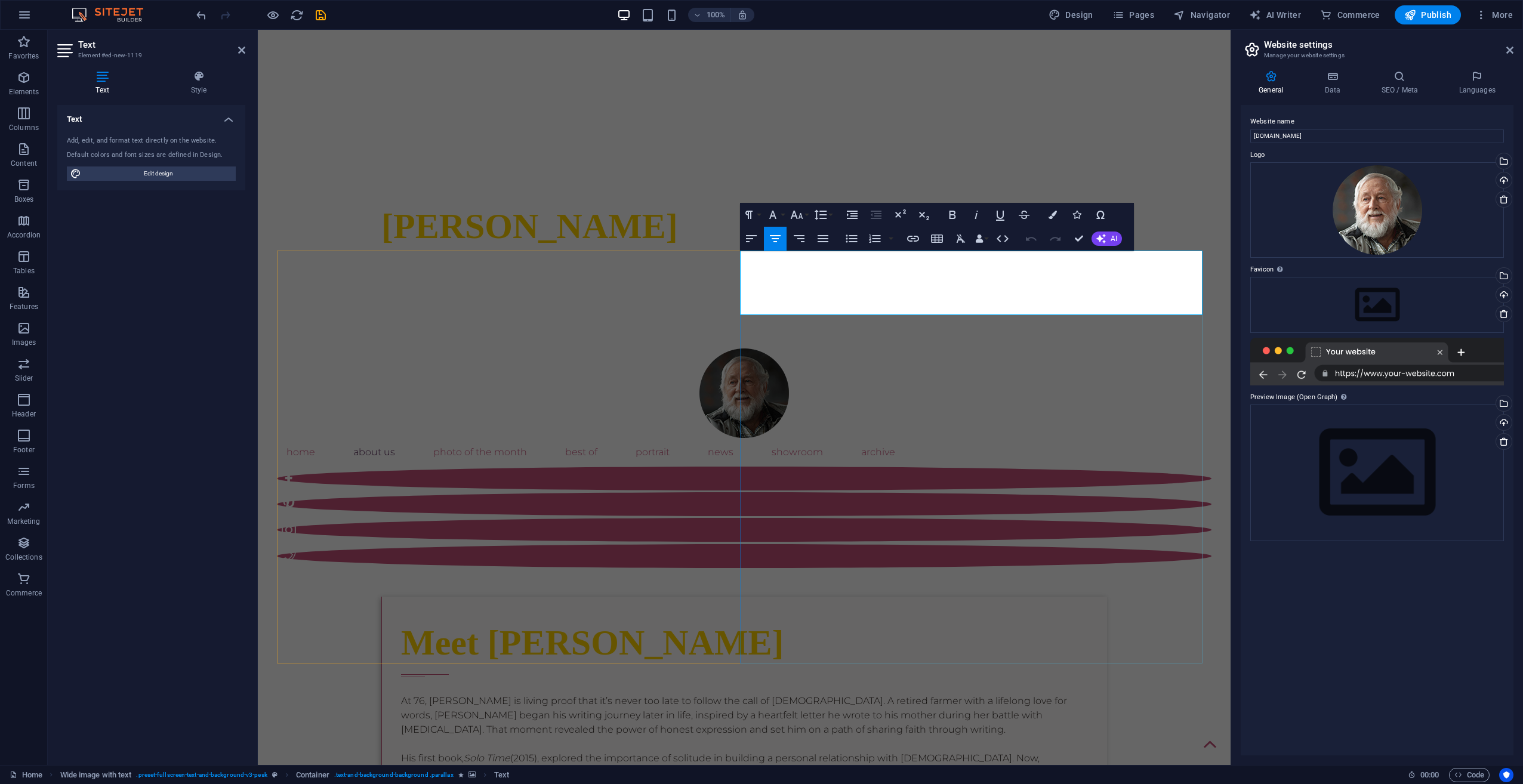
click at [1053, 218] on icon "button" at bounding box center [1052, 215] width 8 height 8
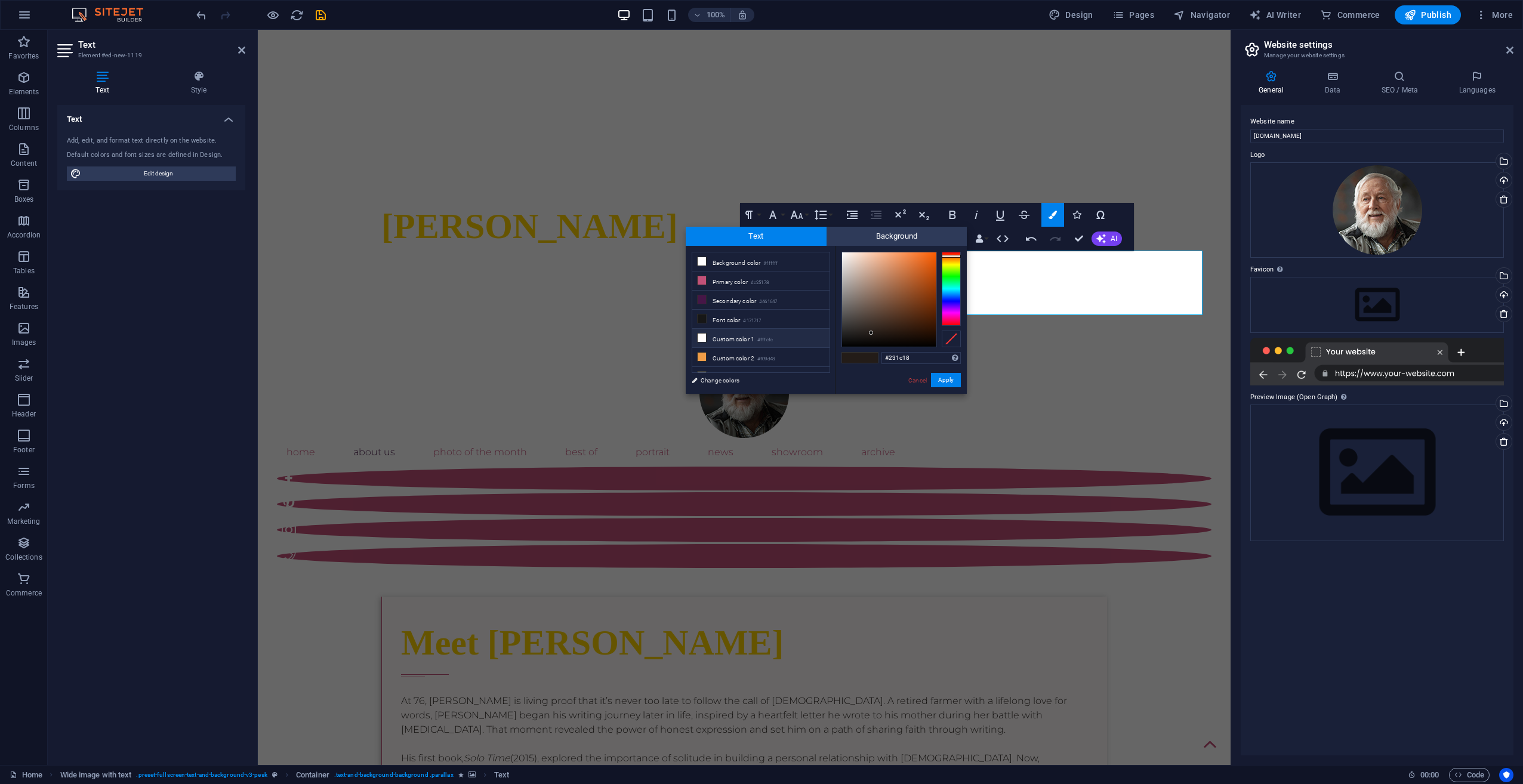
click at [725, 335] on li "Custom color 1 #fffcfc" at bounding box center [761, 338] width 137 height 19
type input "#fffcfc"
click at [955, 381] on button "Apply" at bounding box center [946, 380] width 30 height 14
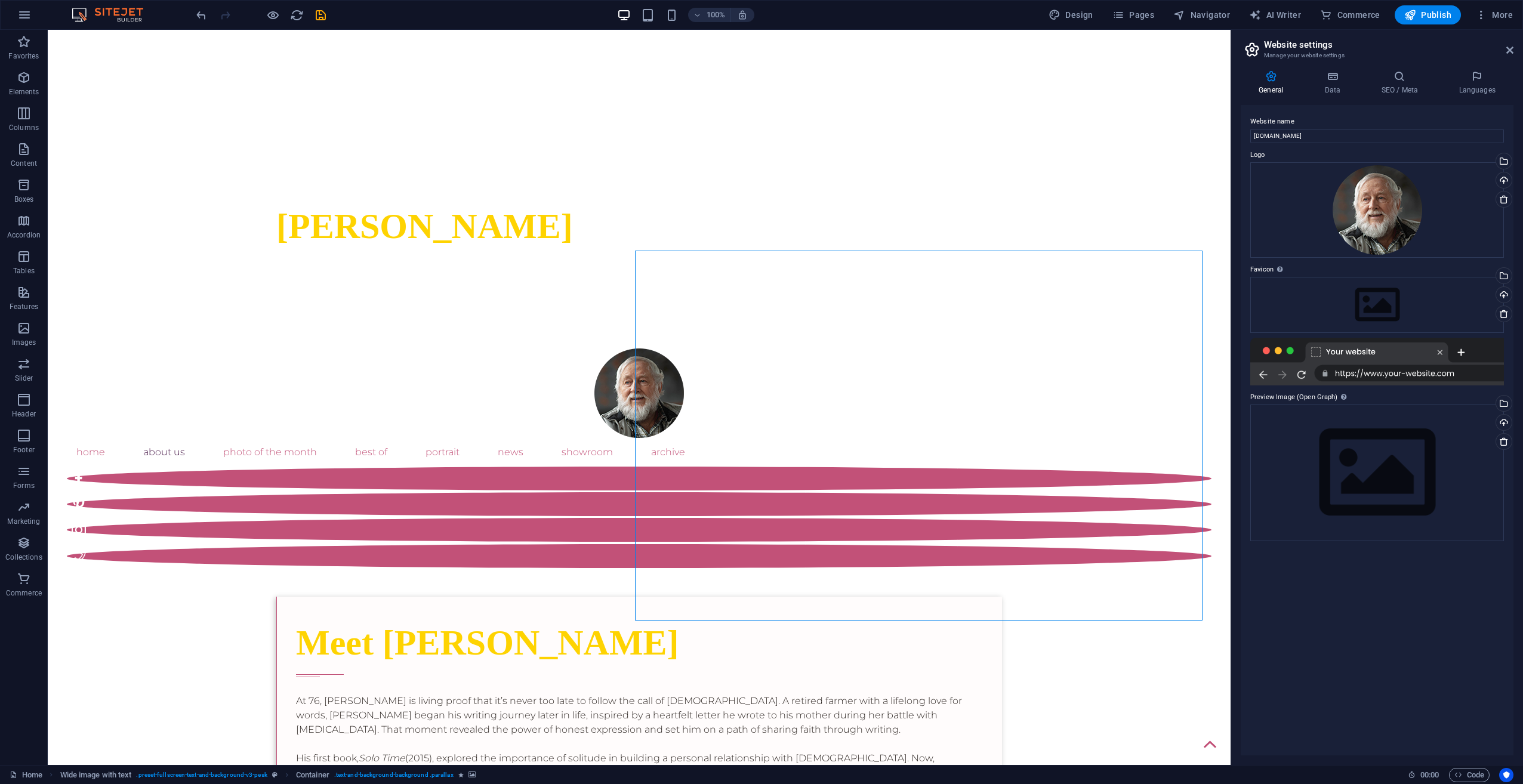
select select "%"
select select "px"
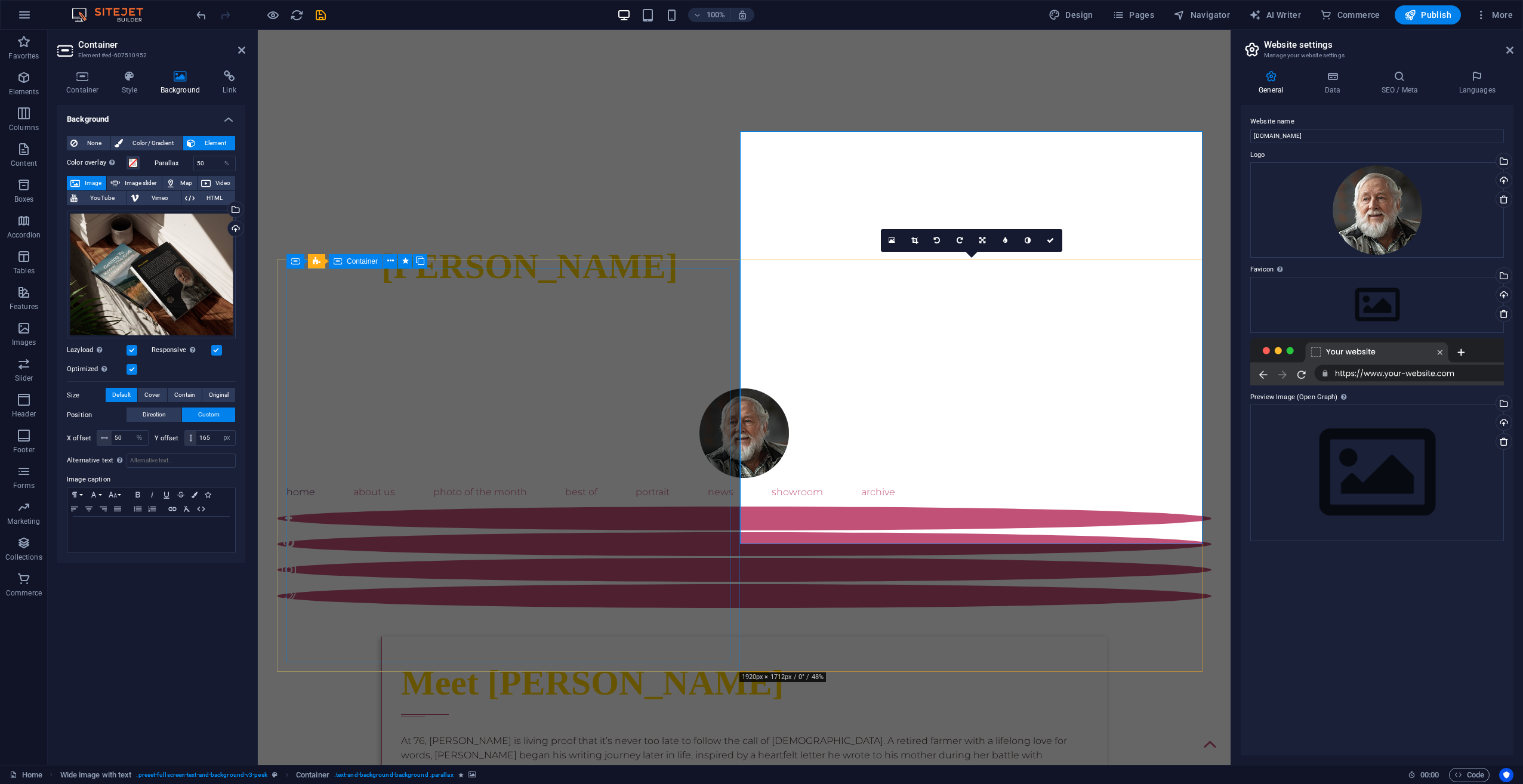
scroll to position [464, 0]
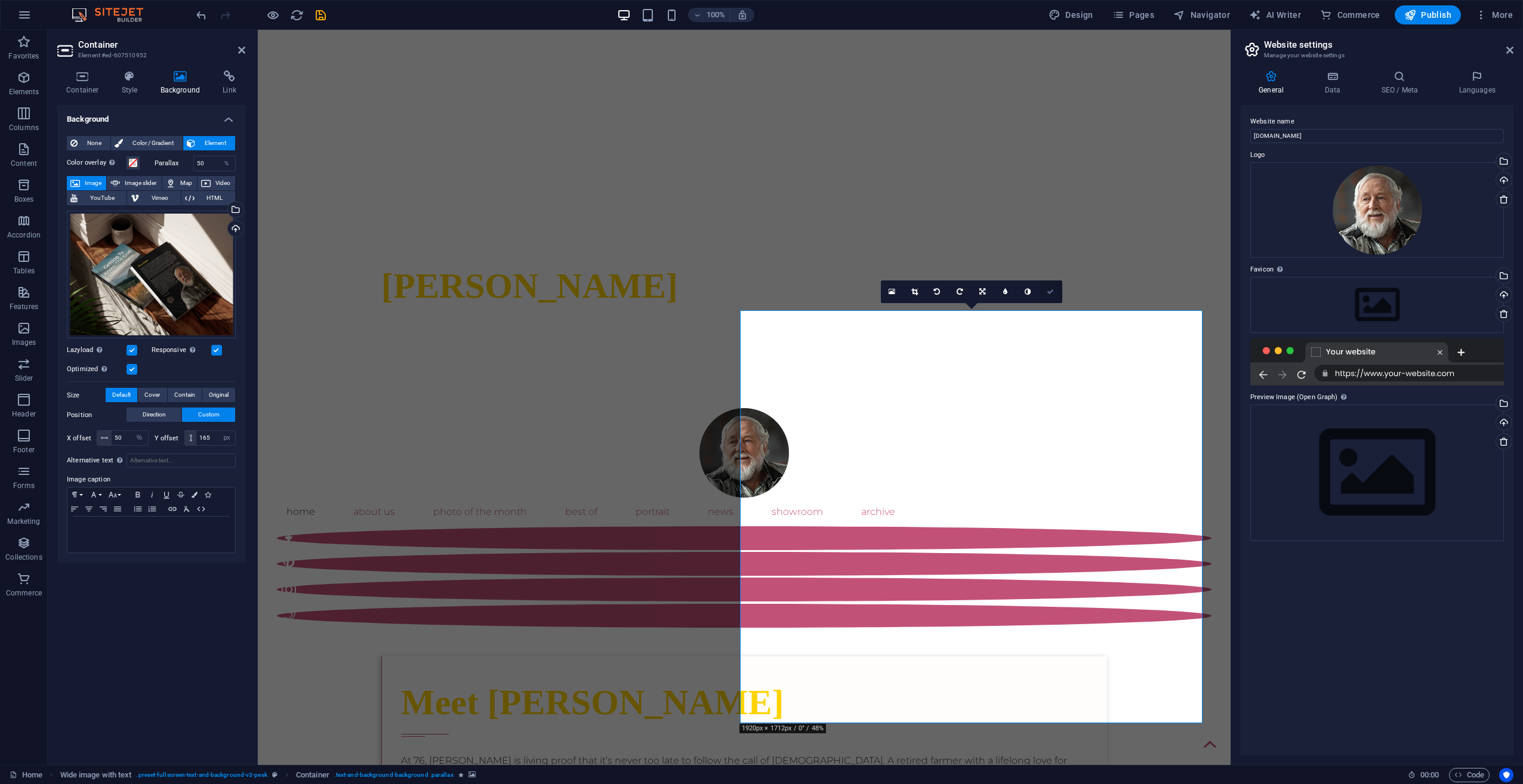
click at [1047, 288] on icon at bounding box center [1050, 292] width 7 height 7
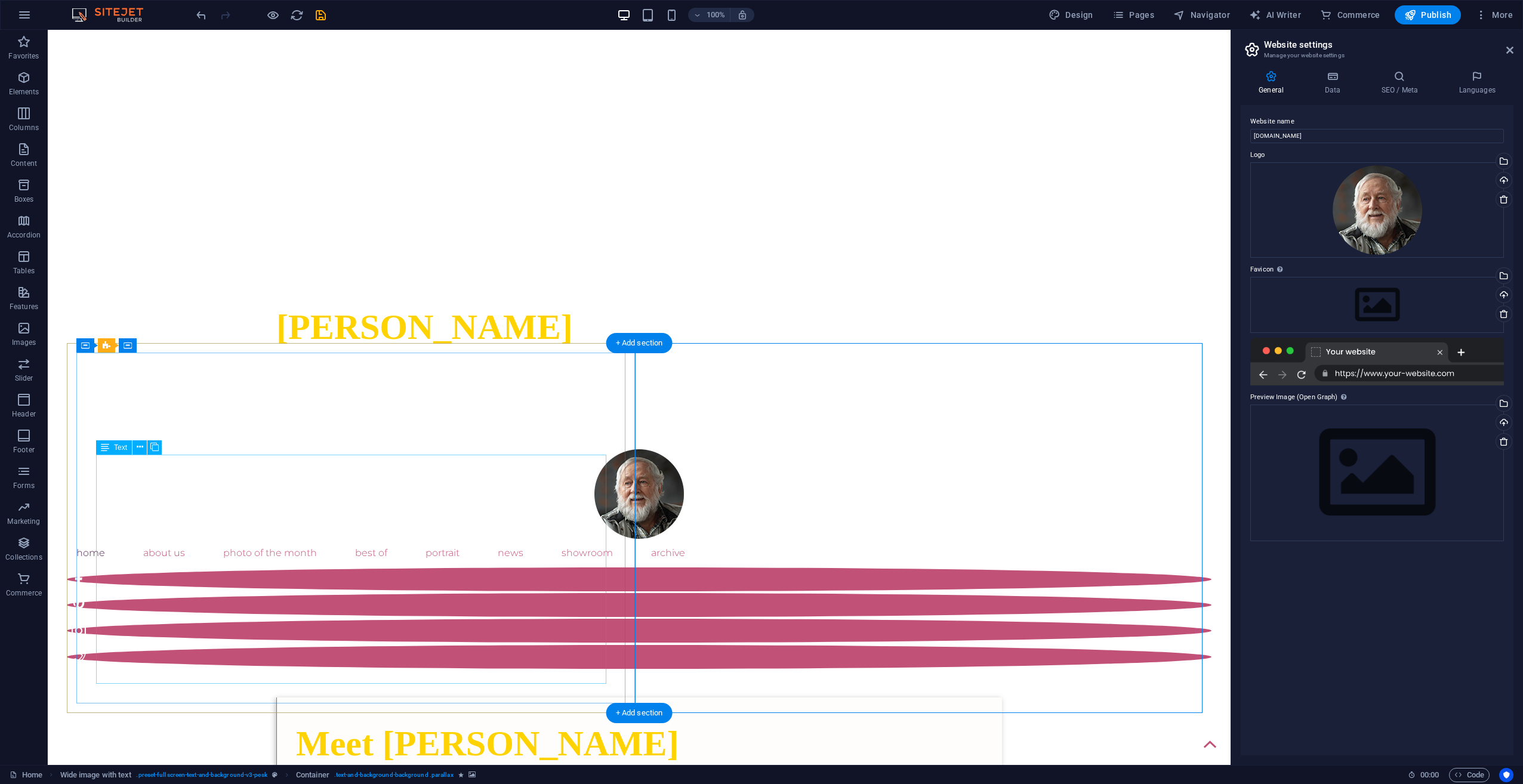
scroll to position [404, 0]
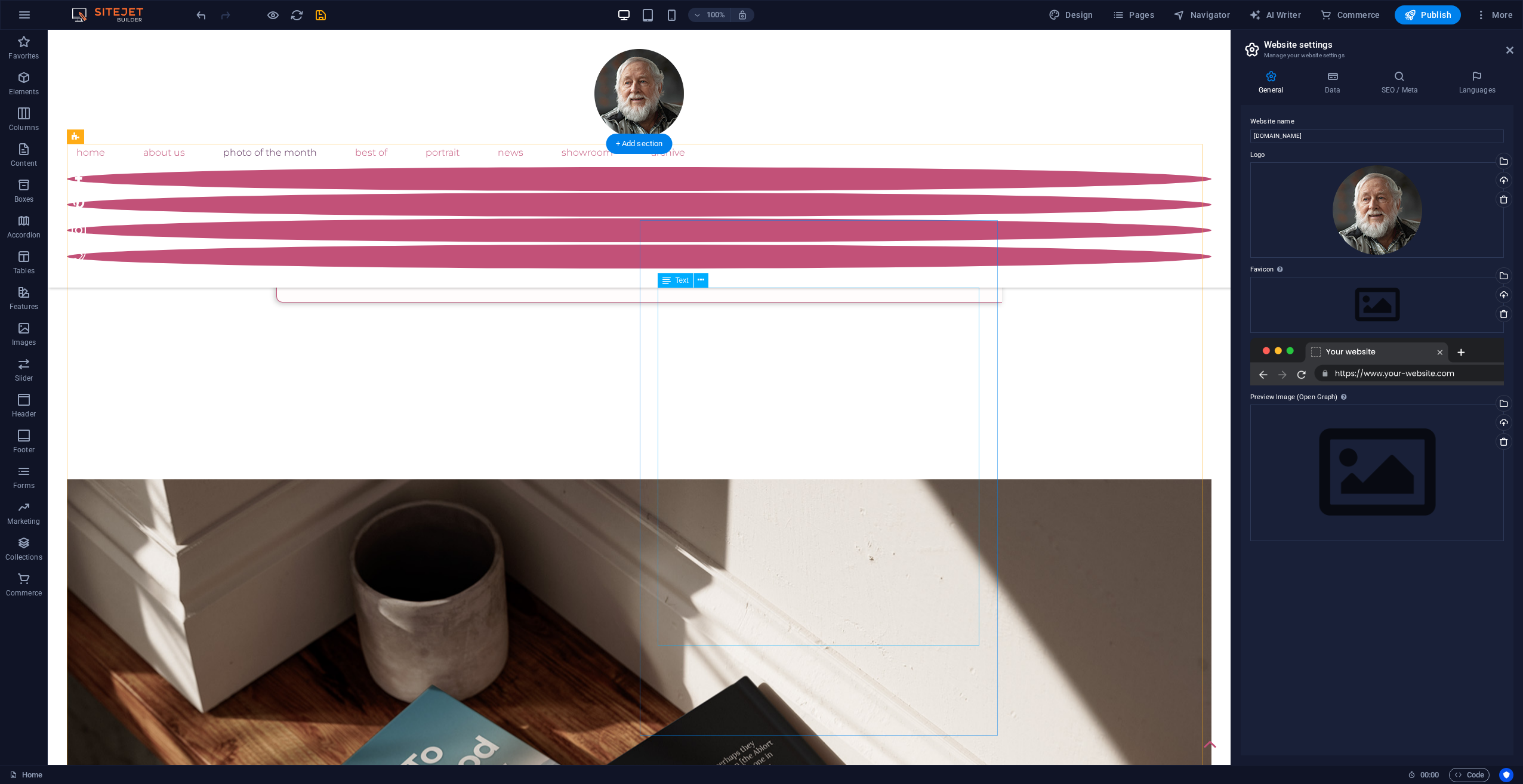
scroll to position [881, 0]
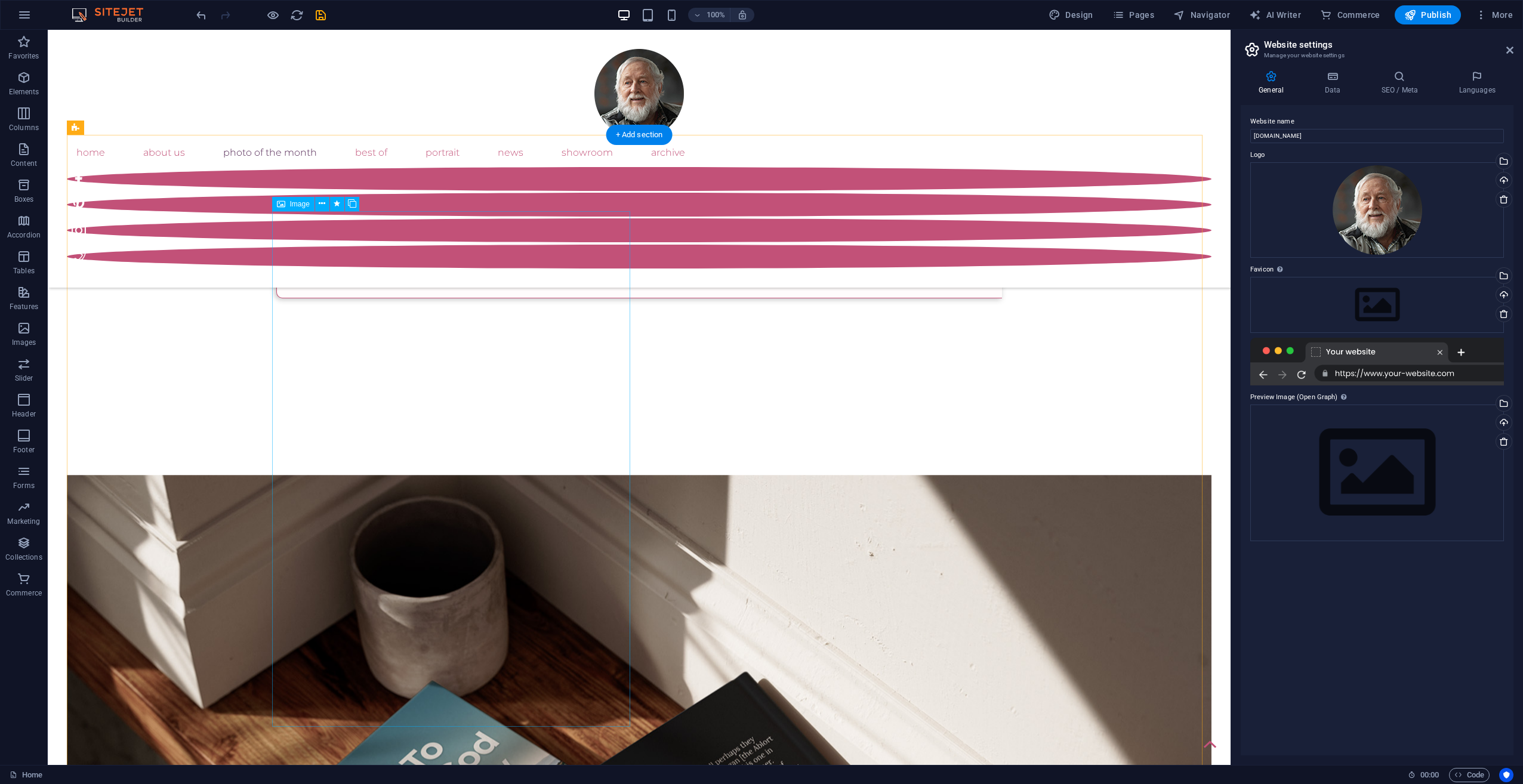
click at [321, 204] on icon at bounding box center [321, 203] width 7 height 12
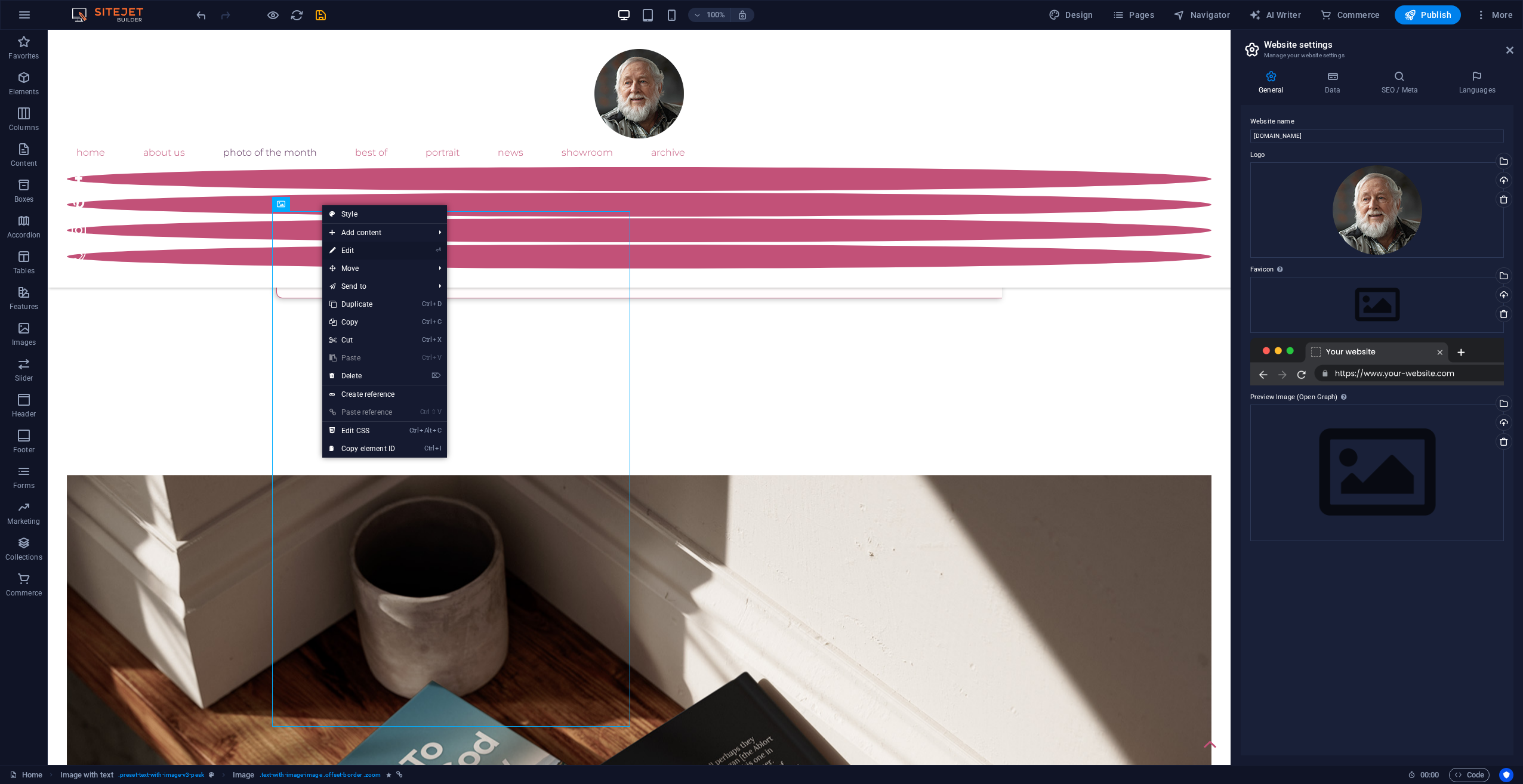
click at [337, 248] on link "⏎ Edit" at bounding box center [362, 250] width 80 height 18
select select "%"
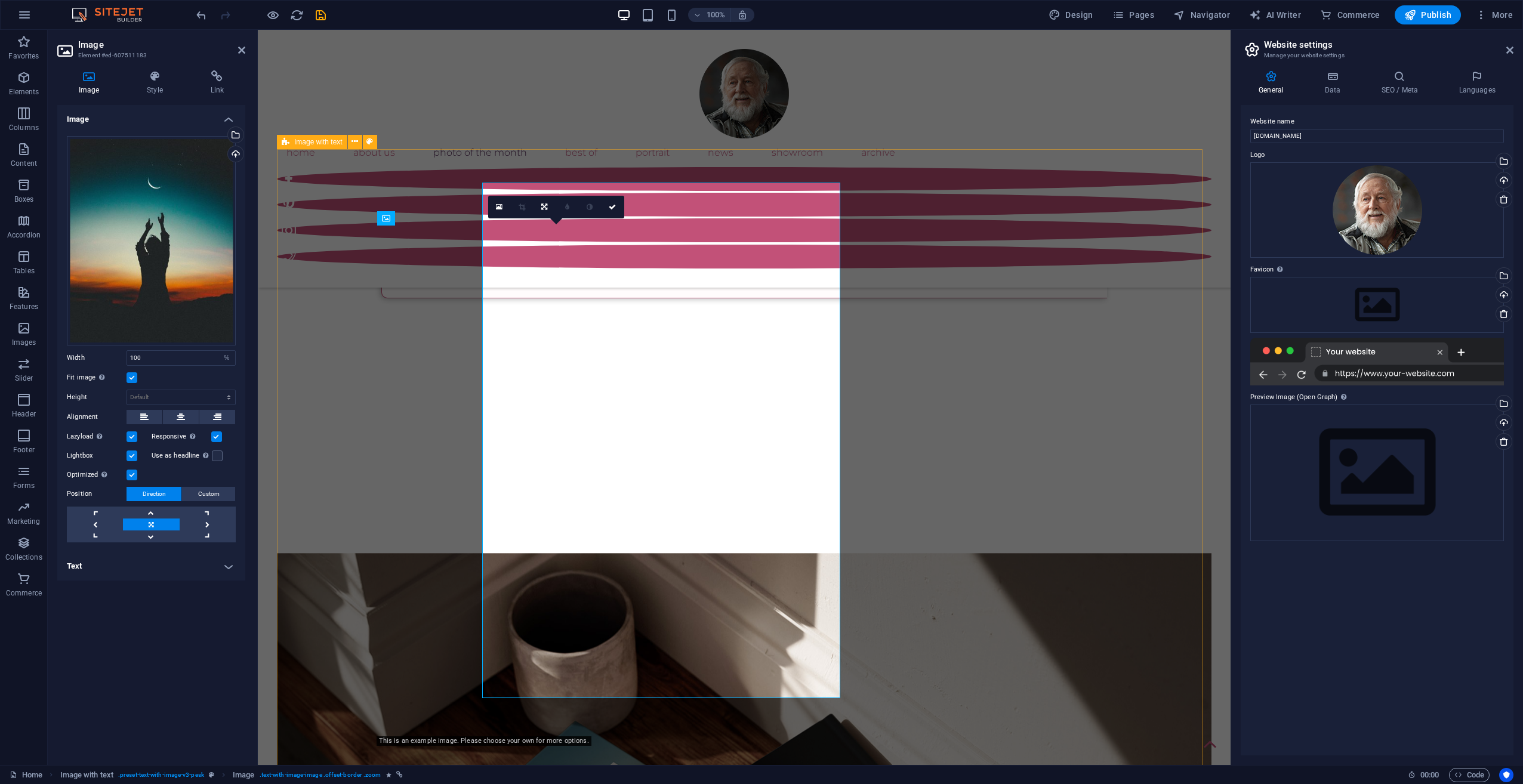
scroll to position [910, 0]
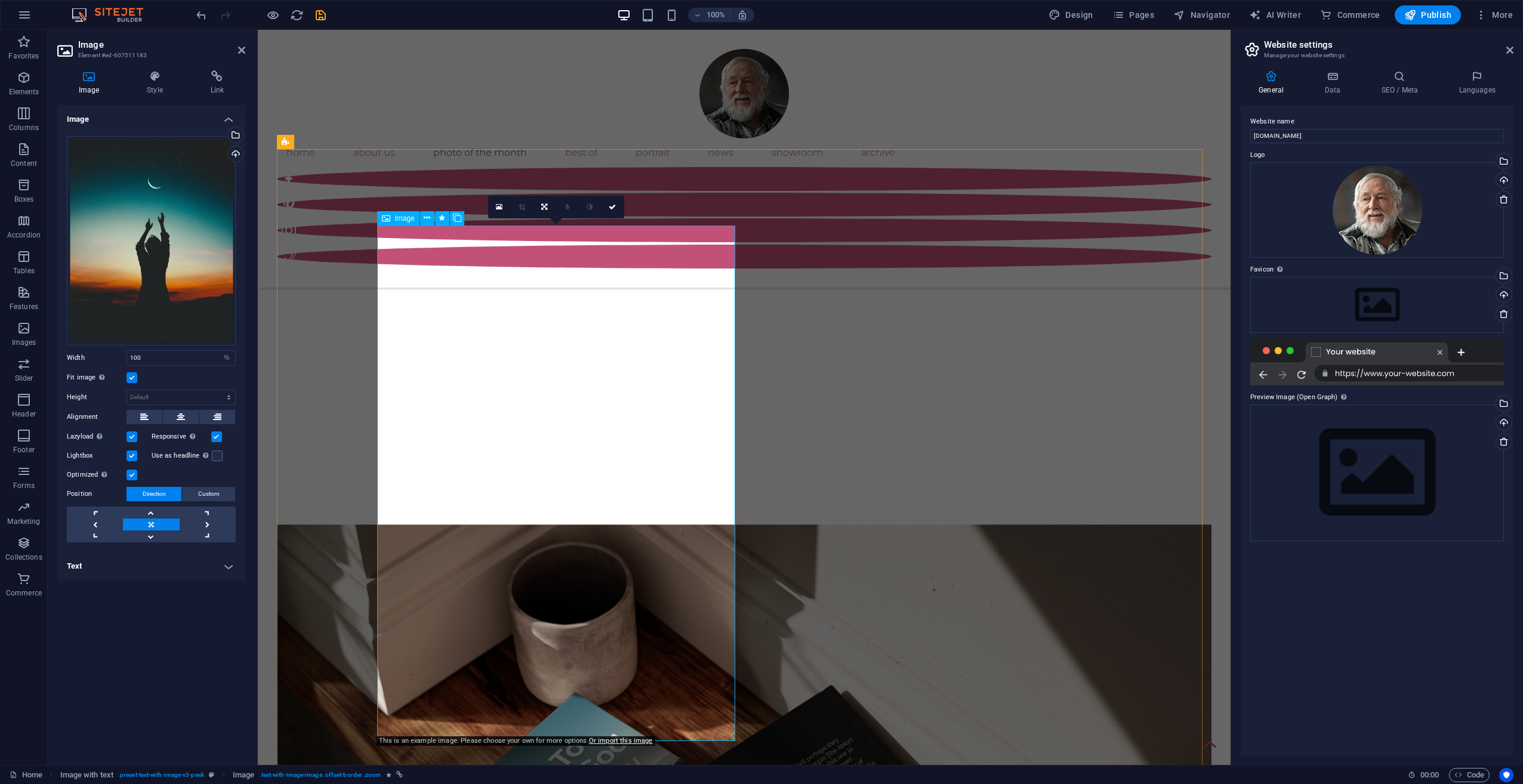
click at [189, 193] on div "Drag files here, click to choose files or select files from Files or our free s…" at bounding box center [152, 241] width 169 height 209
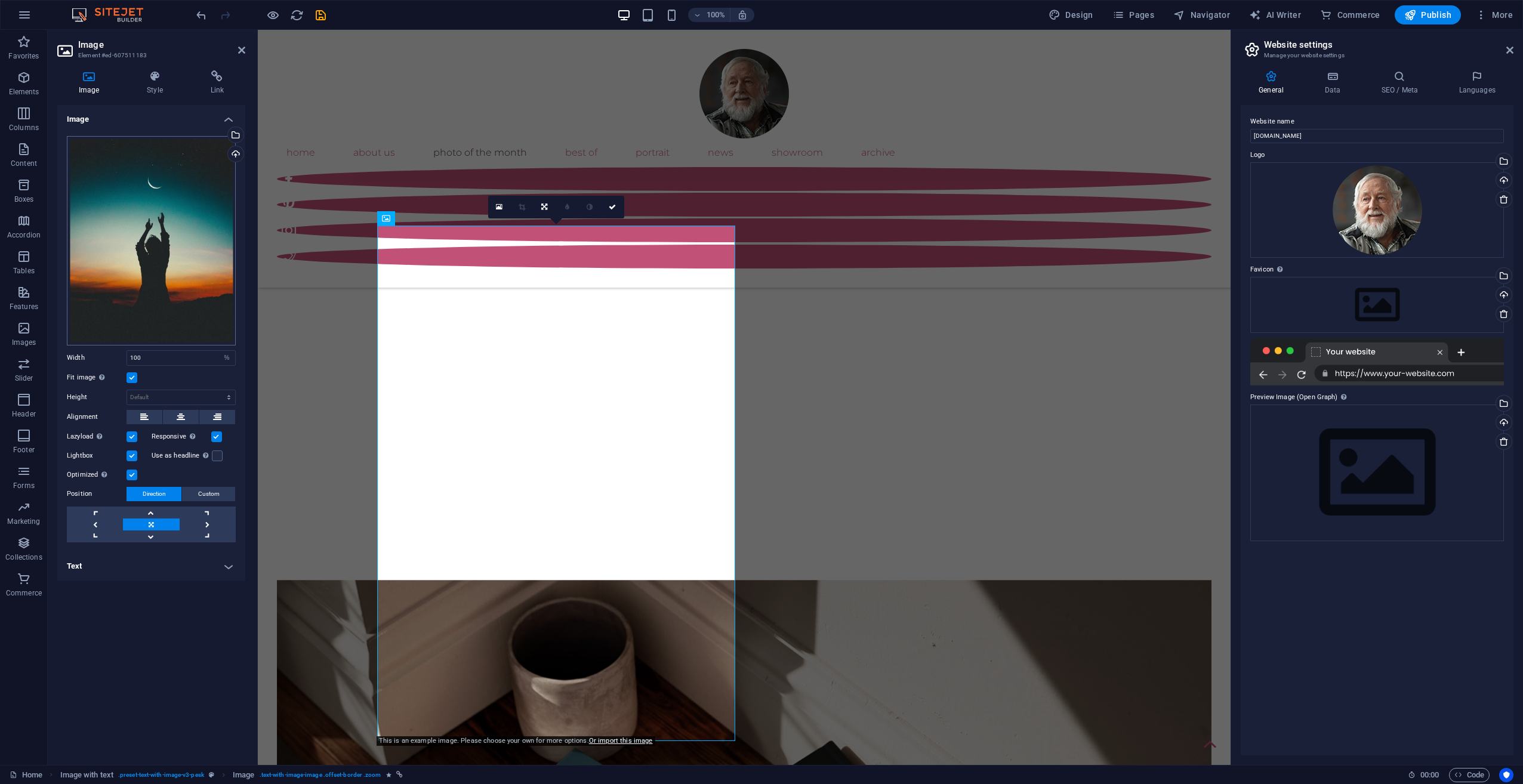
scroll to position [1021, 0]
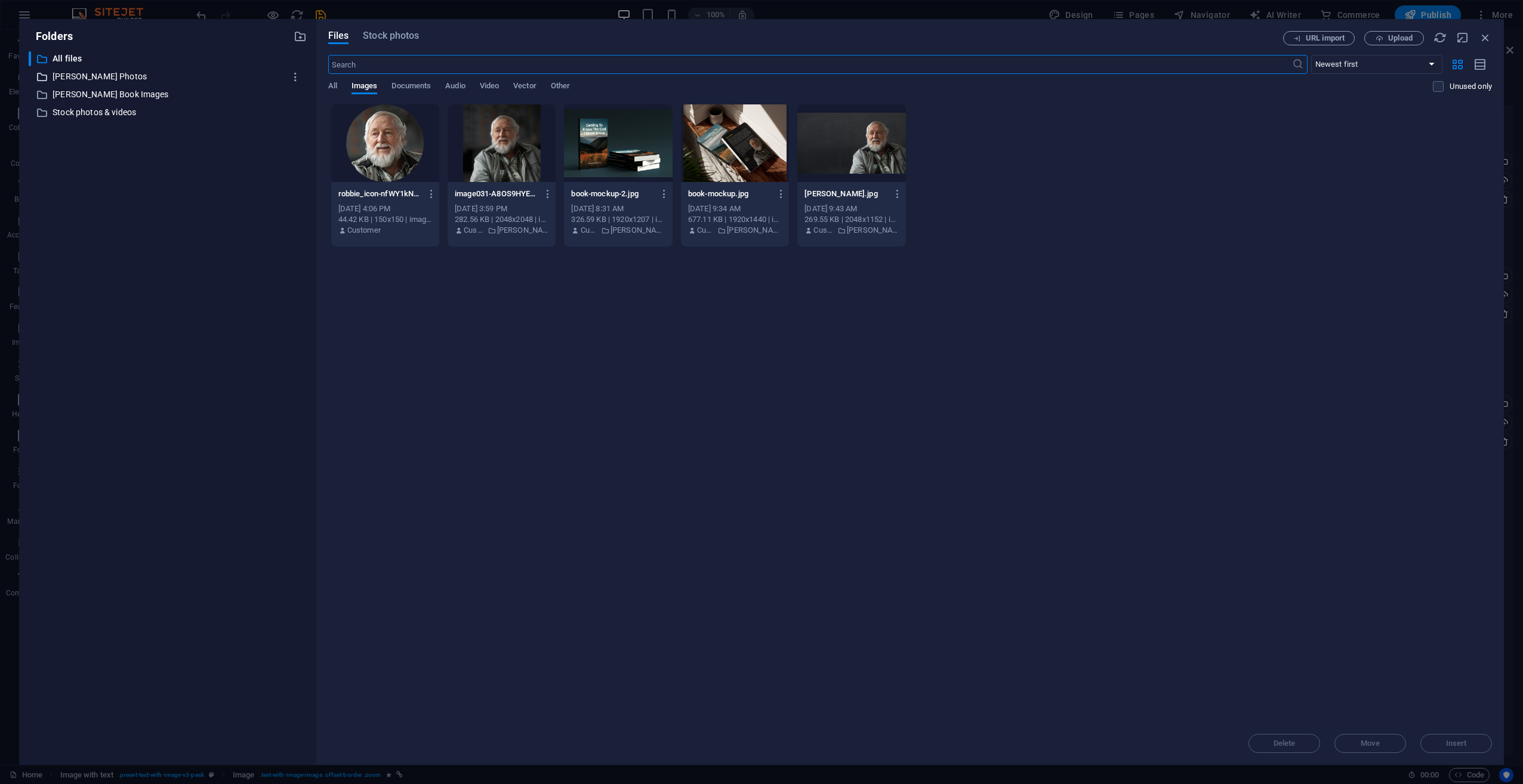
click at [98, 81] on p "[PERSON_NAME] Photos" at bounding box center [168, 77] width 232 height 14
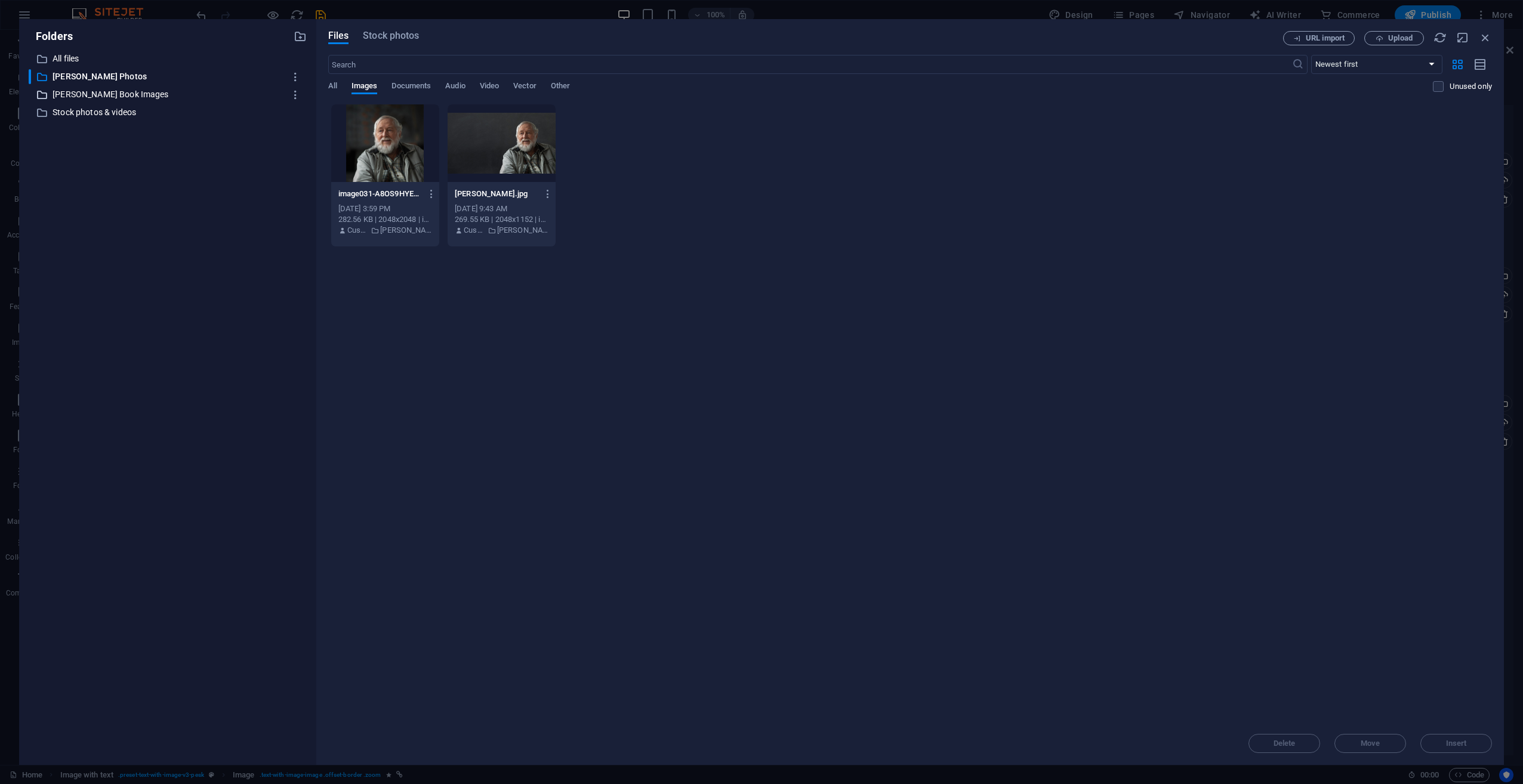
click at [123, 95] on p "[PERSON_NAME] Book Images" at bounding box center [168, 94] width 232 height 14
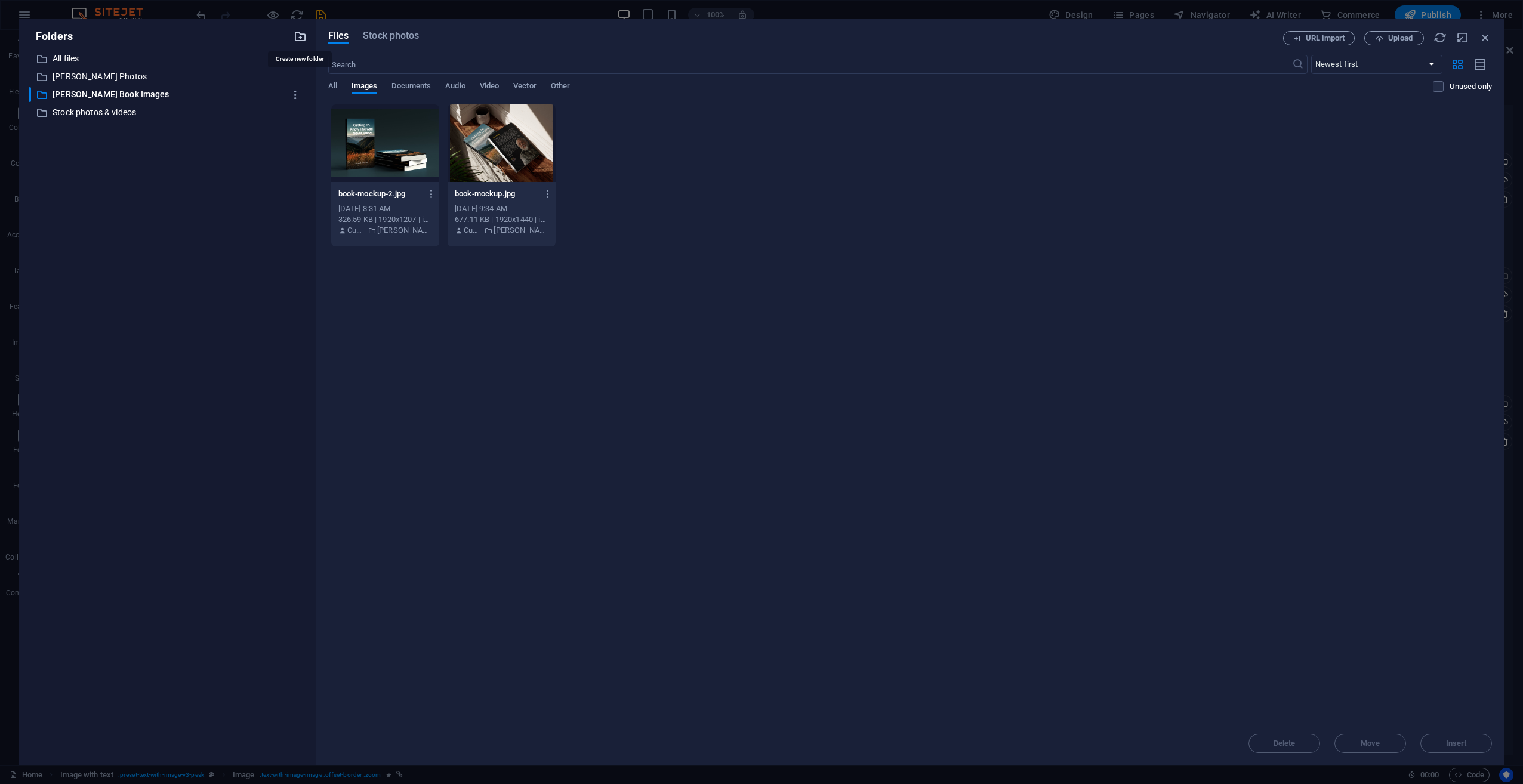
click at [297, 38] on icon "button" at bounding box center [300, 36] width 13 height 13
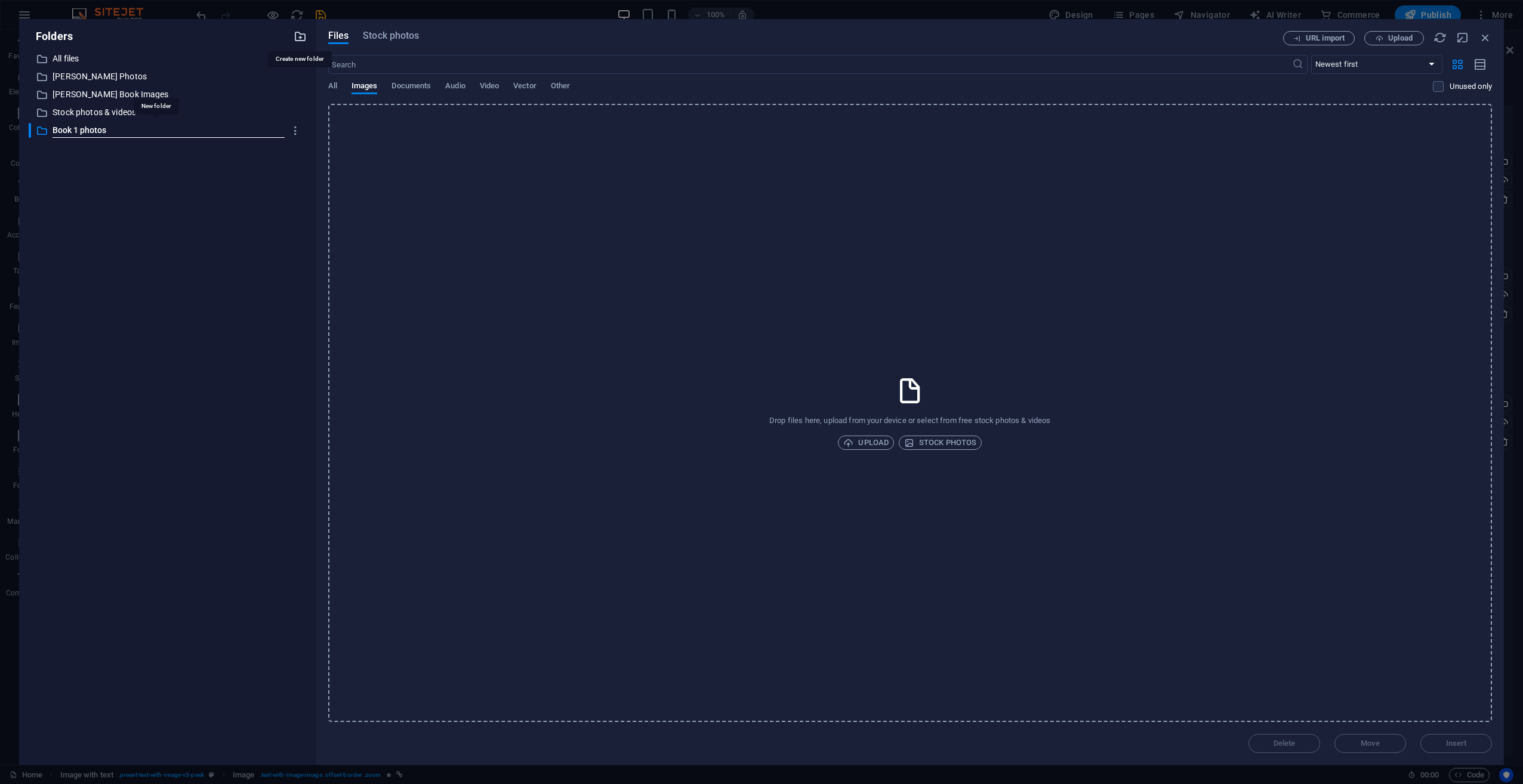
type input "Book 1 photos"
click at [112, 129] on p "Book 1 photos" at bounding box center [168, 130] width 232 height 14
click at [874, 442] on span "Upload" at bounding box center [866, 442] width 46 height 14
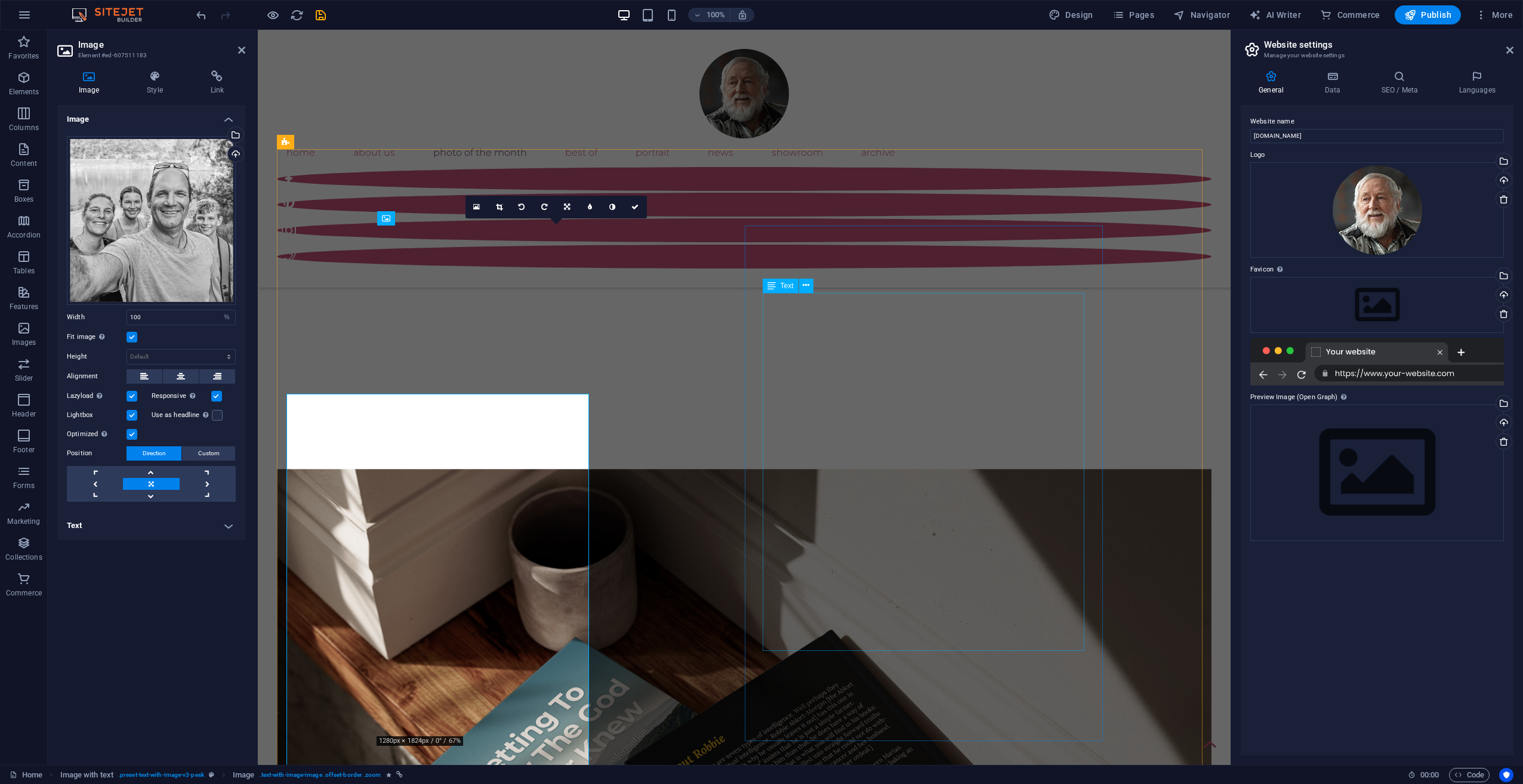
scroll to position [910, 0]
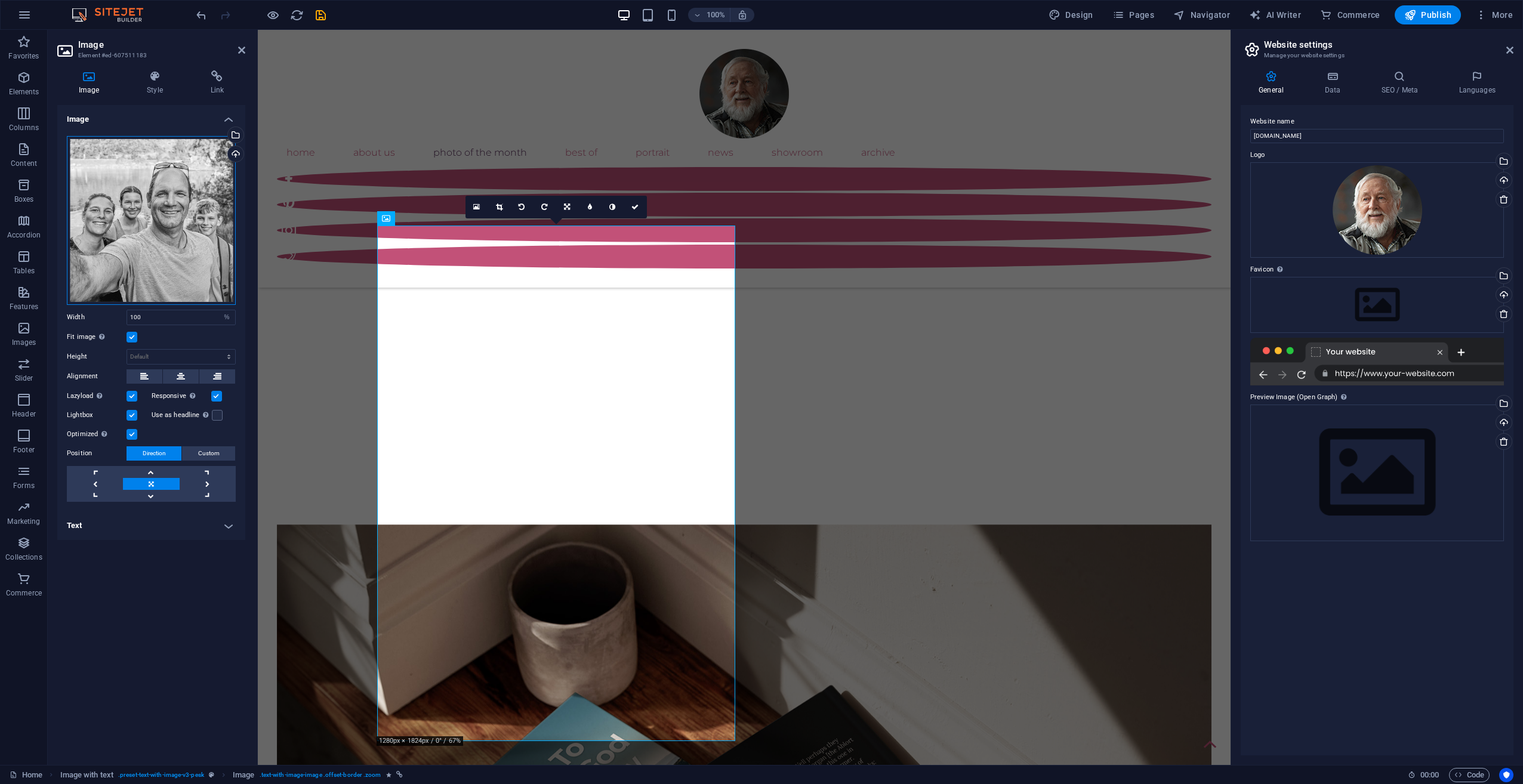
click at [148, 242] on div "Drag files here, click to choose files or select files from Files or our free s…" at bounding box center [152, 221] width 169 height 169
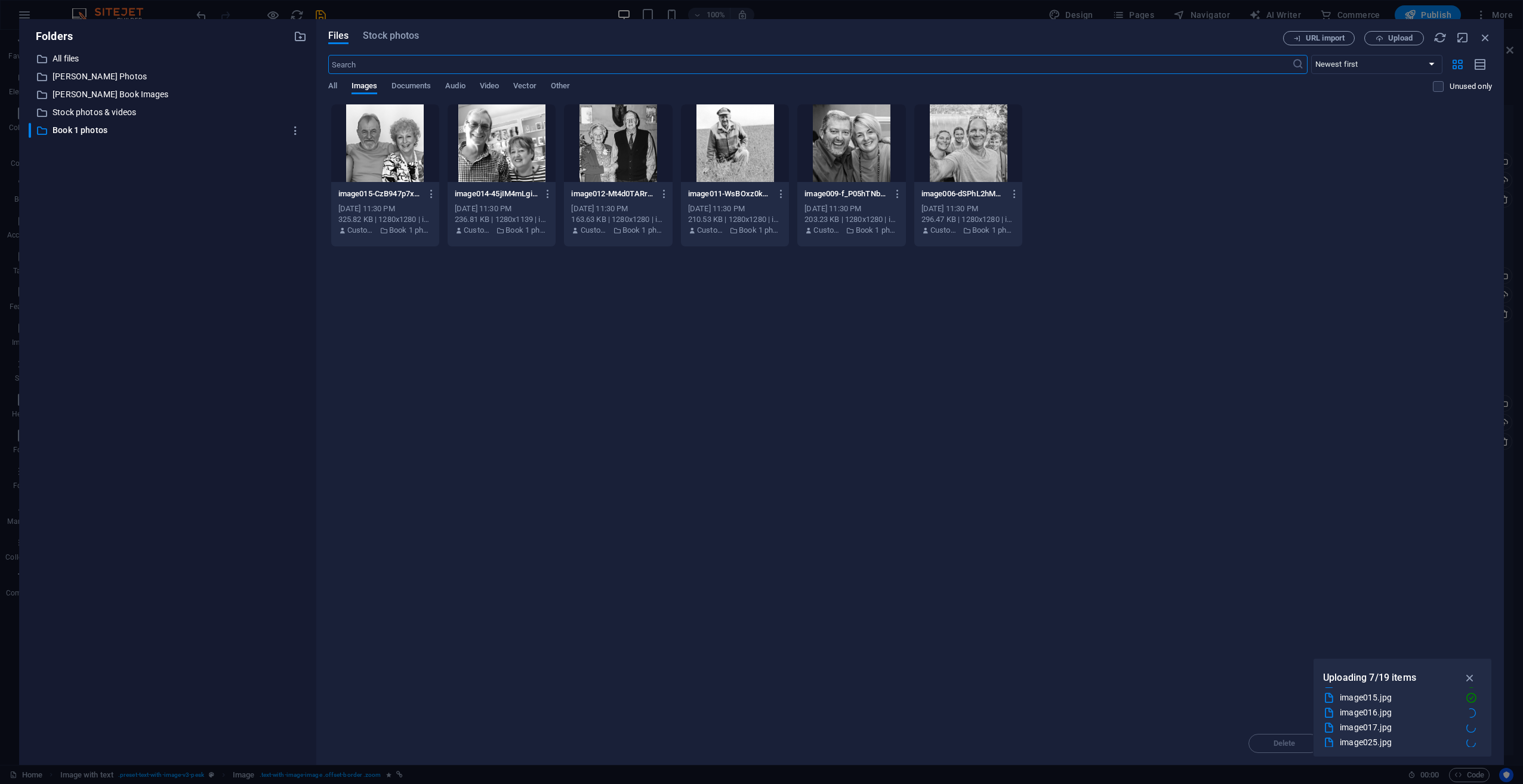
scroll to position [224, 0]
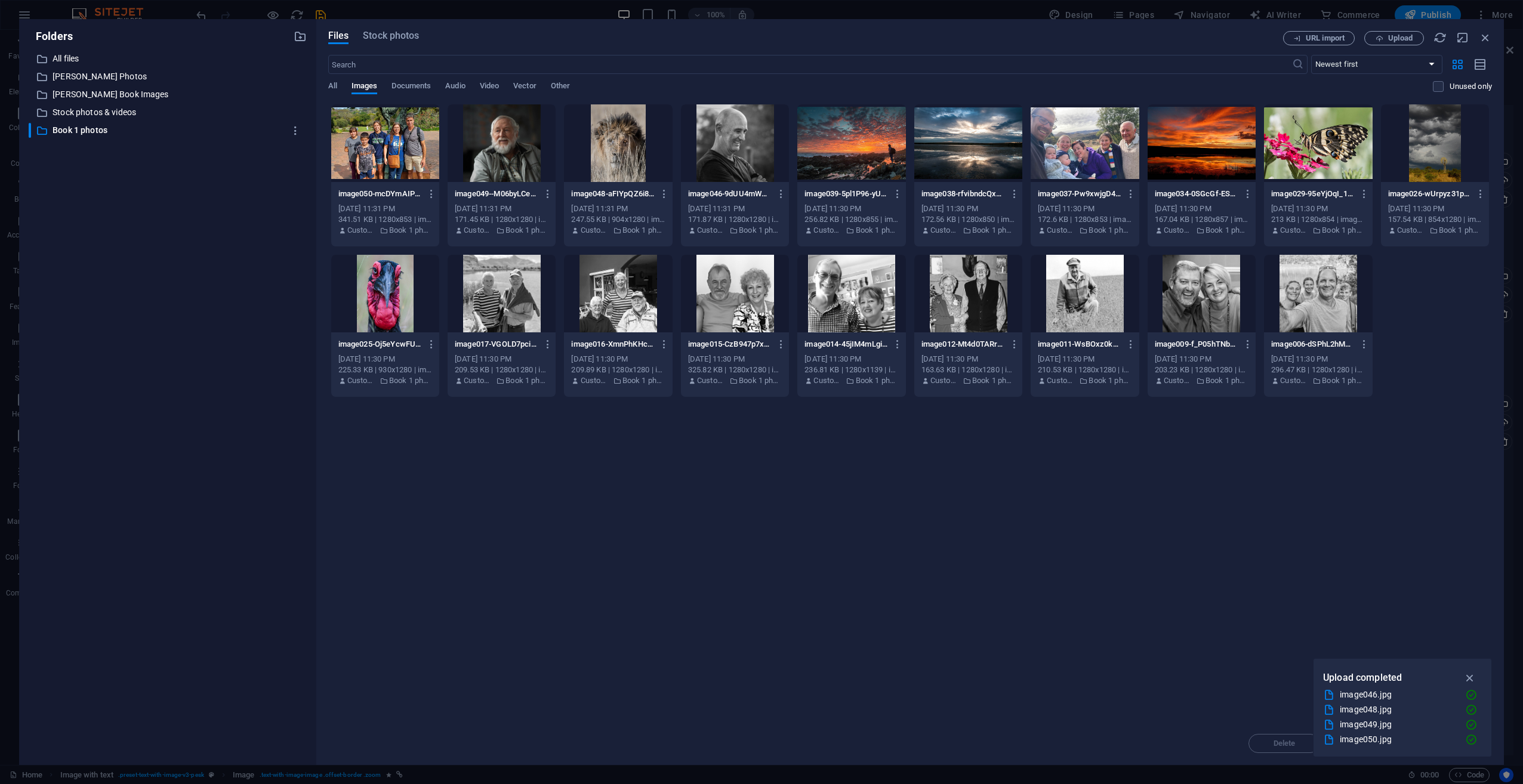
click at [848, 144] on div at bounding box center [851, 143] width 108 height 78
click at [843, 151] on div "1" at bounding box center [851, 143] width 108 height 78
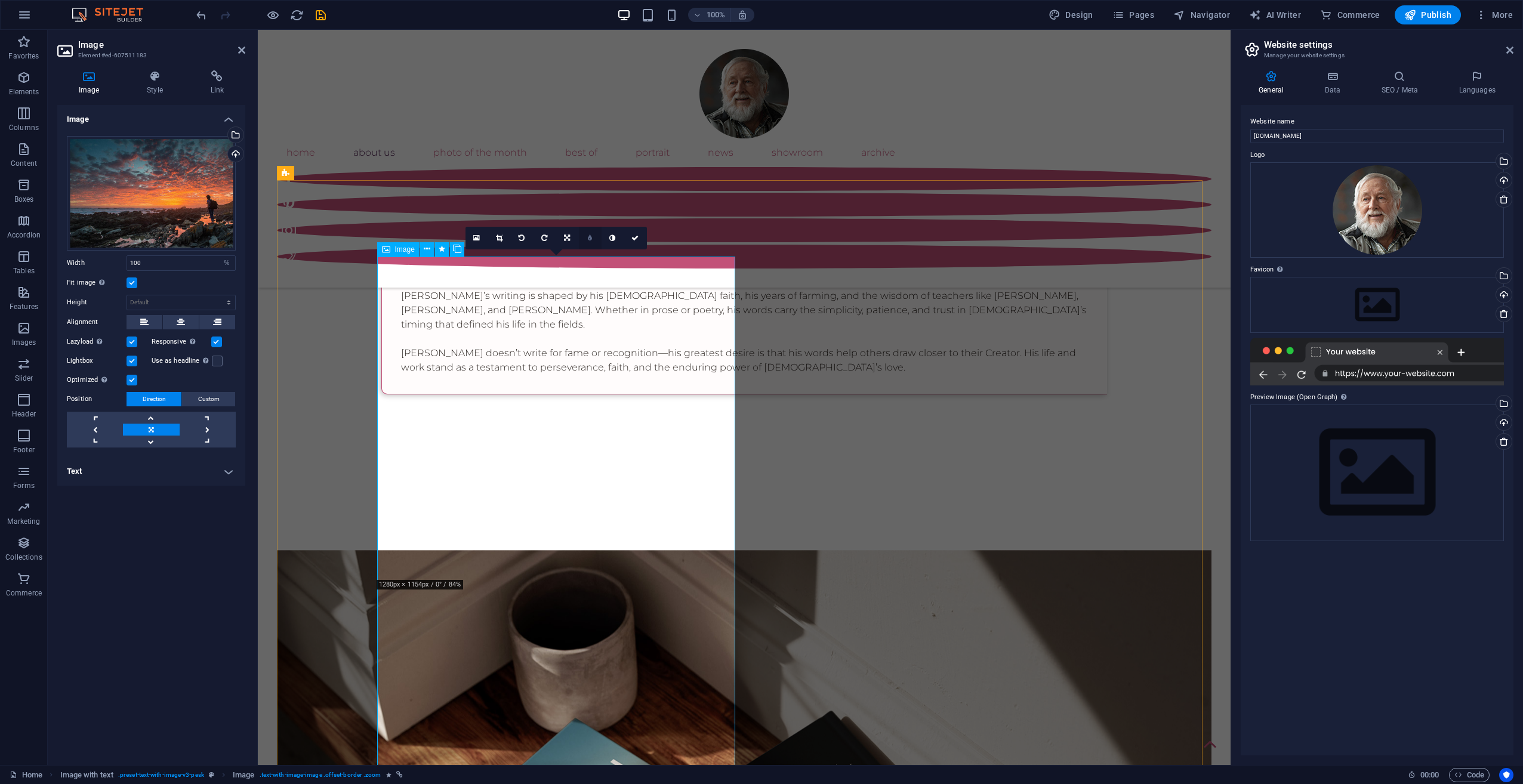
scroll to position [671, 0]
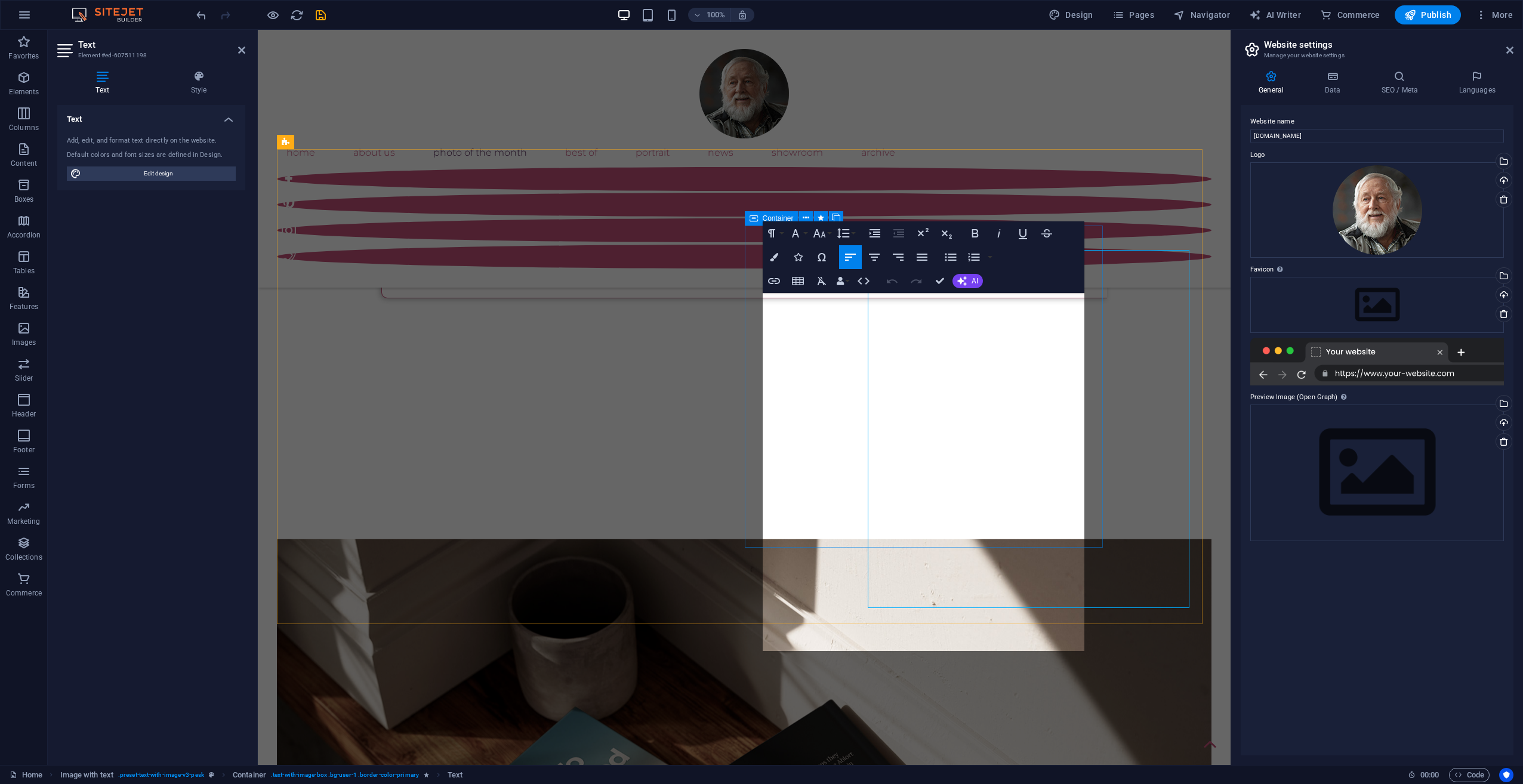
scroll to position [910, 0]
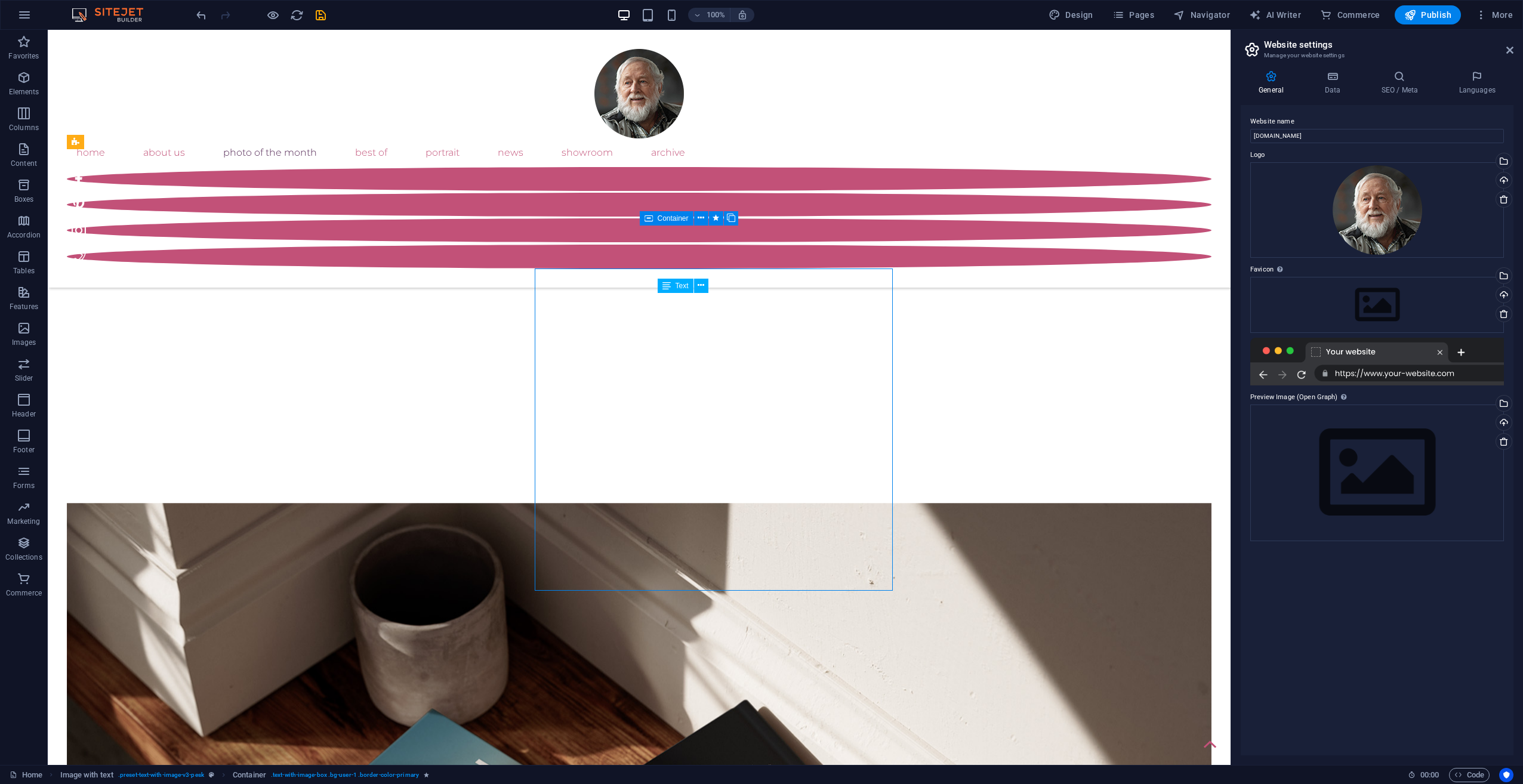
scroll to position [867, 0]
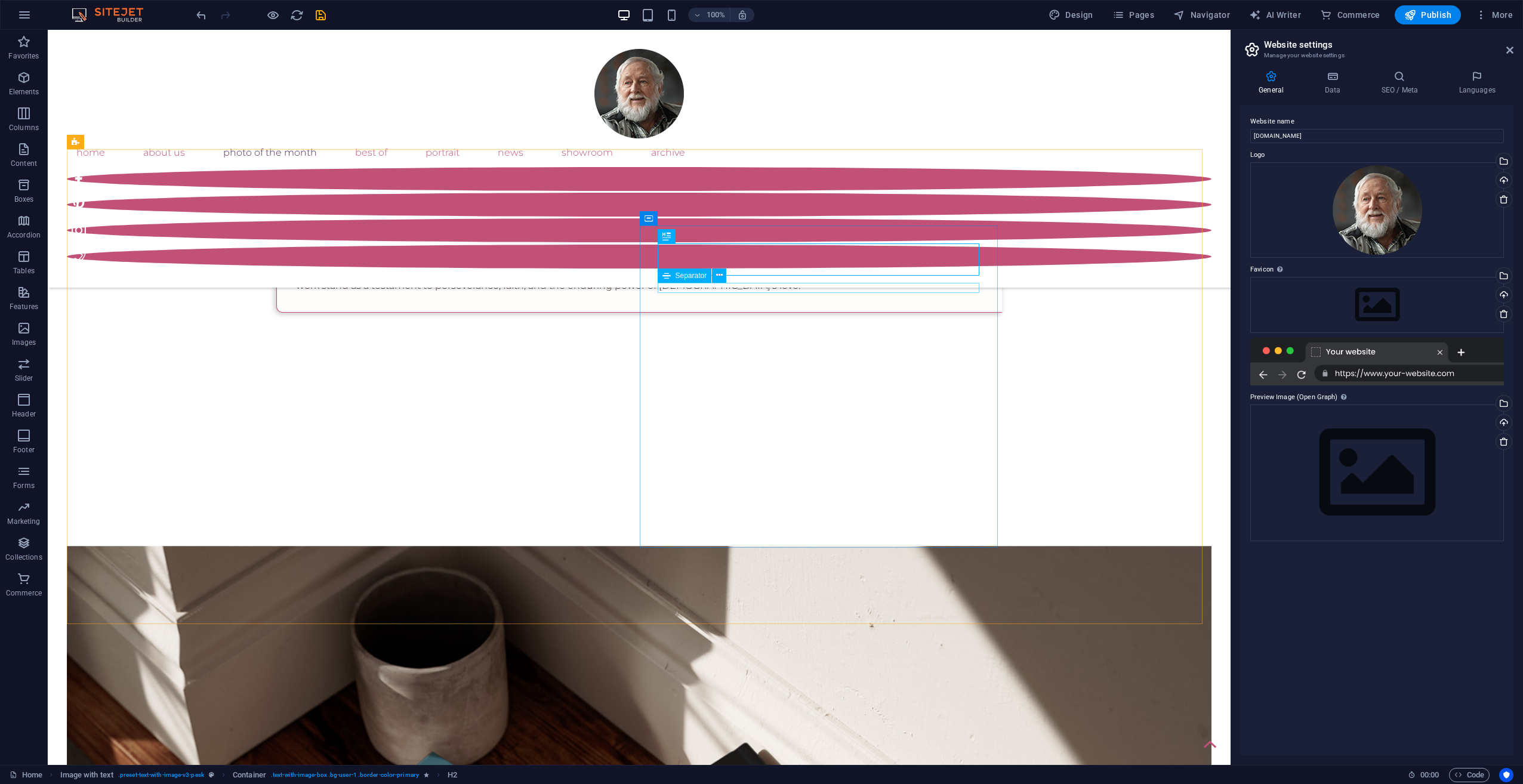
click at [729, 269] on div "Separator" at bounding box center [696, 276] width 77 height 15
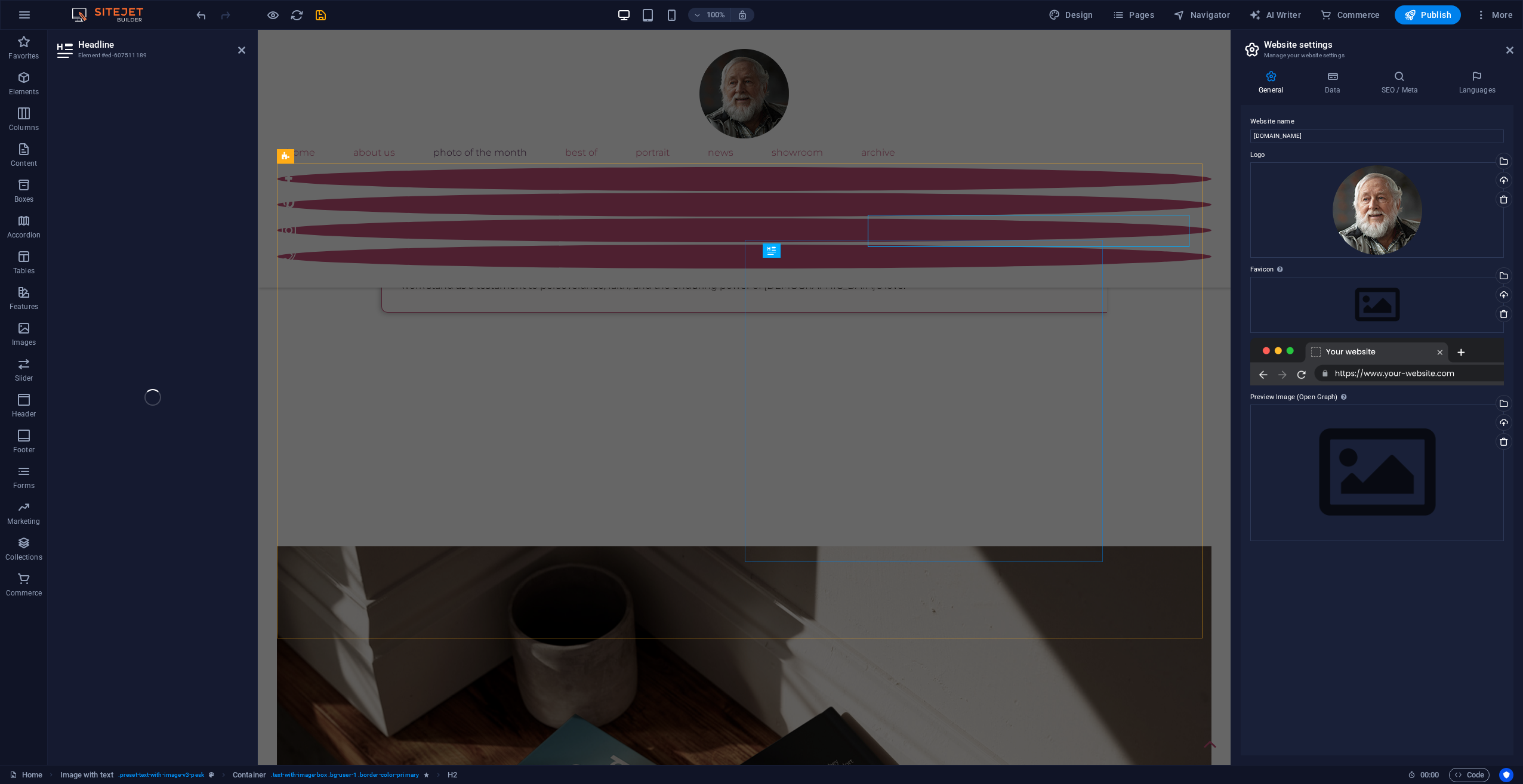
scroll to position [896, 0]
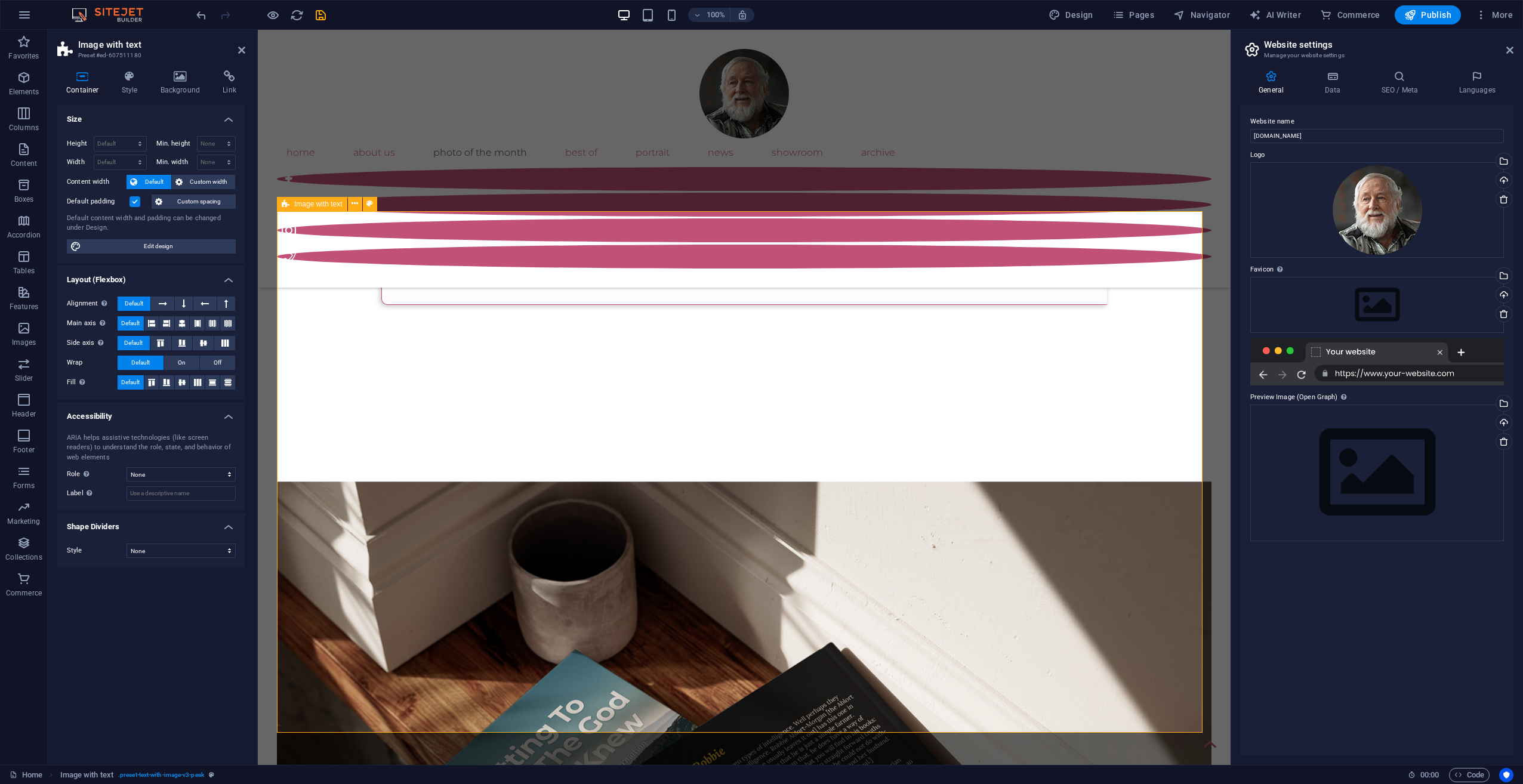
scroll to position [881, 0]
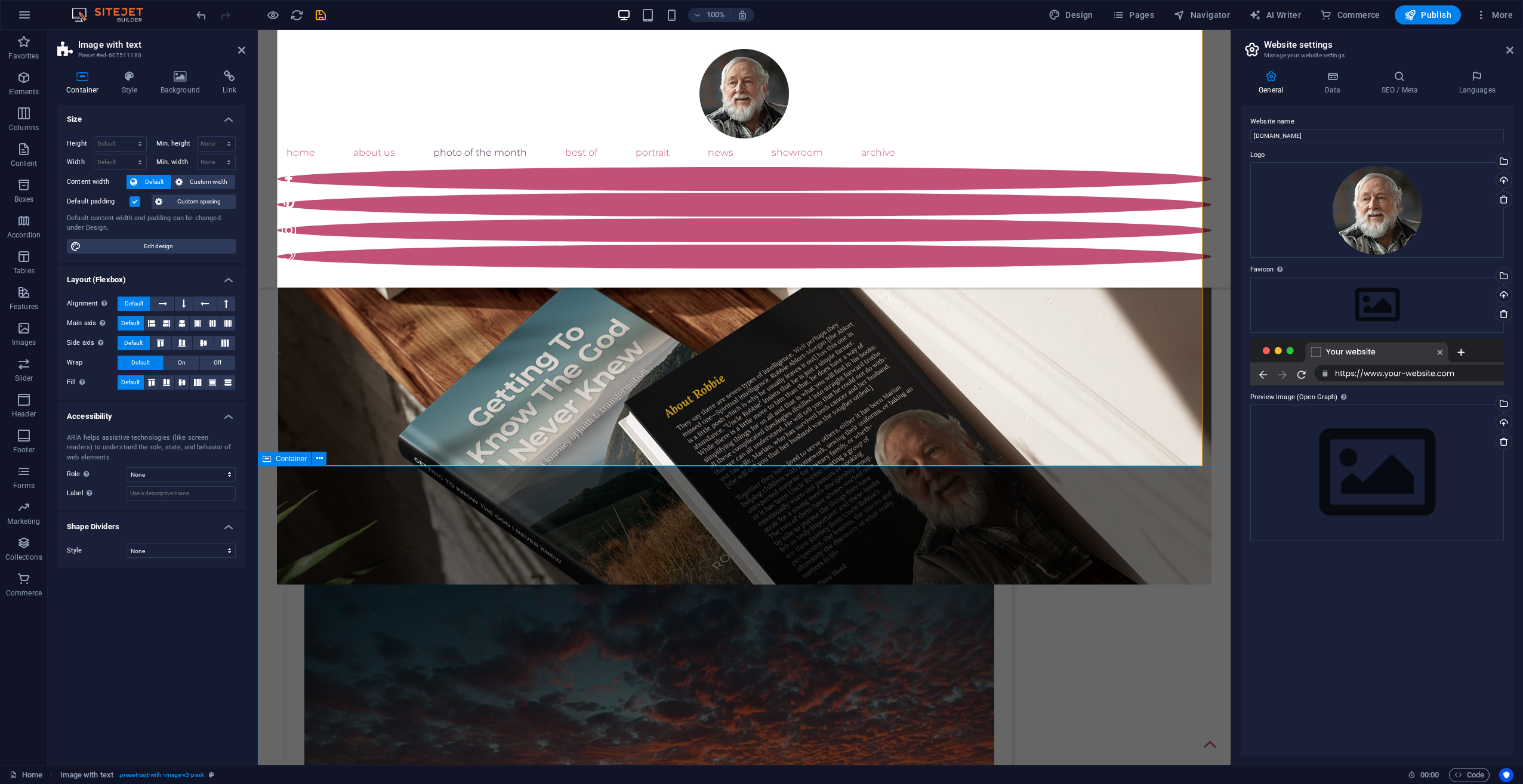
scroll to position [1404, 0]
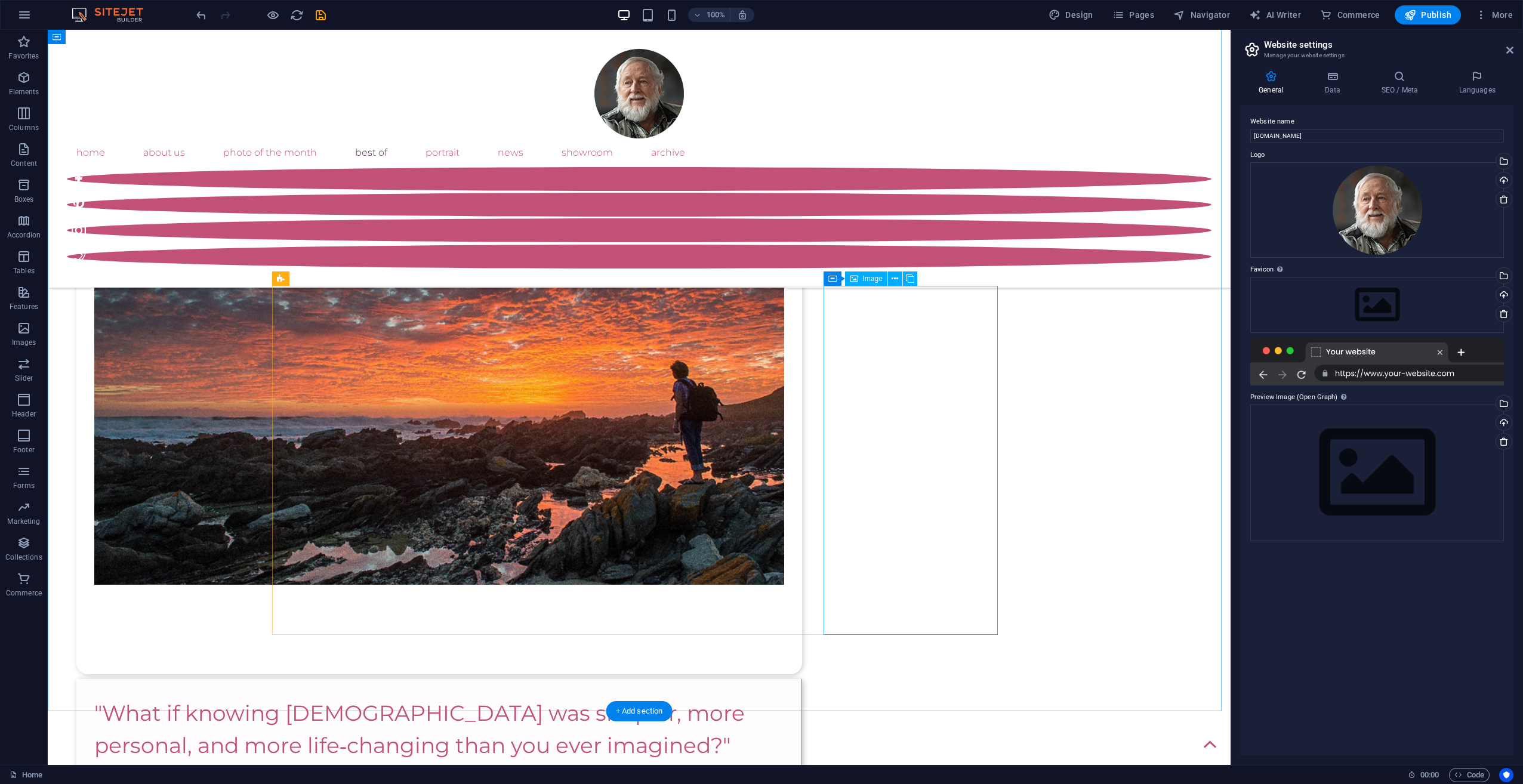
scroll to position [1779, 0]
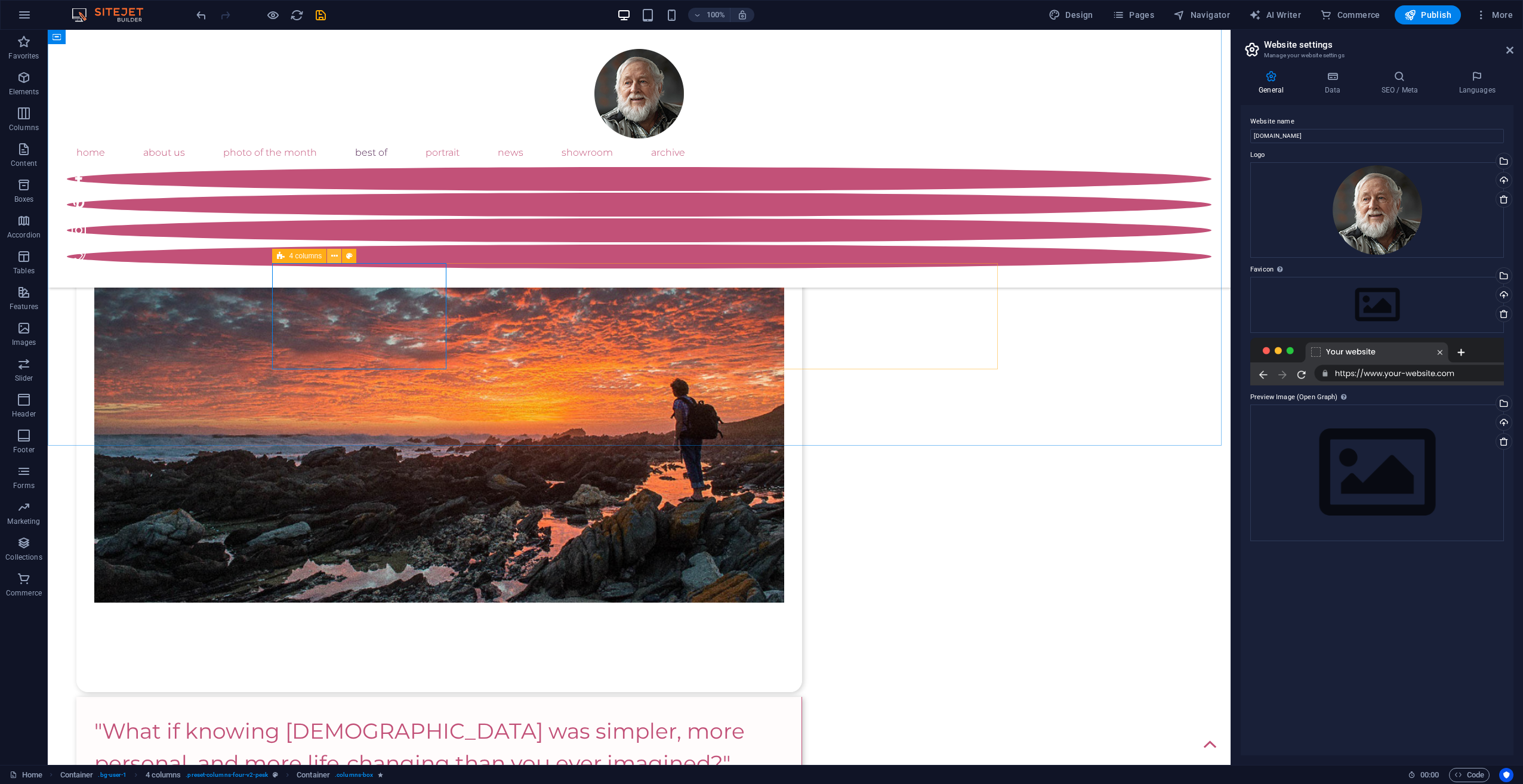
click at [335, 259] on icon at bounding box center [334, 256] width 7 height 12
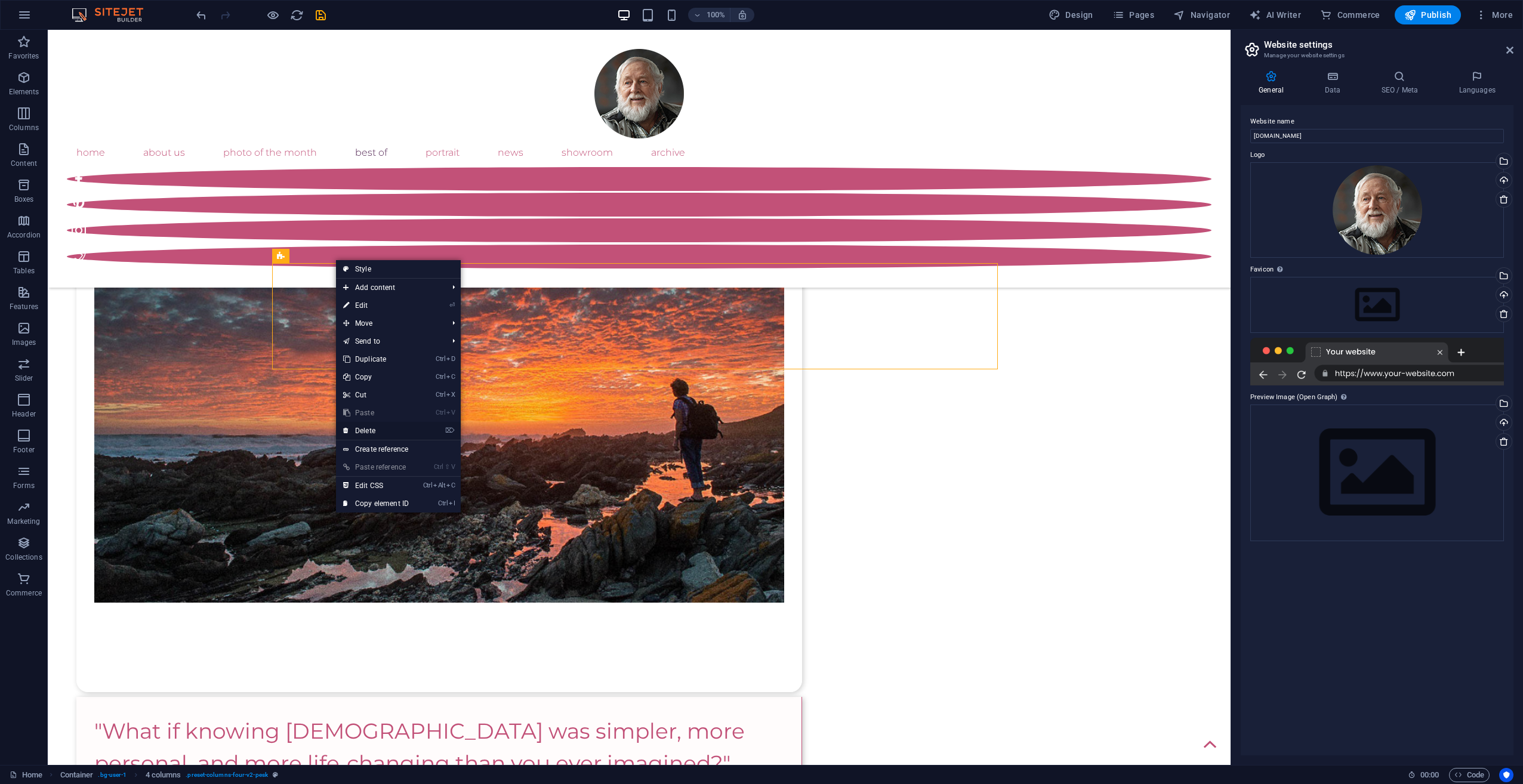
click at [368, 432] on link "⌦ Delete" at bounding box center [375, 431] width 80 height 18
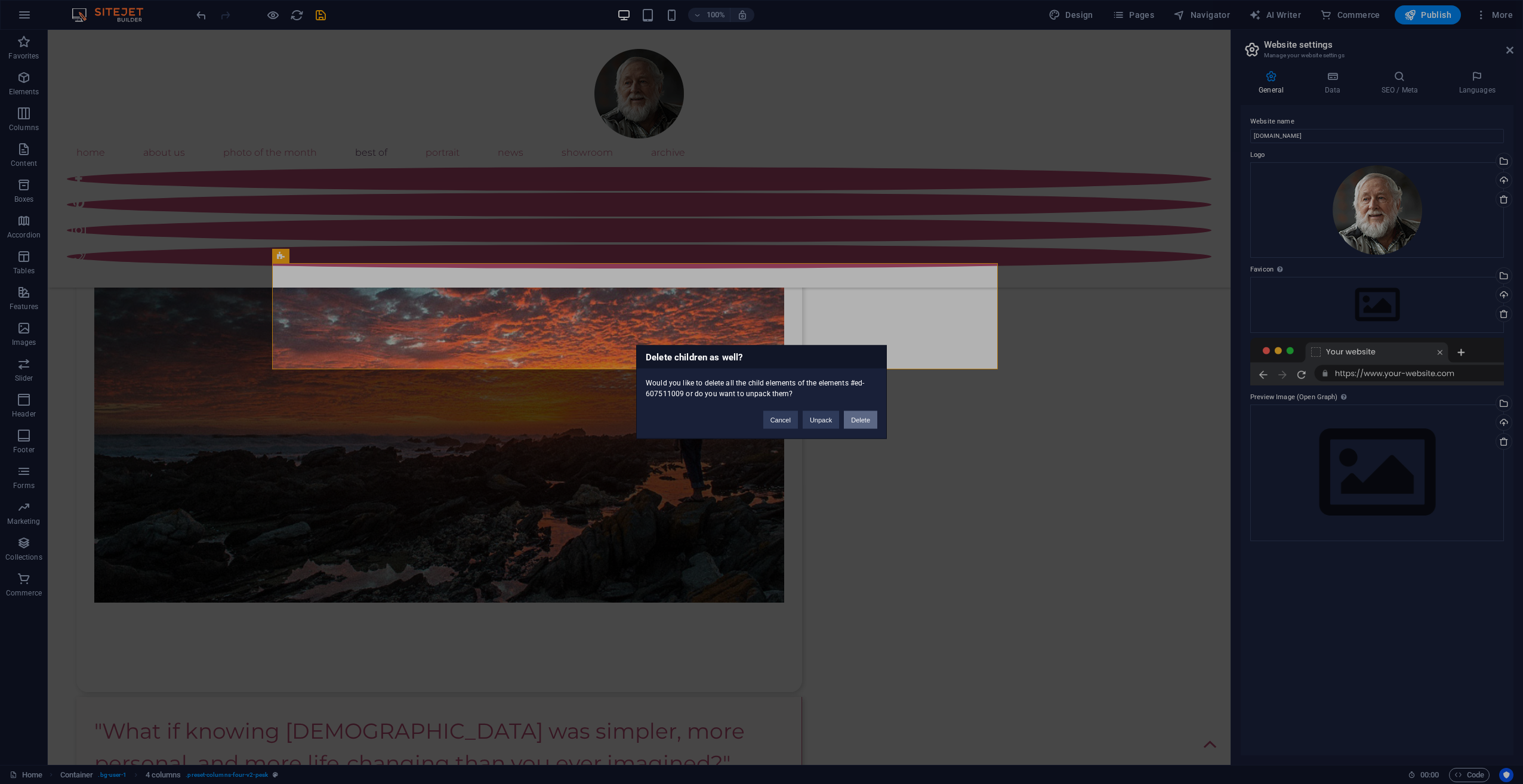
click at [864, 422] on button "Delete" at bounding box center [860, 420] width 34 height 18
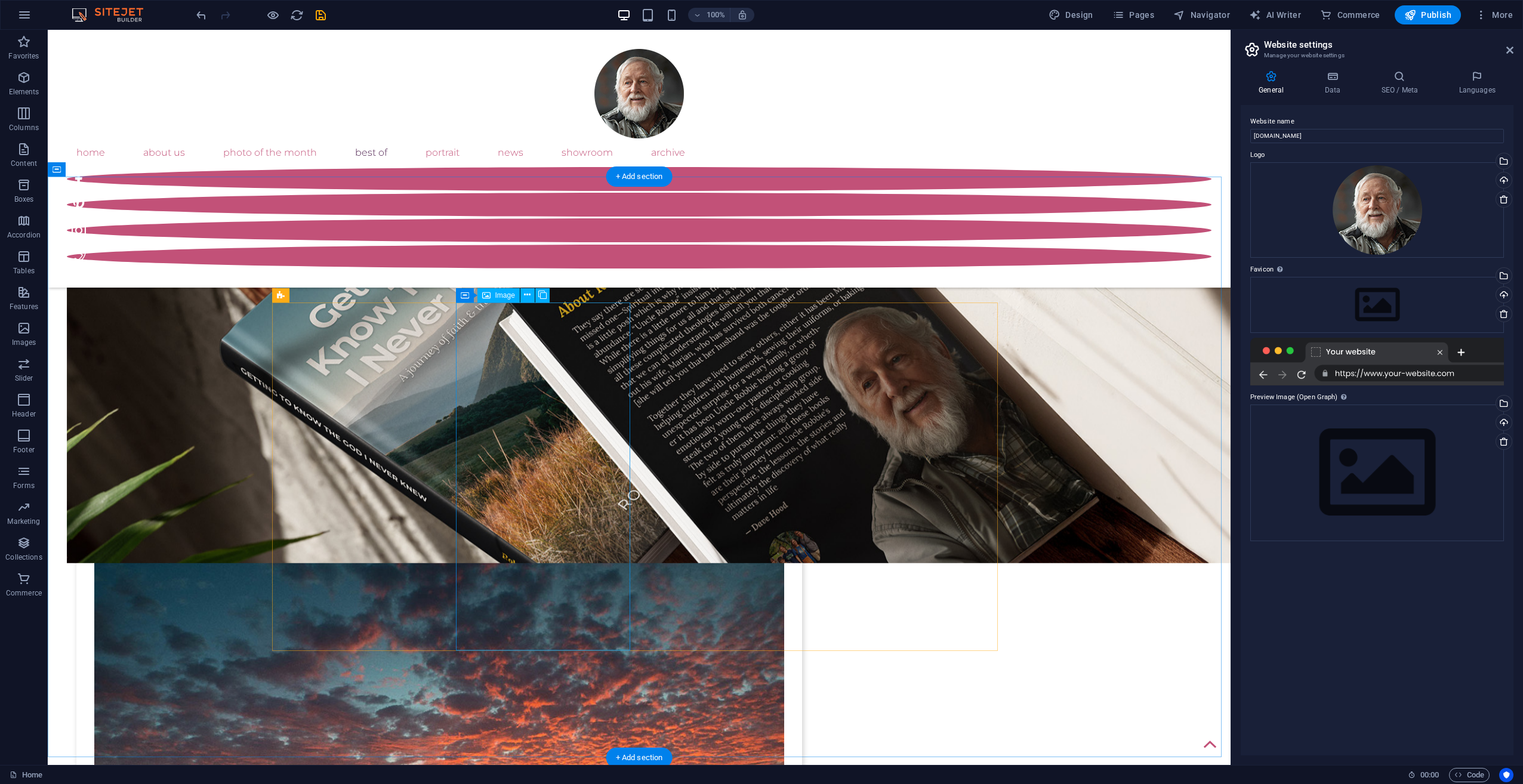
scroll to position [1302, 0]
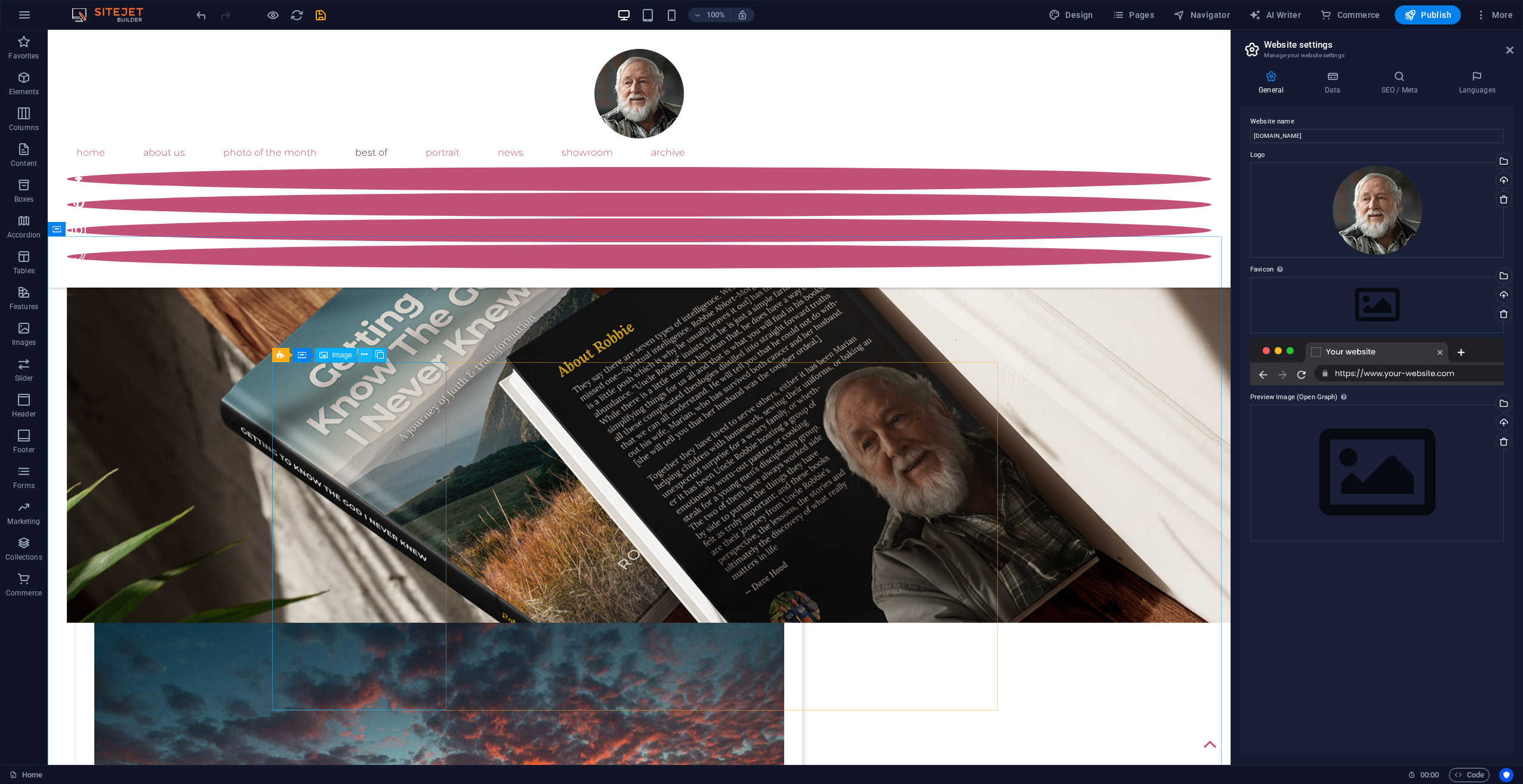
click at [365, 357] on icon at bounding box center [364, 355] width 7 height 12
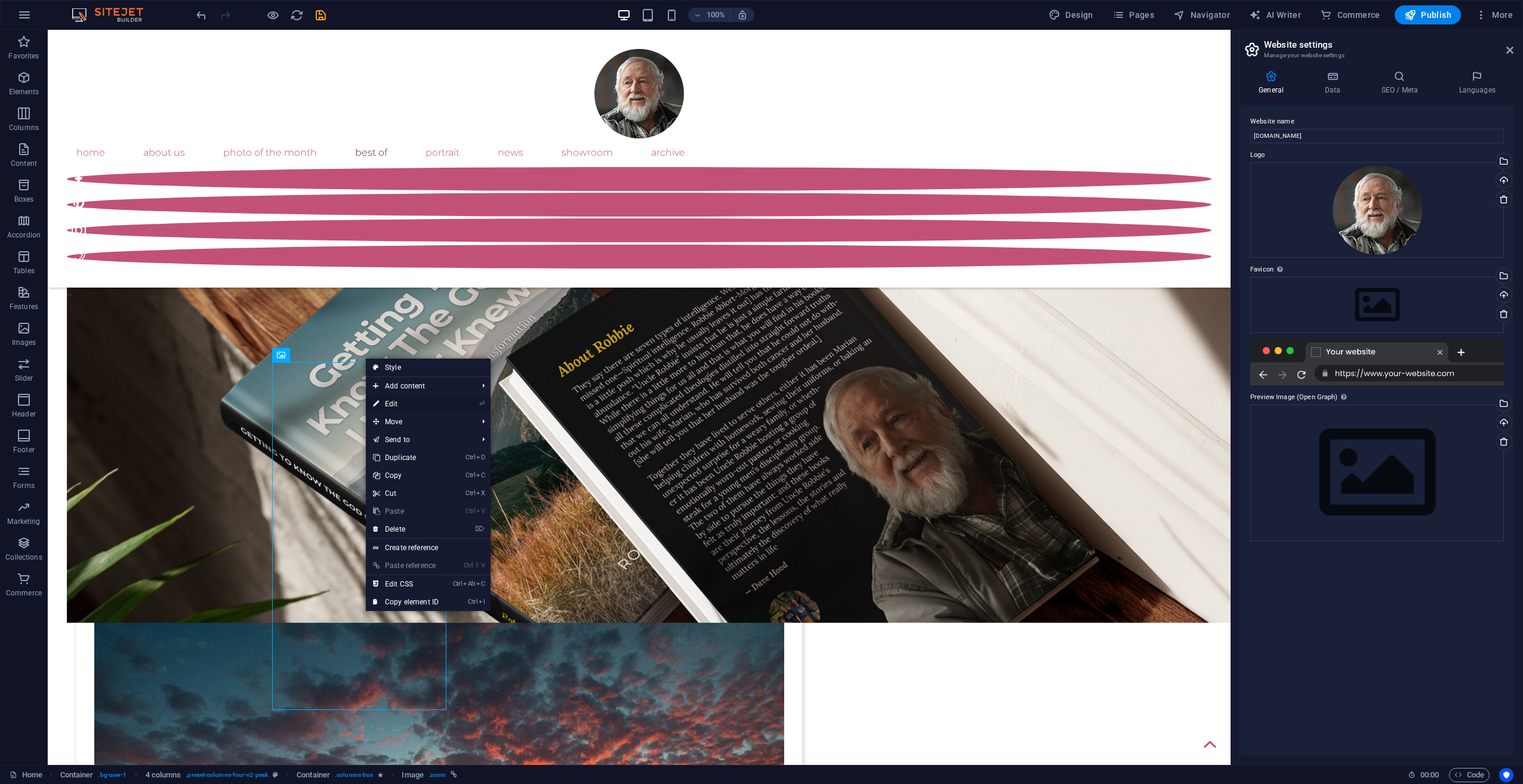
click at [391, 403] on link "⏎ Edit" at bounding box center [405, 404] width 80 height 18
select select "%"
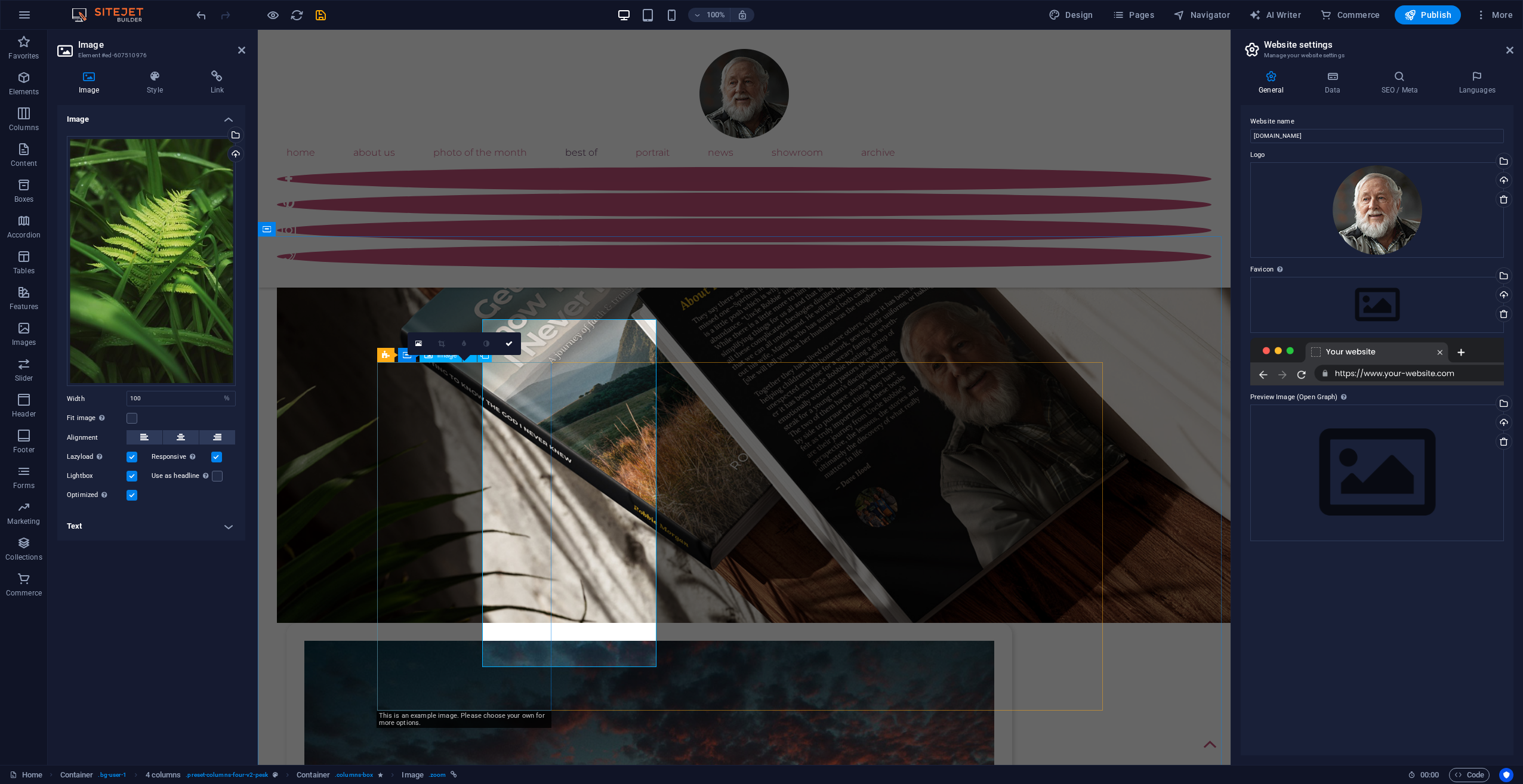
scroll to position [1344, 0]
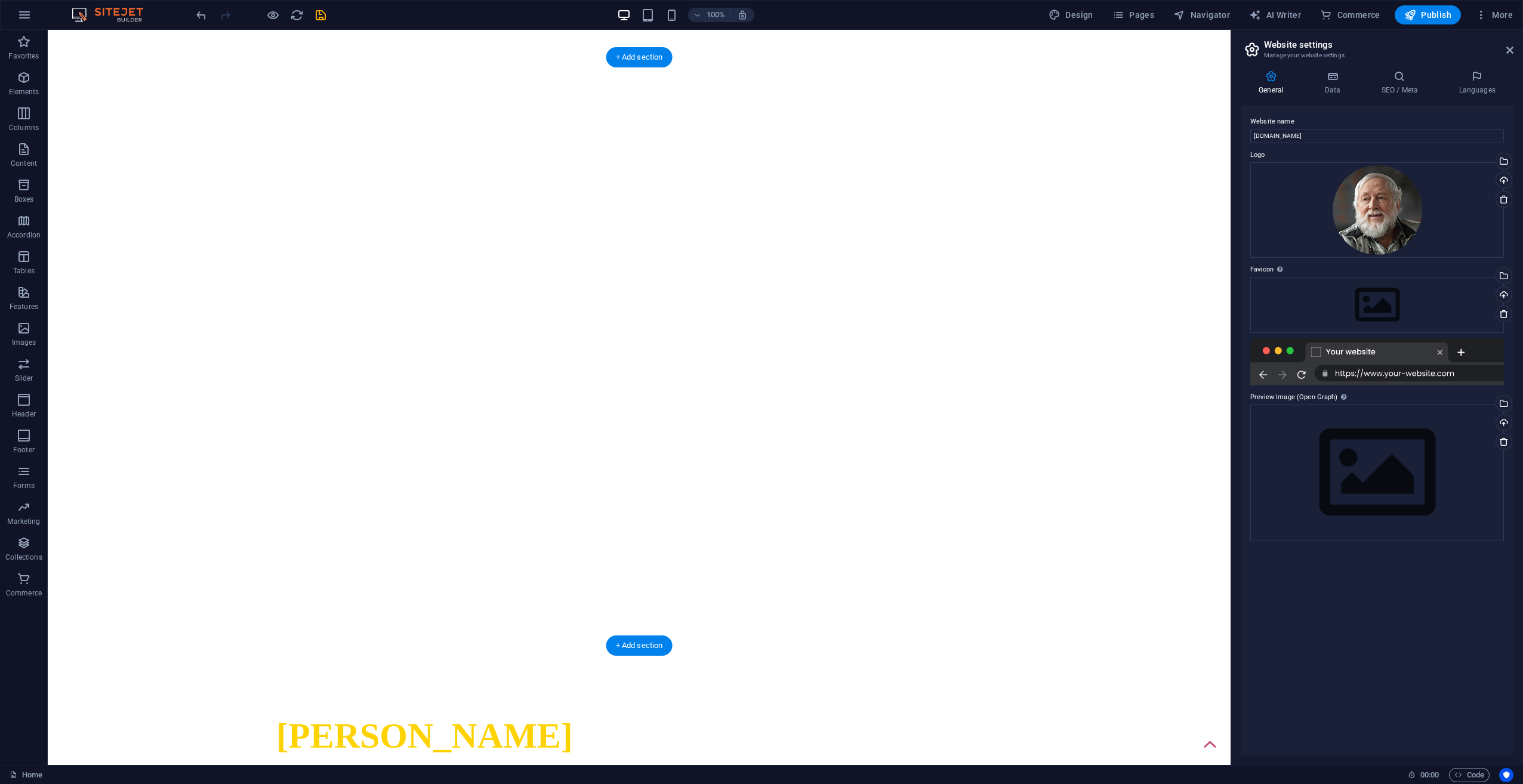
scroll to position [0, 0]
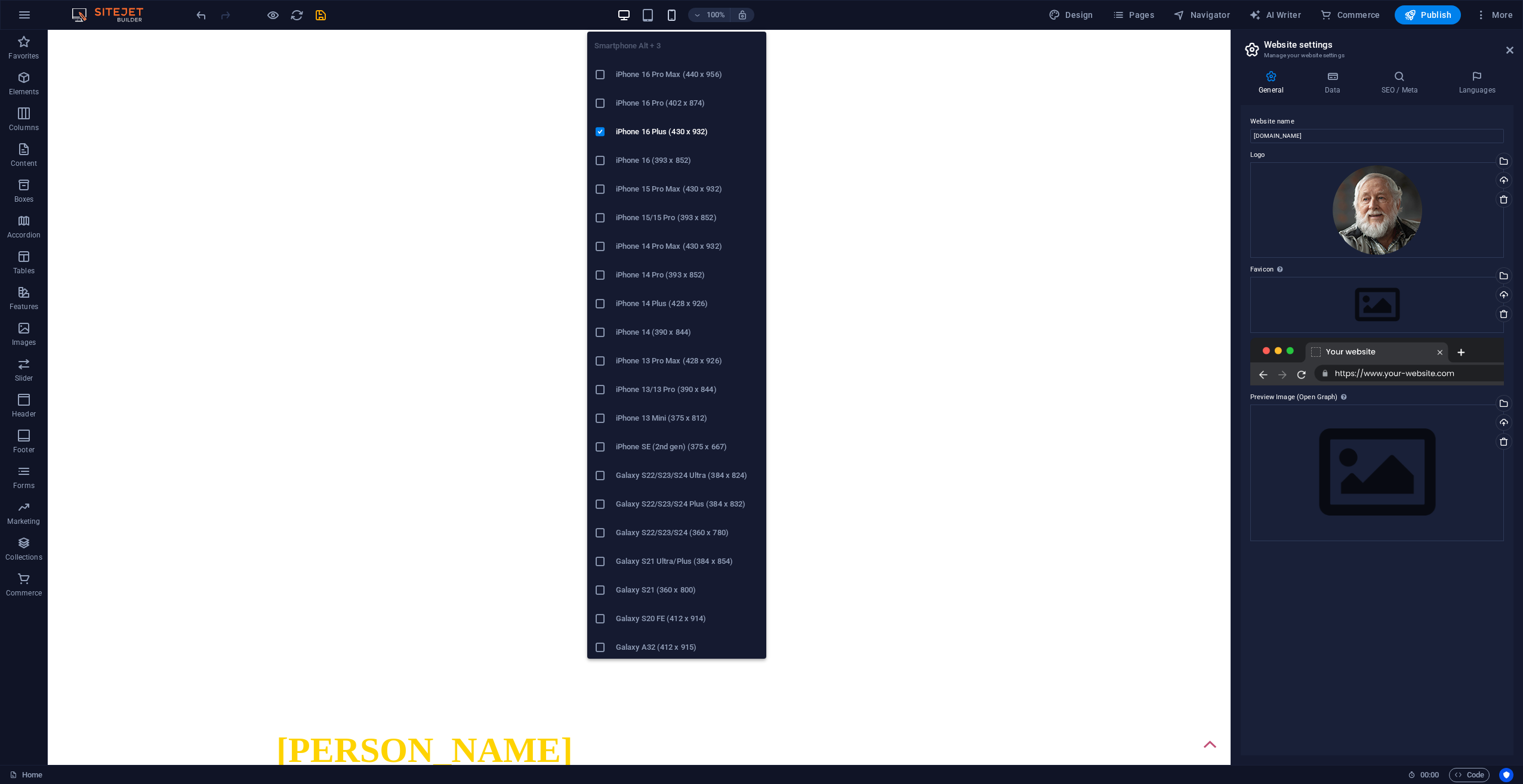
click at [667, 12] on icon "button" at bounding box center [672, 15] width 14 height 14
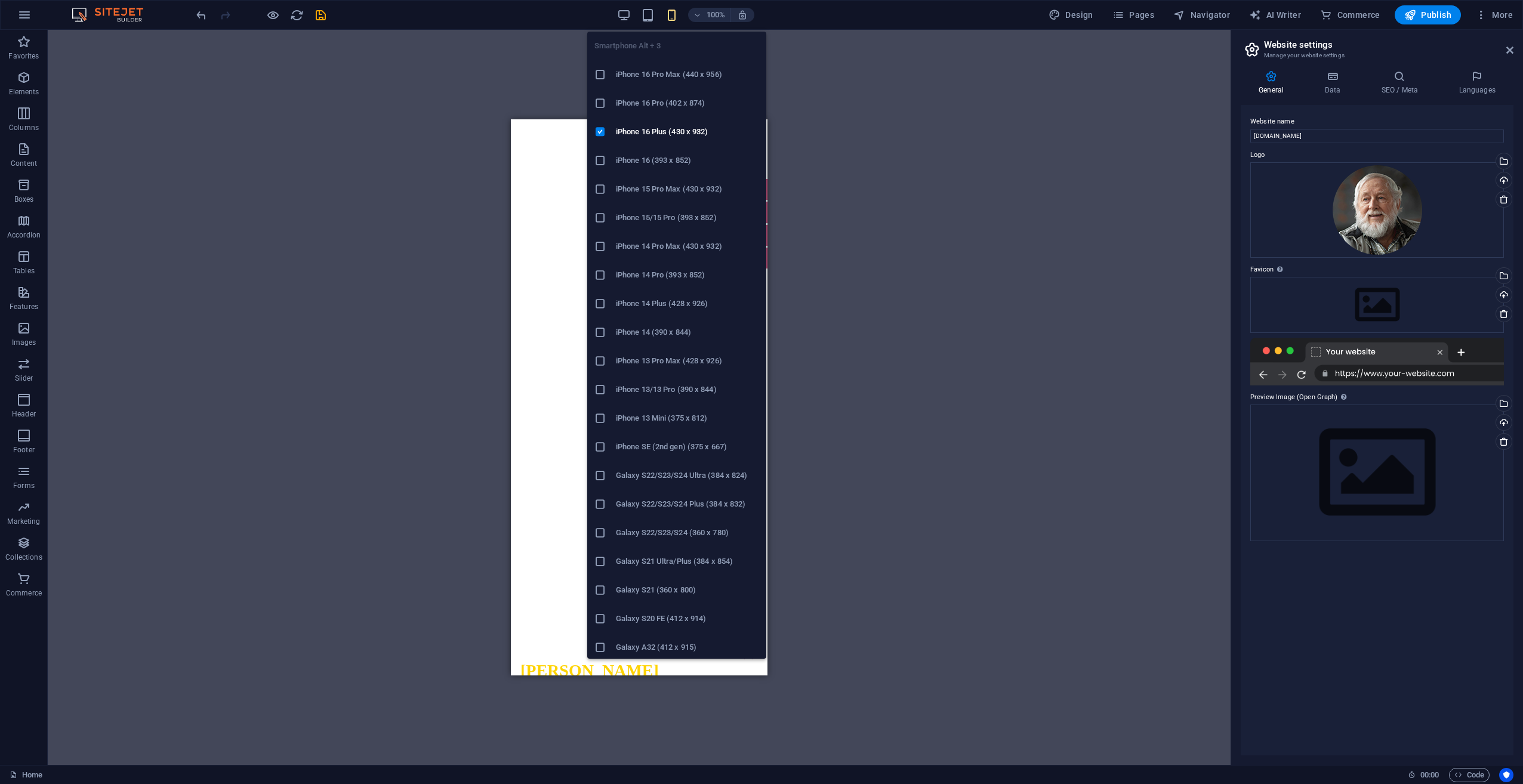
click at [617, 531] on h6 "Galaxy S22/S23/S24 (360 x 780)" at bounding box center [688, 532] width 143 height 14
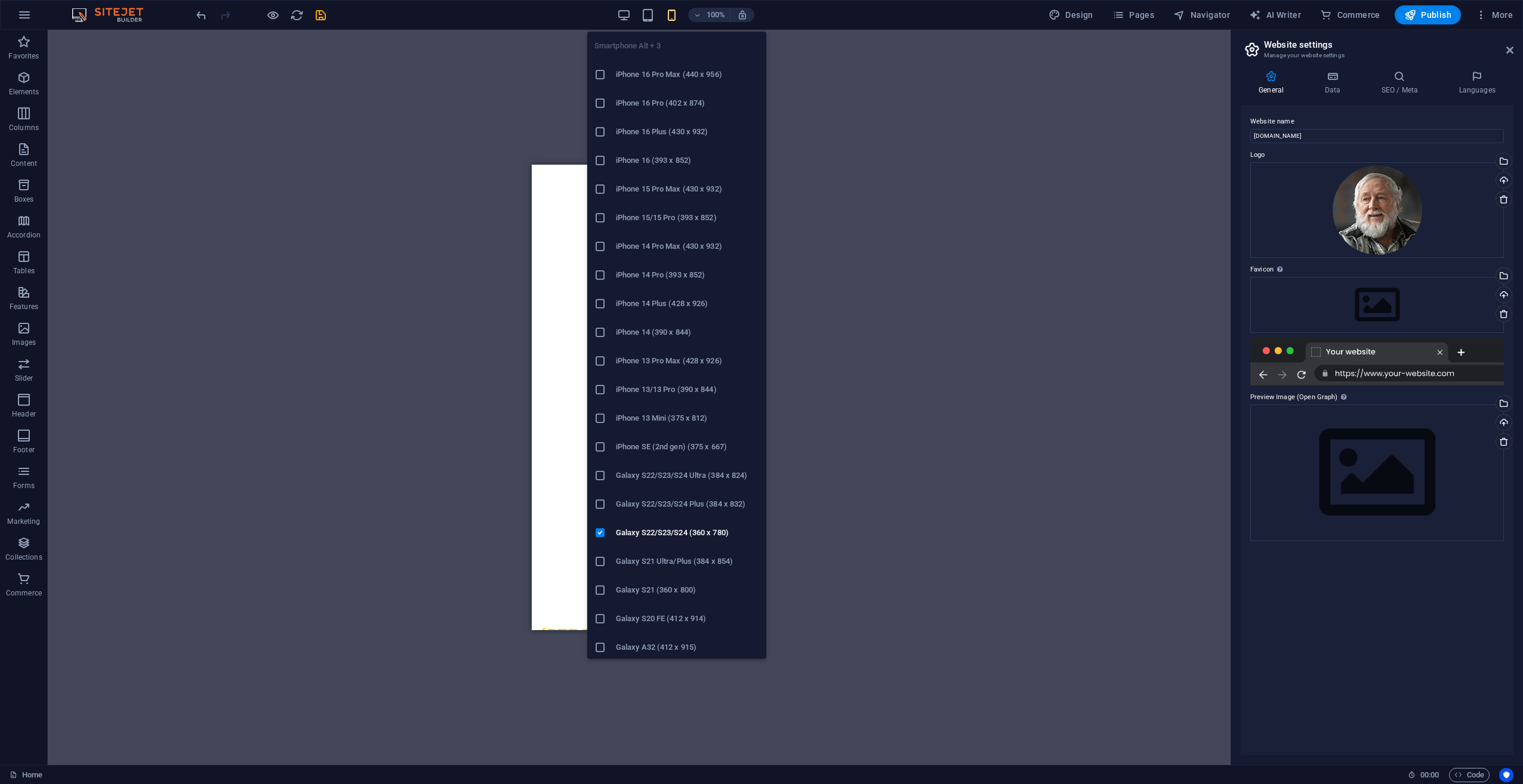
scroll to position [59, 0]
click at [683, 554] on h6 "Galaxy S20 FE (412 x 914)" at bounding box center [688, 559] width 143 height 14
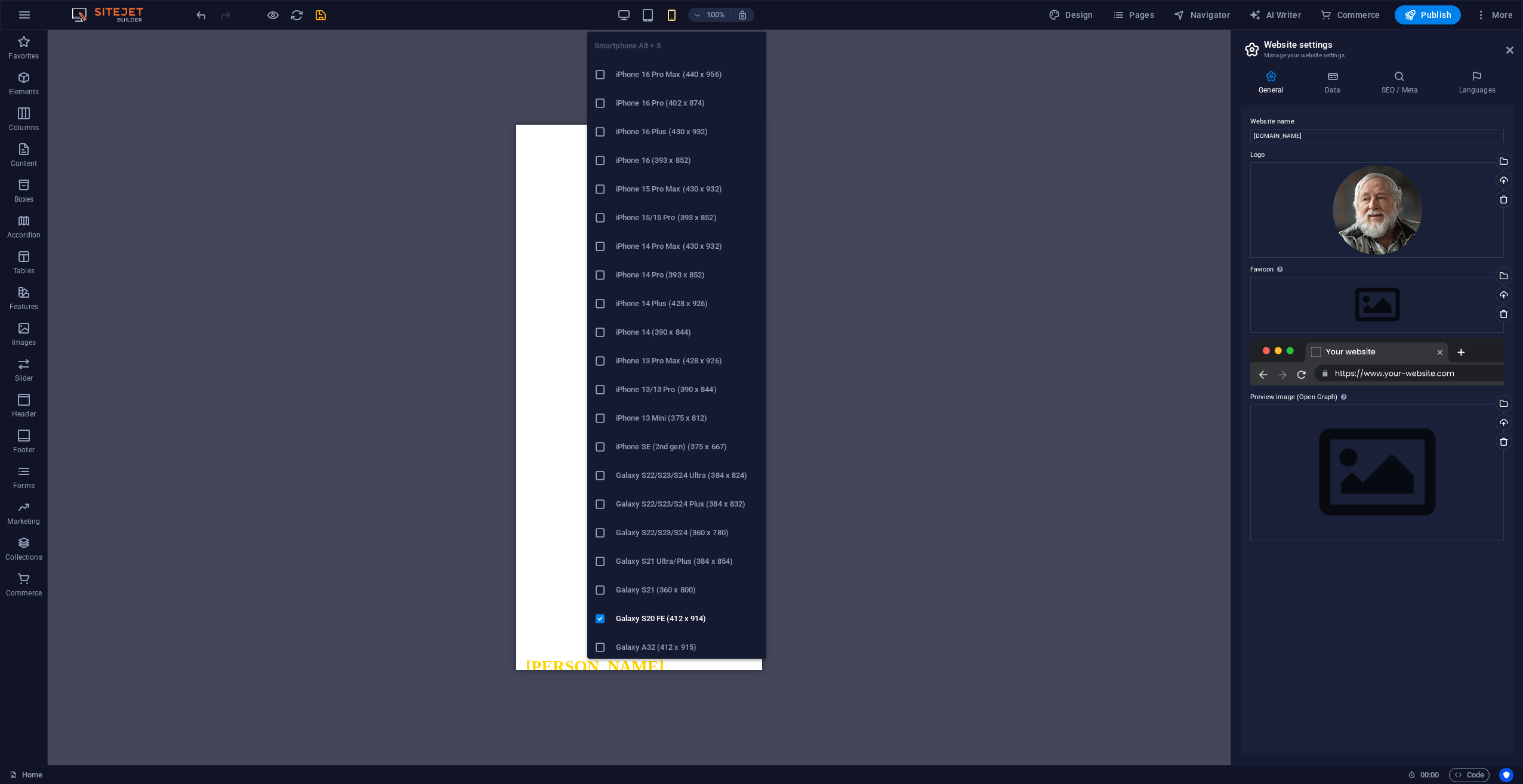
click at [669, 186] on h6 "iPhone 15 Pro Max (430 x 932)" at bounding box center [688, 189] width 143 height 14
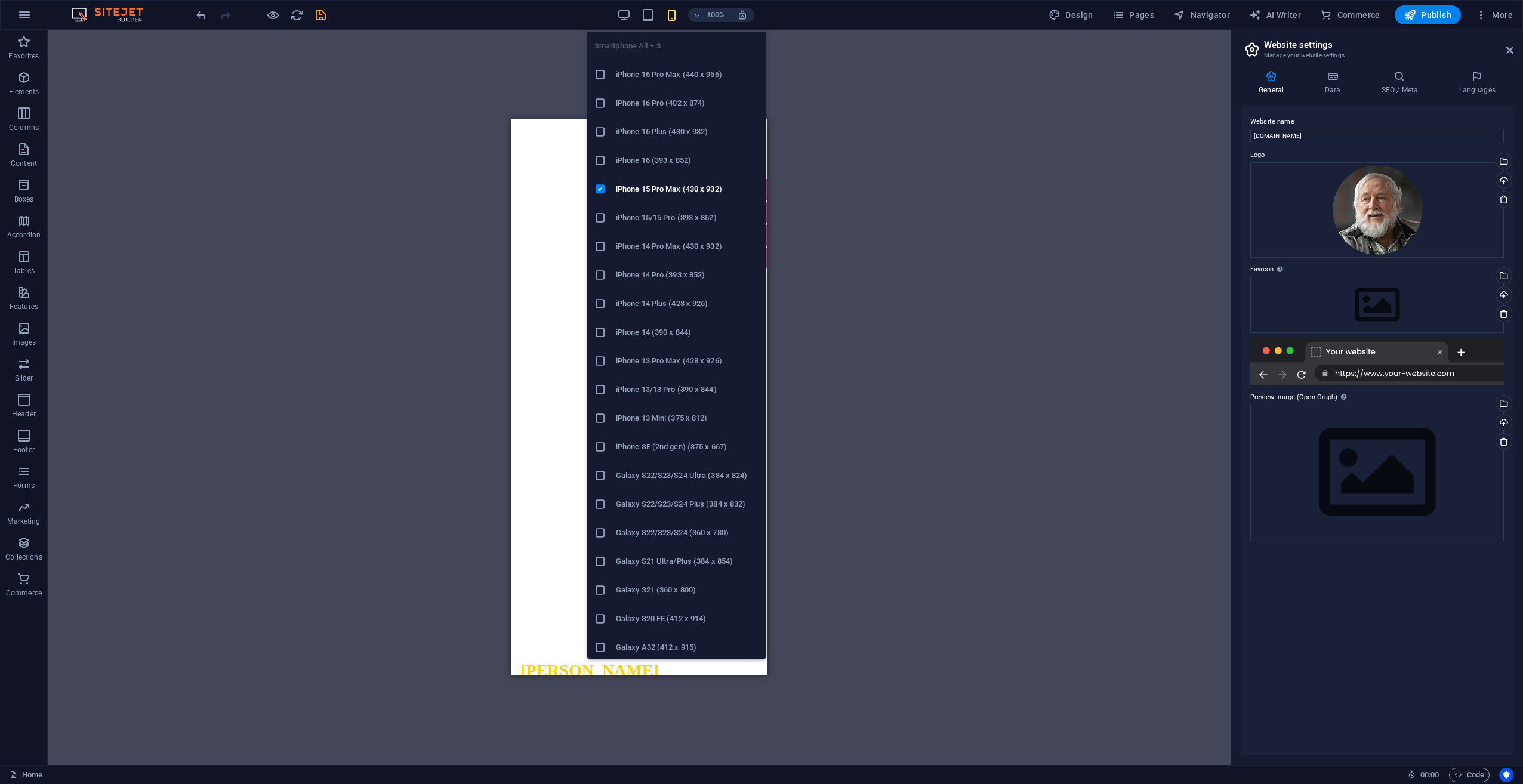
click at [661, 135] on h6 "iPhone 16 Plus (430 x 932)" at bounding box center [688, 132] width 143 height 14
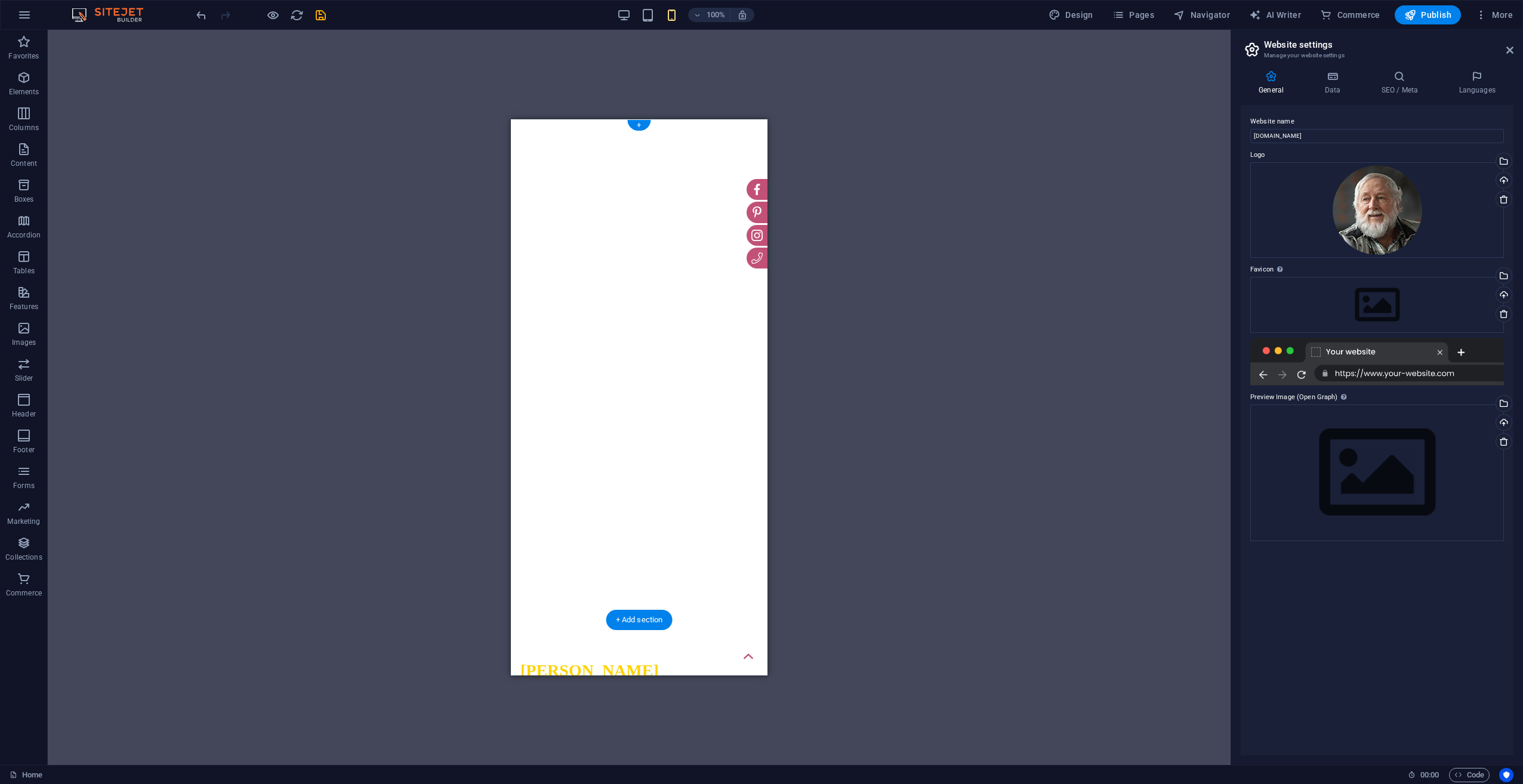
click at [669, 120] on img "1/1" at bounding box center [634, 120] width 247 height 0
click at [567, 127] on icon at bounding box center [564, 126] width 7 height 12
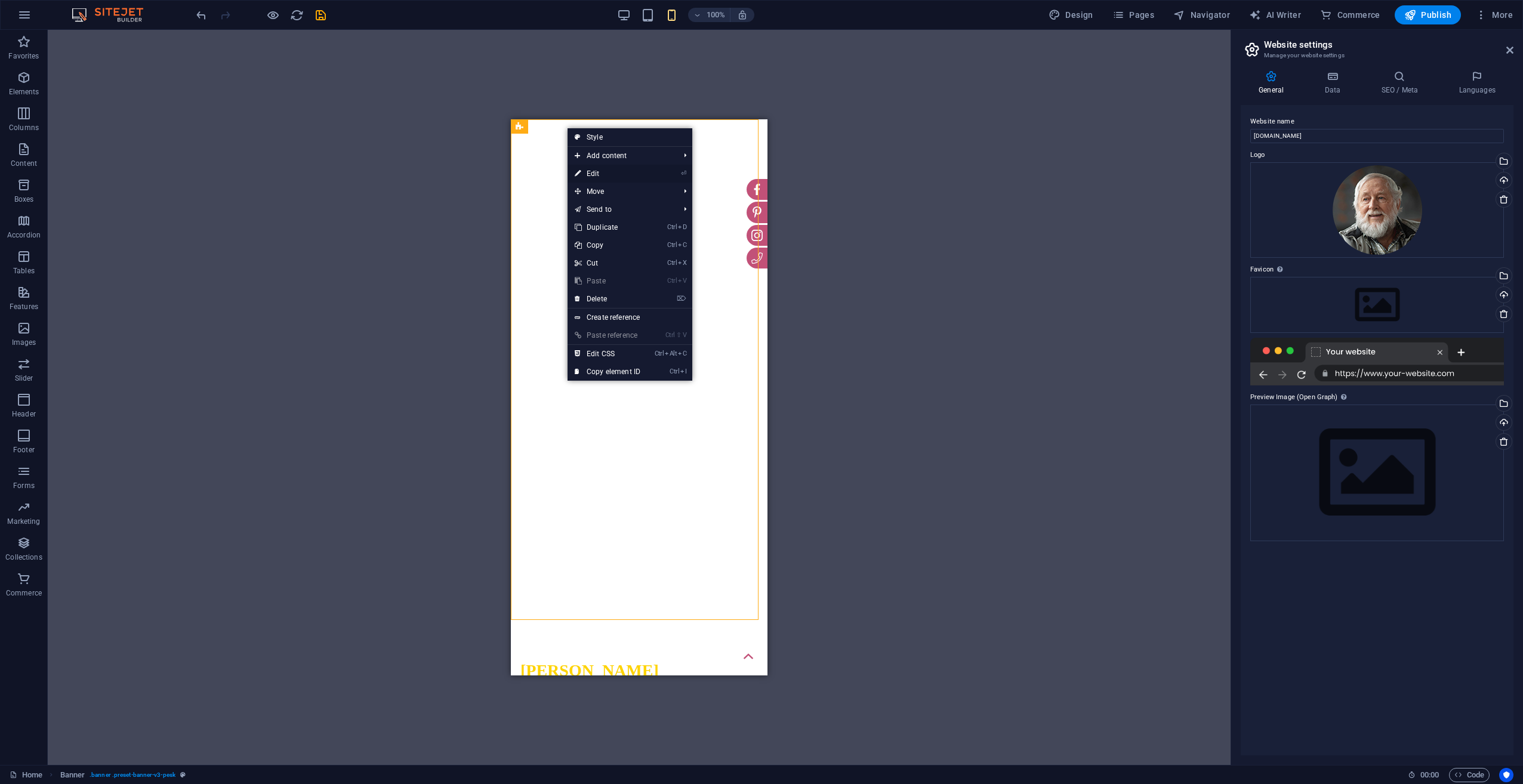
click at [595, 175] on link "⏎ Edit" at bounding box center [607, 174] width 80 height 18
select select "vh"
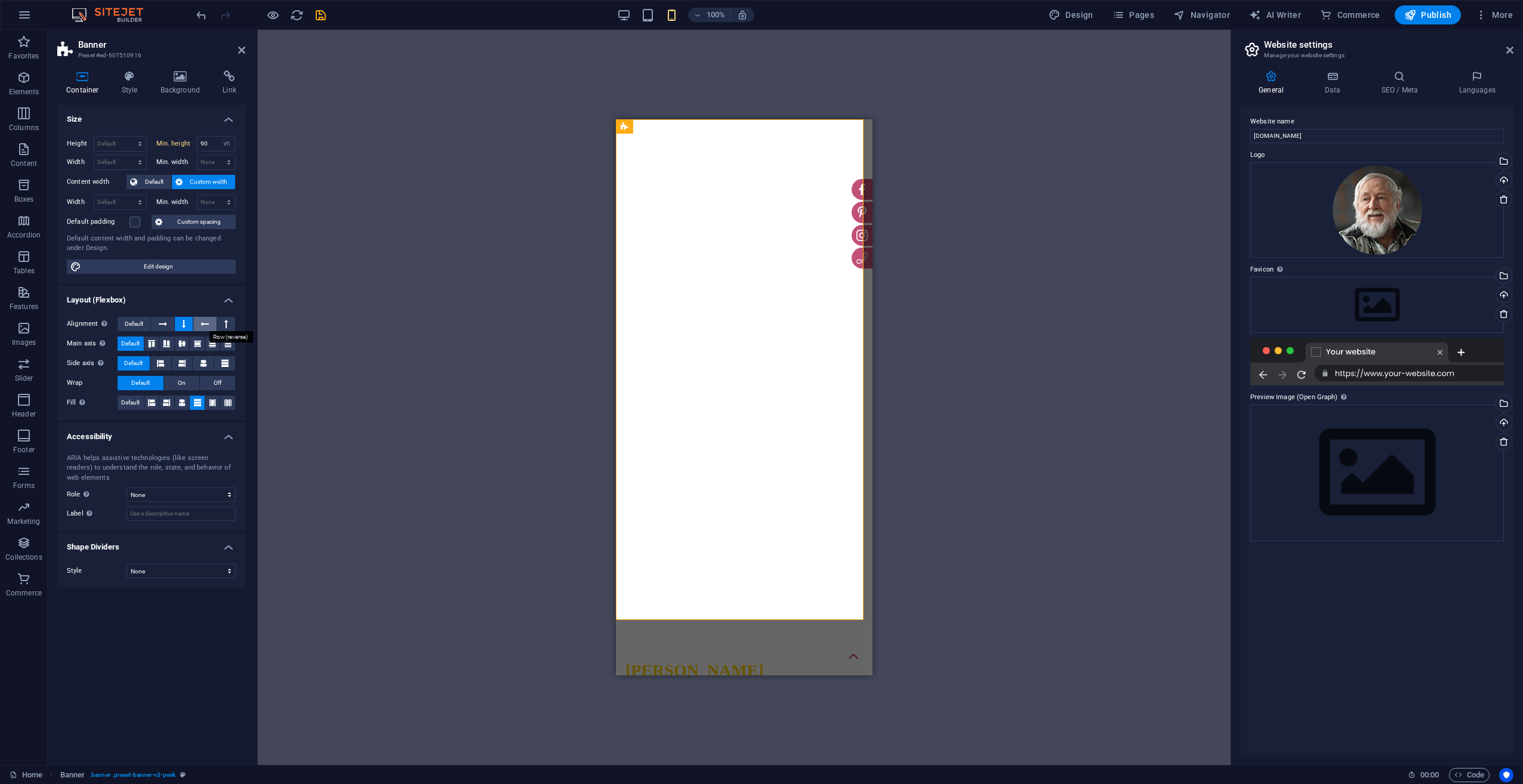
click at [200, 327] on button at bounding box center [205, 323] width 23 height 14
click at [167, 327] on icon at bounding box center [162, 323] width 8 height 14
click at [134, 322] on span "Default" at bounding box center [134, 323] width 18 height 14
click at [196, 327] on button at bounding box center [205, 323] width 23 height 14
click at [136, 321] on span "Default" at bounding box center [134, 323] width 18 height 14
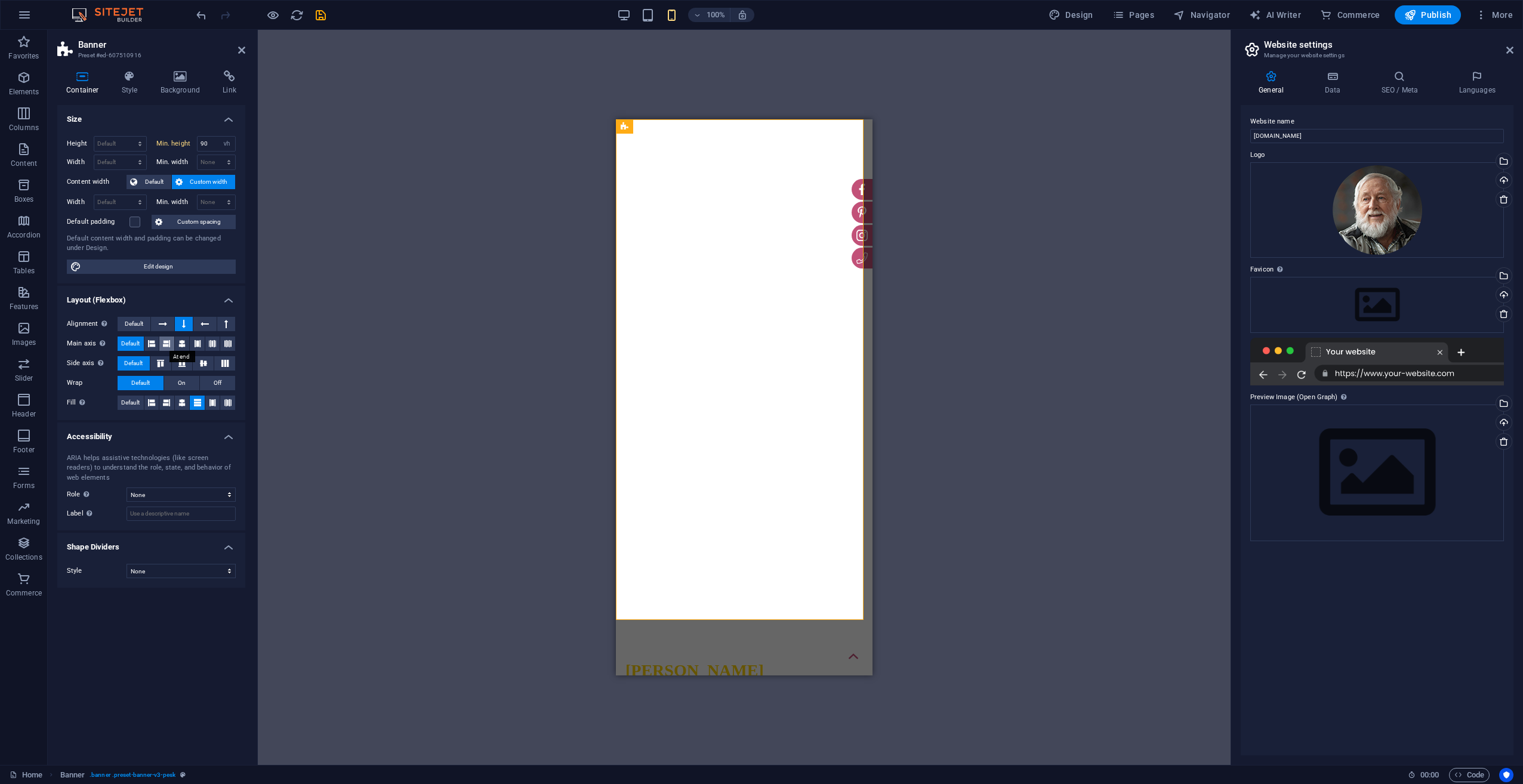
click at [163, 344] on button at bounding box center [167, 343] width 15 height 14
click at [180, 343] on icon at bounding box center [181, 343] width 7 height 14
click at [203, 361] on icon at bounding box center [203, 363] width 14 height 7
click at [191, 381] on button "On" at bounding box center [182, 383] width 35 height 14
click at [155, 384] on button "Default" at bounding box center [140, 383] width 46 height 14
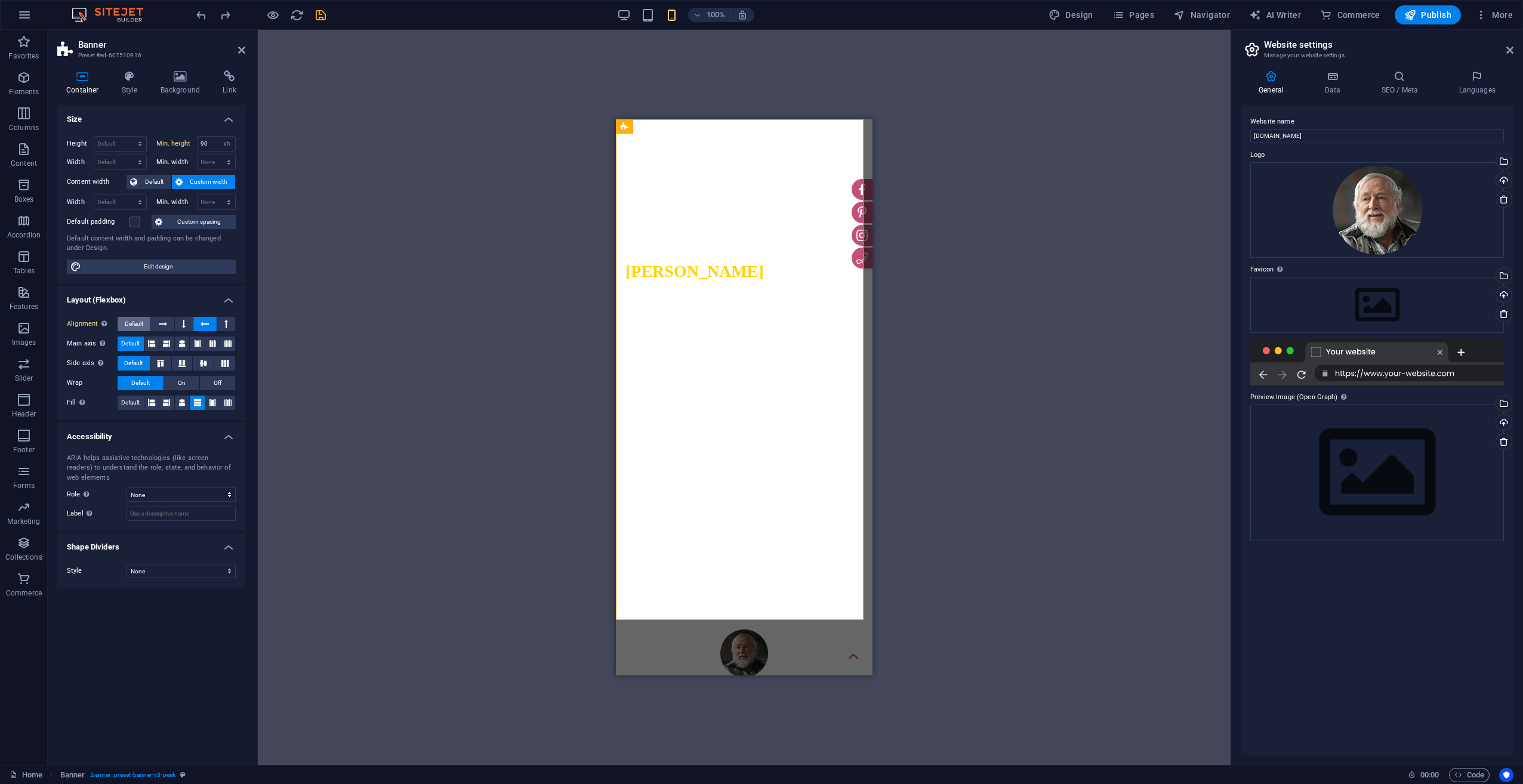
click at [146, 324] on button "Default" at bounding box center [133, 323] width 33 height 14
click at [182, 84] on h4 "Background" at bounding box center [183, 82] width 62 height 25
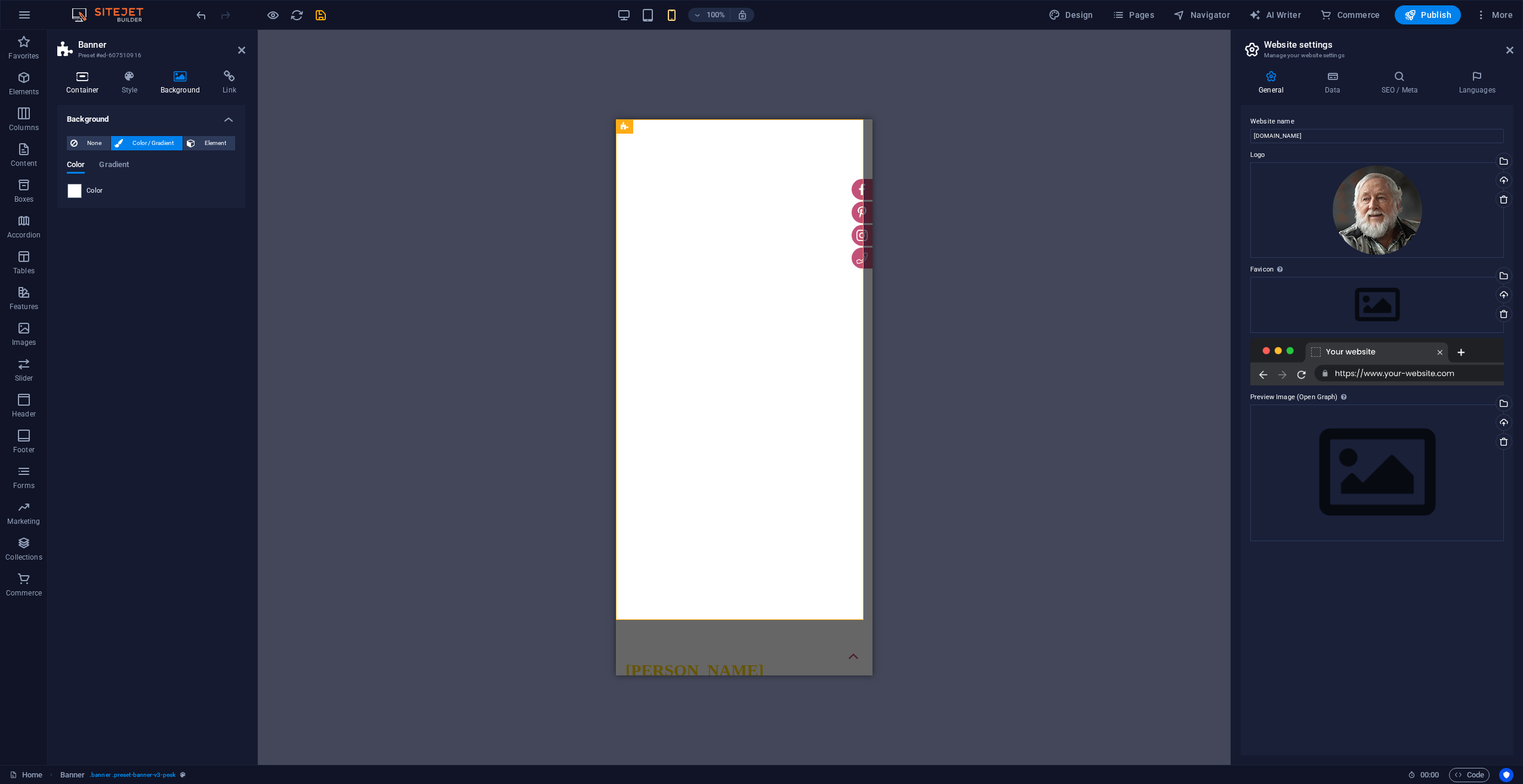
click at [88, 81] on icon at bounding box center [82, 76] width 51 height 12
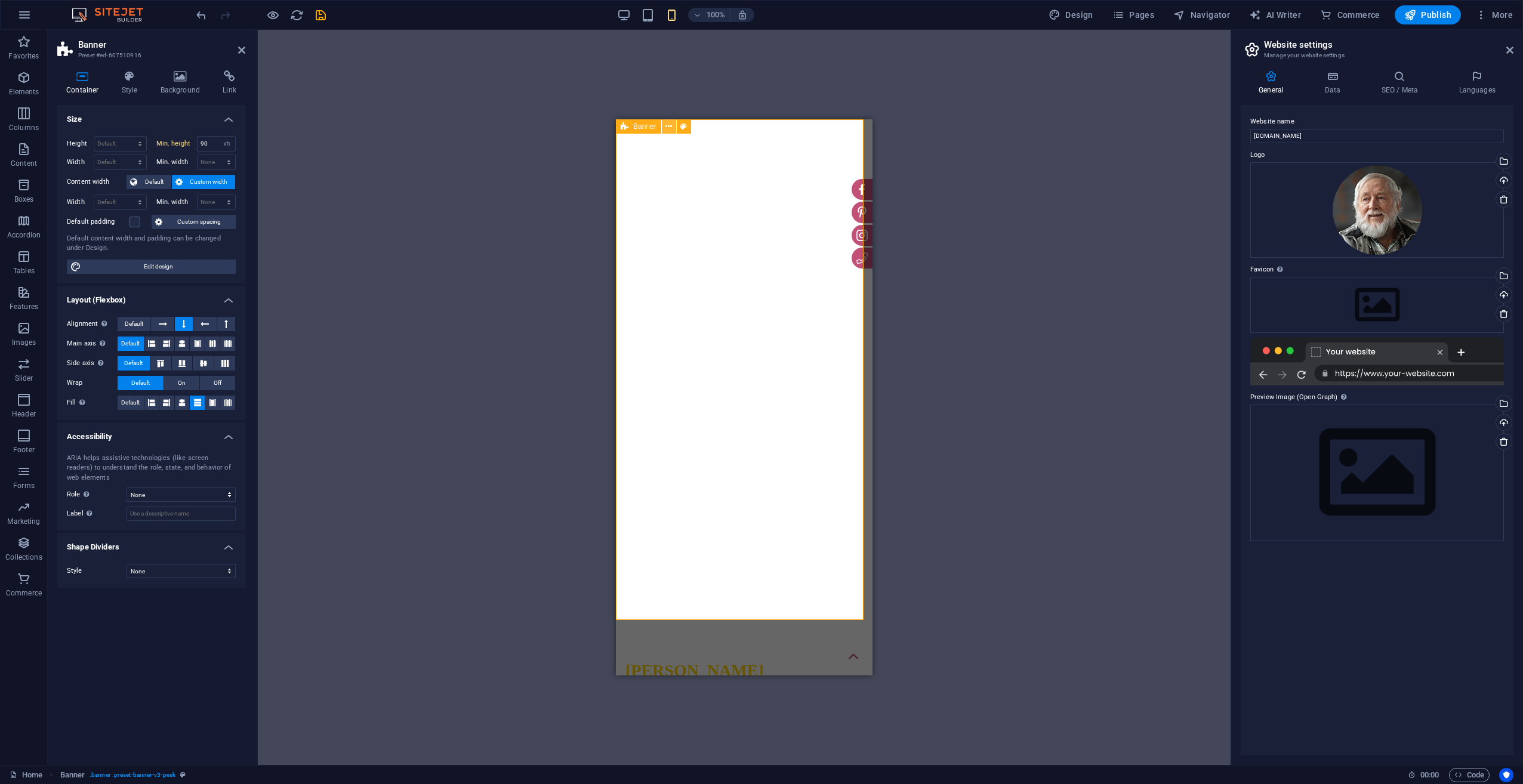
click at [669, 126] on icon at bounding box center [669, 126] width 7 height 12
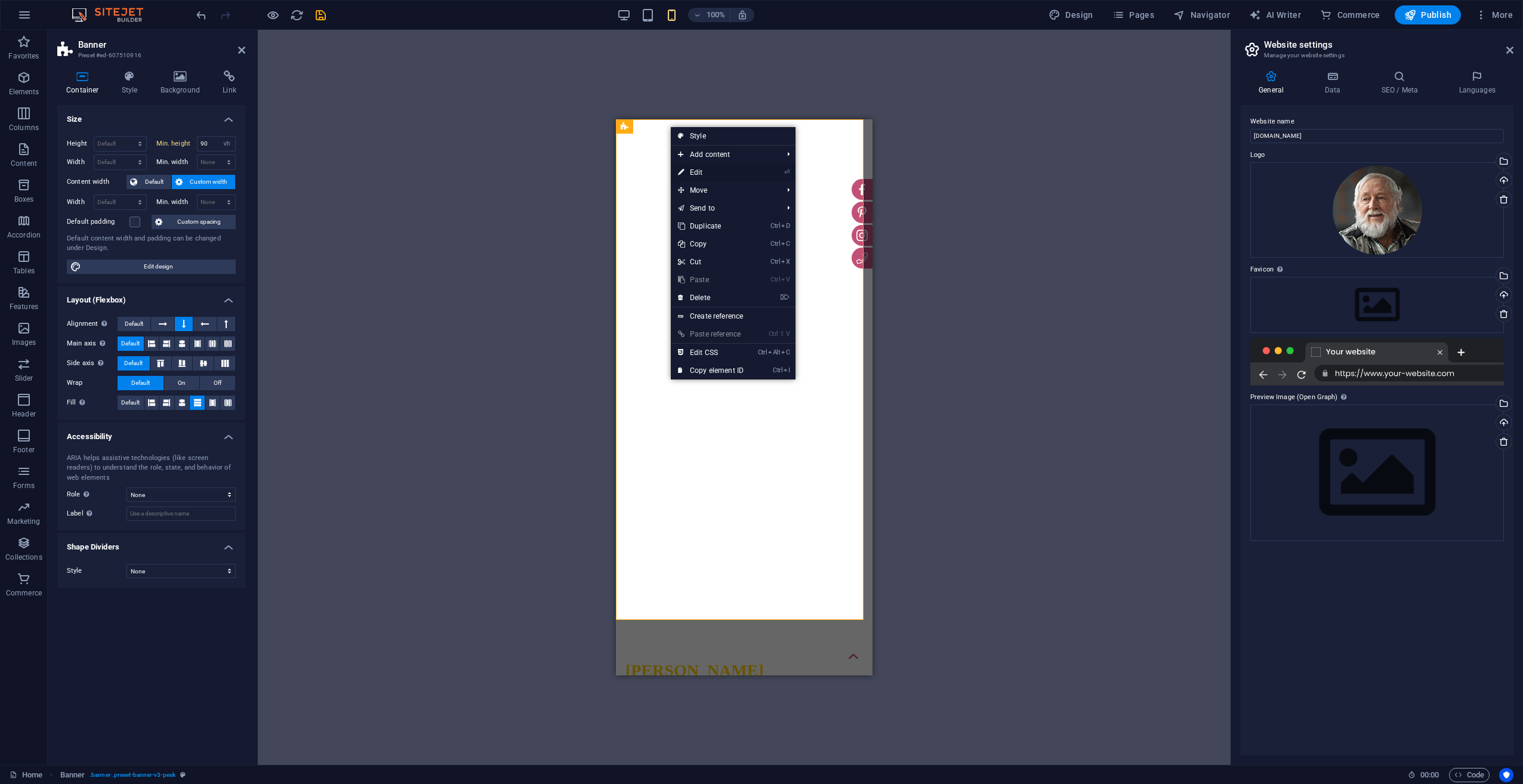
click at [685, 167] on link "⏎ Edit" at bounding box center [710, 173] width 80 height 18
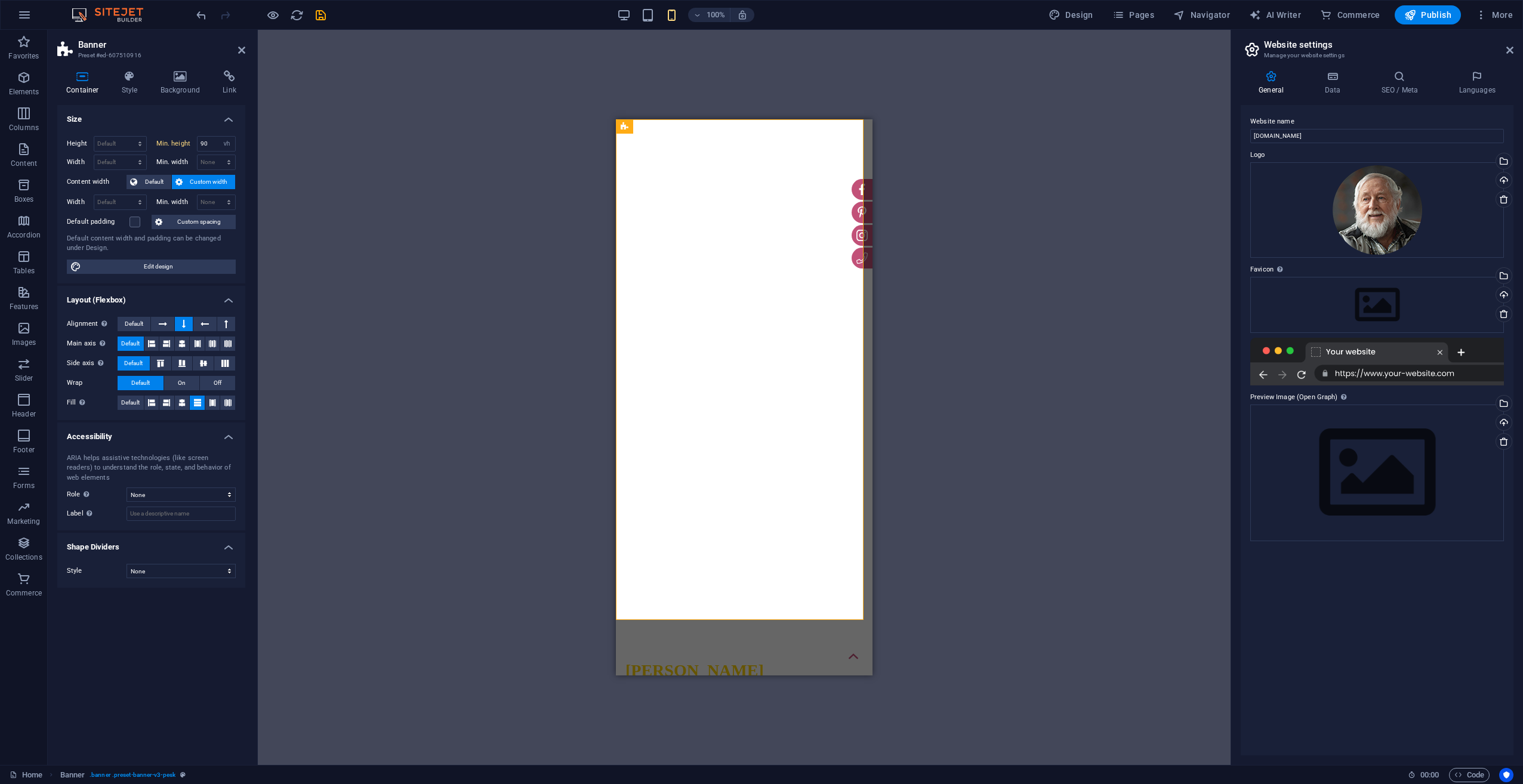
click at [692, 120] on img "1/1" at bounding box center [739, 120] width 247 height 0
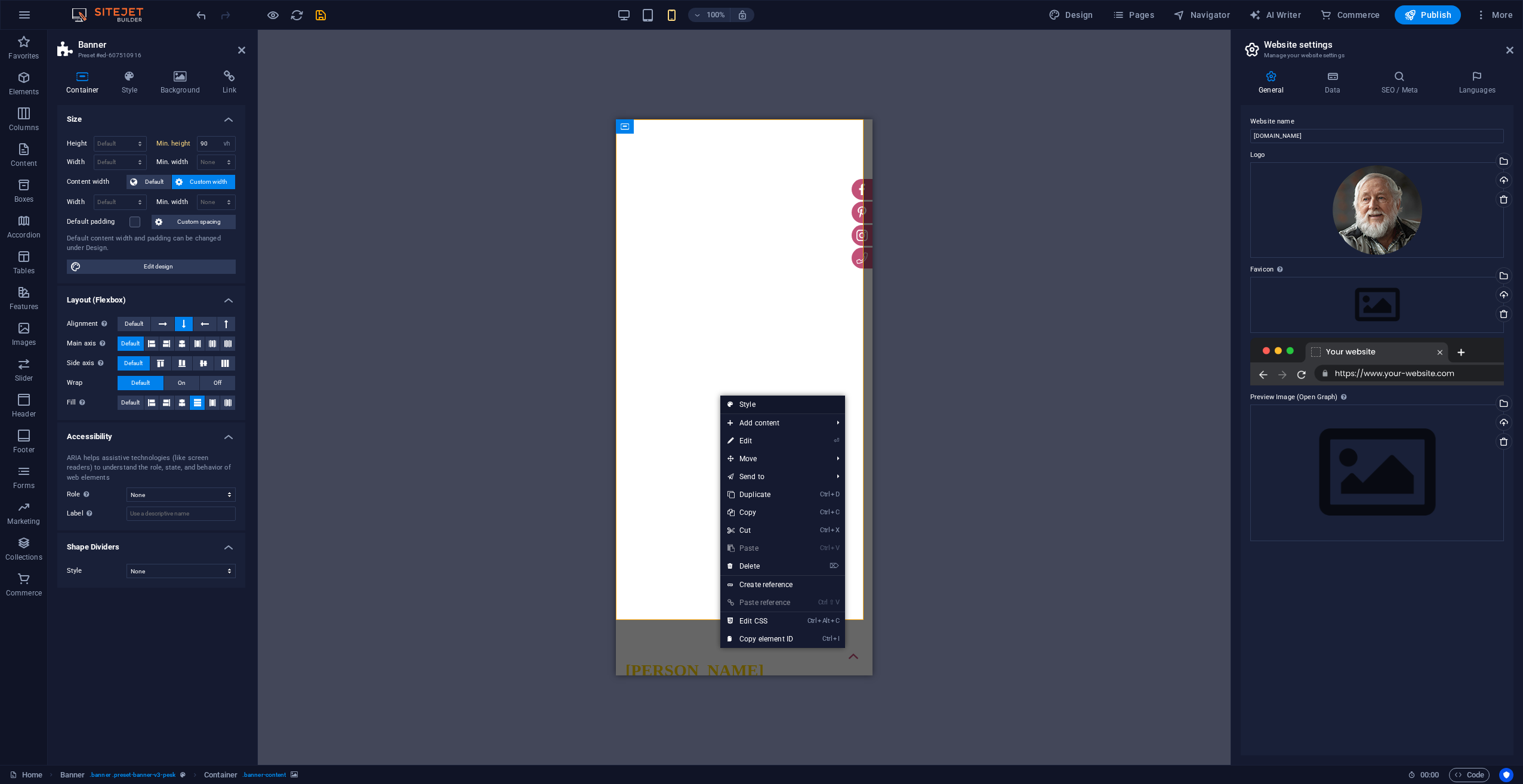
click at [736, 402] on link "Style" at bounding box center [783, 405] width 125 height 18
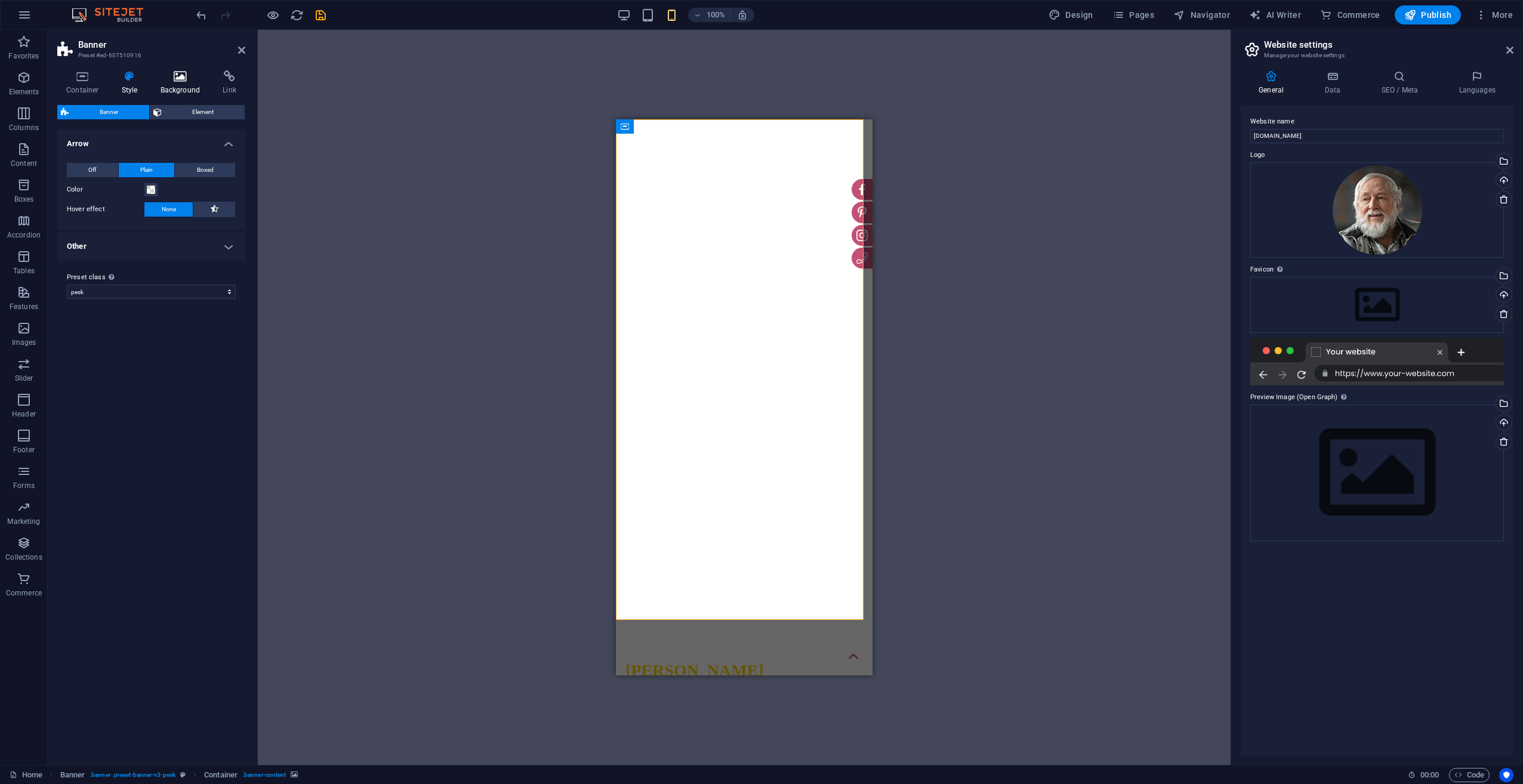
click at [179, 81] on icon at bounding box center [180, 76] width 58 height 12
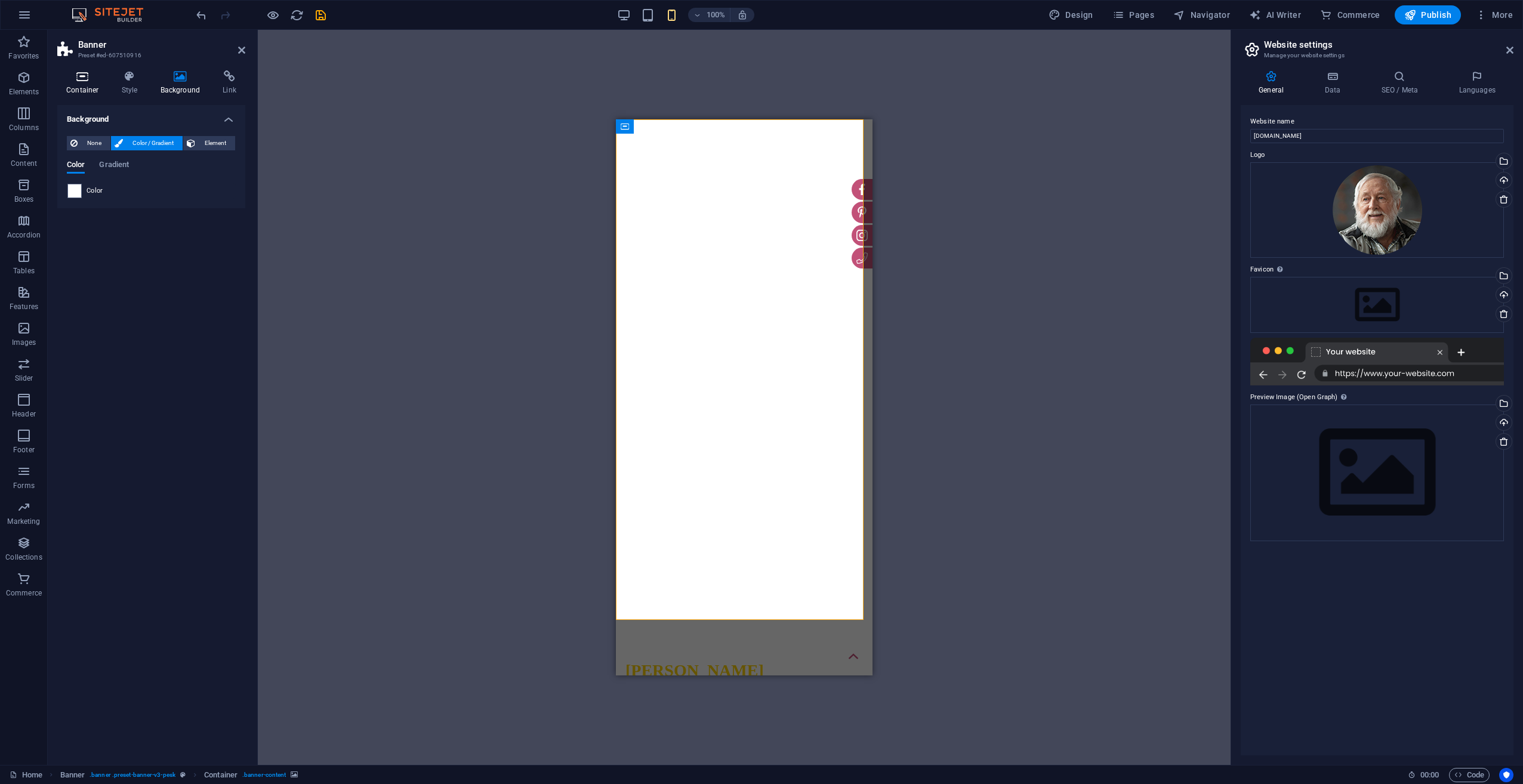
click at [83, 82] on h4 "Container" at bounding box center [85, 82] width 56 height 25
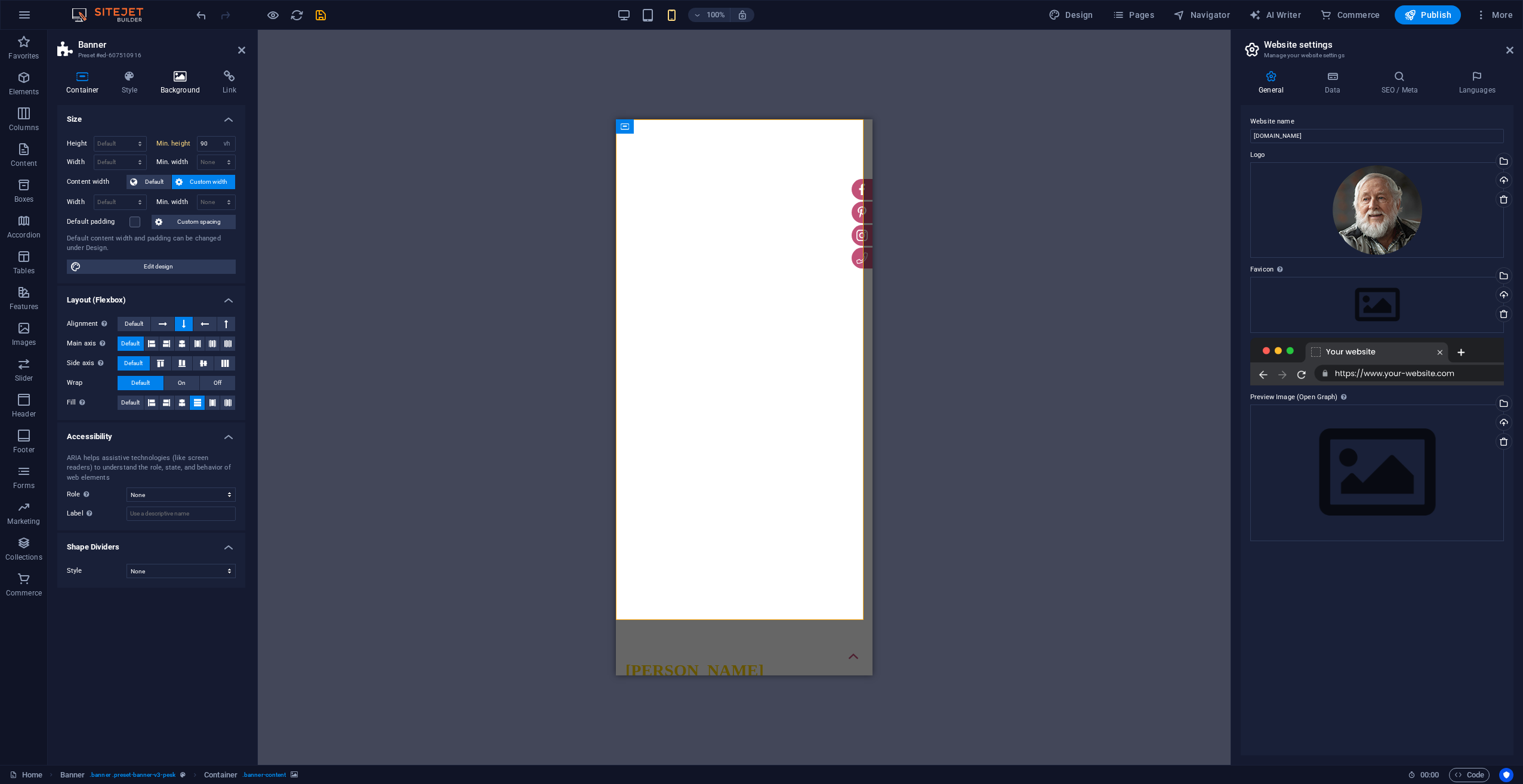
click at [180, 81] on icon at bounding box center [180, 76] width 58 height 12
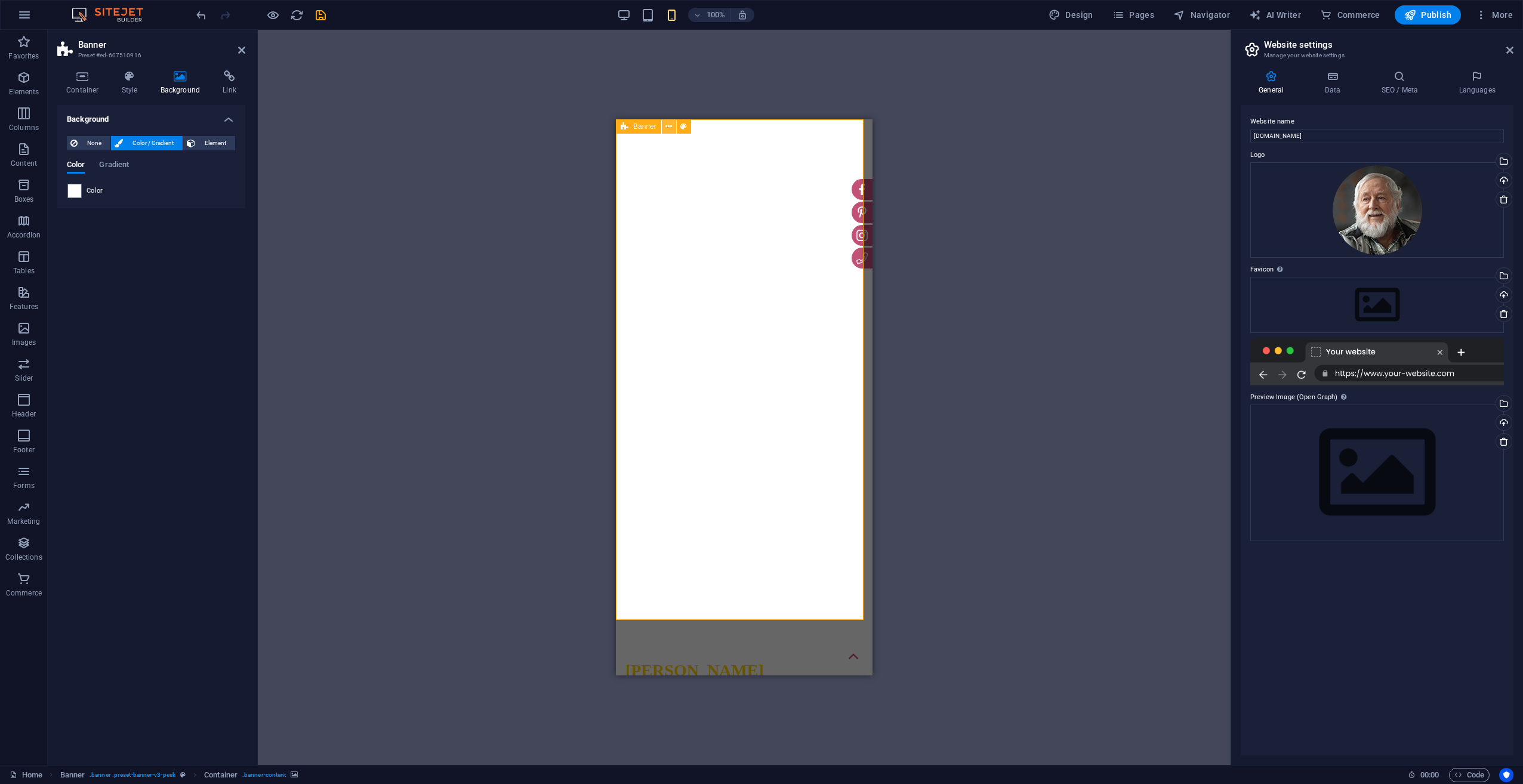
click at [666, 130] on icon at bounding box center [669, 126] width 7 height 12
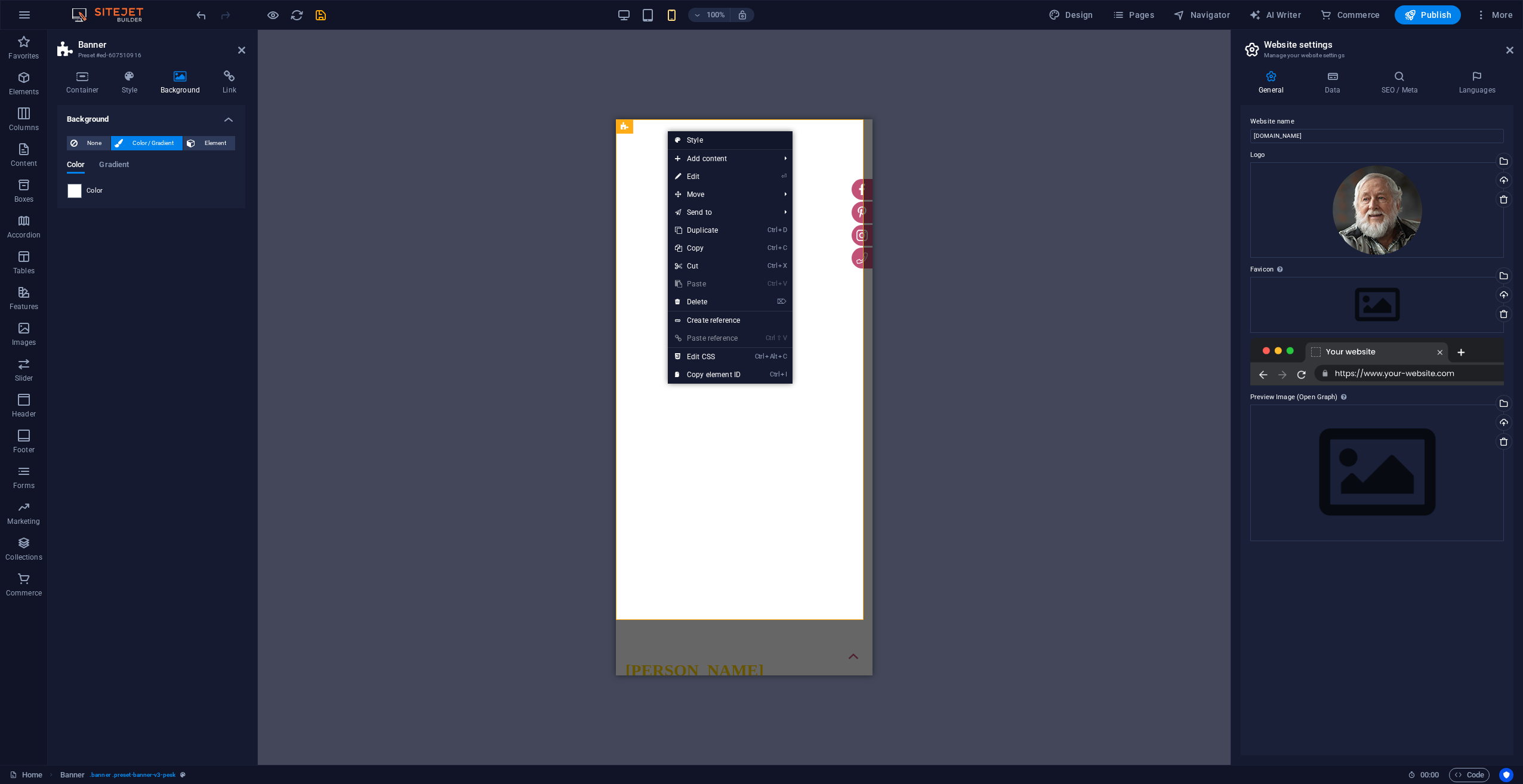
click at [696, 139] on link "Style" at bounding box center [730, 140] width 125 height 18
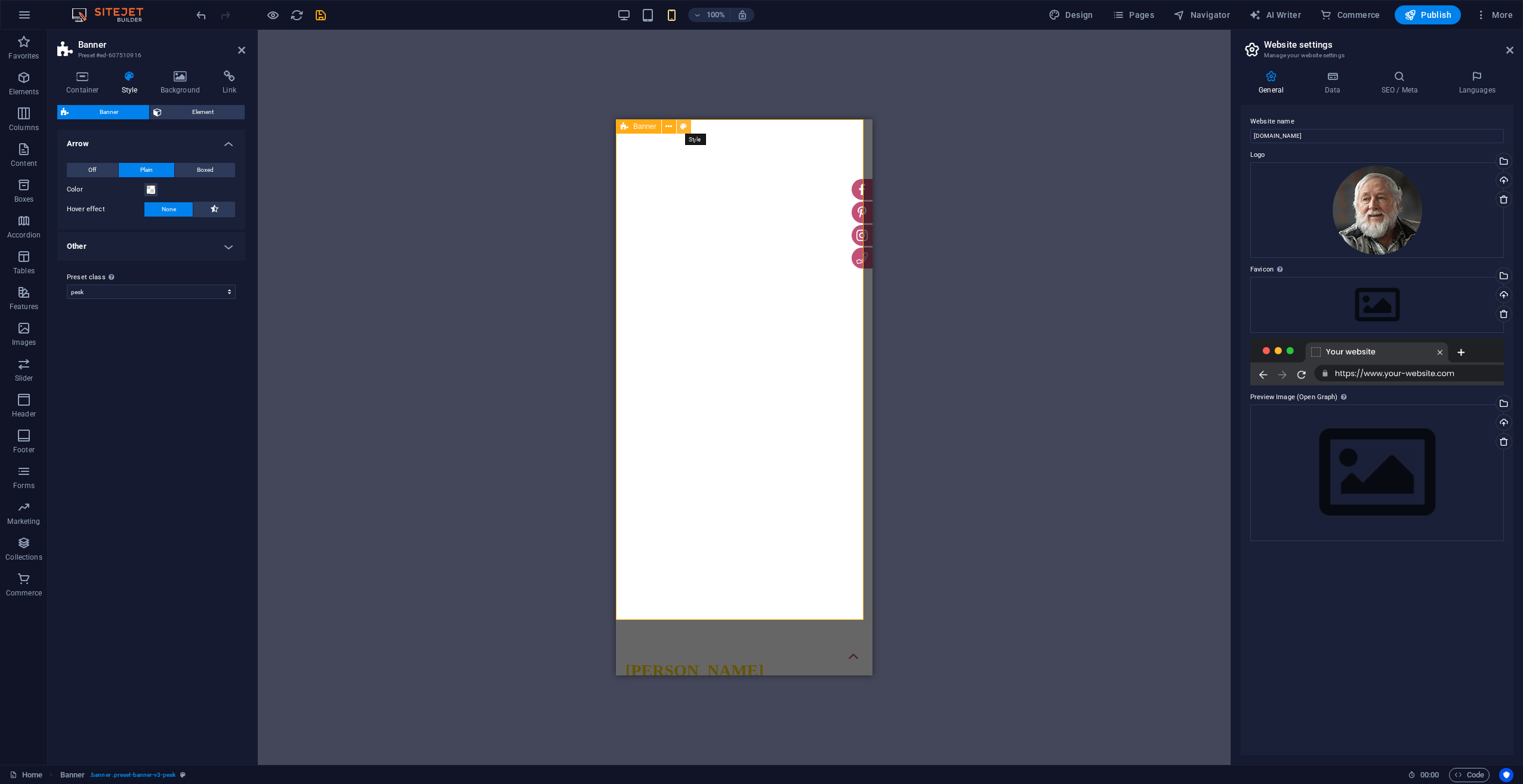
click at [683, 126] on icon at bounding box center [683, 126] width 7 height 12
click at [669, 128] on icon at bounding box center [669, 126] width 7 height 12
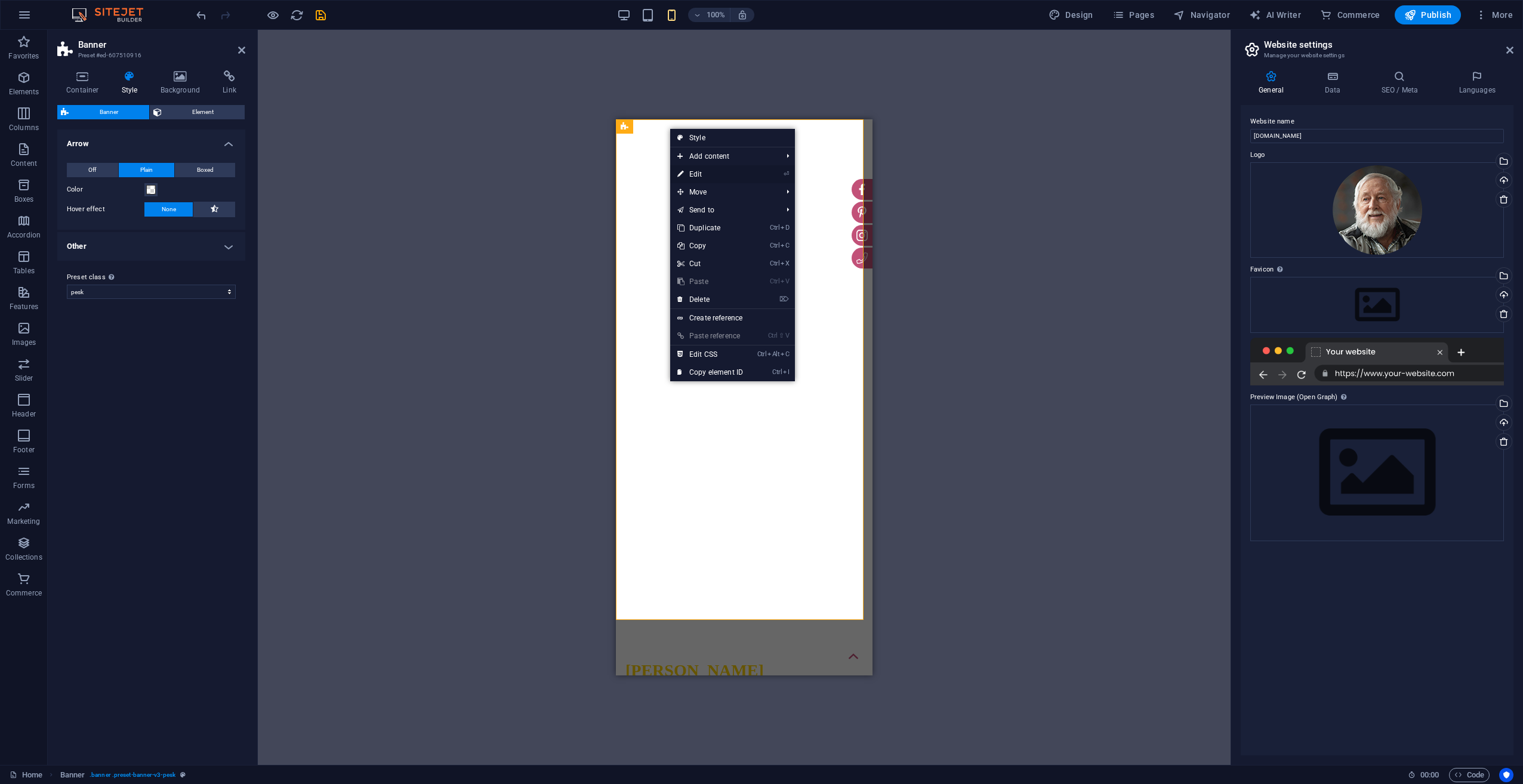
click at [709, 170] on link "⏎ Edit" at bounding box center [710, 174] width 80 height 18
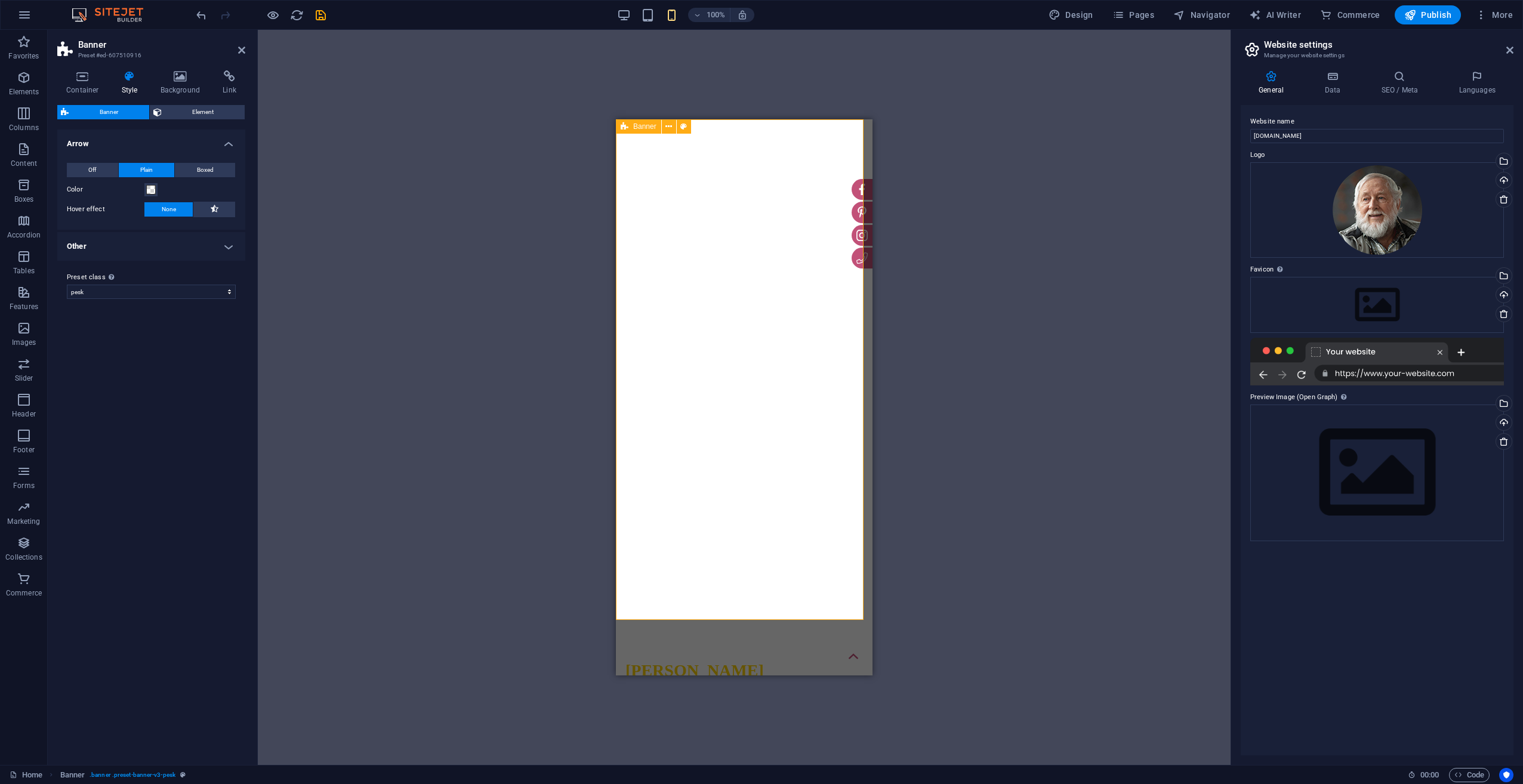
click at [650, 130] on span "Banner" at bounding box center [644, 126] width 24 height 7
click at [671, 126] on icon at bounding box center [669, 126] width 7 height 12
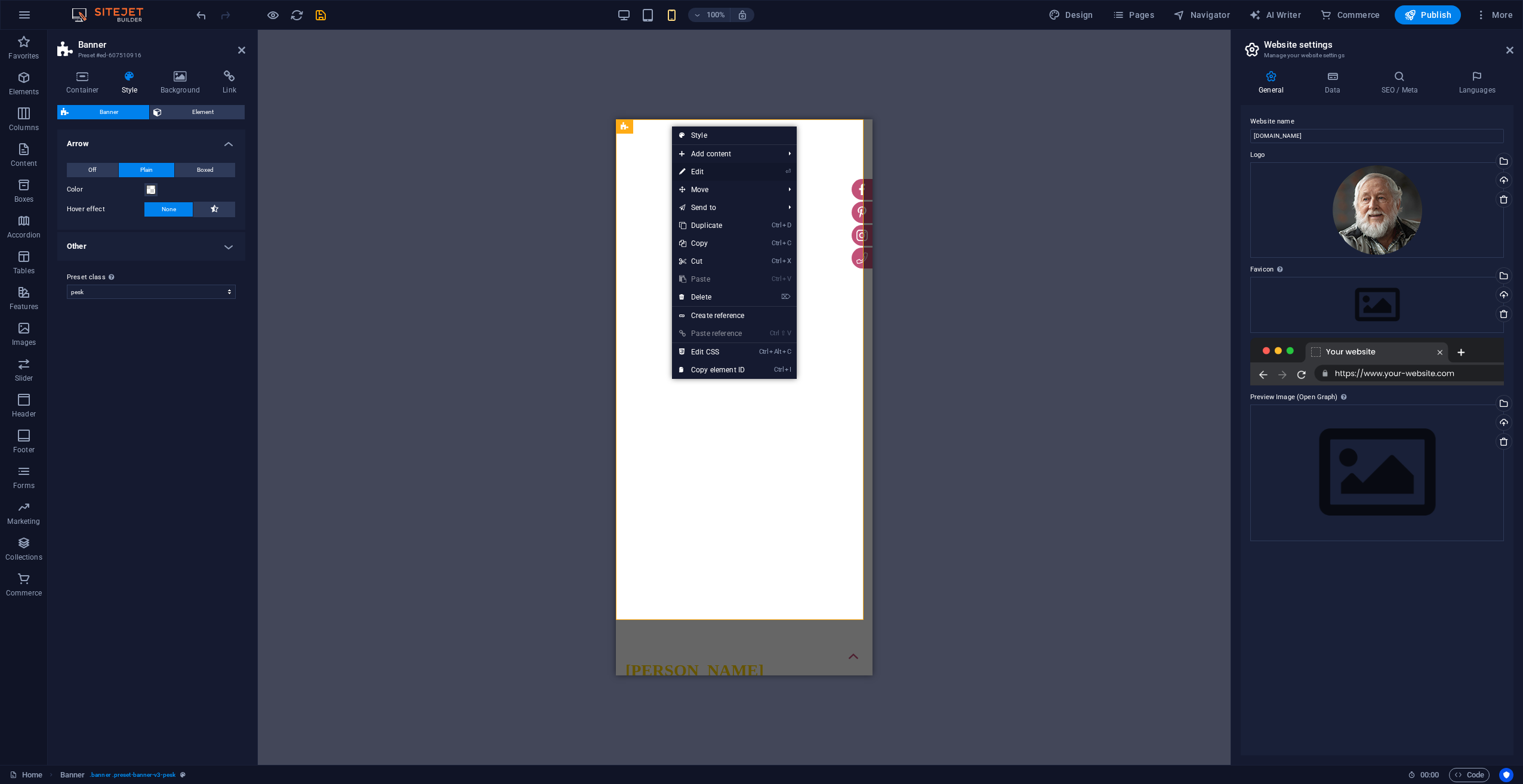
click at [709, 172] on link "⏎ Edit" at bounding box center [711, 172] width 80 height 18
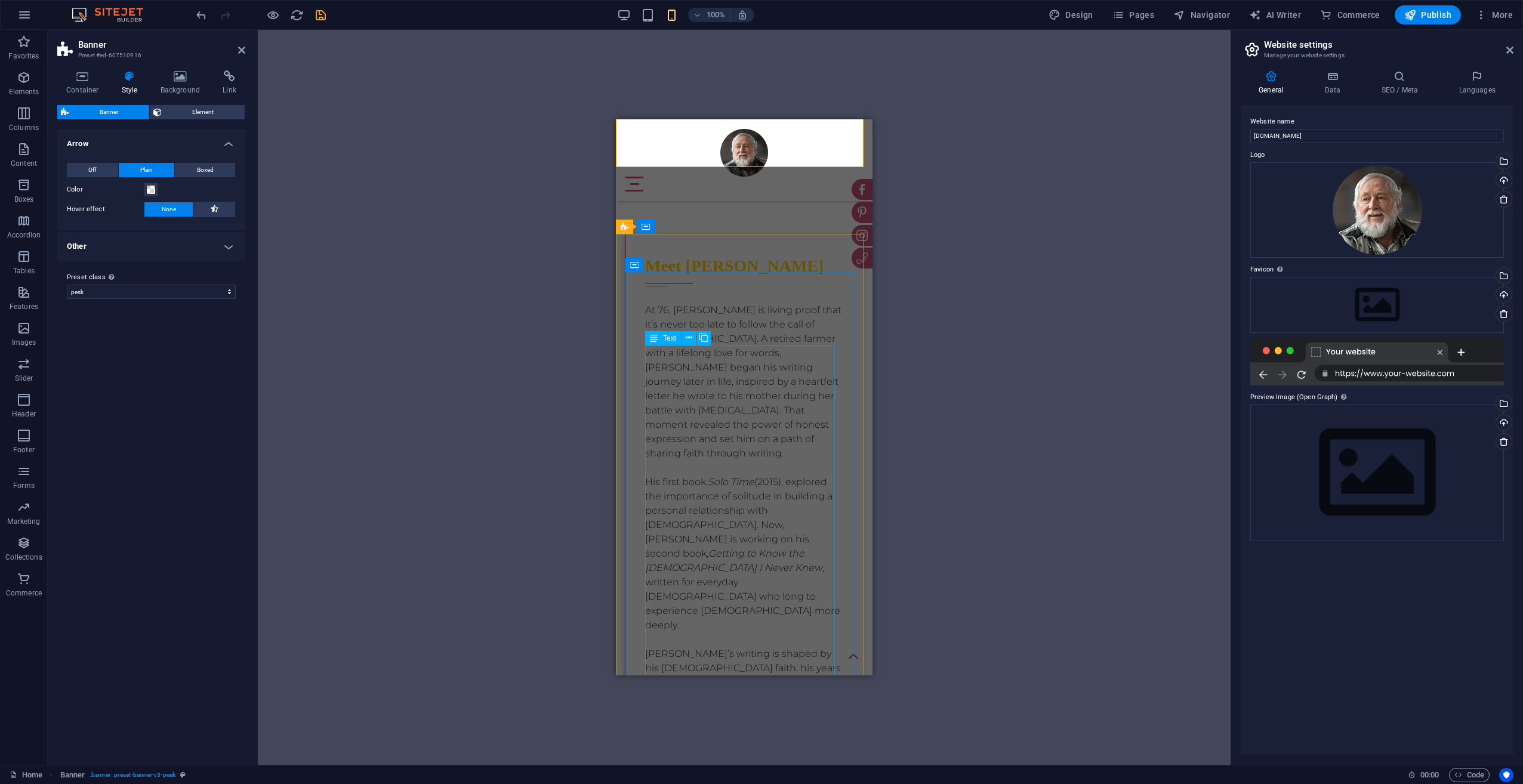
scroll to position [537, 0]
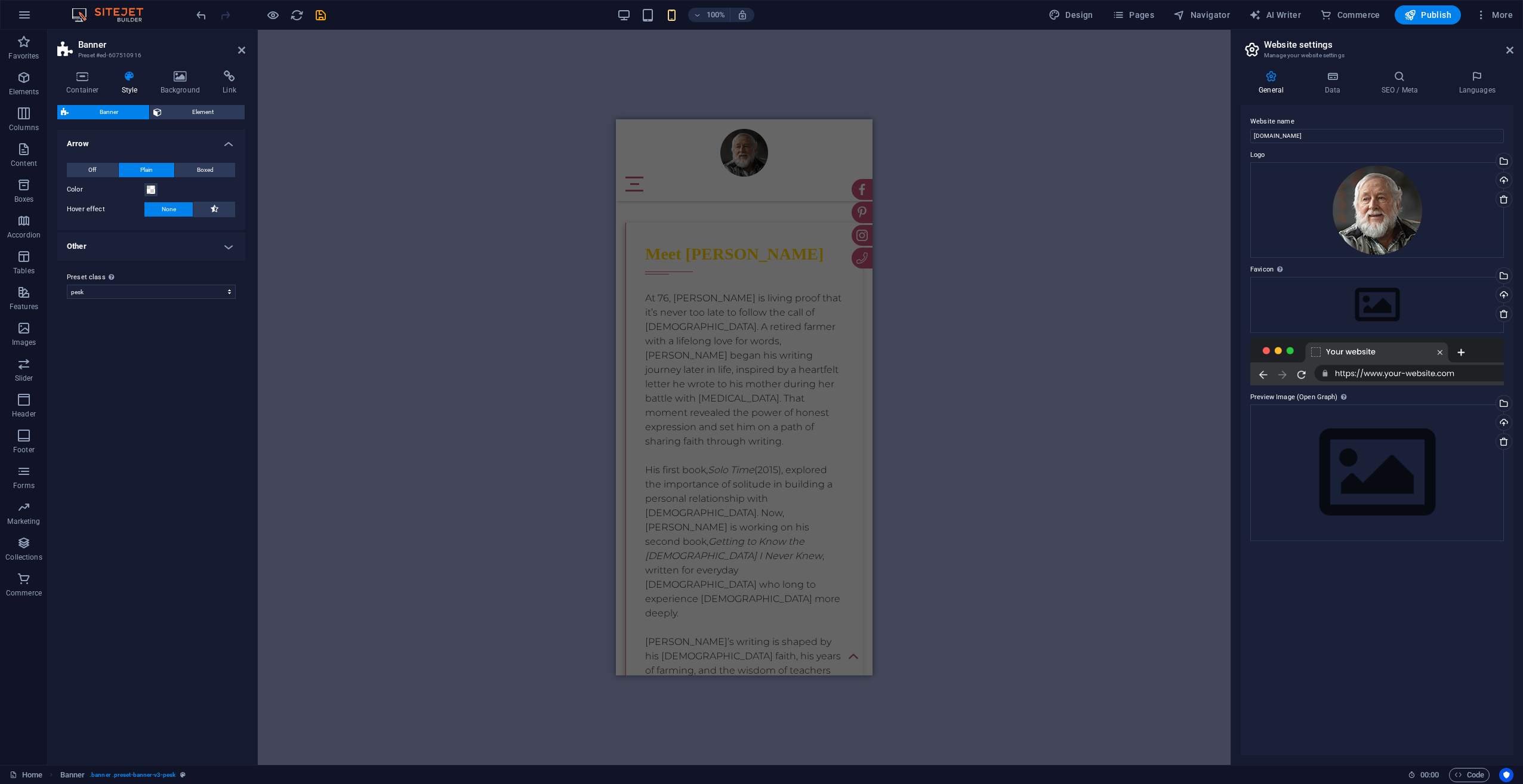
click at [445, 444] on div "Drag here to replace the existing content. Press “Ctrl” if you want to create a…" at bounding box center [744, 397] width 972 height 735
click at [506, 447] on div "Drag here to replace the existing content. Press “Ctrl” if you want to create a…" at bounding box center [744, 397] width 972 height 735
click at [697, 387] on div "At 76, [PERSON_NAME] is living proof that it’s never too late to follow the cal…" at bounding box center [744, 584] width 199 height 587
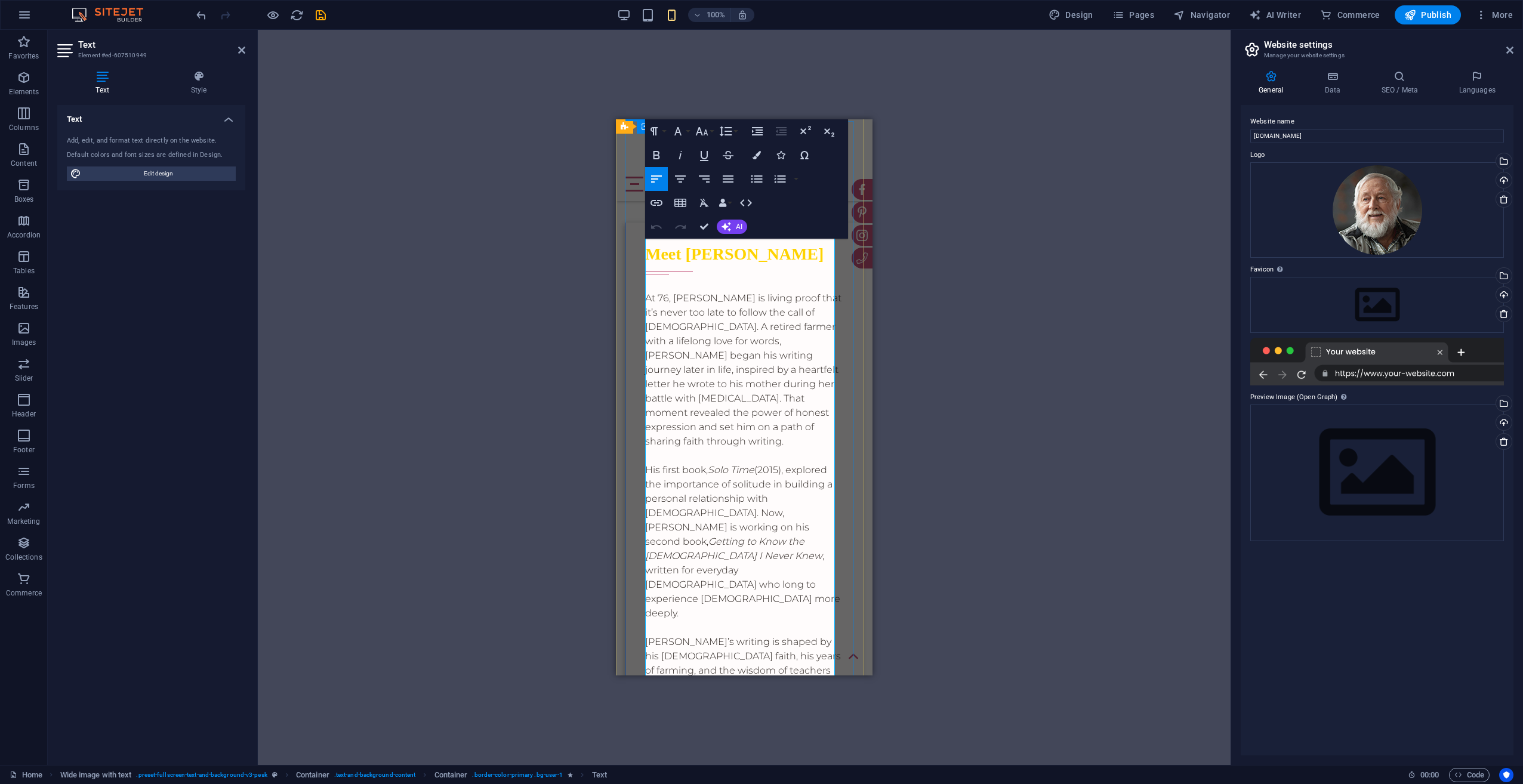
click at [699, 448] on p at bounding box center [744, 455] width 199 height 14
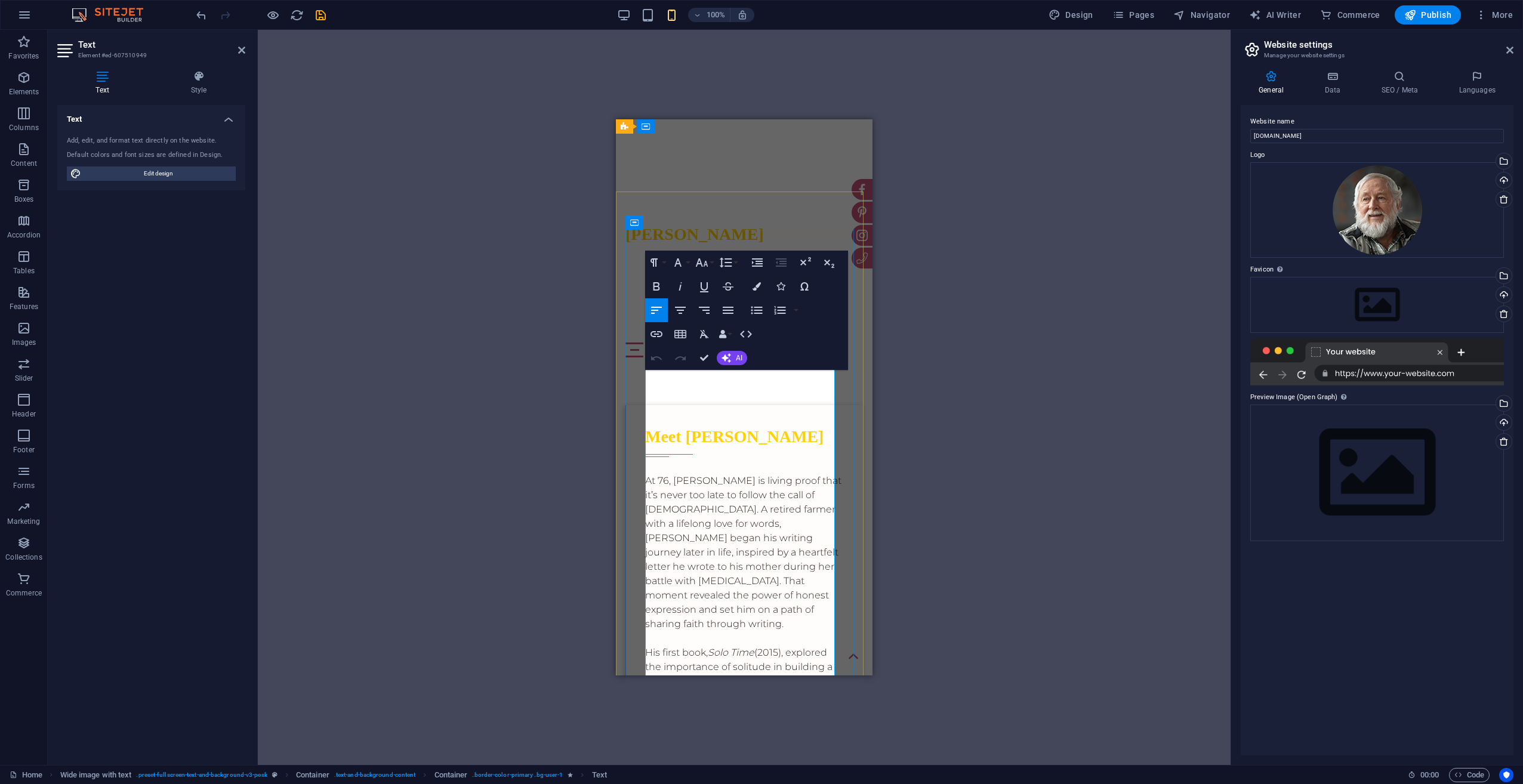
scroll to position [418, 0]
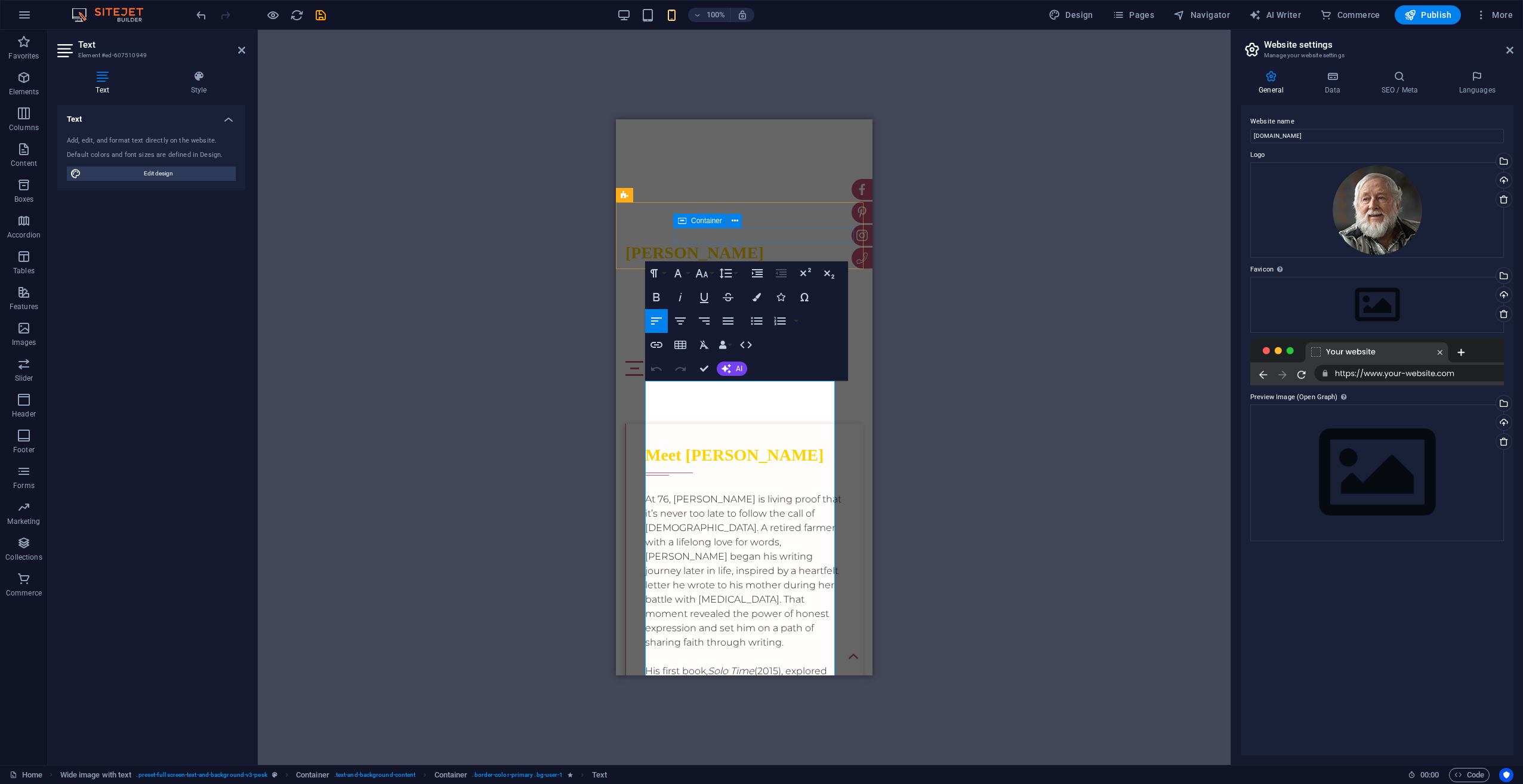
click at [719, 361] on div at bounding box center [744, 368] width 238 height 15
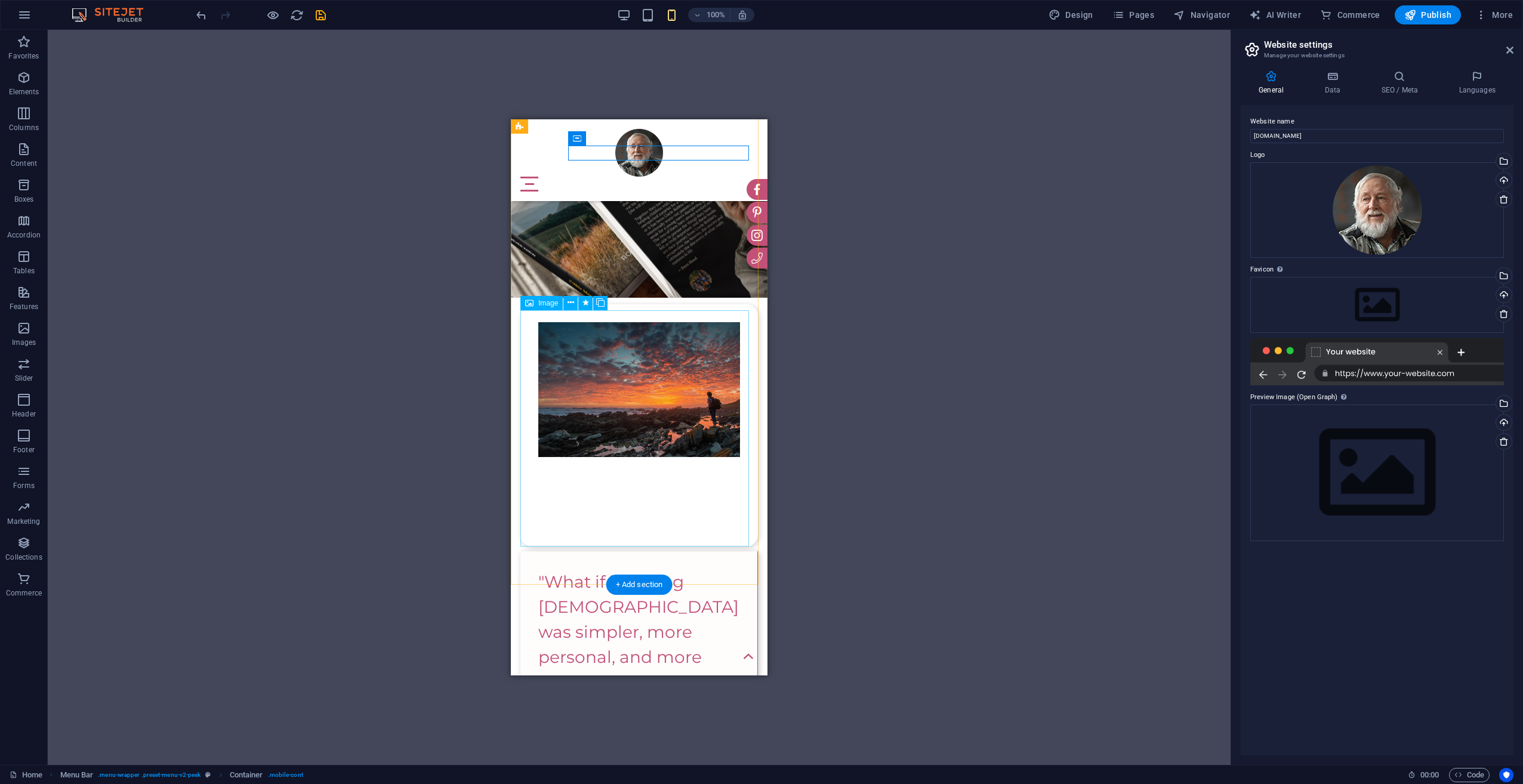
scroll to position [1570, 0]
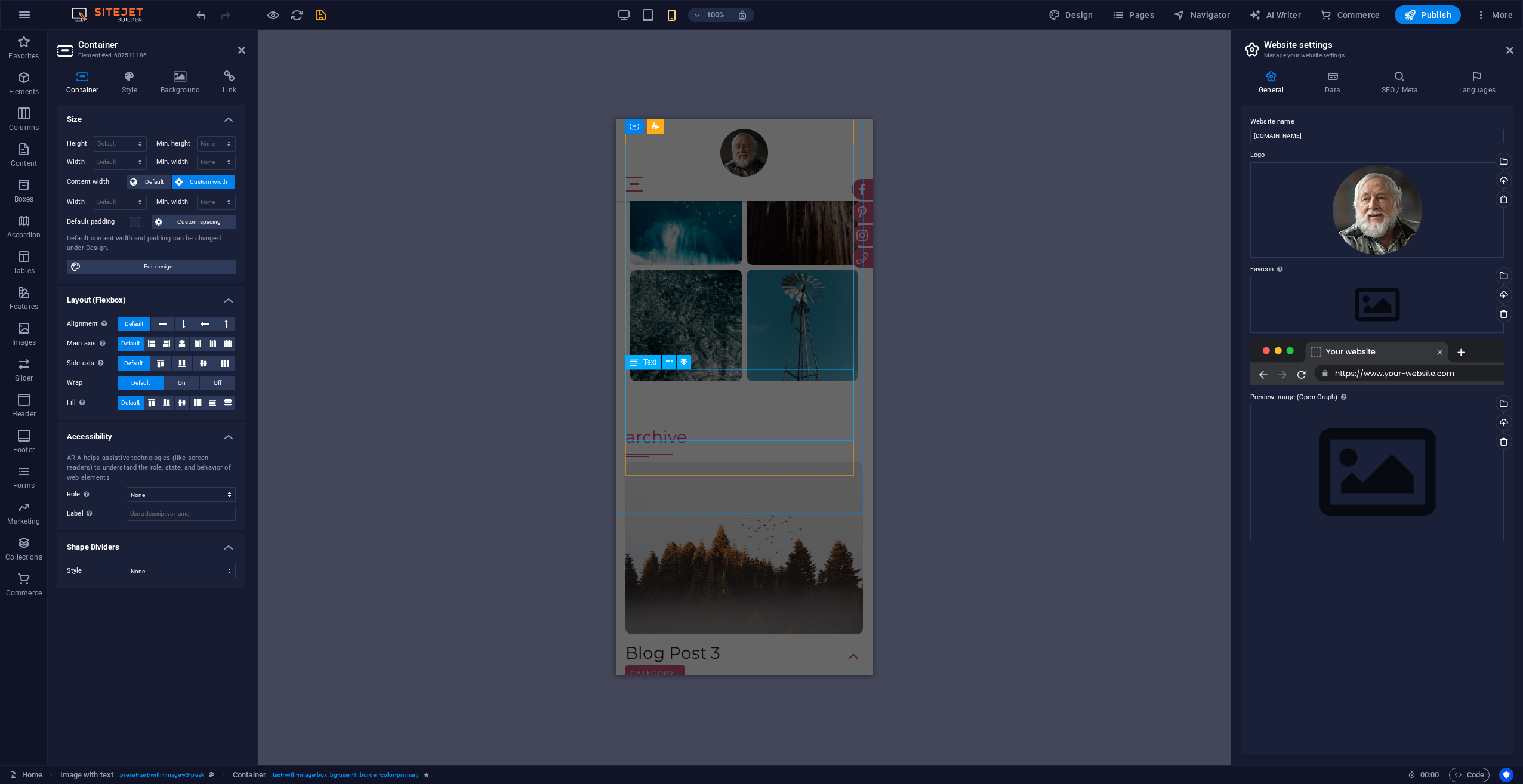
scroll to position [5346, 0]
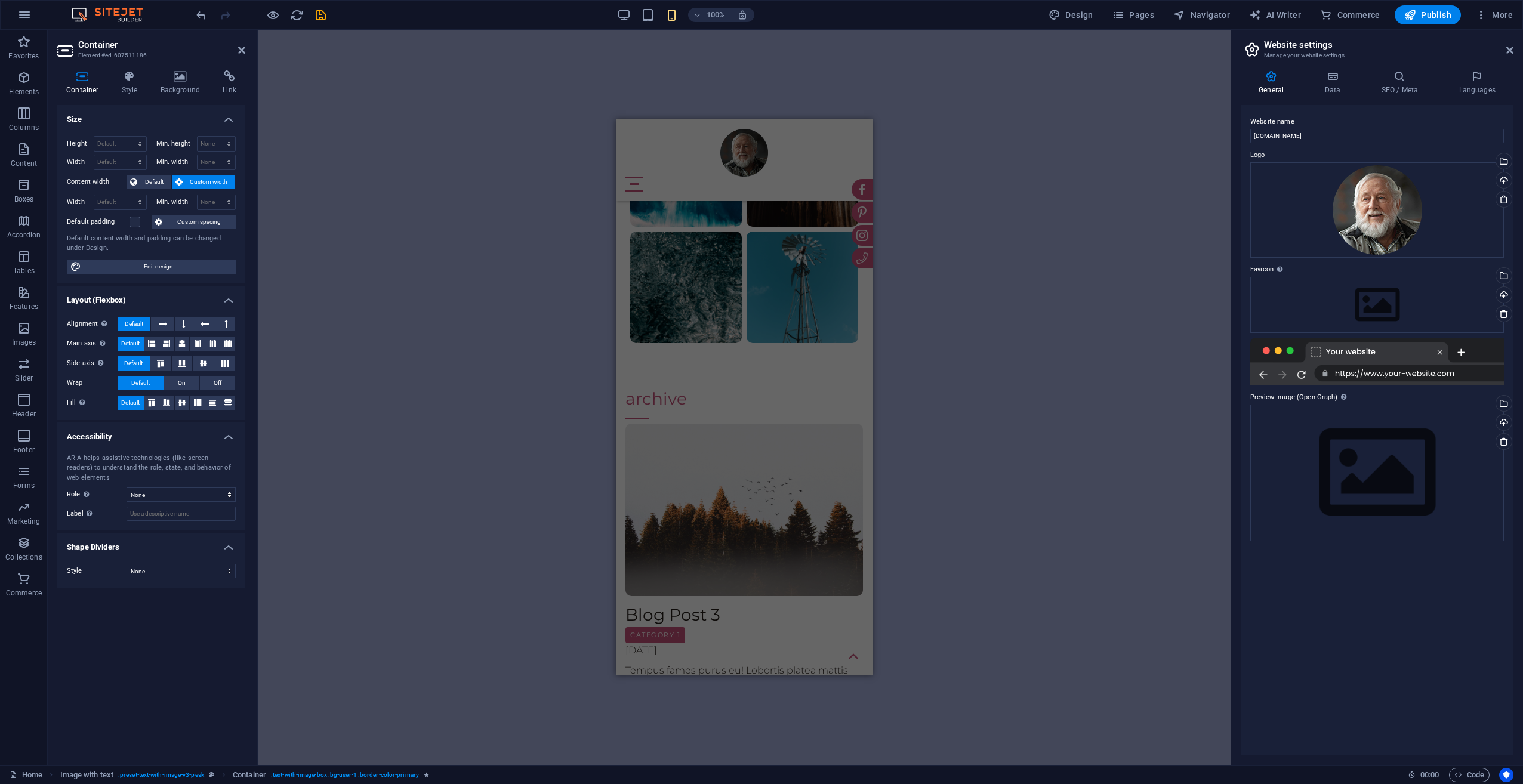
click at [516, 73] on div "Drag here to replace the existing content. Press “Ctrl” if you want to create a…" at bounding box center [744, 397] width 972 height 735
click at [18, 14] on icon "button" at bounding box center [24, 14] width 14 height 14
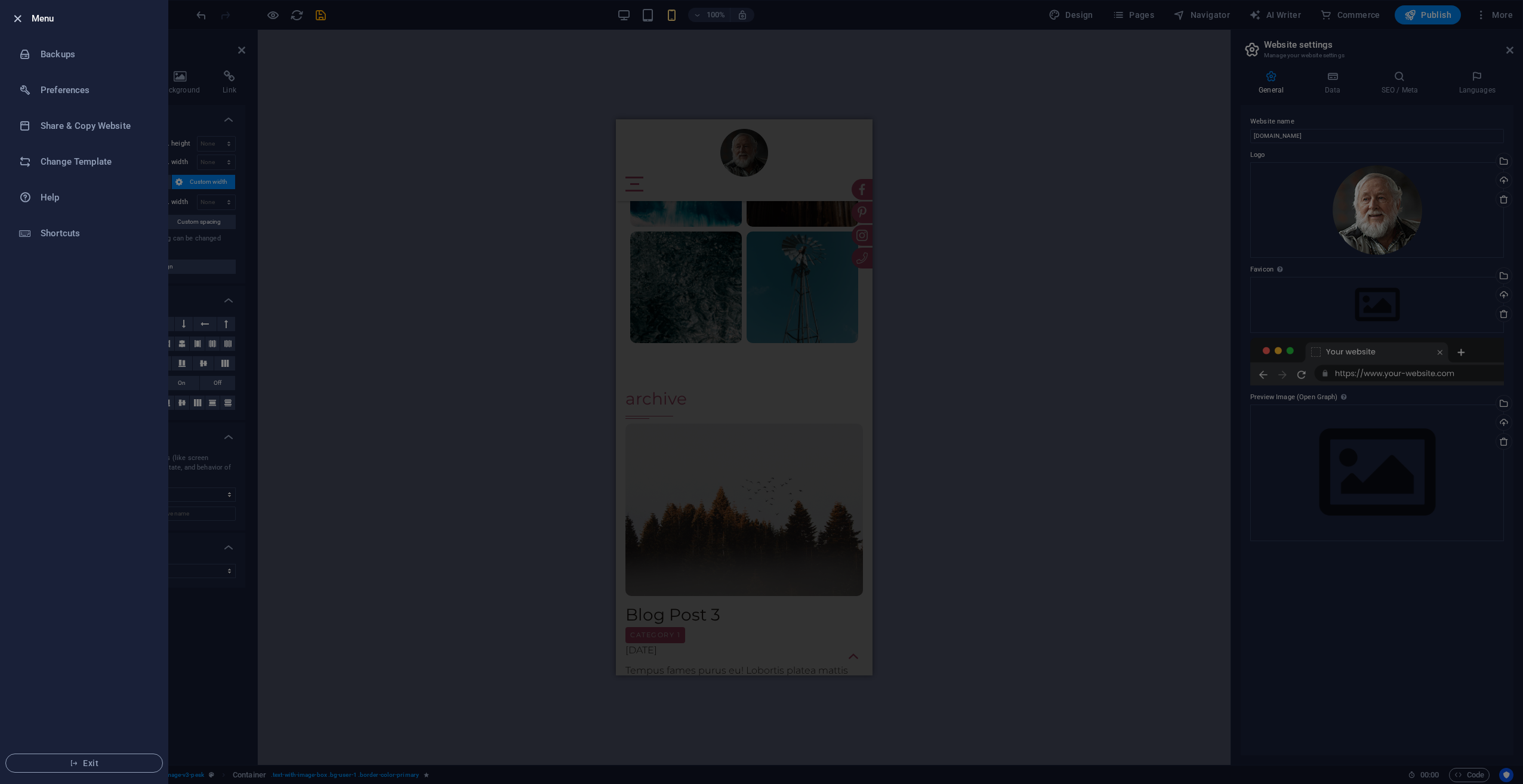
click at [18, 21] on icon "button" at bounding box center [18, 19] width 14 height 14
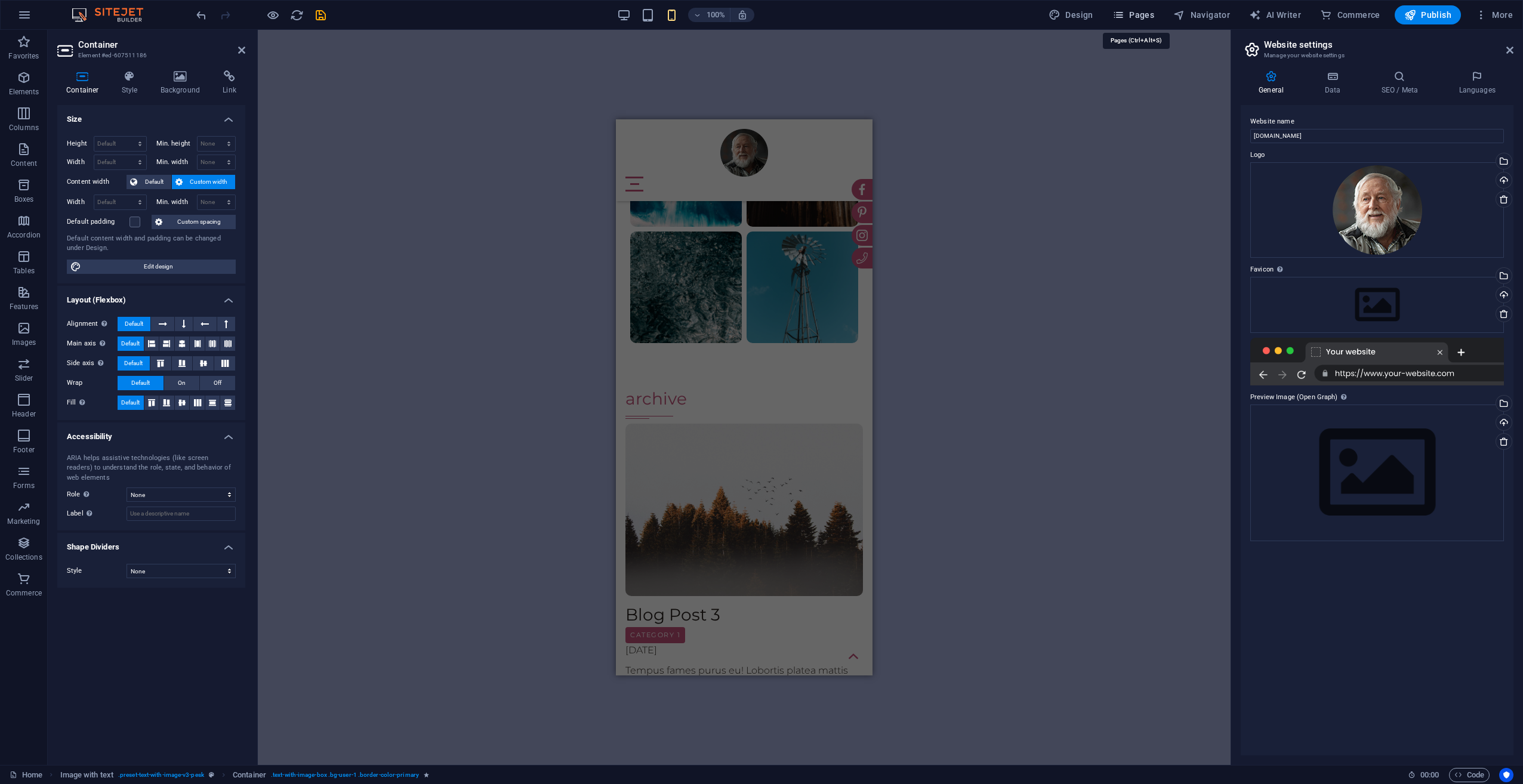
click at [1147, 19] on span "Pages" at bounding box center [1133, 15] width 42 height 12
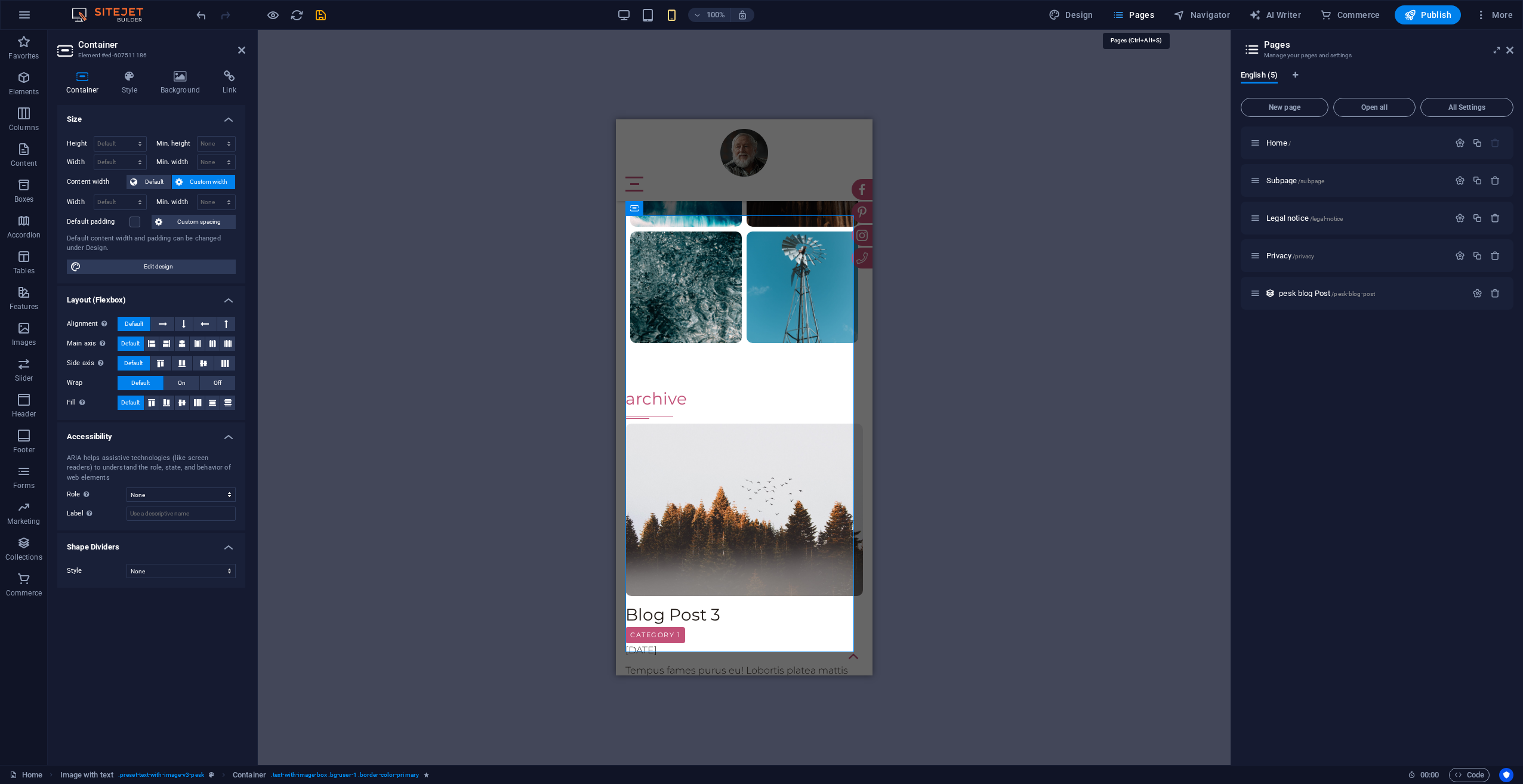
scroll to position [1337, 0]
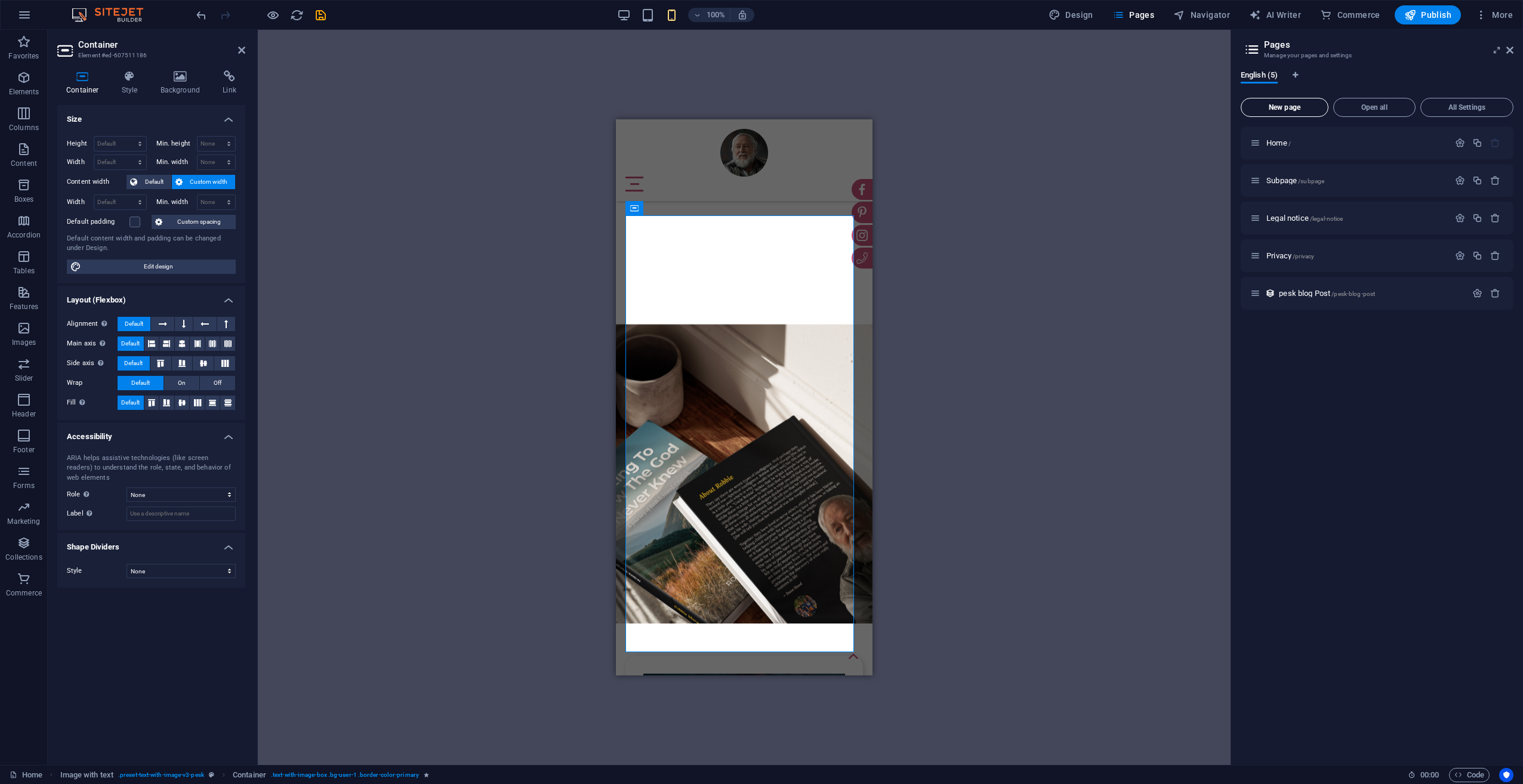
click at [1307, 102] on button "New page" at bounding box center [1284, 107] width 88 height 19
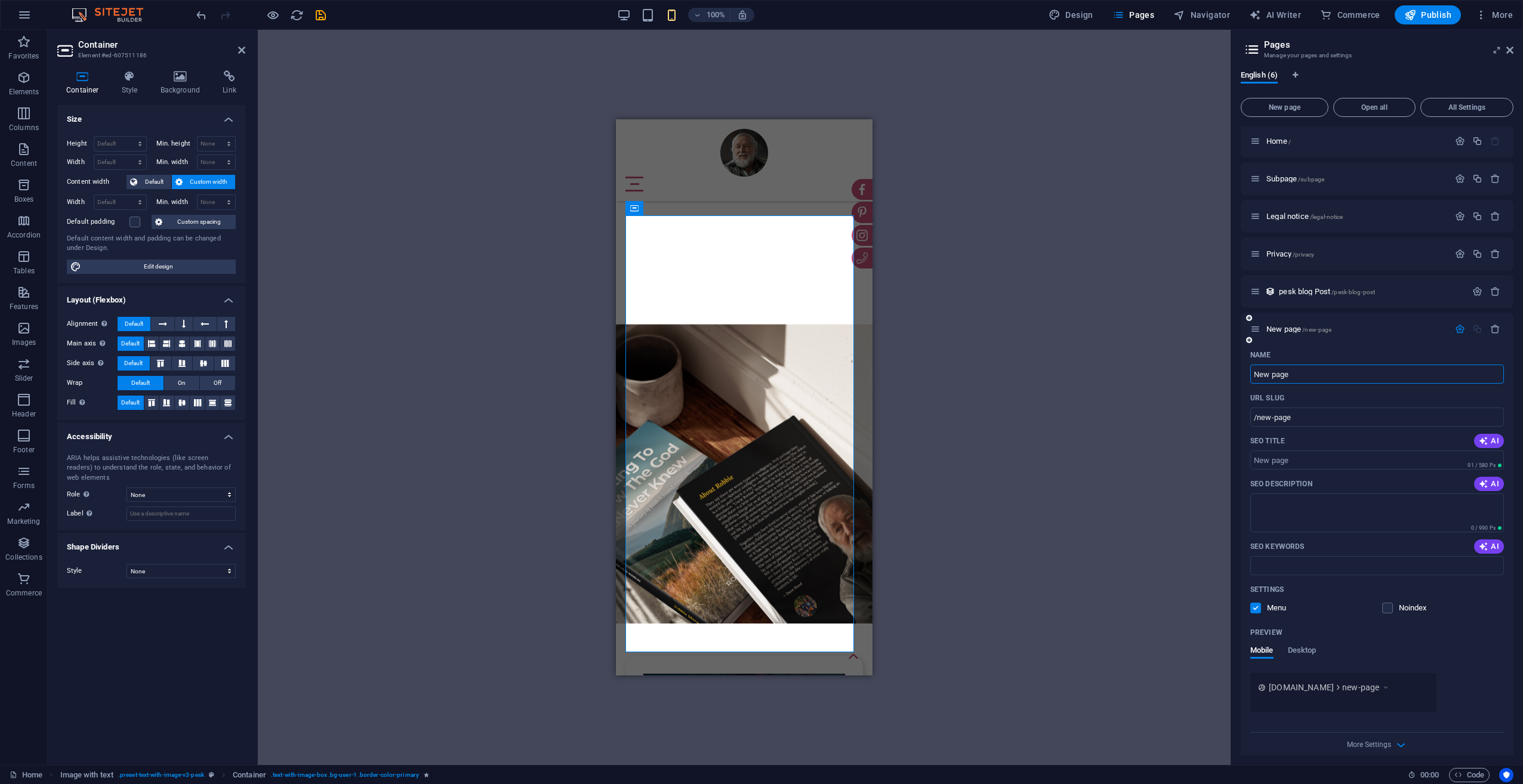
scroll to position [0, 0]
click at [1365, 333] on p "New page /new-page" at bounding box center [1355, 330] width 179 height 8
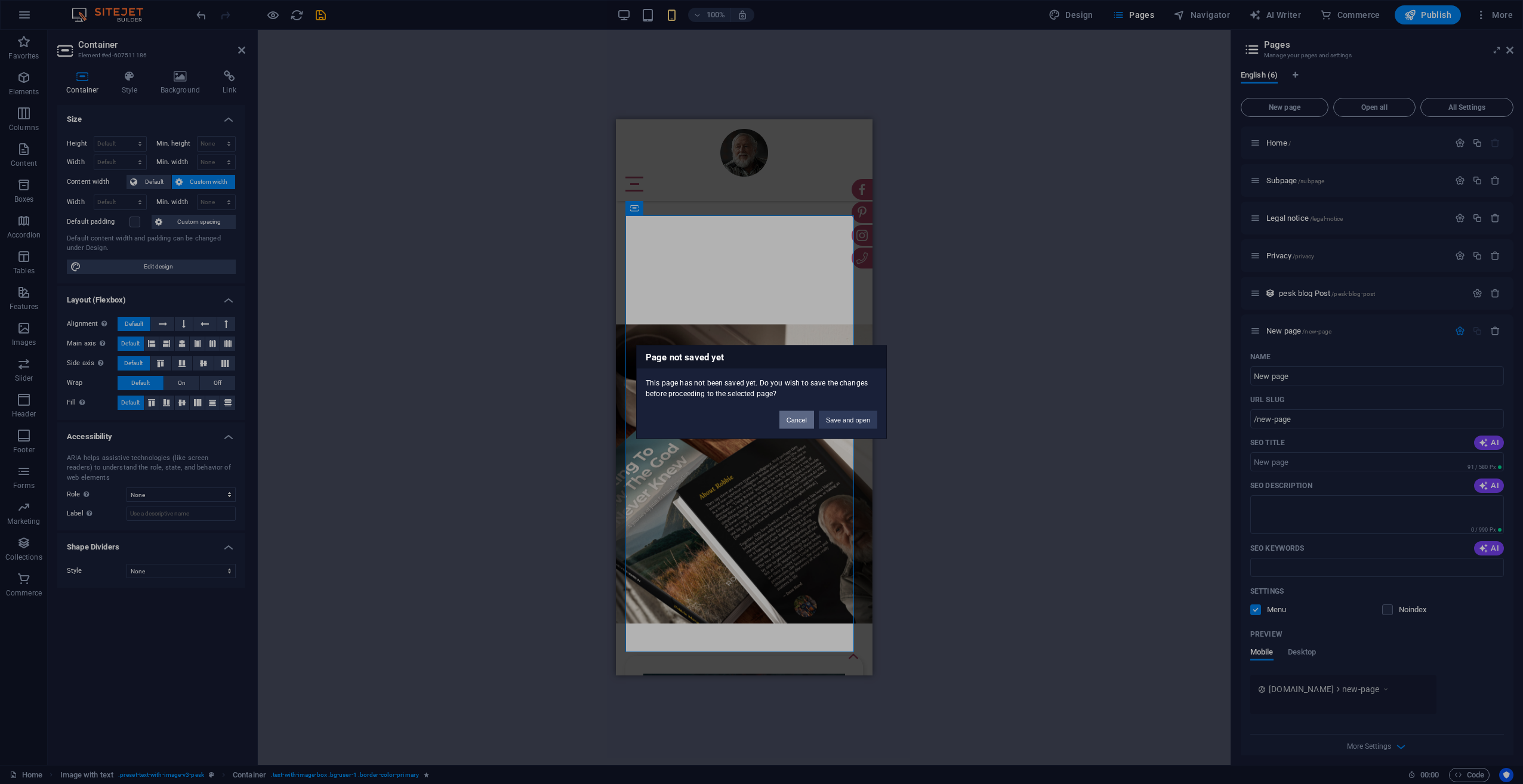
click at [796, 425] on button "Cancel" at bounding box center [796, 420] width 34 height 18
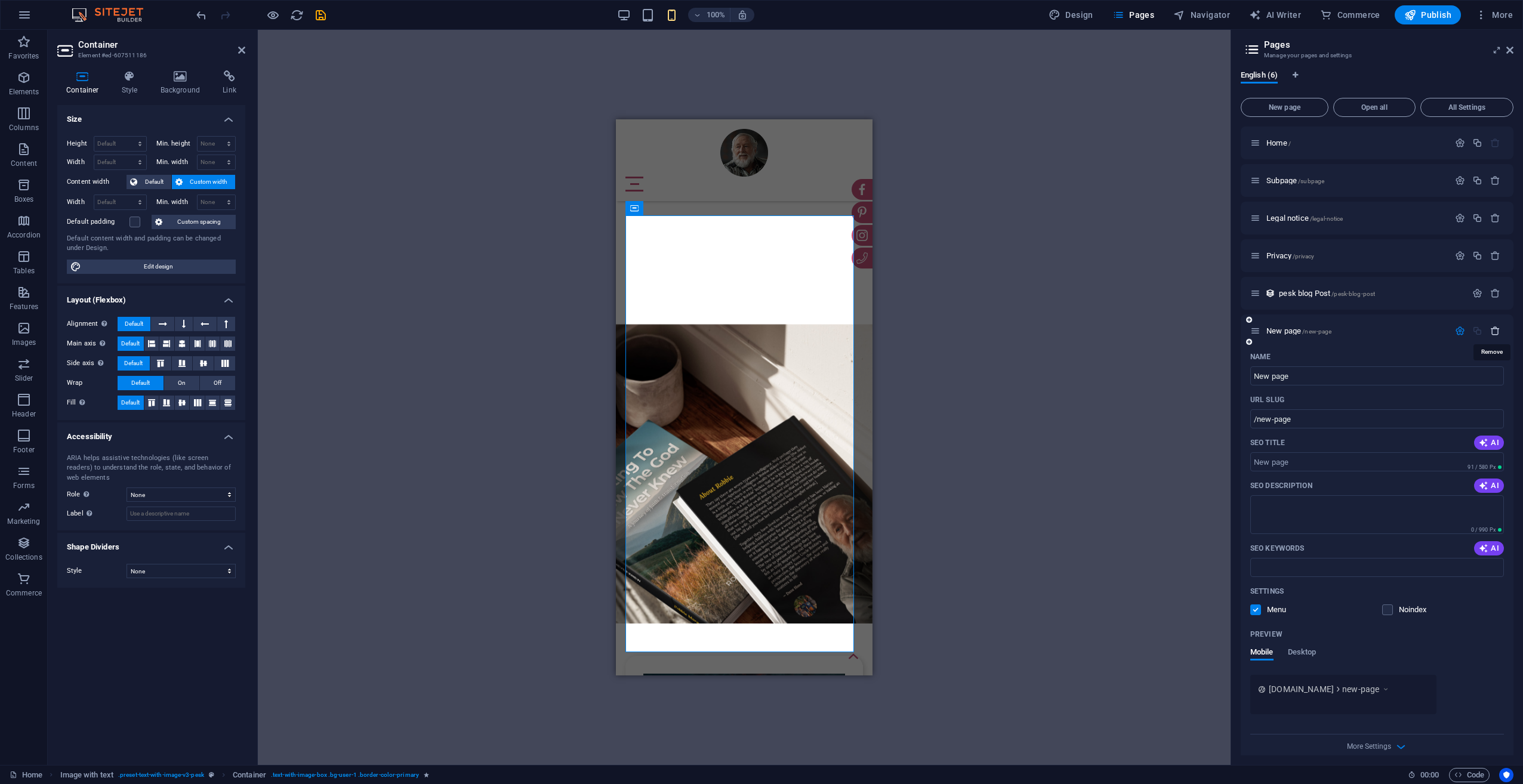
click at [1496, 332] on icon "button" at bounding box center [1495, 330] width 10 height 10
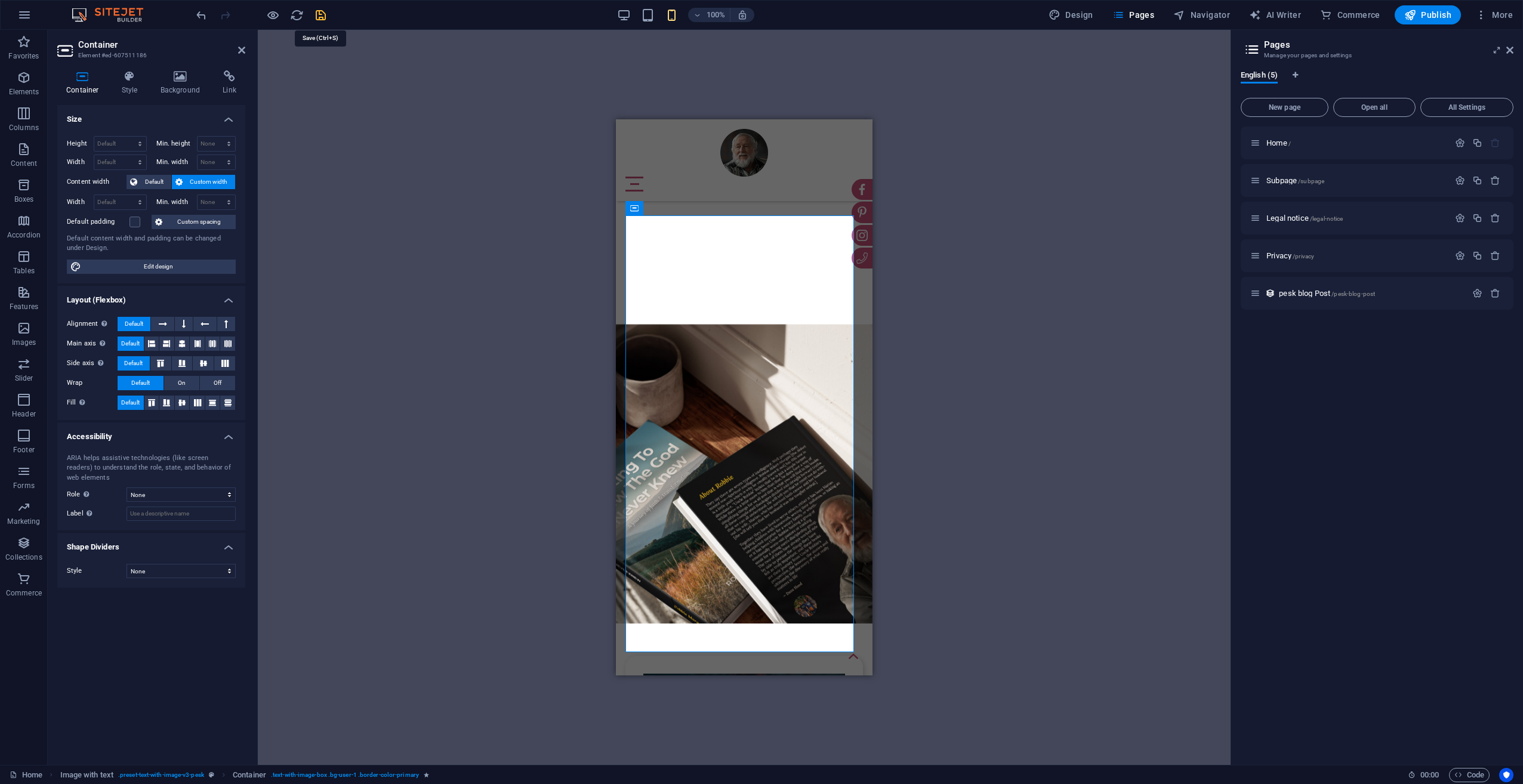
click at [324, 19] on icon "save" at bounding box center [321, 15] width 14 height 14
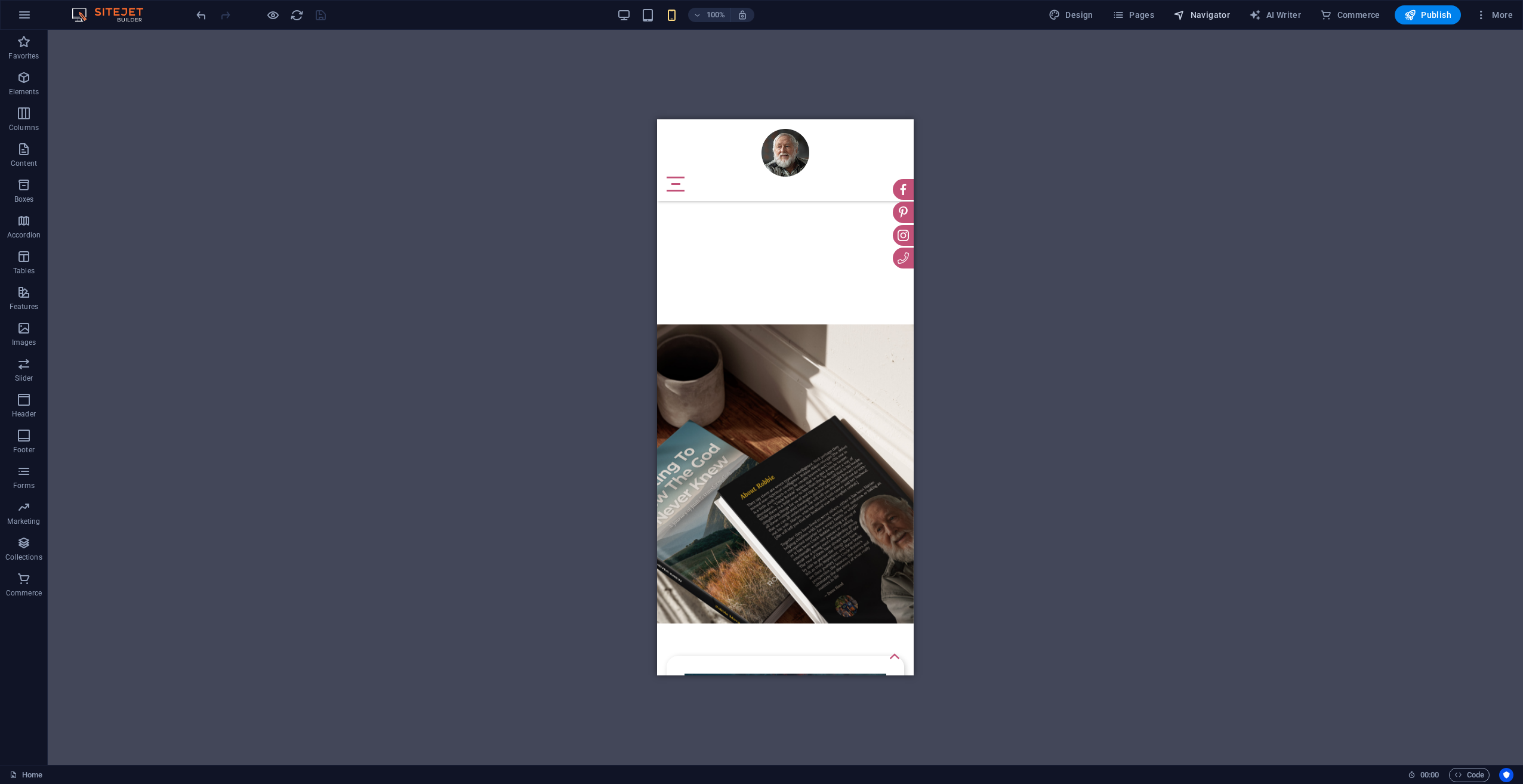
click at [1191, 12] on span "Navigator" at bounding box center [1202, 15] width 56 height 12
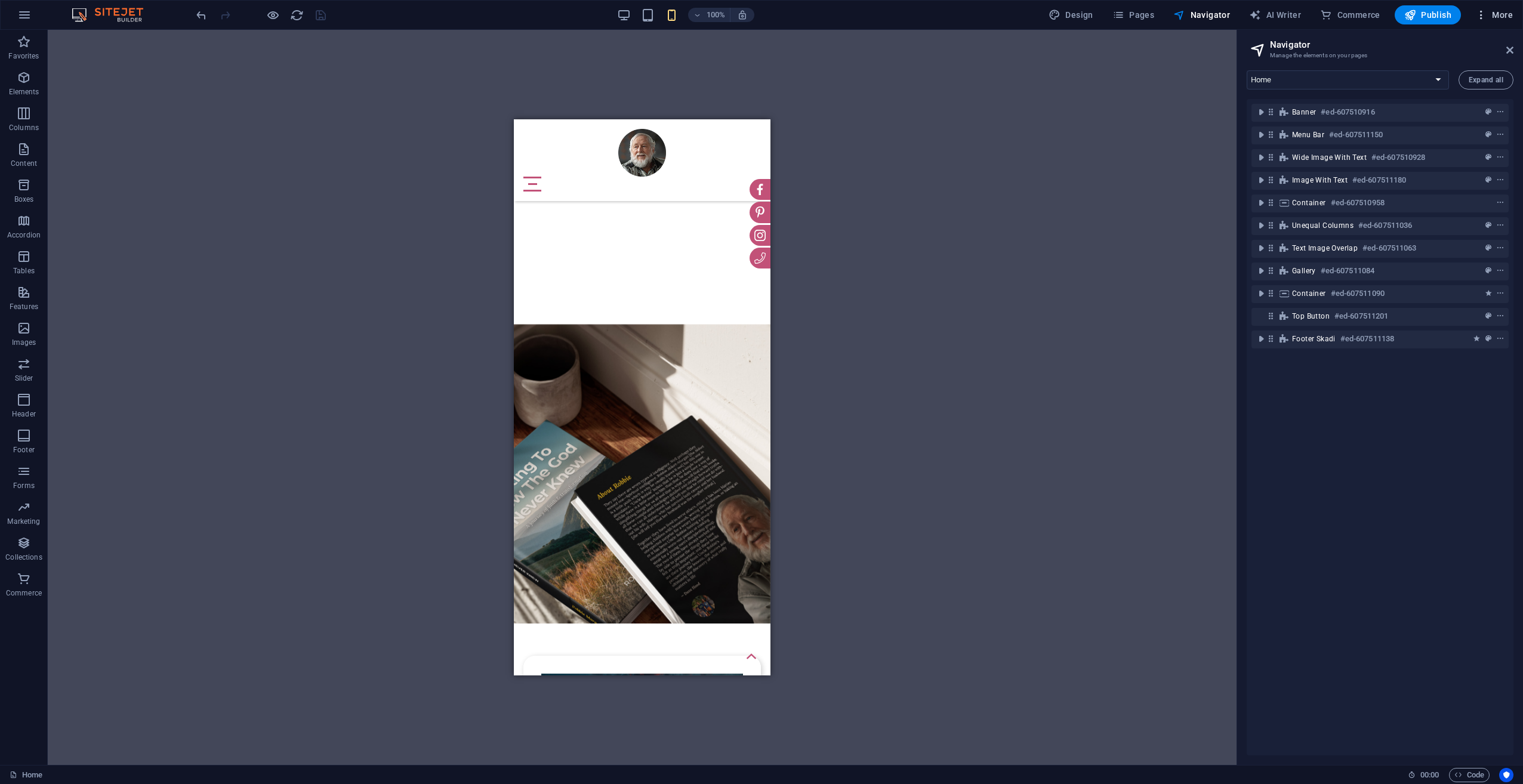
click at [1498, 10] on span "More" at bounding box center [1493, 15] width 37 height 12
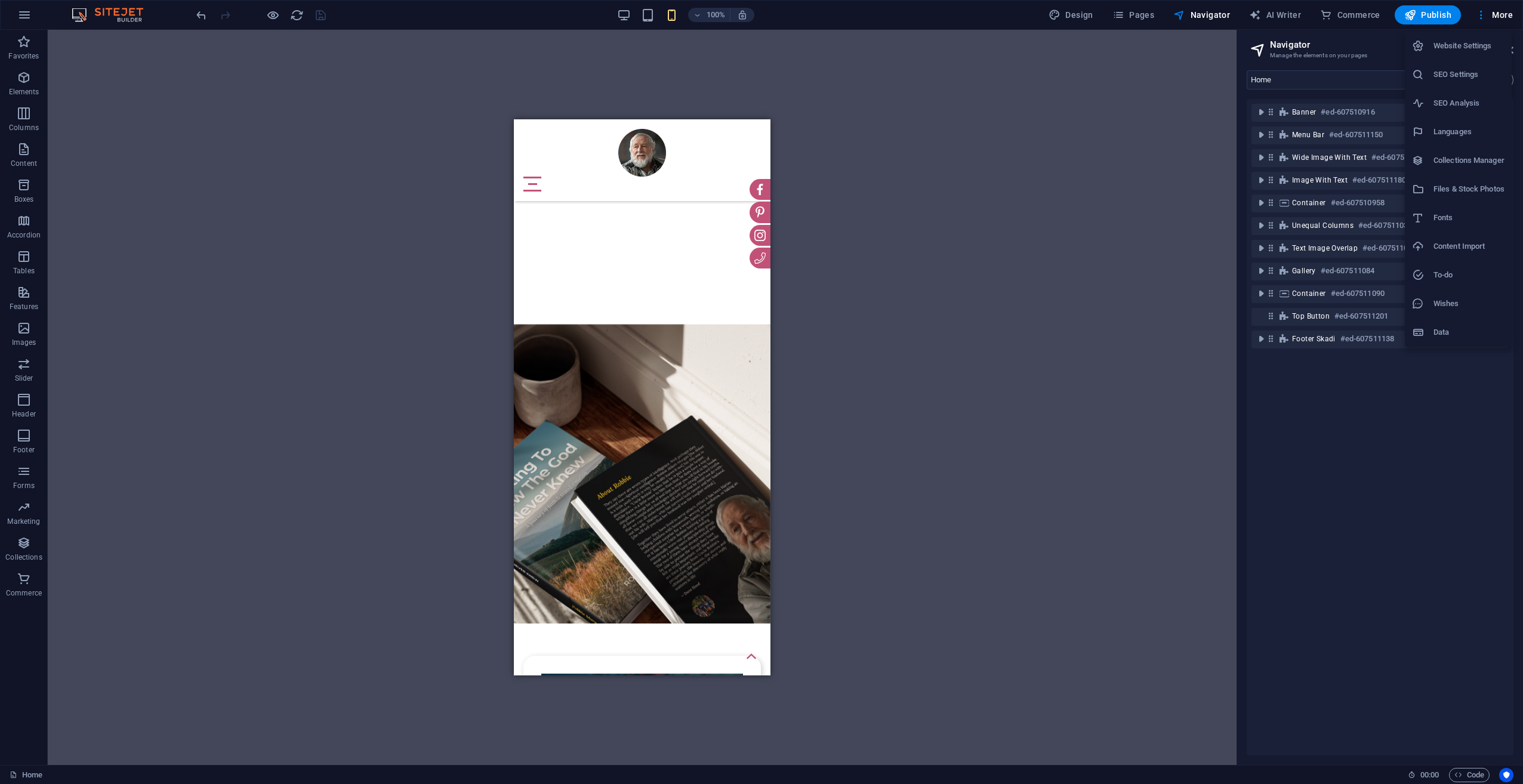
click at [1478, 165] on h6 "Collections Manager" at bounding box center [1468, 160] width 71 height 14
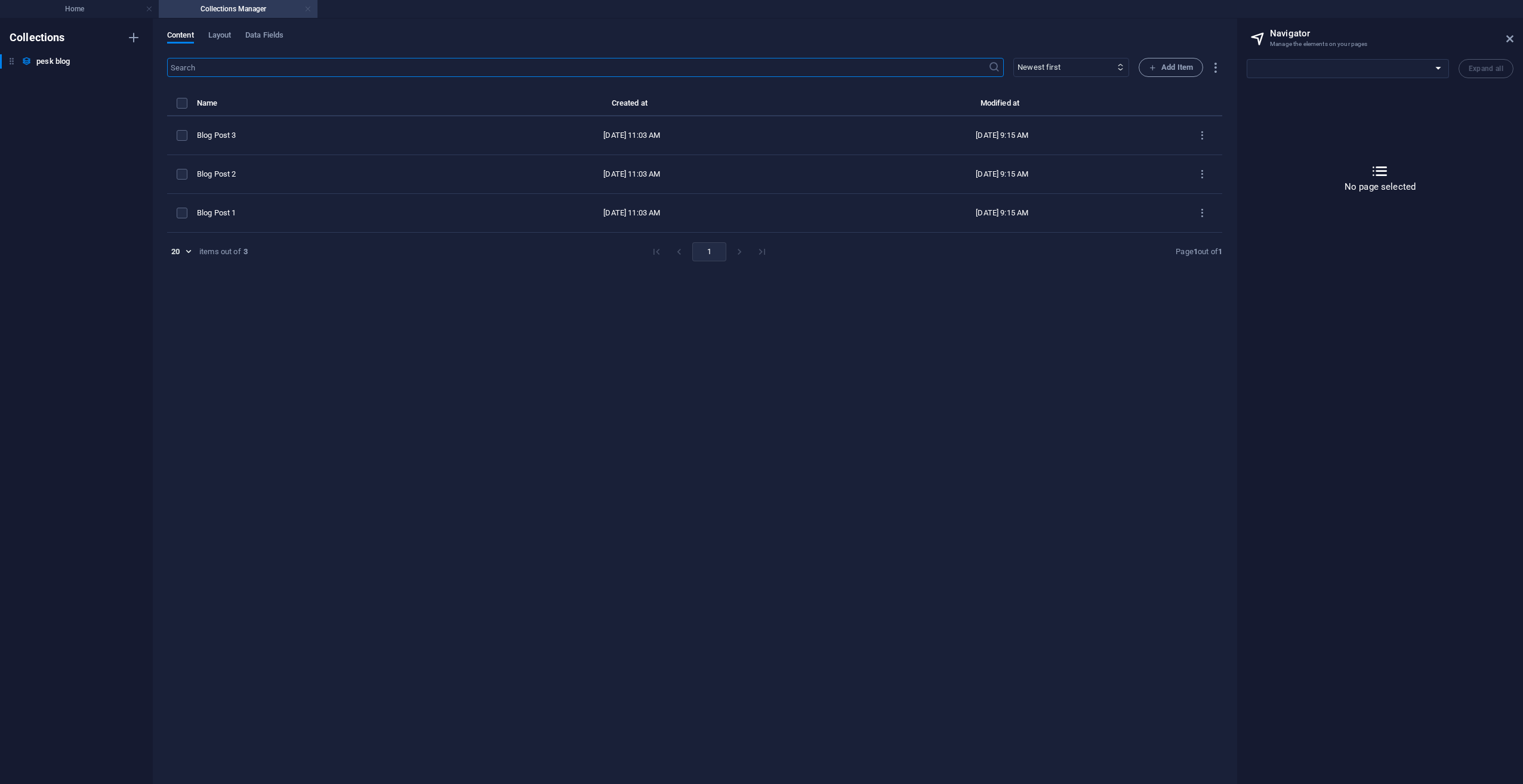
click at [307, 8] on link at bounding box center [308, 9] width 7 height 11
select select "11931578-en"
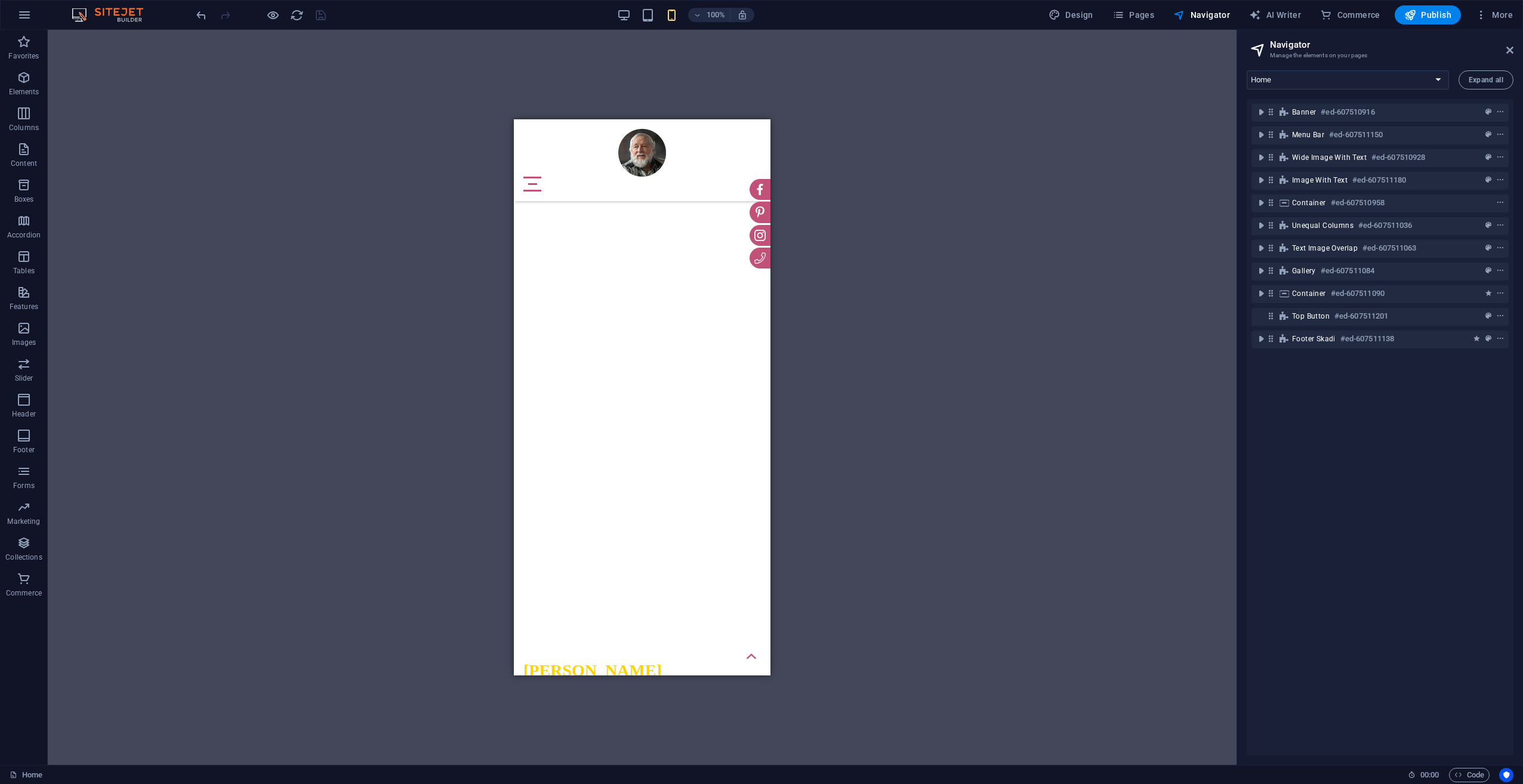
scroll to position [1337, 0]
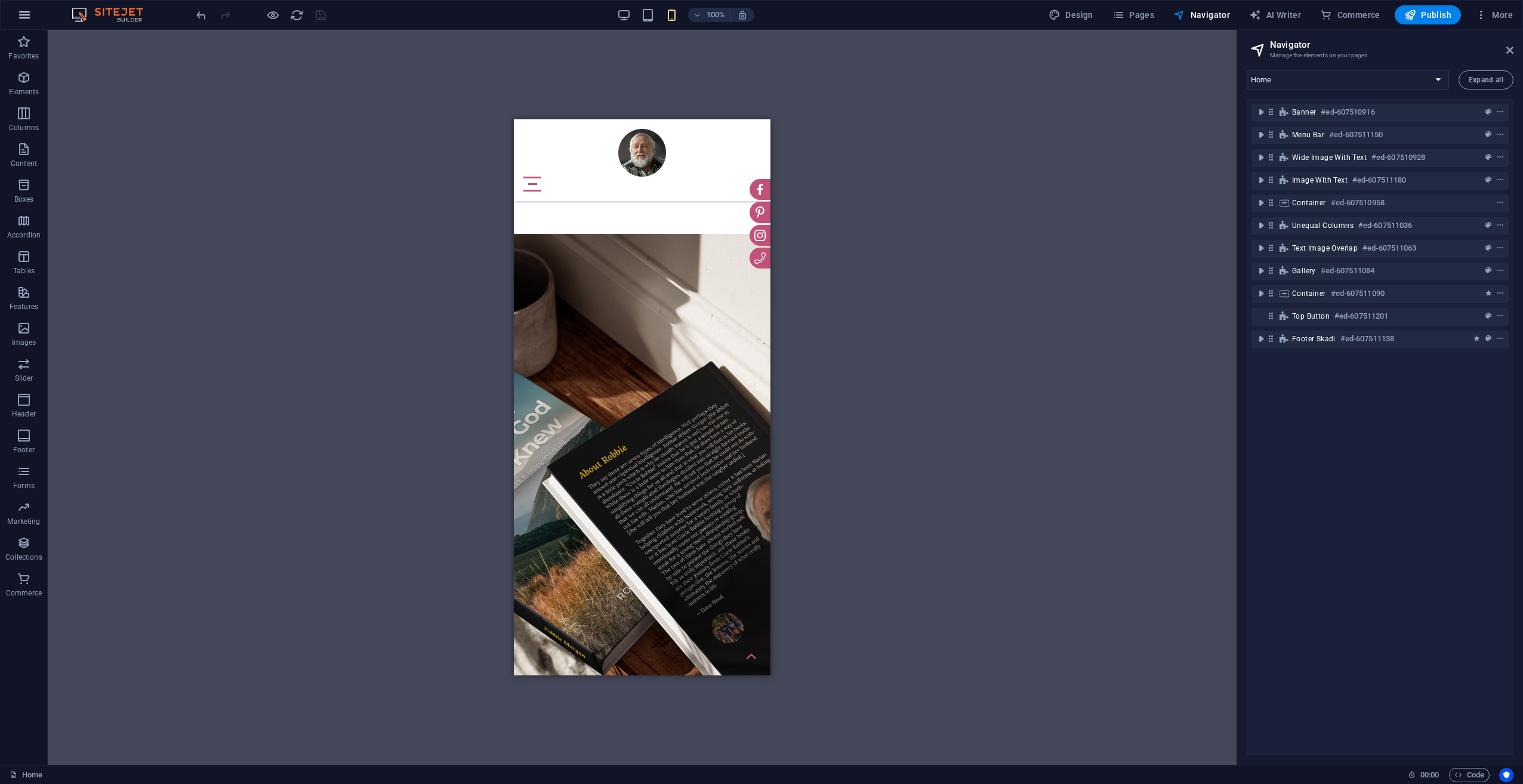
click at [30, 15] on icon "button" at bounding box center [24, 14] width 14 height 14
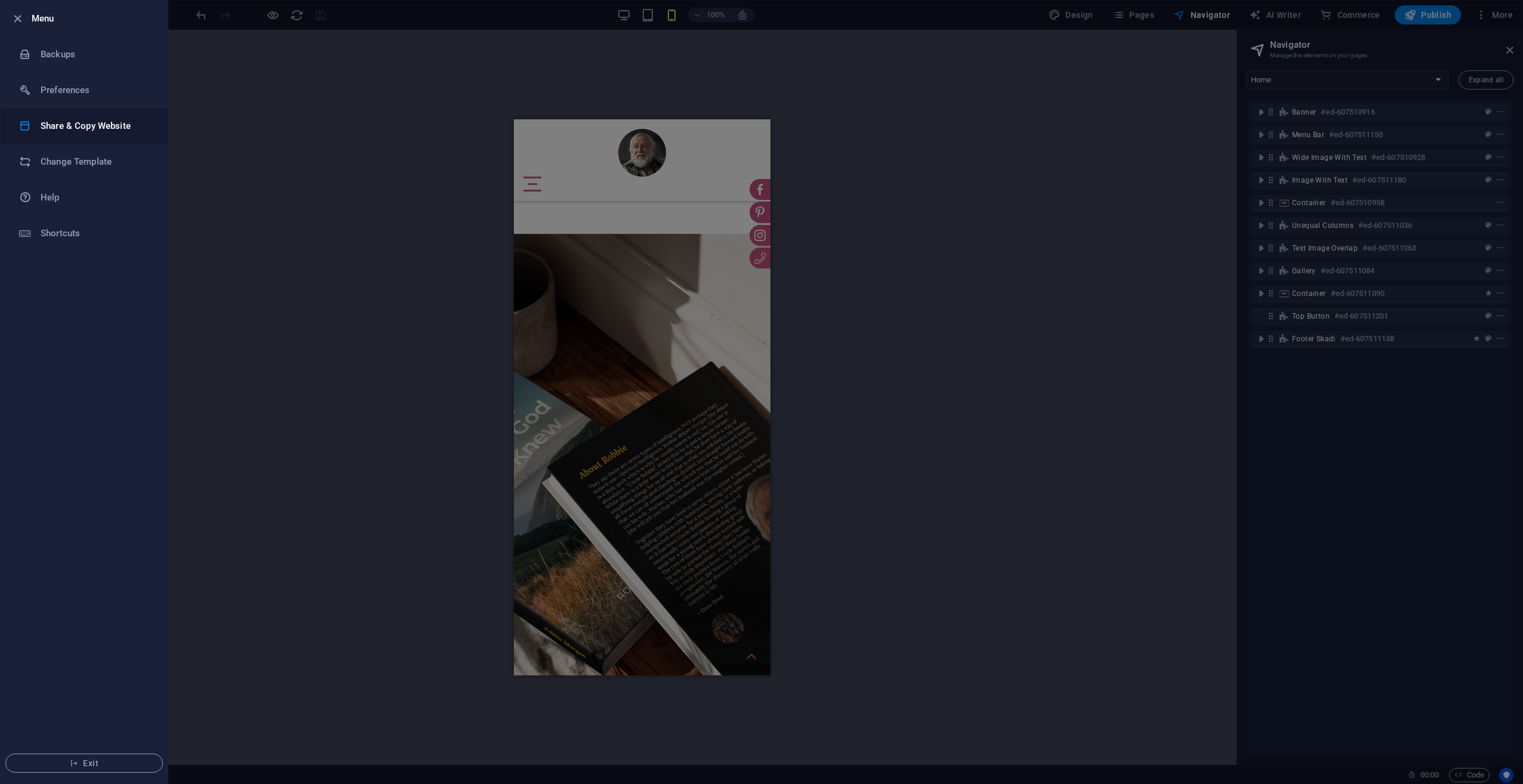
click at [101, 129] on h6 "Share & Copy Website" at bounding box center [95, 126] width 110 height 14
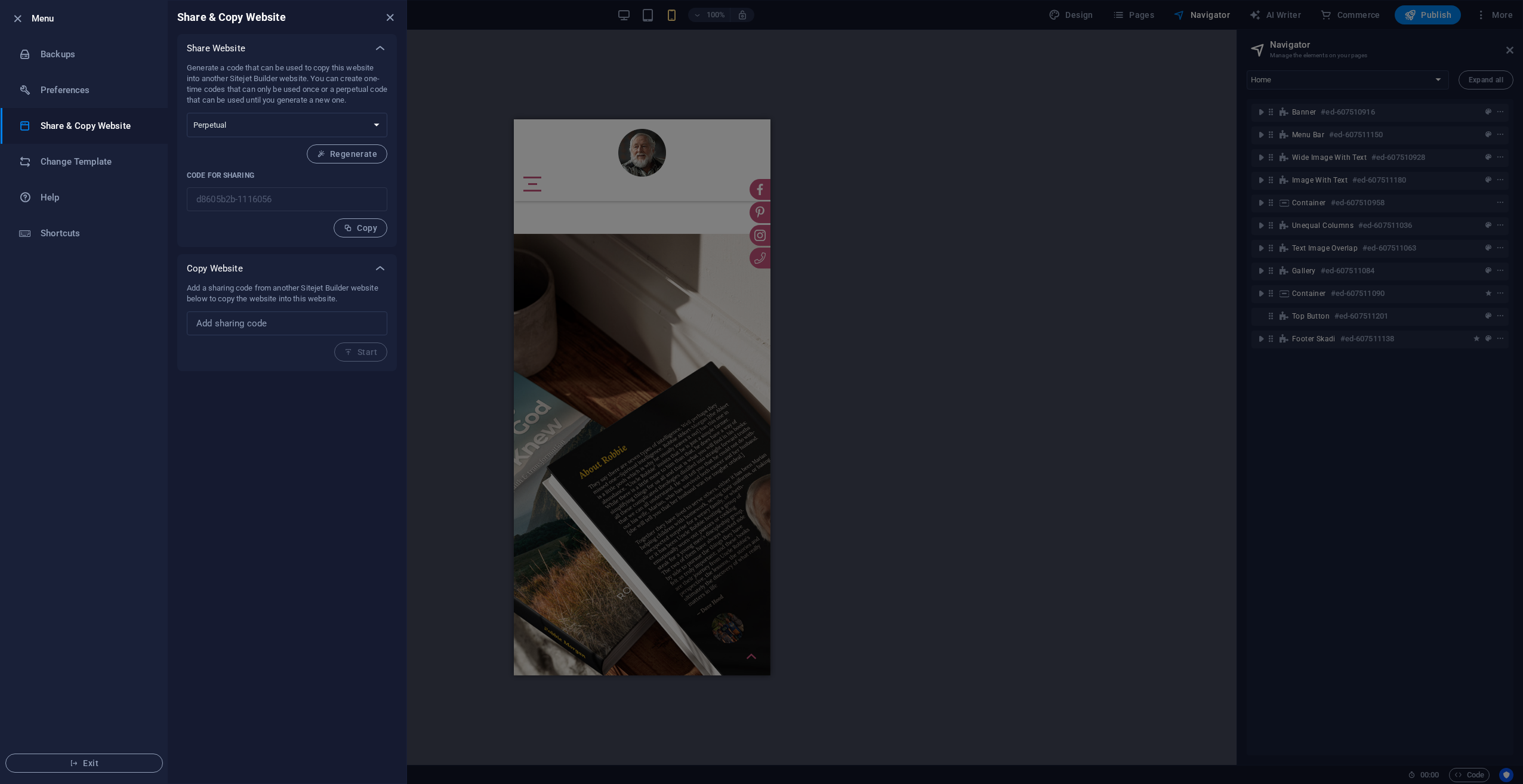
click at [453, 403] on div at bounding box center [762, 392] width 1523 height 784
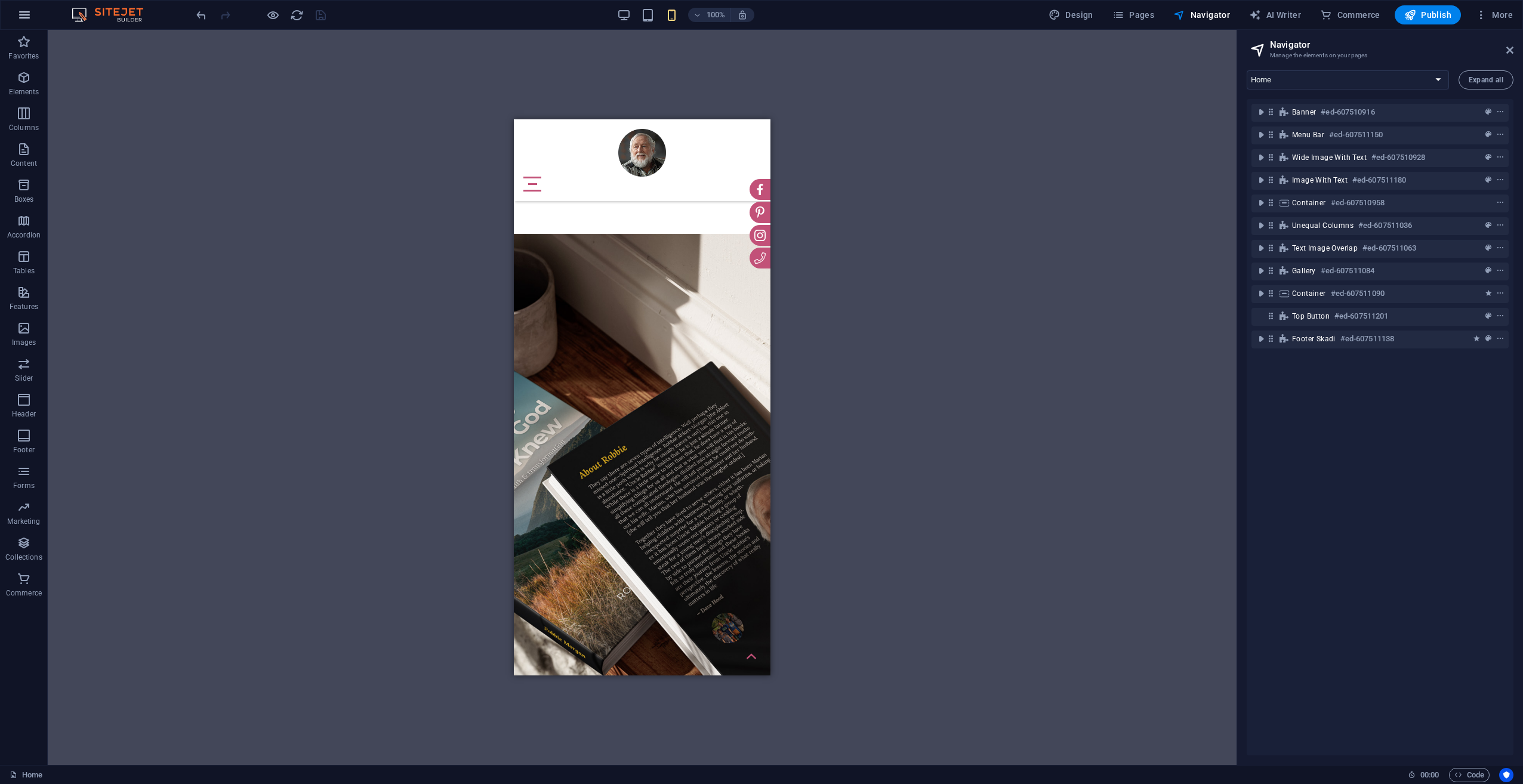
click at [18, 8] on icon "button" at bounding box center [24, 14] width 14 height 14
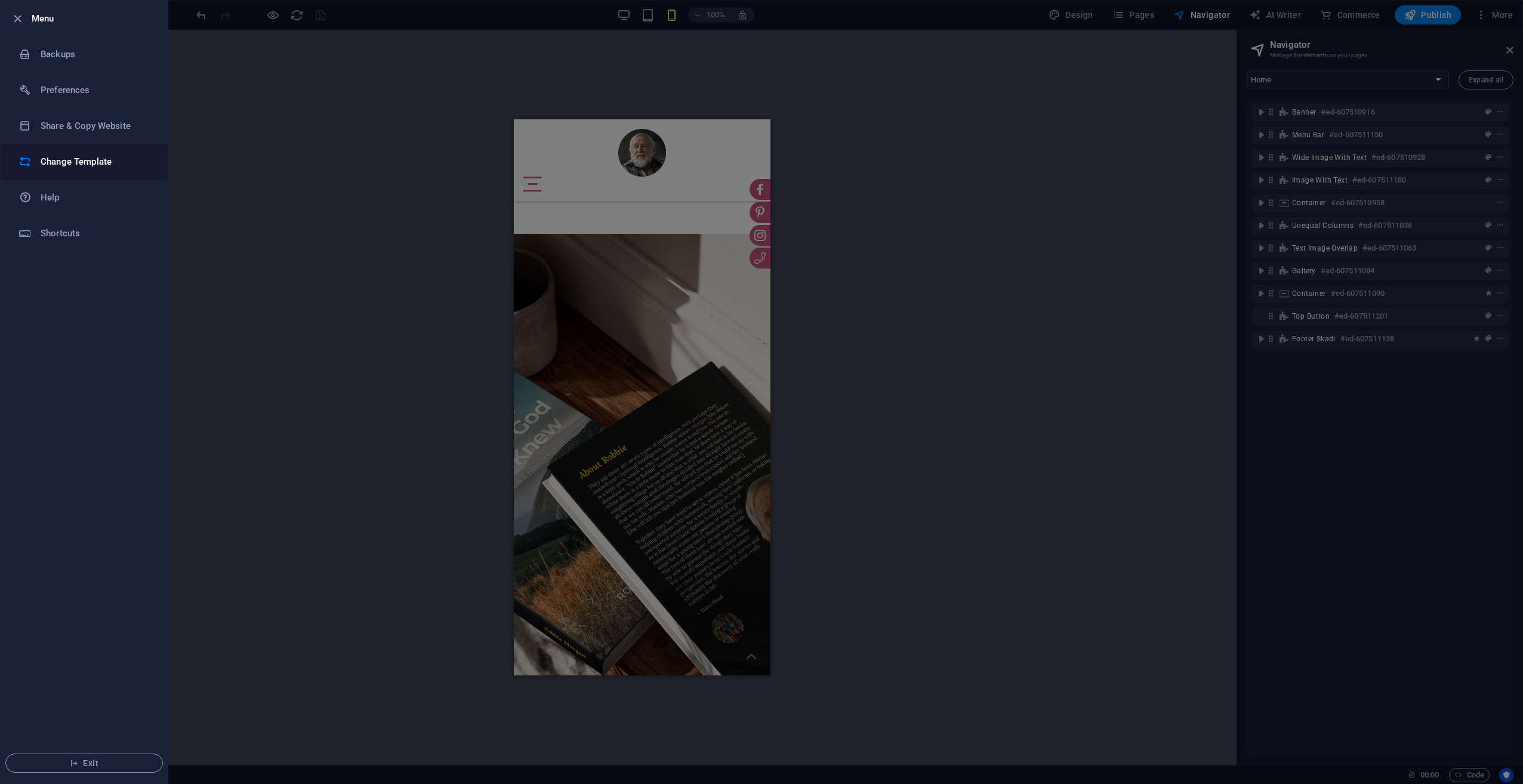
click at [86, 167] on h6 "Change Template" at bounding box center [95, 161] width 110 height 14
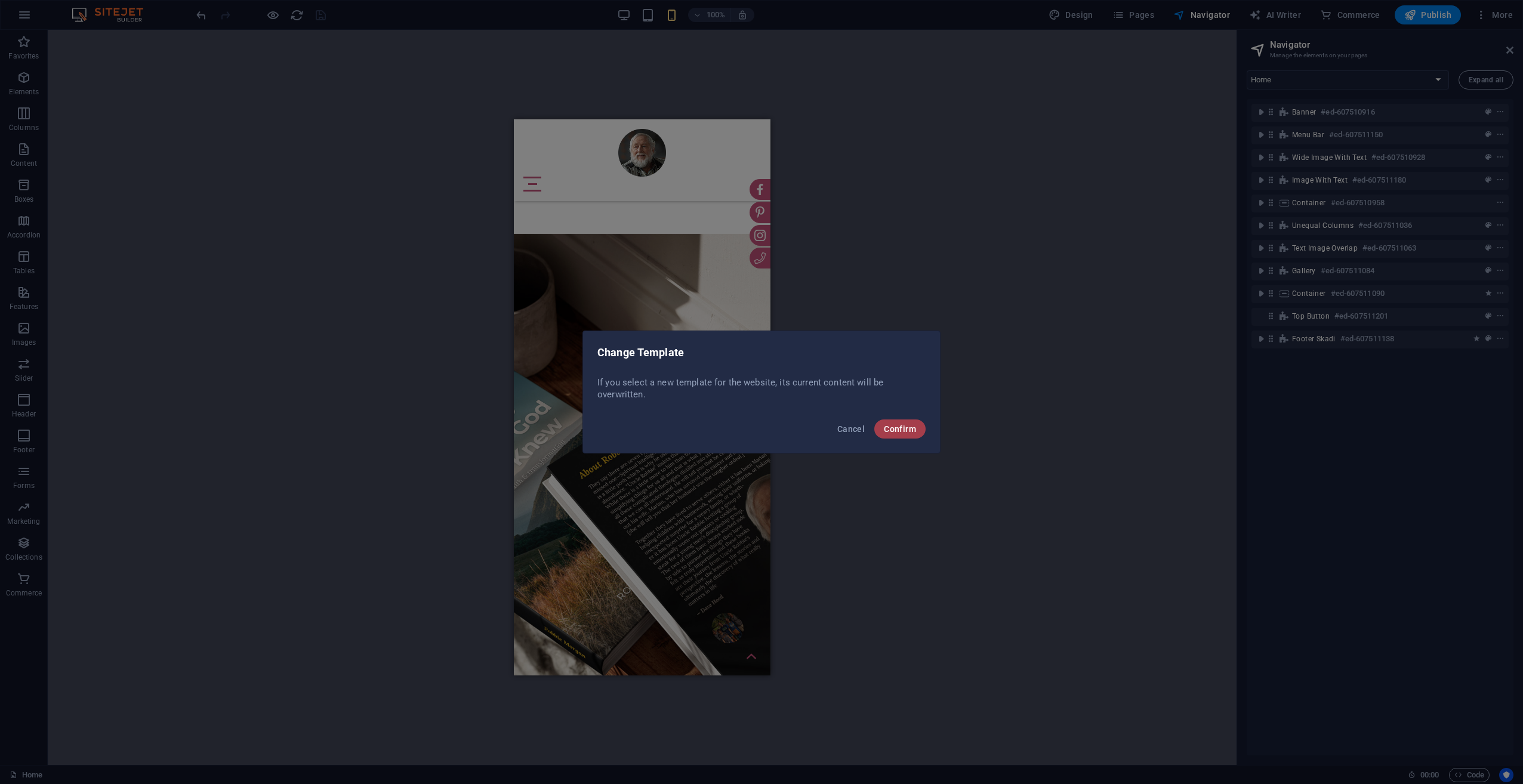
click at [901, 435] on button "Confirm" at bounding box center [899, 429] width 51 height 19
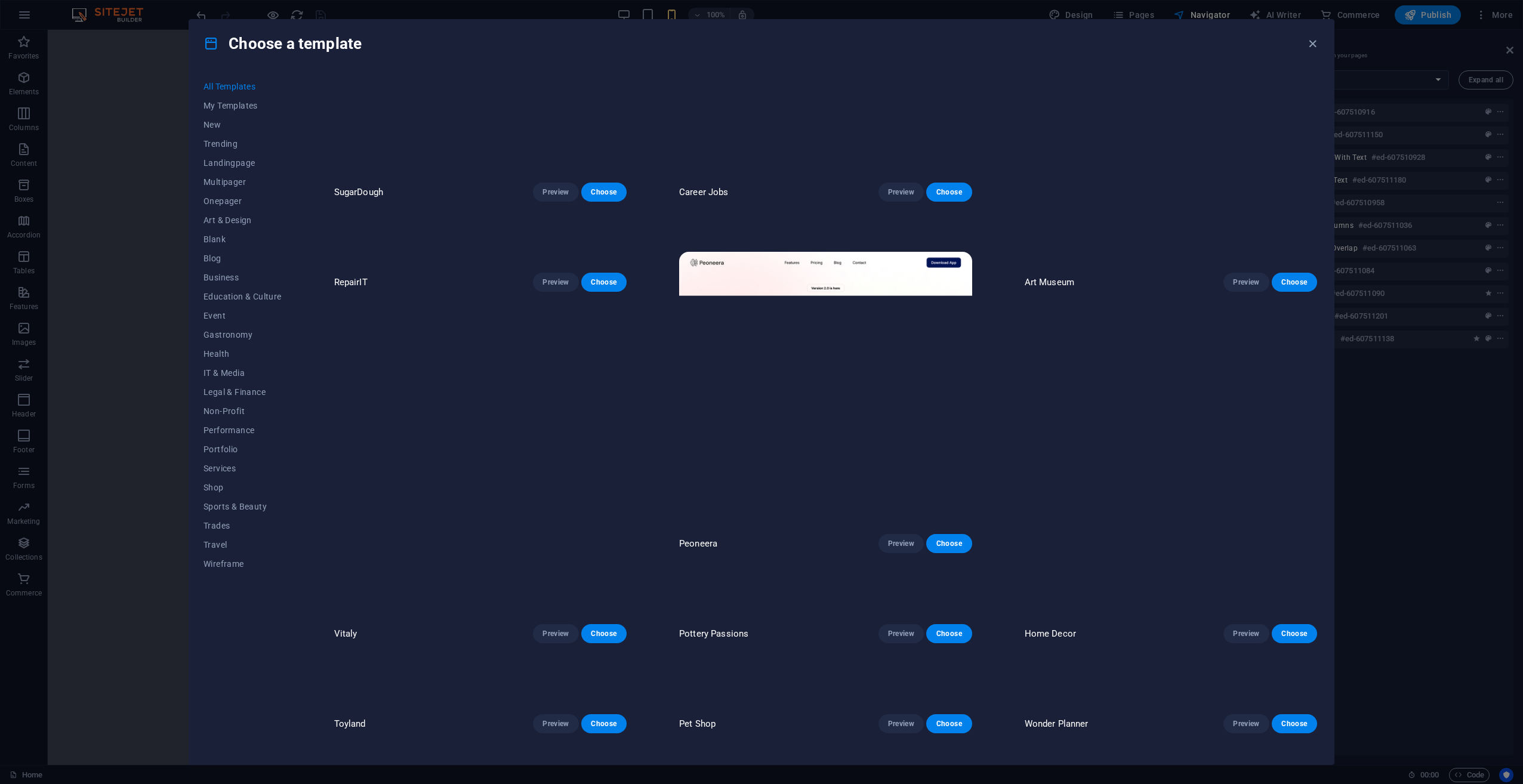
scroll to position [0, 0]
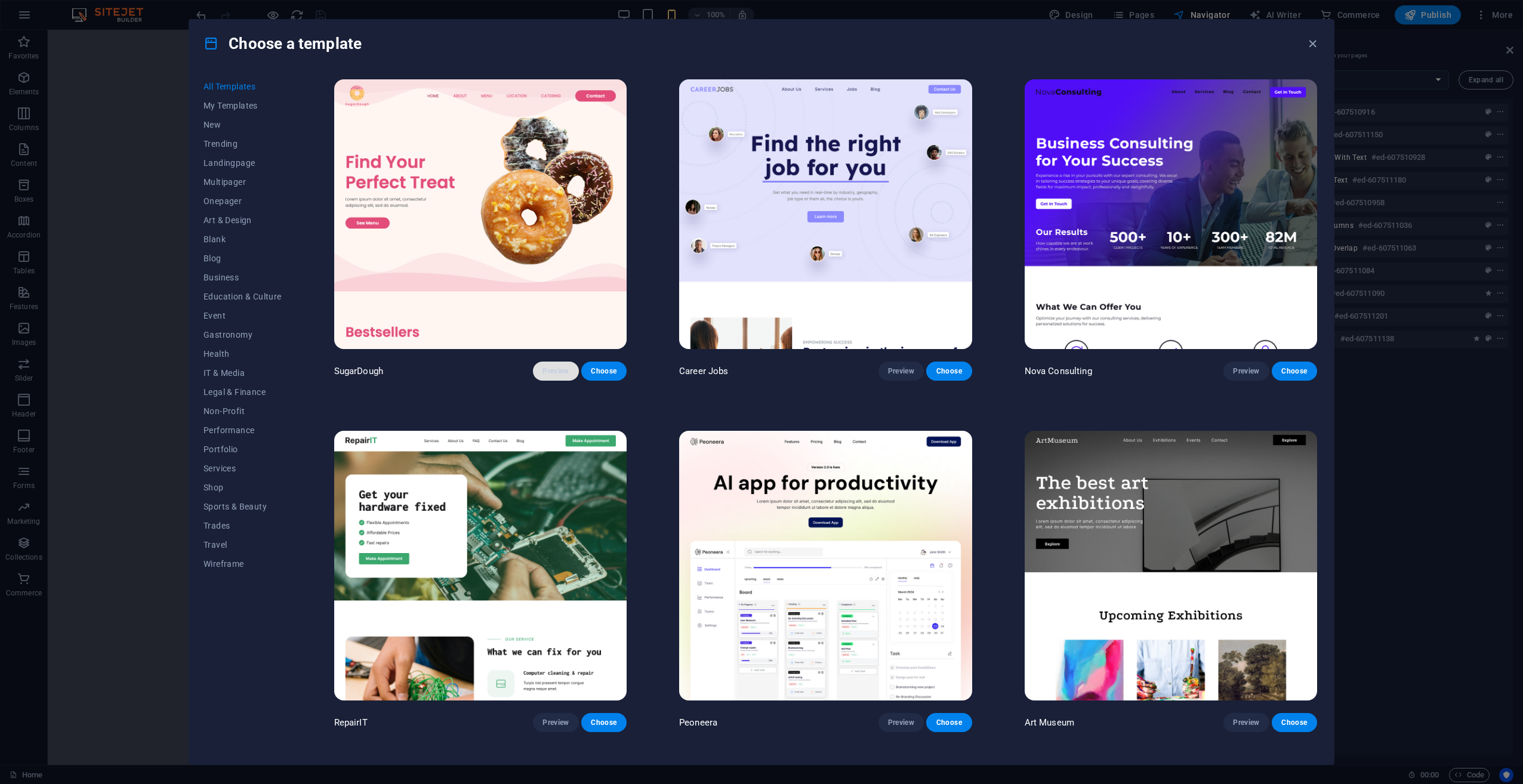
click at [555, 369] on span "Preview" at bounding box center [555, 371] width 26 height 10
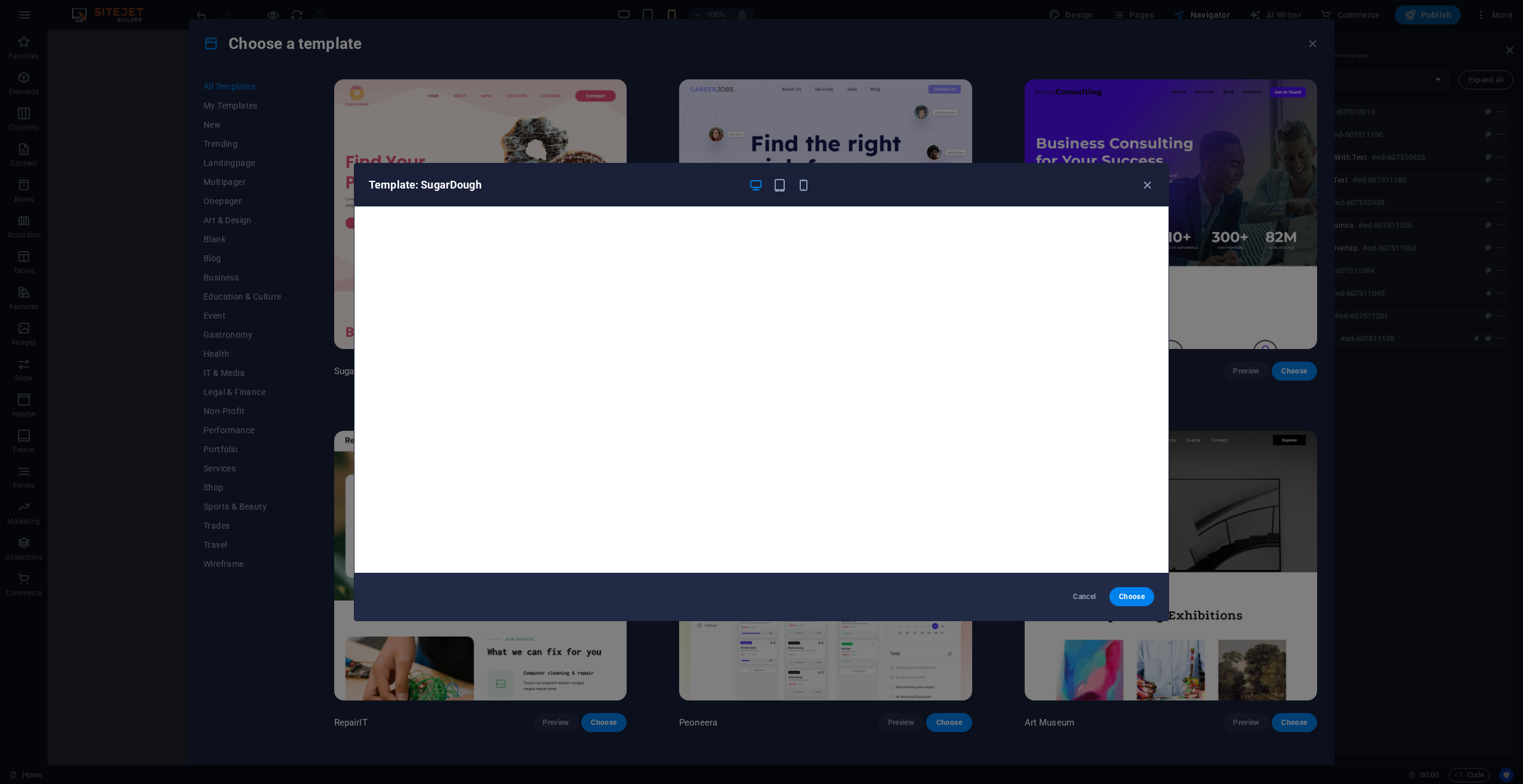
click at [627, 143] on div "Template: SugarDough Cancel Choose" at bounding box center [762, 392] width 1523 height 784
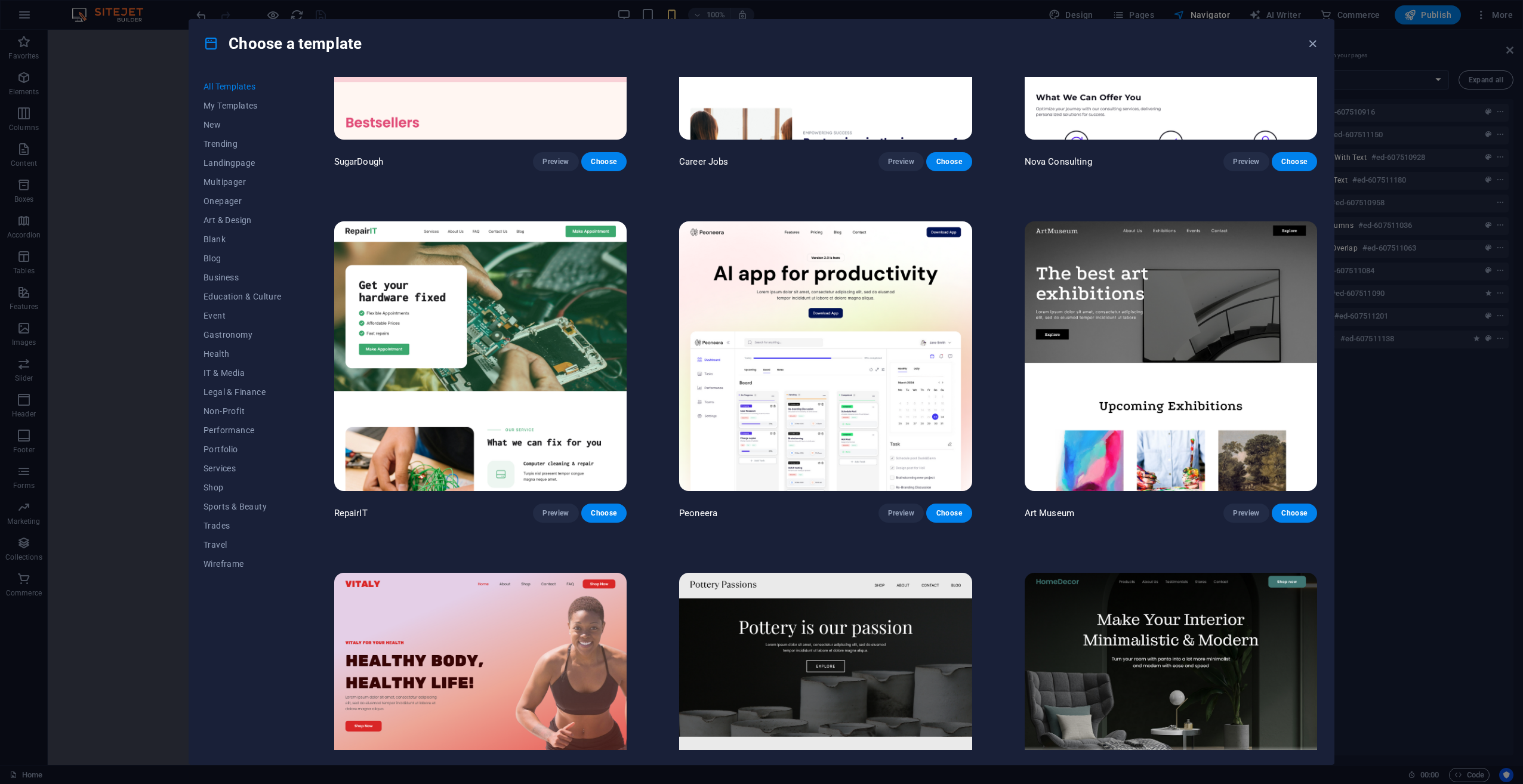
scroll to position [238, 0]
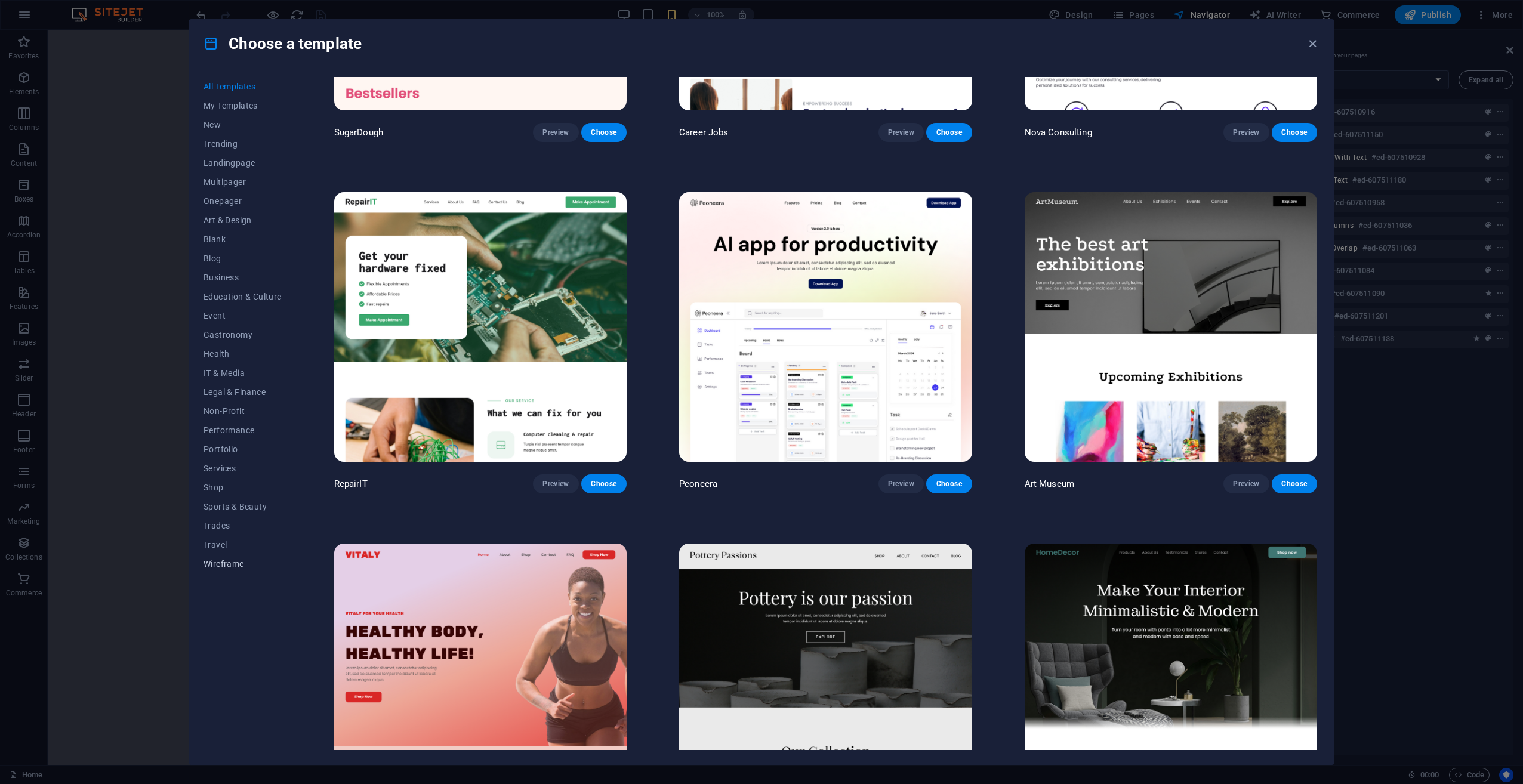
click at [222, 566] on span "Wireframe" at bounding box center [242, 563] width 78 height 10
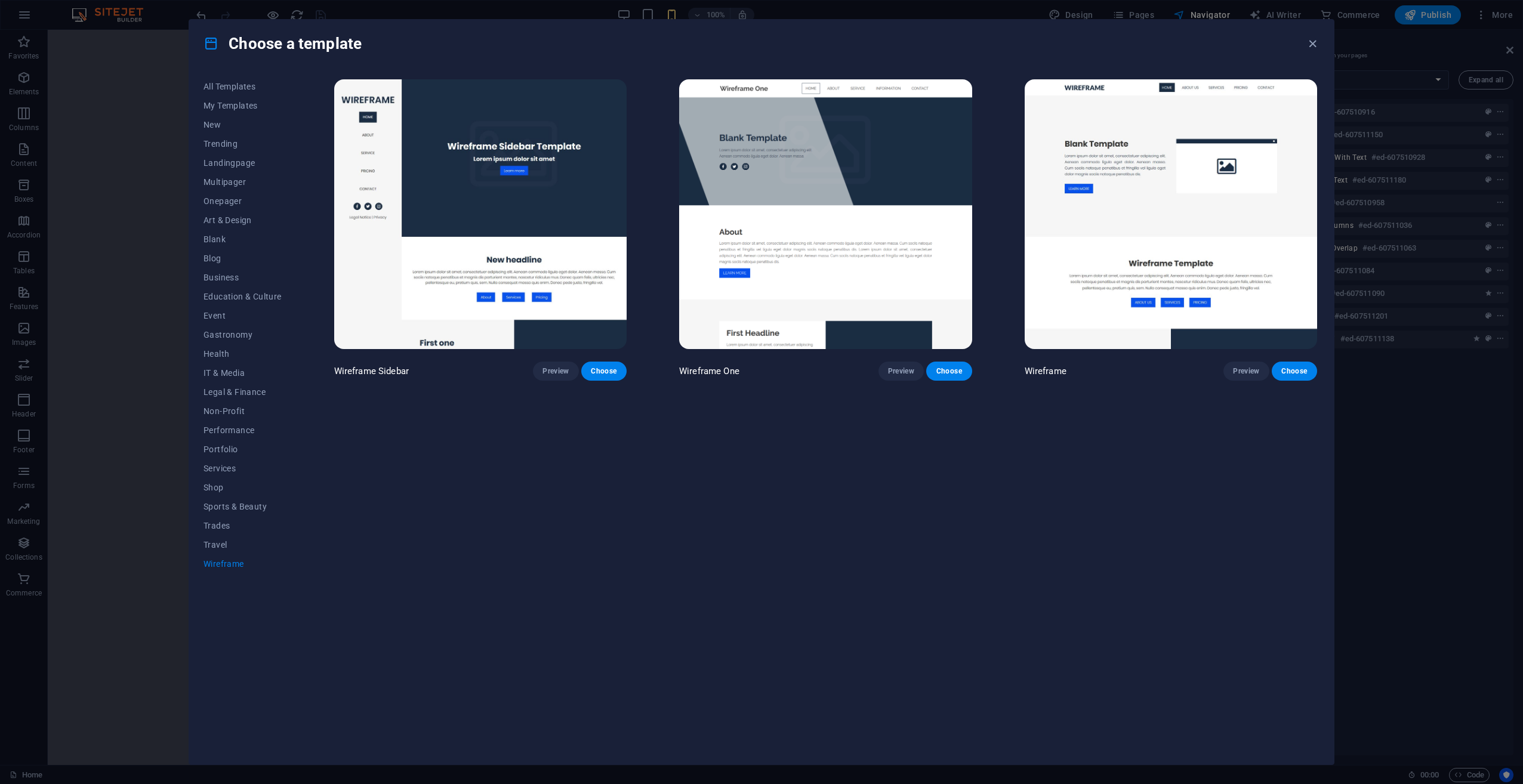
scroll to position [0, 0]
click at [223, 406] on span "Non-Profit" at bounding box center [242, 411] width 78 height 10
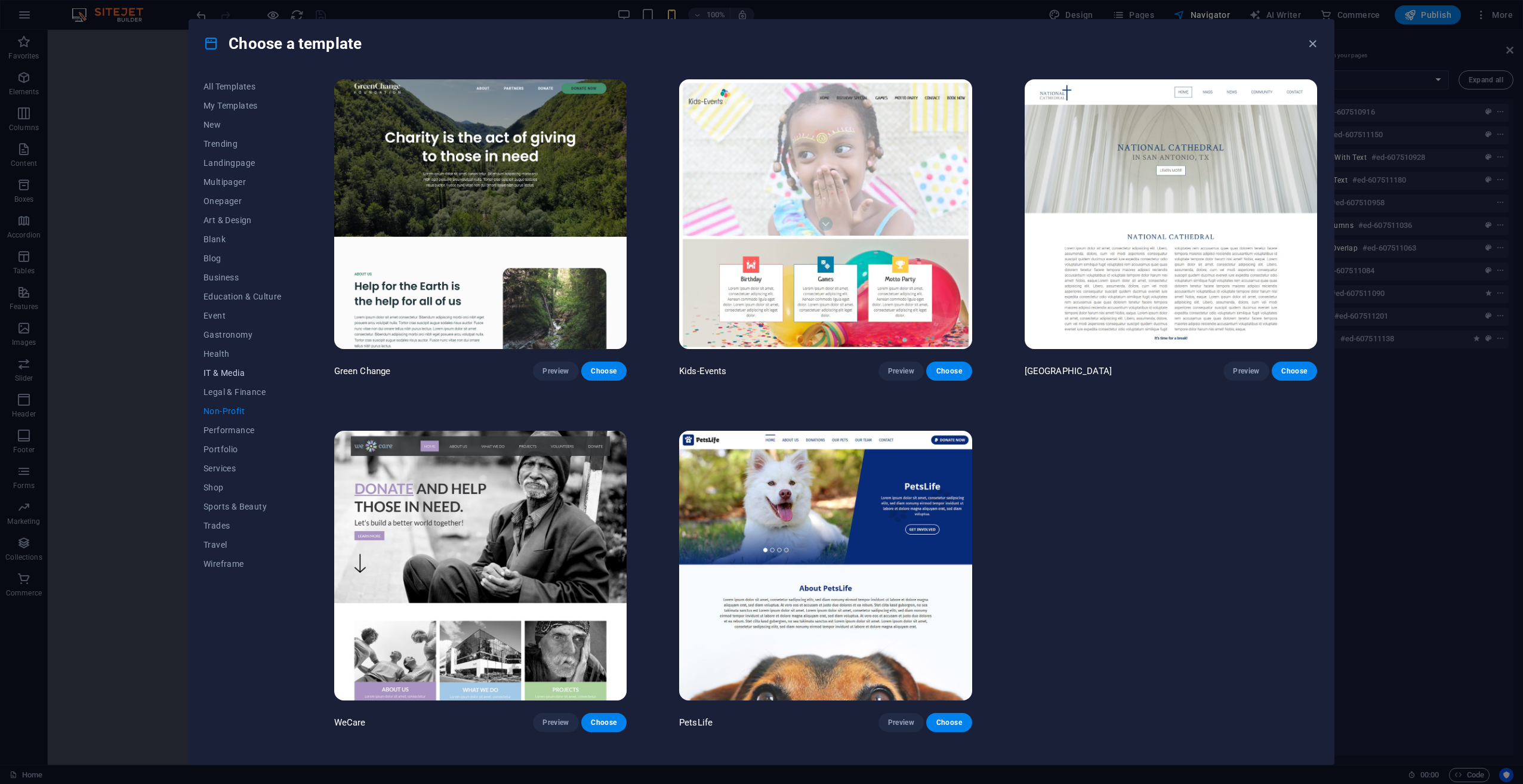
click at [233, 377] on span "IT & Media" at bounding box center [242, 373] width 78 height 10
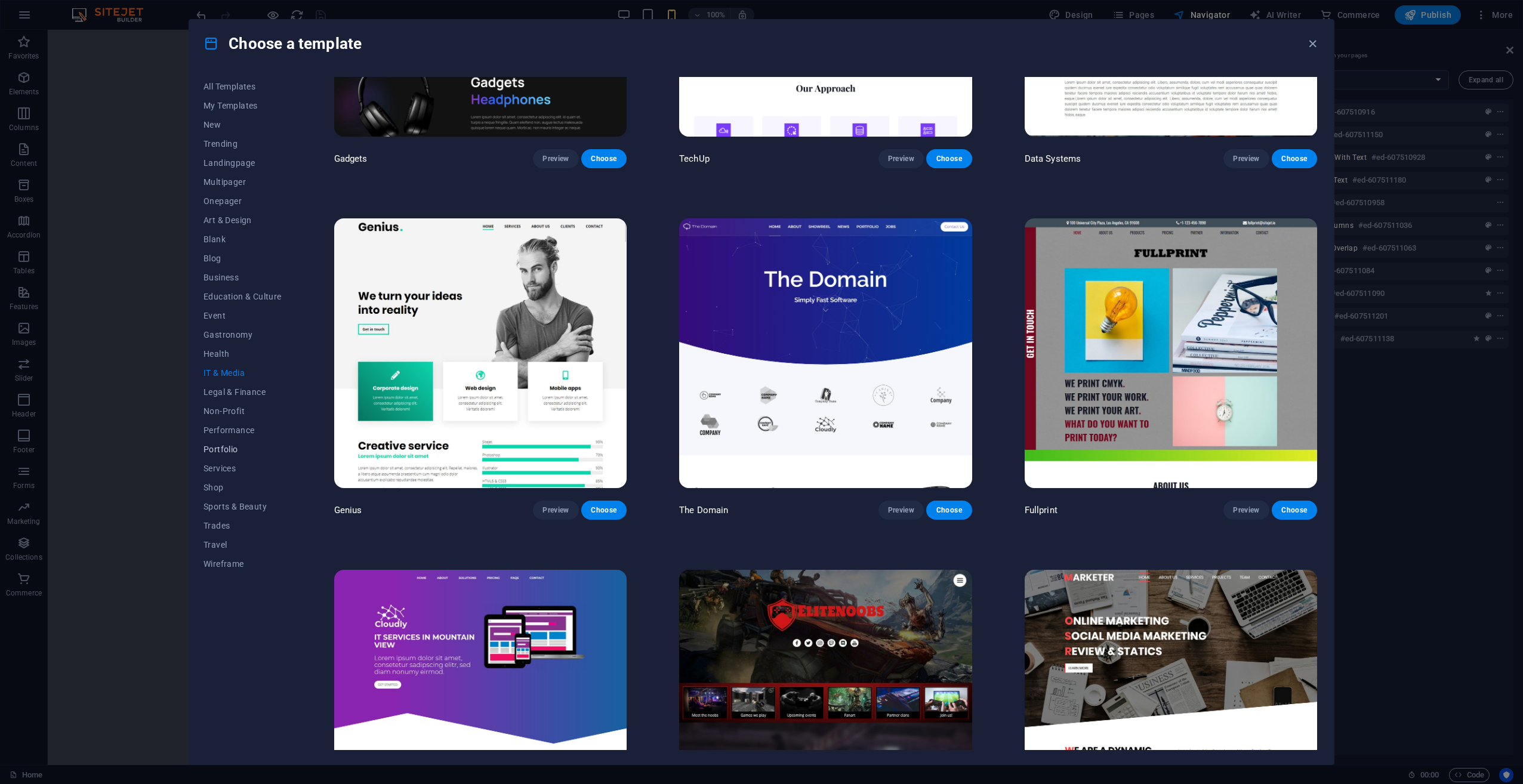
scroll to position [560, 0]
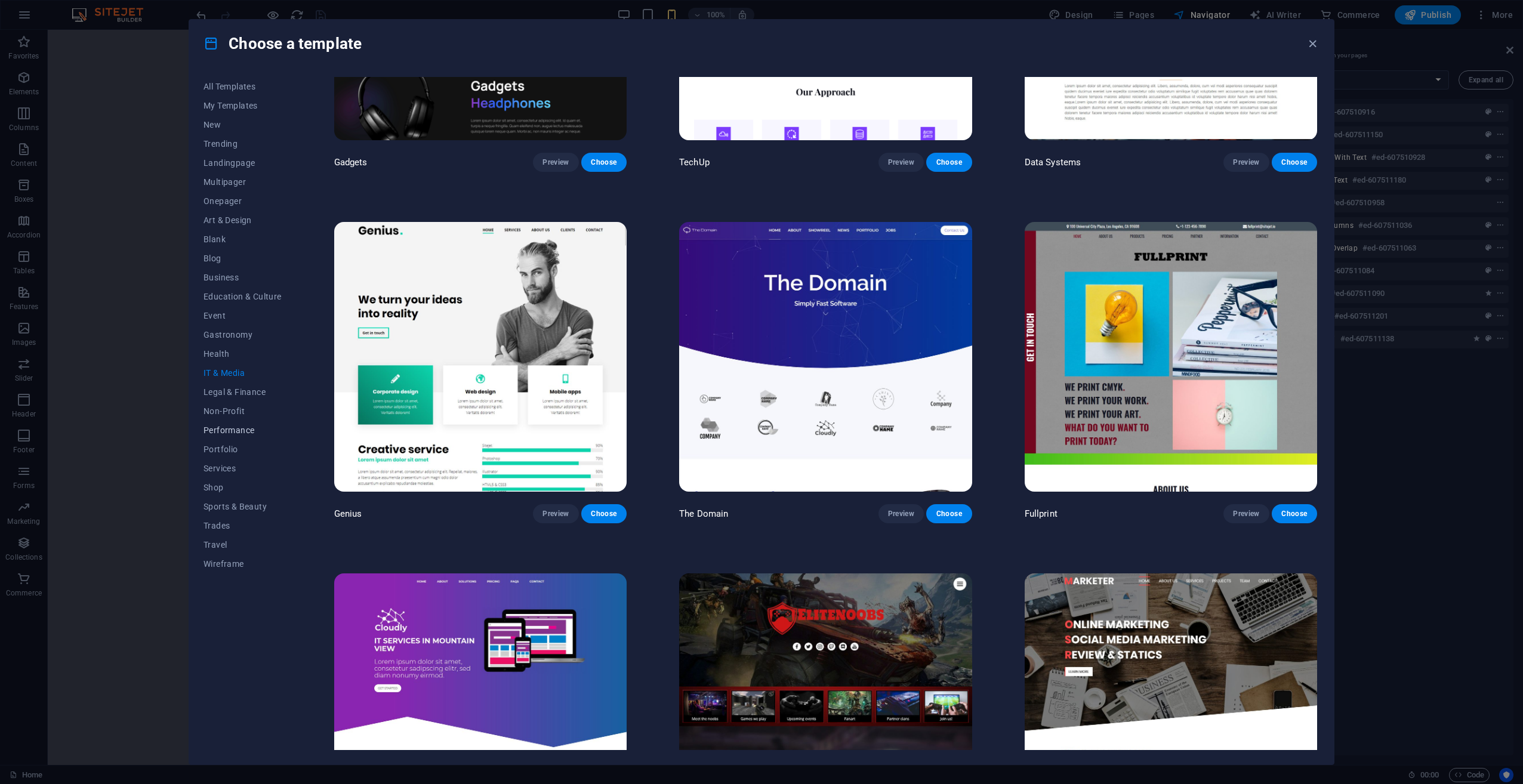
click at [231, 432] on span "Performance" at bounding box center [242, 430] width 78 height 10
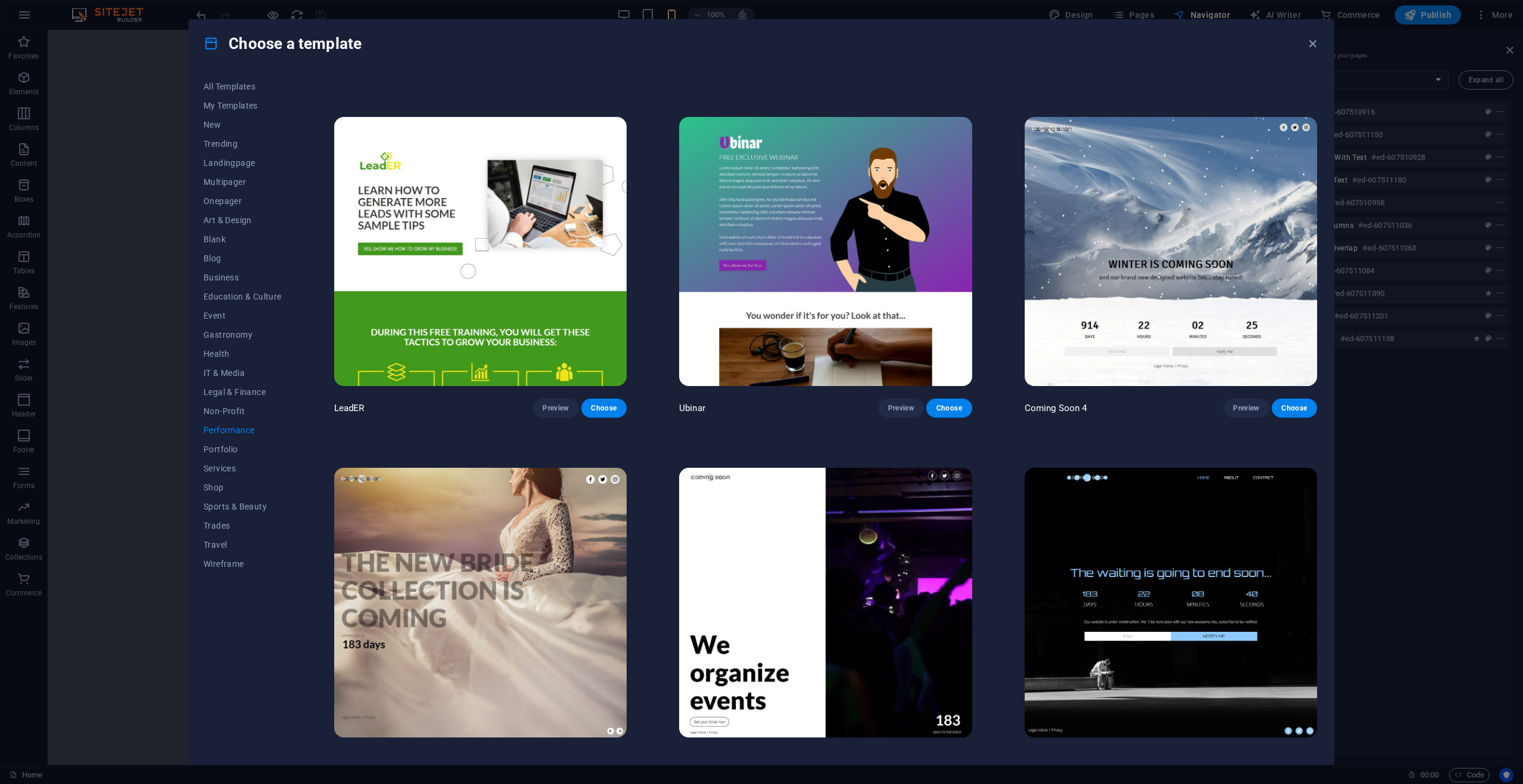
scroll to position [1379, 0]
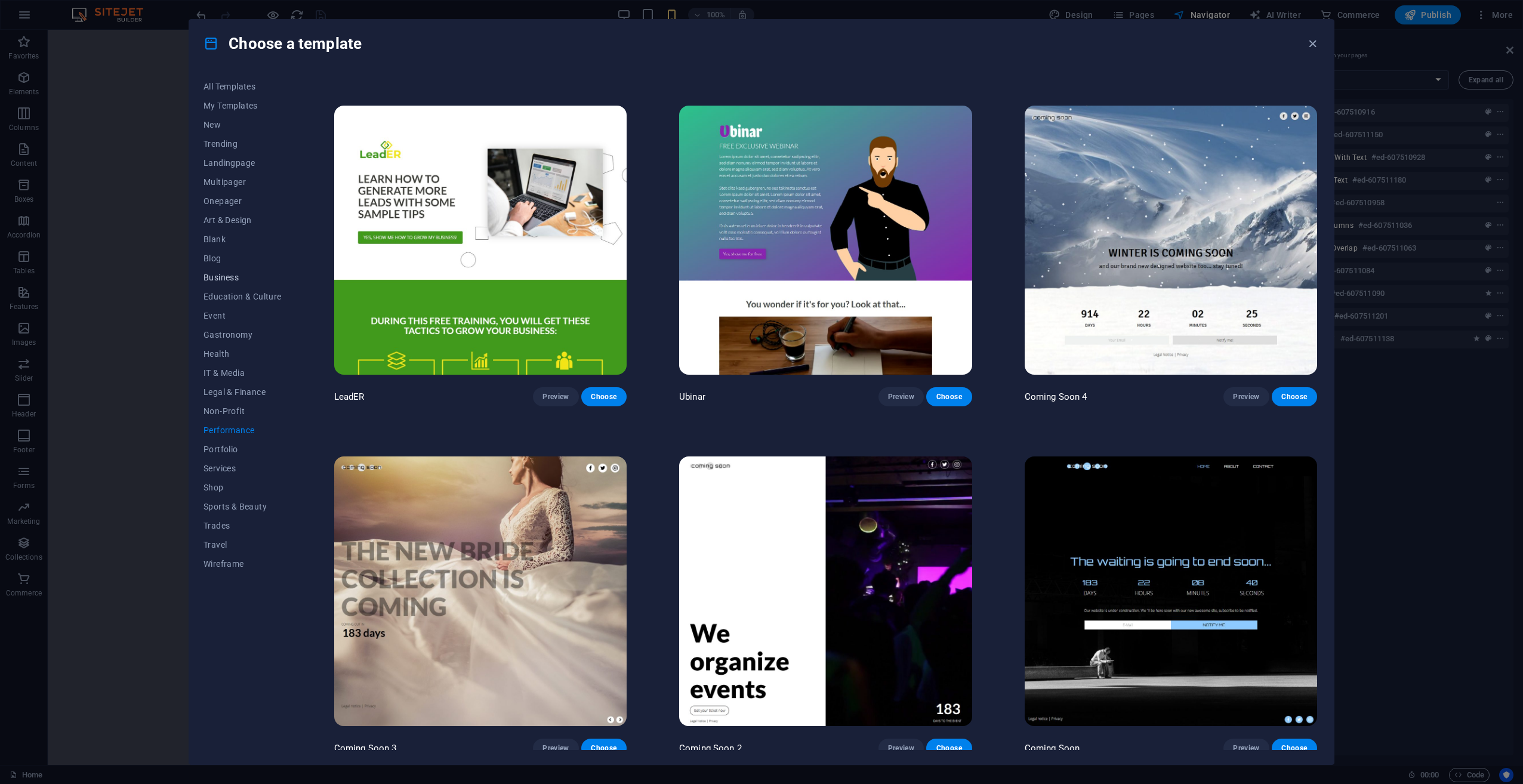
click at [211, 274] on span "Business" at bounding box center [242, 277] width 78 height 10
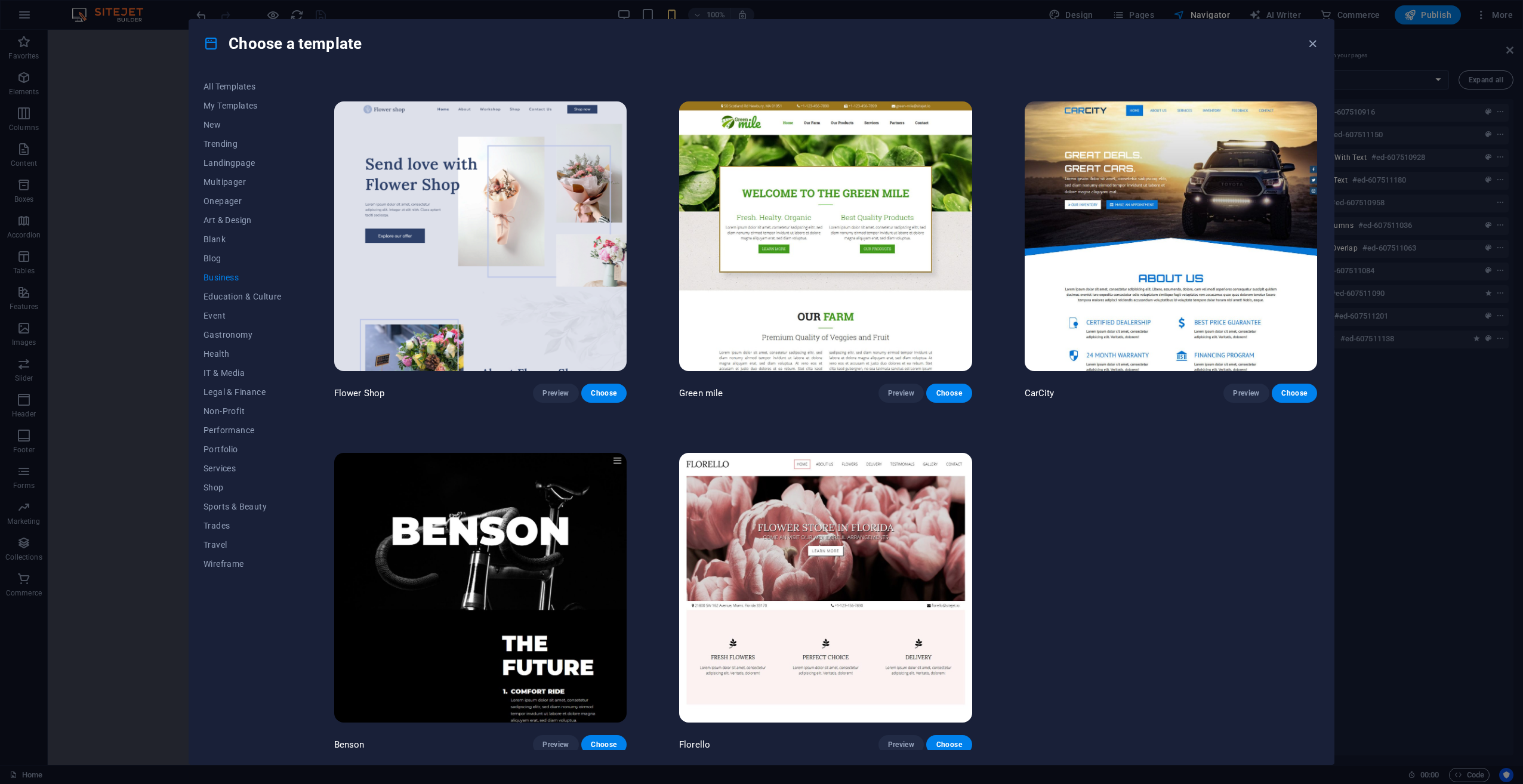
scroll to position [31, 0]
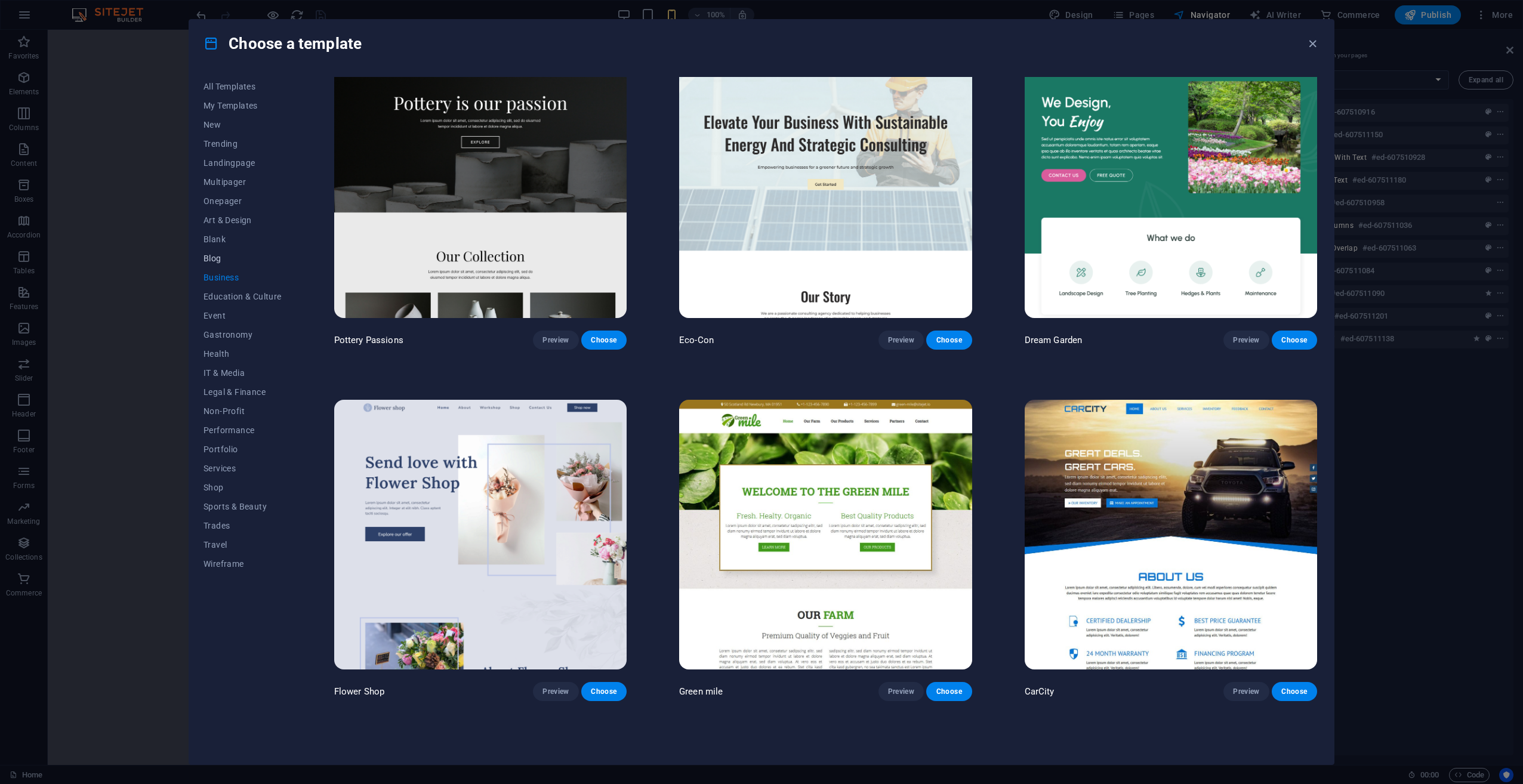
click at [207, 255] on span "Blog" at bounding box center [242, 258] width 78 height 10
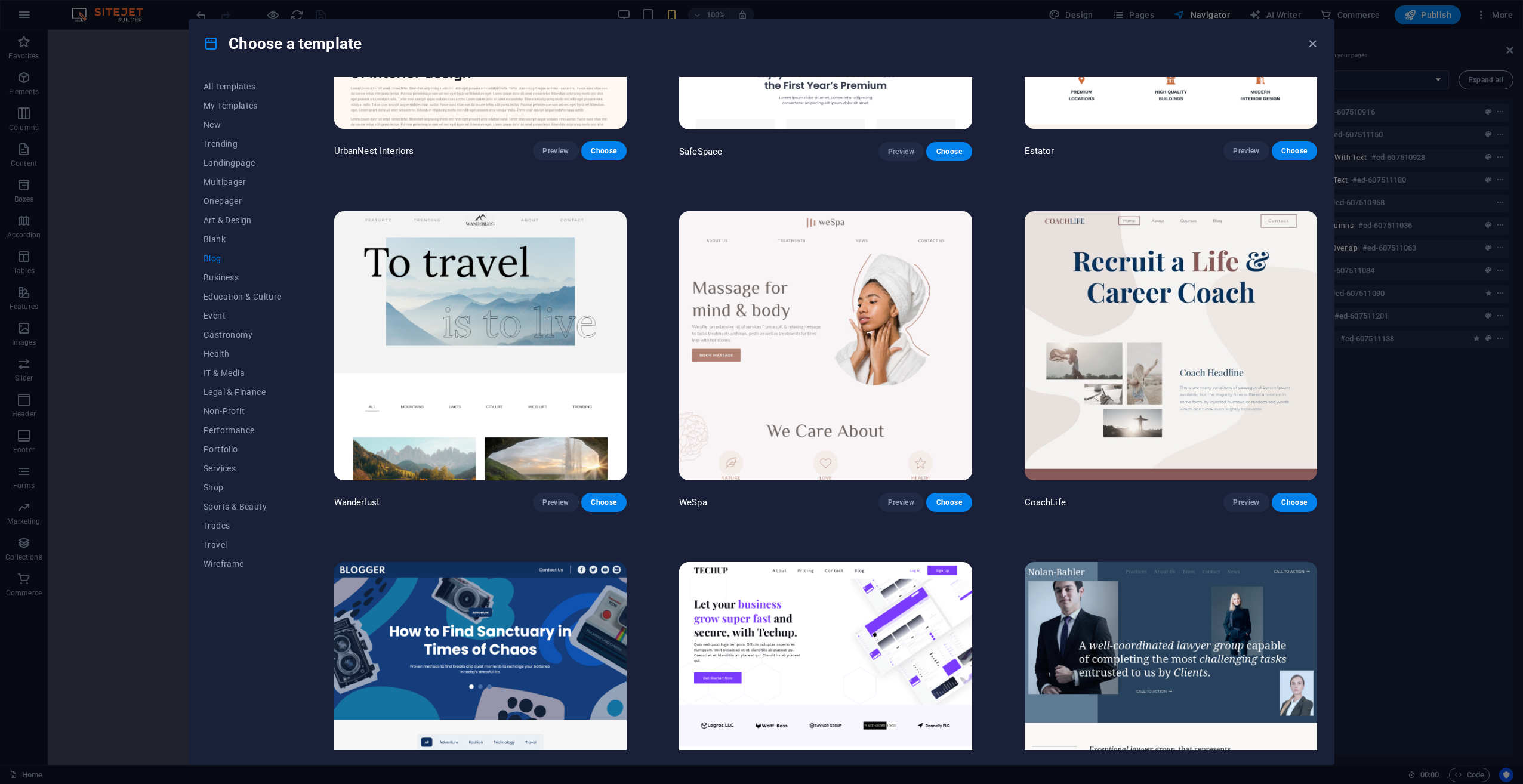
scroll to position [1236, 0]
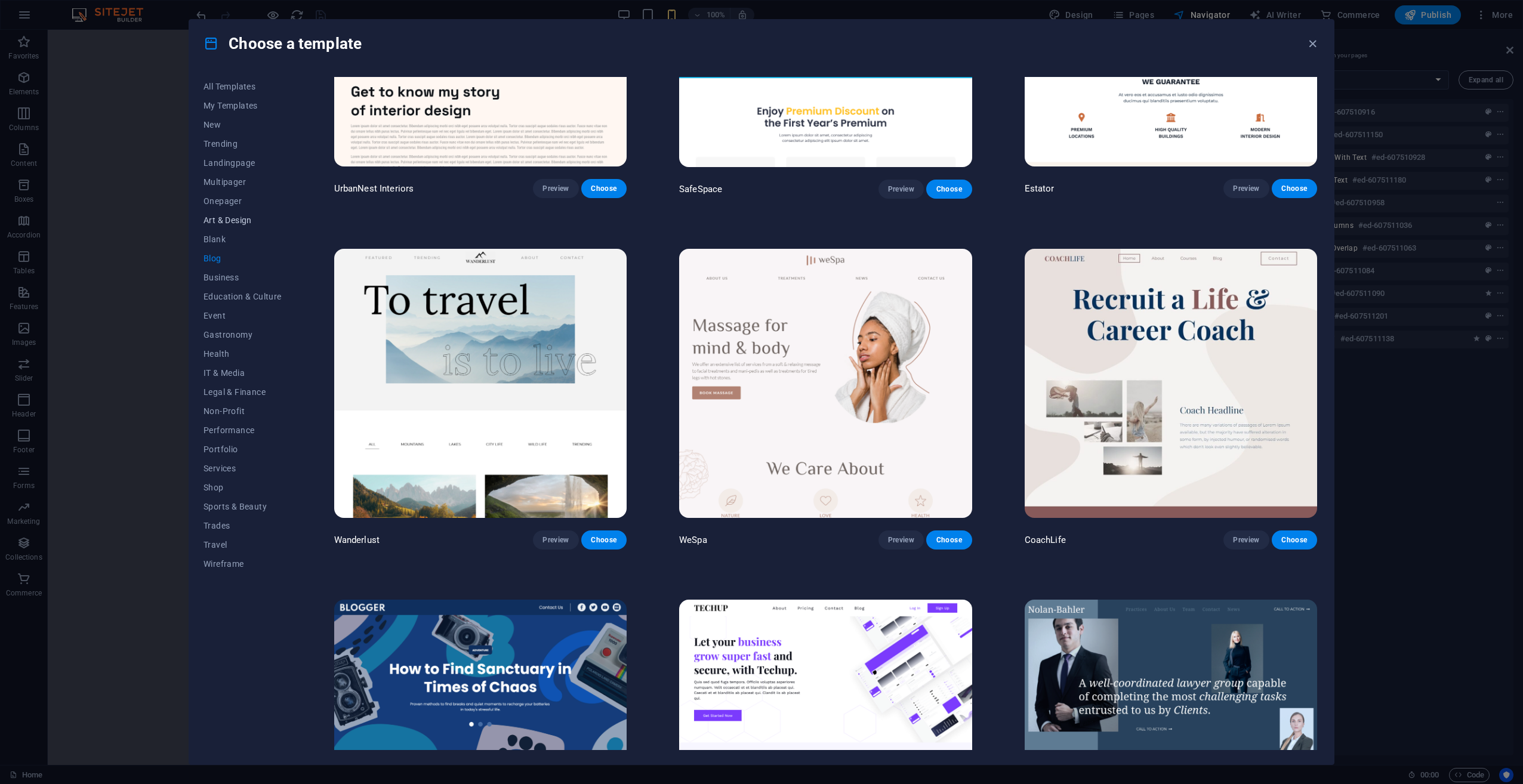
click at [216, 219] on span "Art & Design" at bounding box center [242, 220] width 78 height 10
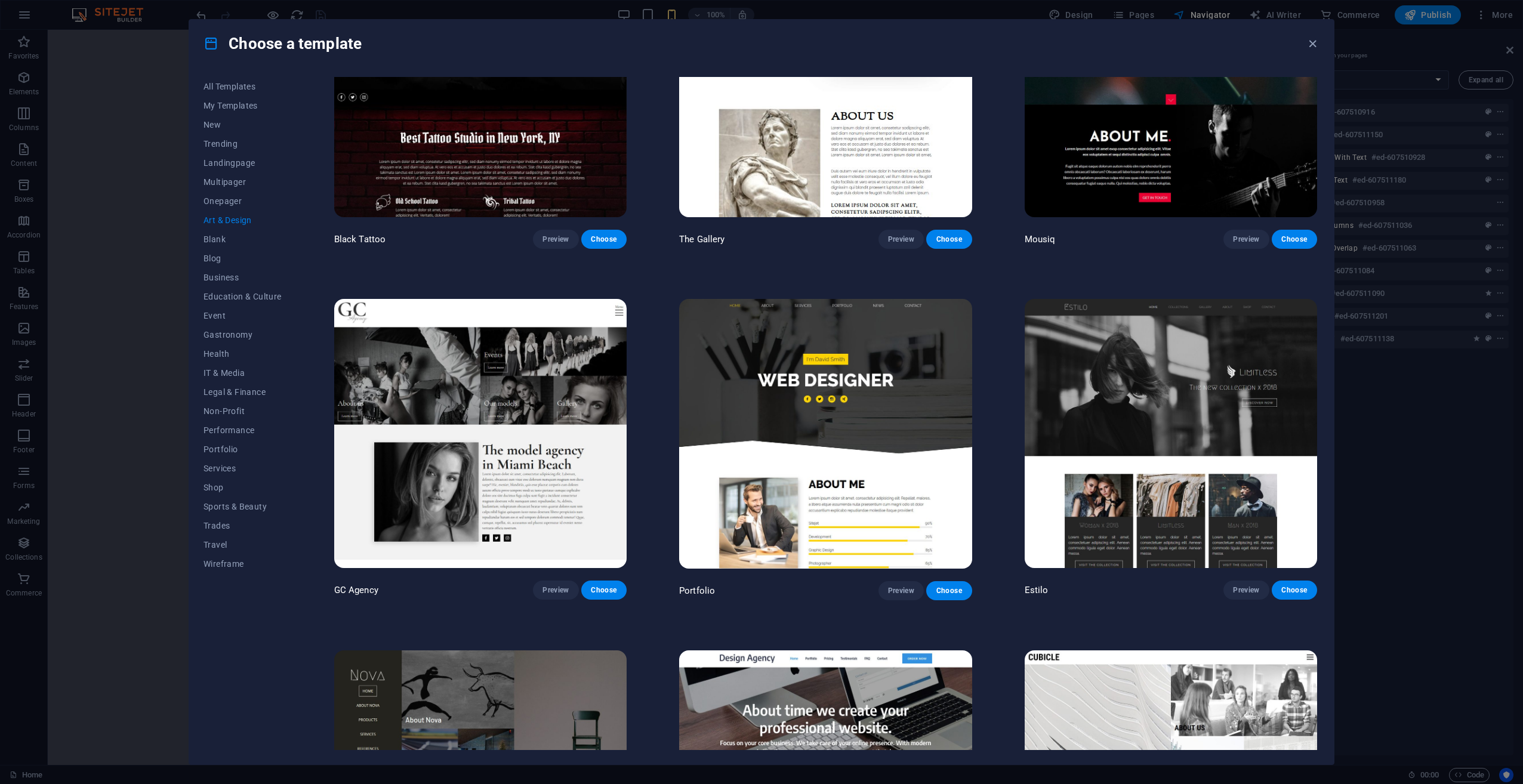
scroll to position [835, 0]
drag, startPoint x: 550, startPoint y: 488, endPoint x: 286, endPoint y: 585, distance: 281.3
click at [286, 585] on div "All Templates My Templates New Trending Landingpage Multipager Onepager Art & D…" at bounding box center [249, 413] width 92 height 673
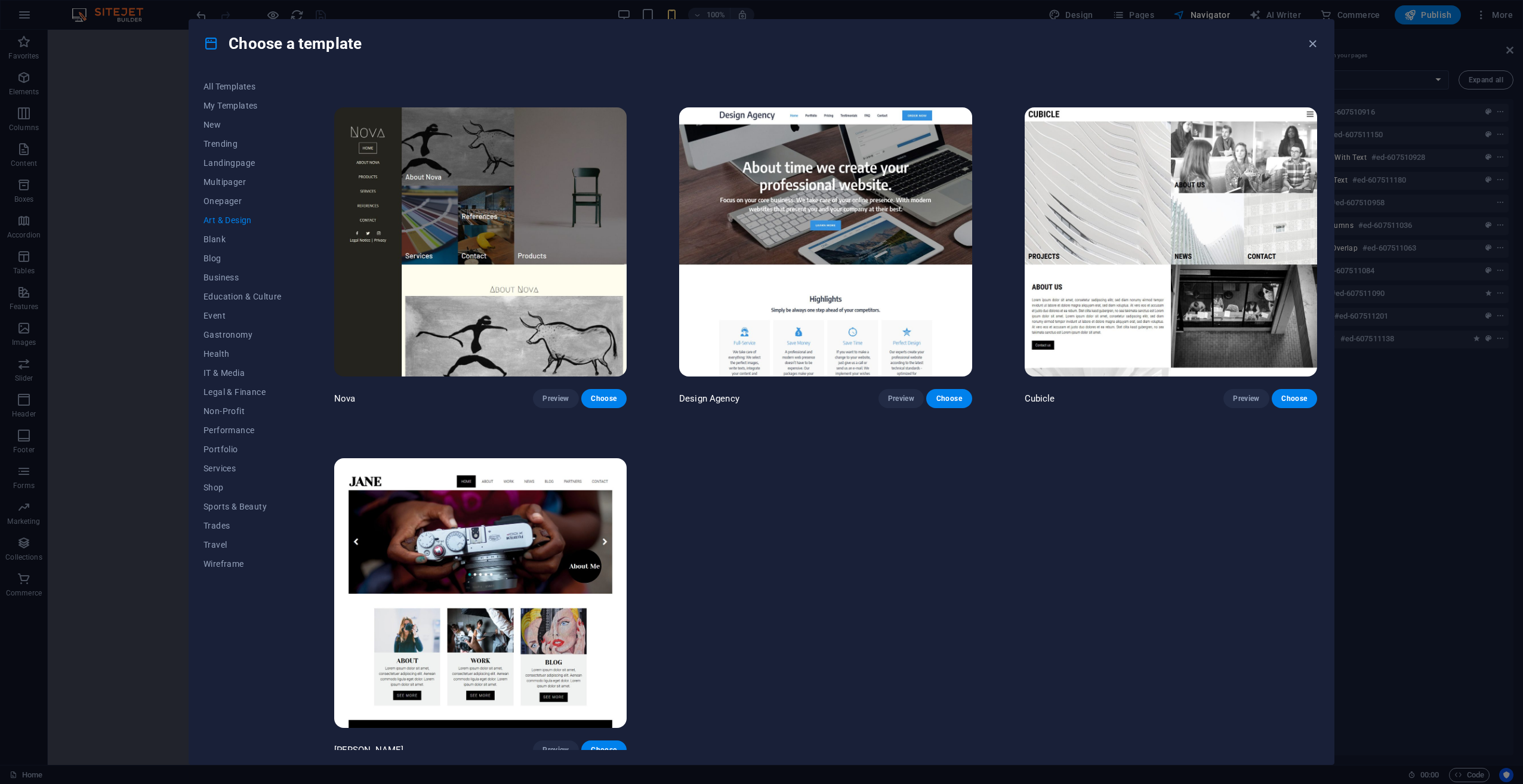
scroll to position [1379, 0]
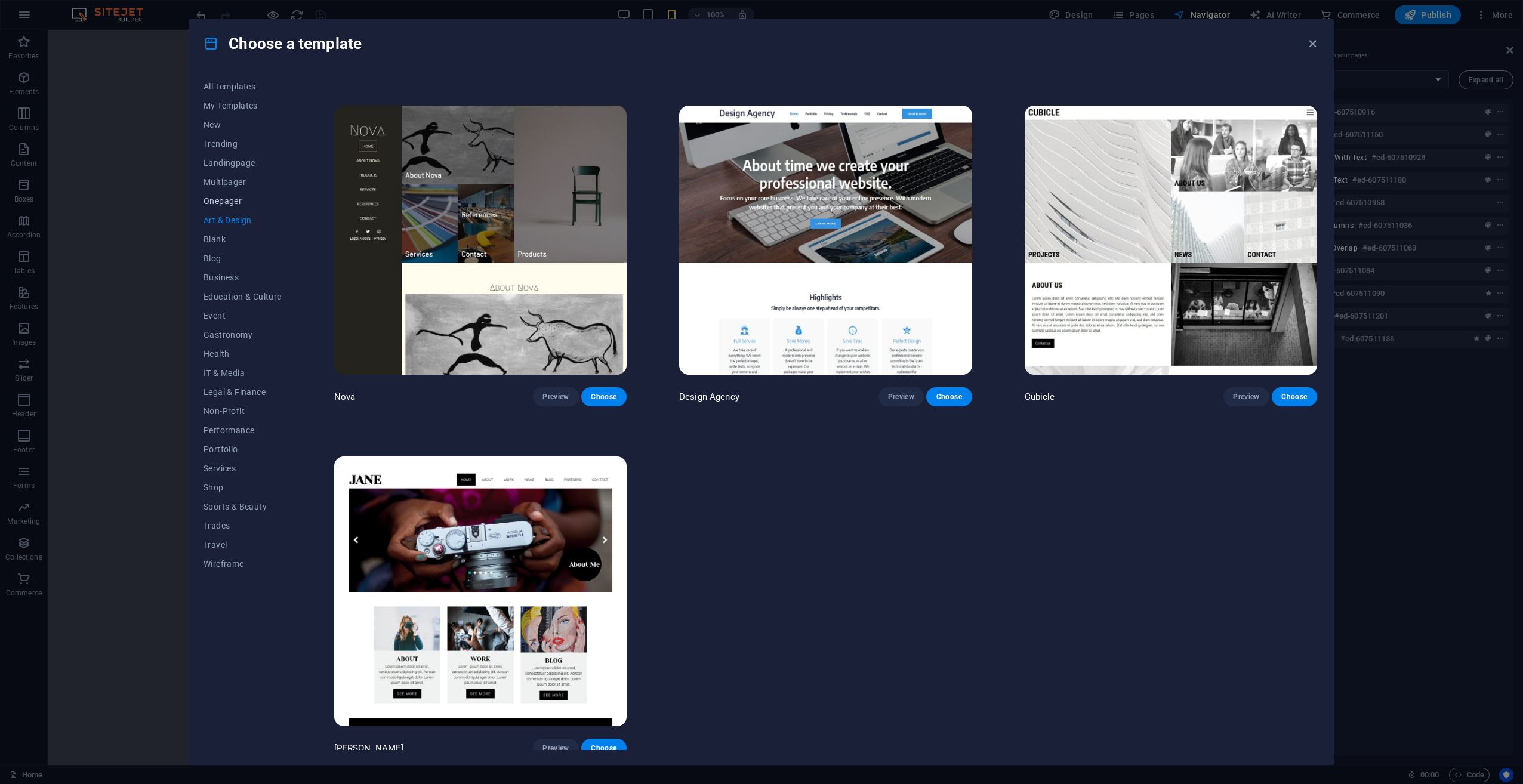
click at [218, 199] on span "Onepager" at bounding box center [242, 201] width 78 height 10
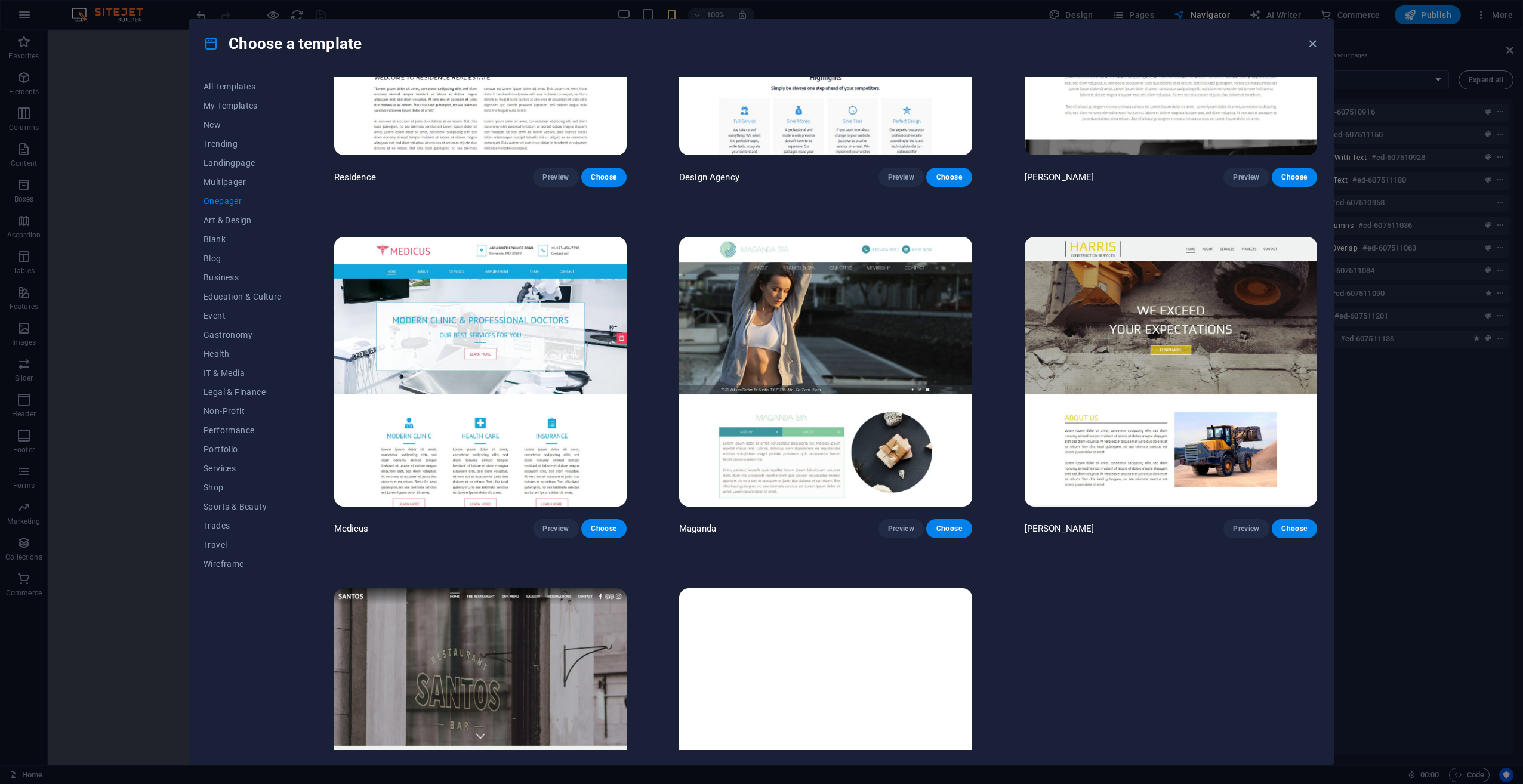
scroll to position [8377, 0]
